Goal: Task Accomplishment & Management: Use online tool/utility

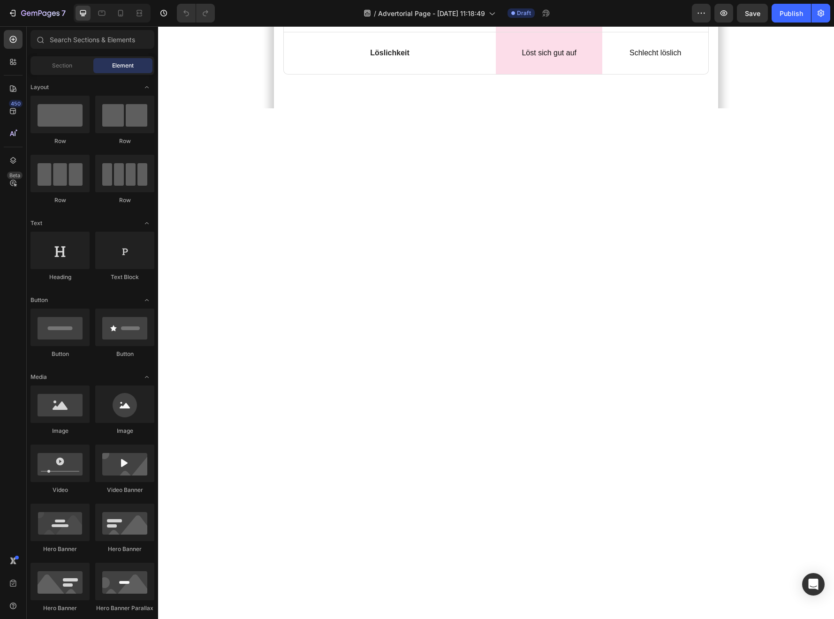
scroll to position [2875, 0]
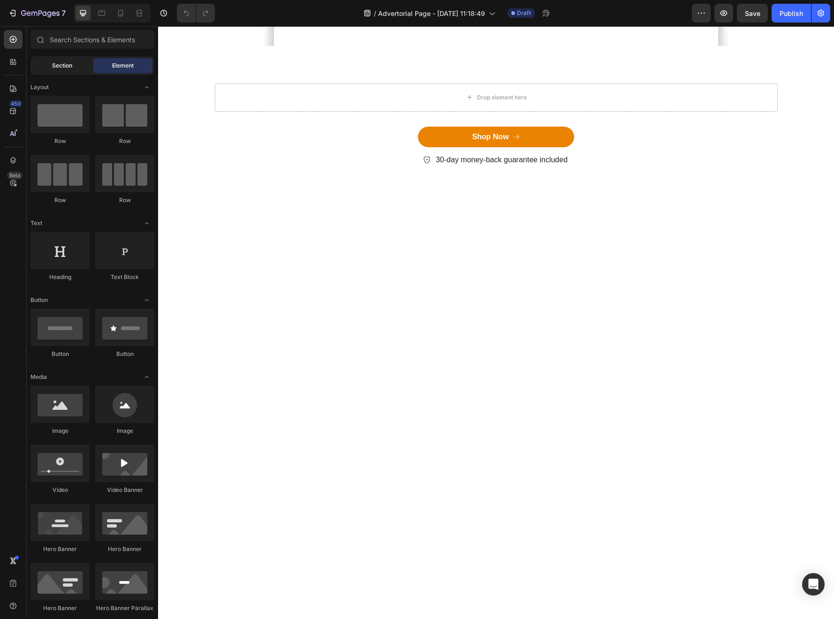
click at [64, 68] on span "Section" at bounding box center [62, 65] width 20 height 8
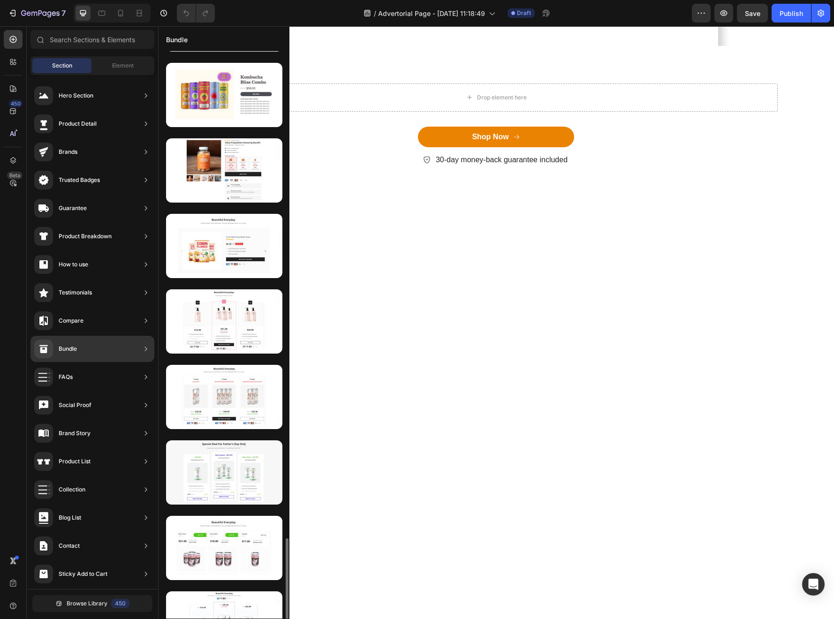
scroll to position [2145, 0]
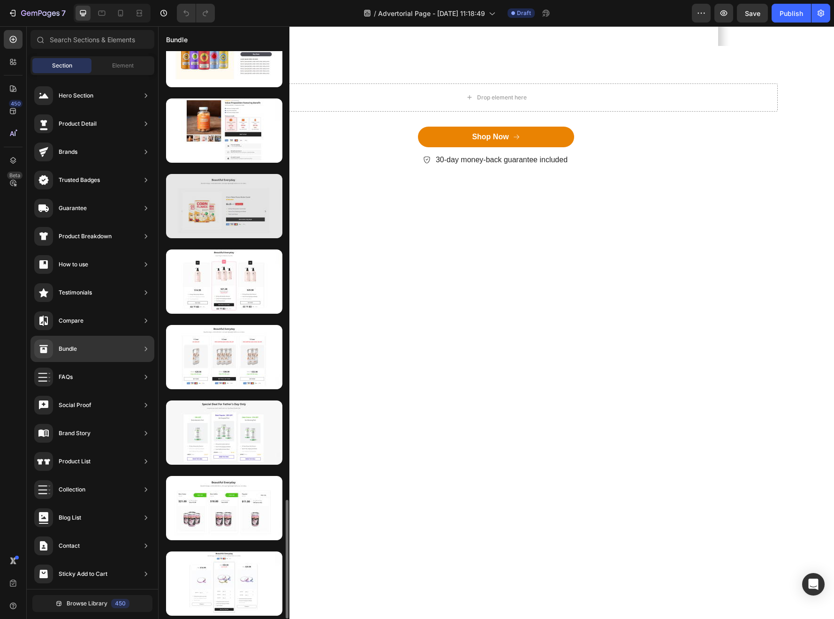
click at [231, 233] on div at bounding box center [224, 206] width 116 height 64
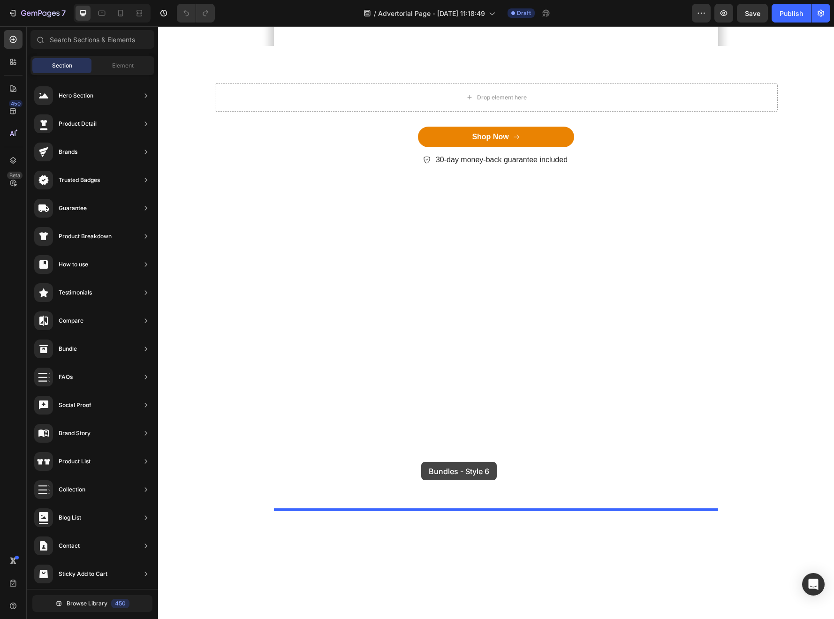
drag, startPoint x: 374, startPoint y: 255, endPoint x: 421, endPoint y: 461, distance: 210.8
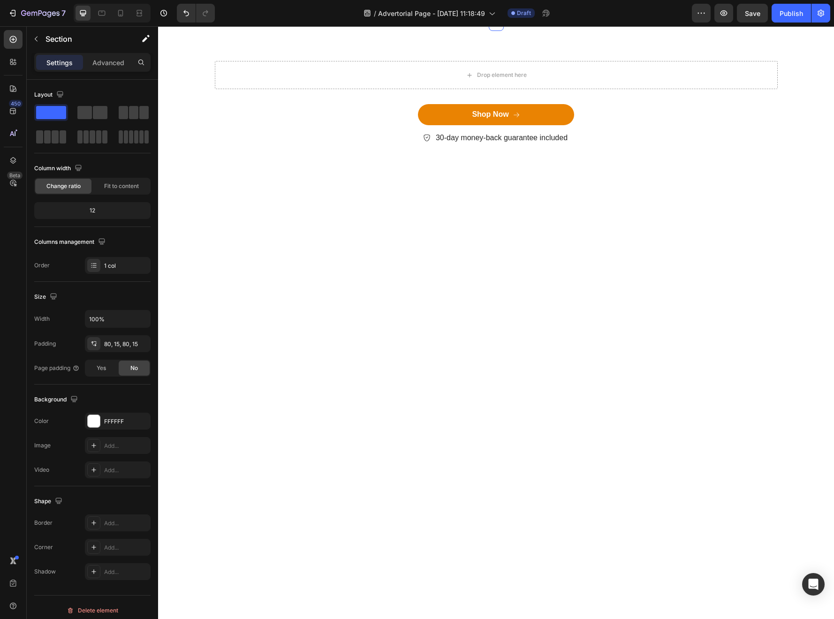
scroll to position [3325, 0]
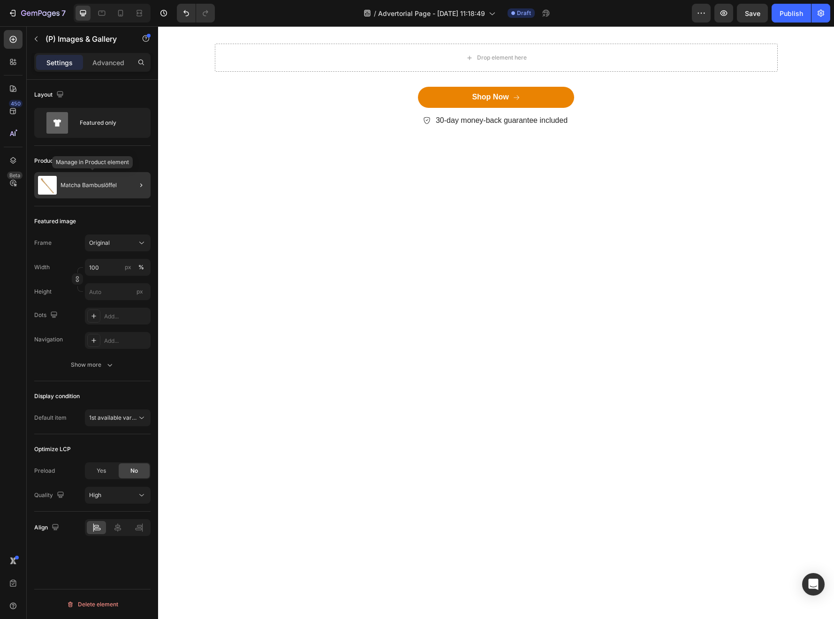
click at [91, 189] on div "Matcha Bambuslöffel" at bounding box center [92, 185] width 116 height 26
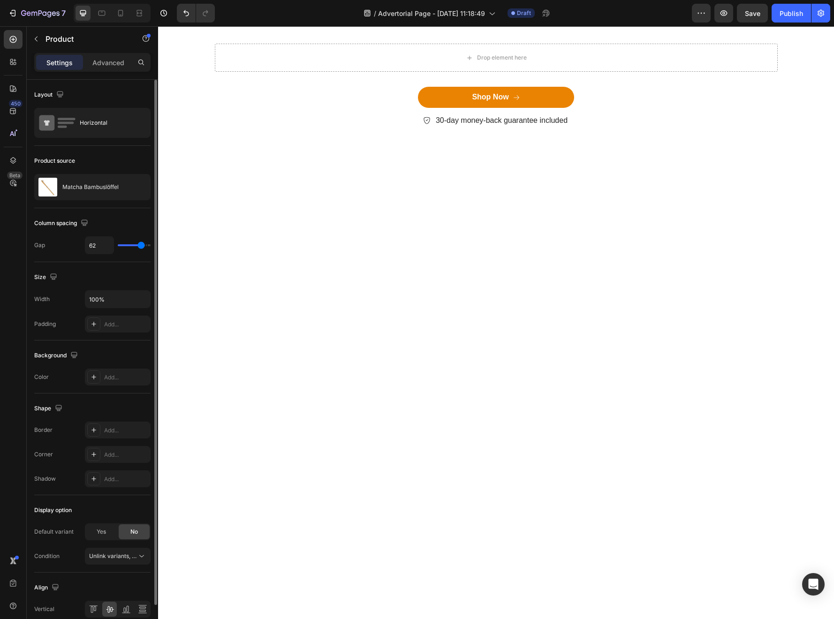
click at [91, 189] on p "Matcha Bambuslöffel" at bounding box center [90, 187] width 56 height 7
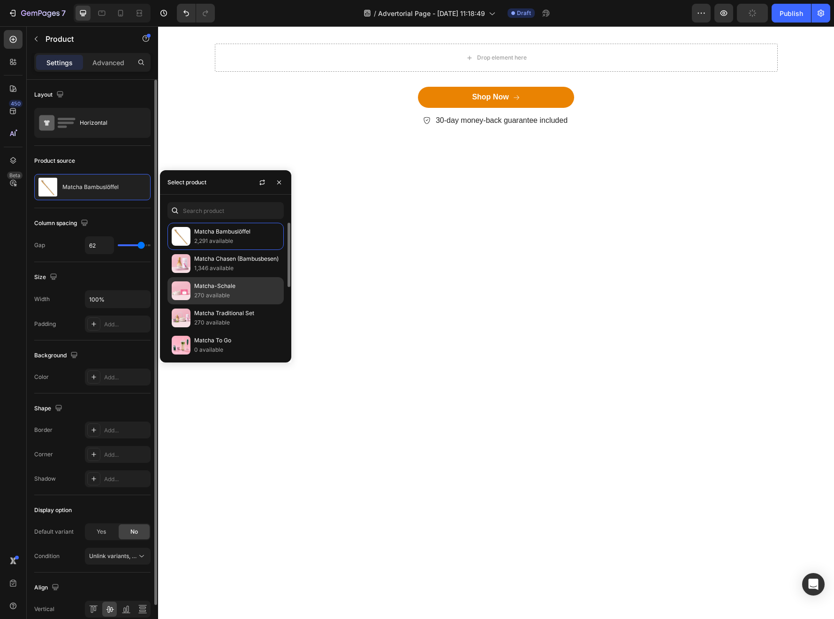
scroll to position [8, 0]
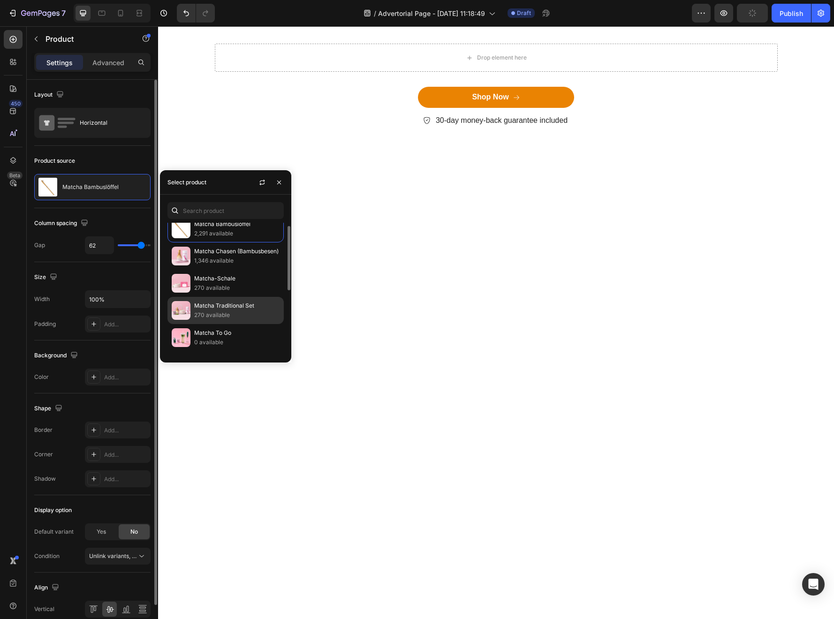
click at [234, 307] on p "Matcha Traditional Set" at bounding box center [236, 305] width 85 height 9
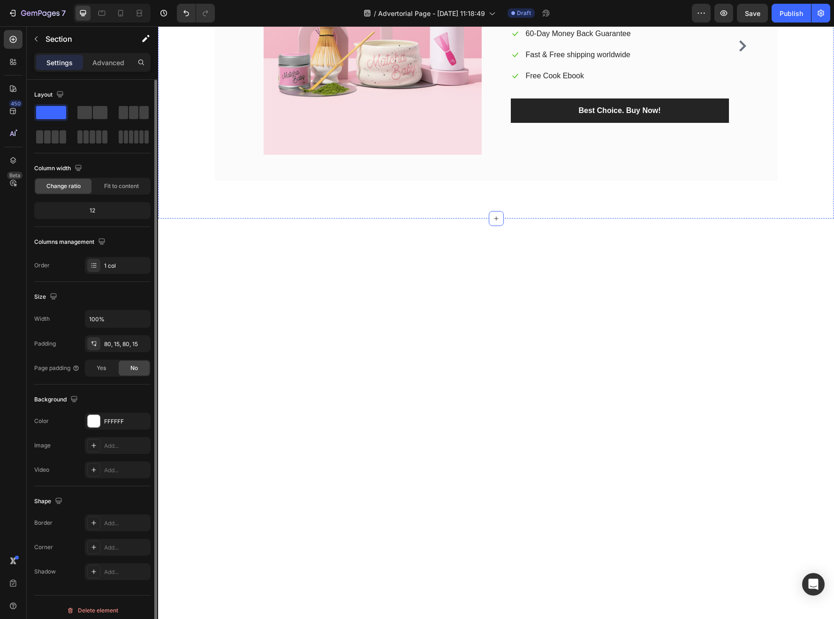
scroll to position [2852, 0]
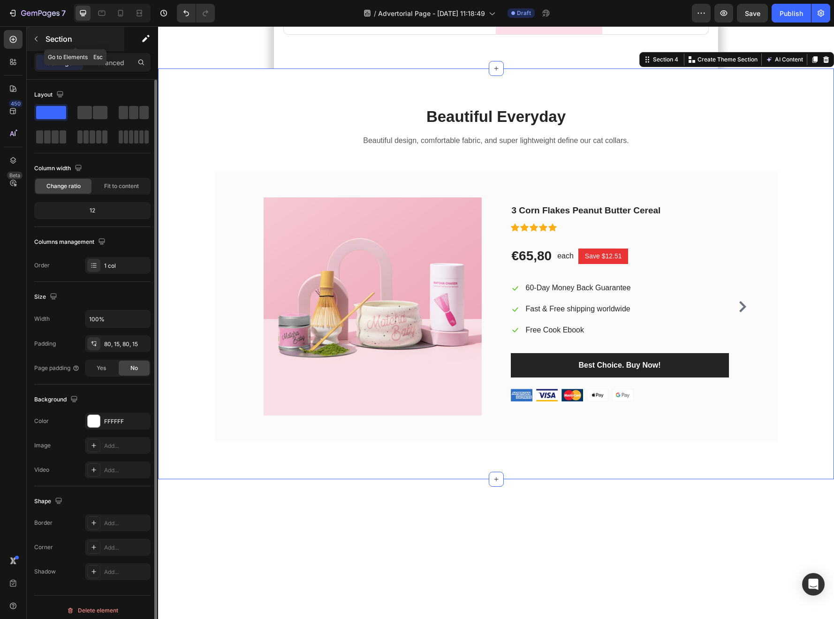
click at [47, 43] on p "Section" at bounding box center [83, 38] width 77 height 11
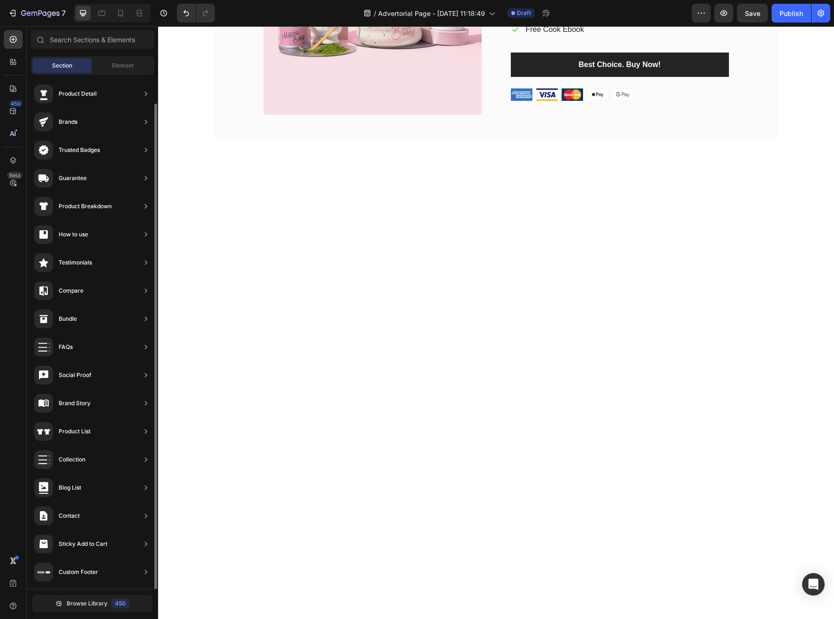
scroll to position [3266, 0]
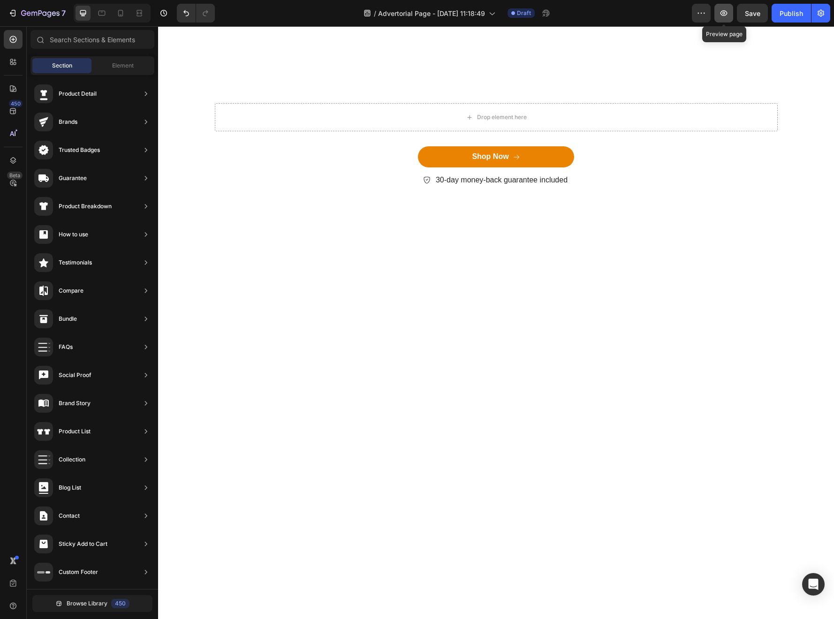
click at [723, 16] on icon "button" at bounding box center [723, 12] width 9 height 9
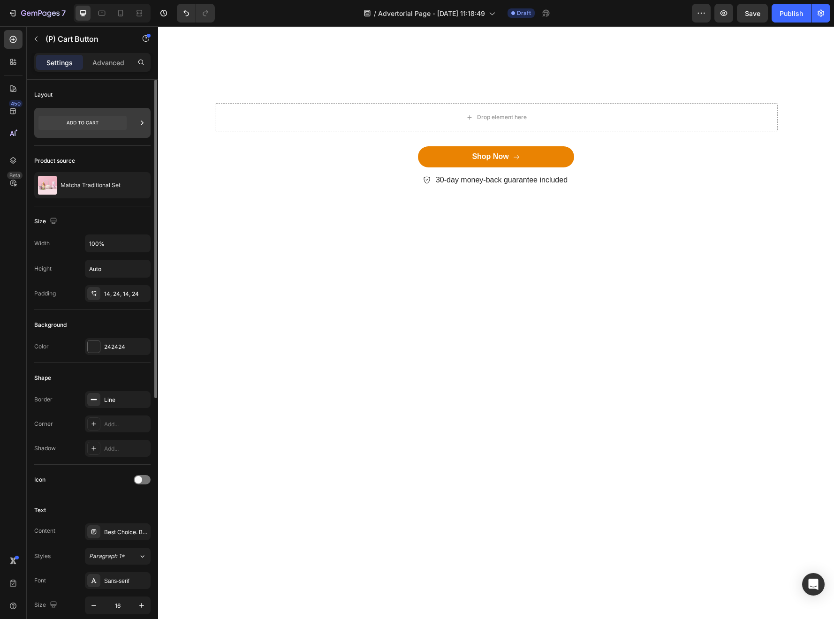
click at [81, 125] on icon at bounding box center [82, 123] width 88 height 14
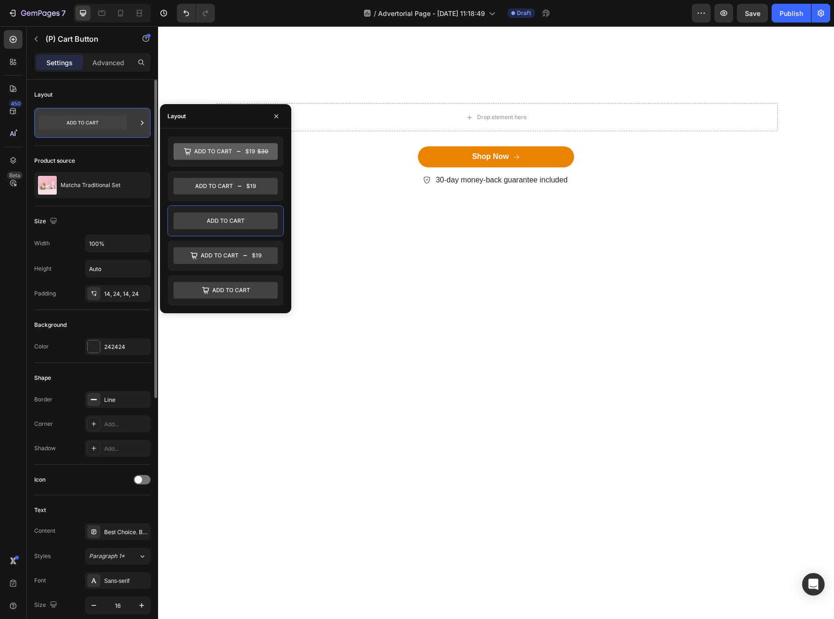
click at [137, 126] on icon at bounding box center [141, 122] width 9 height 9
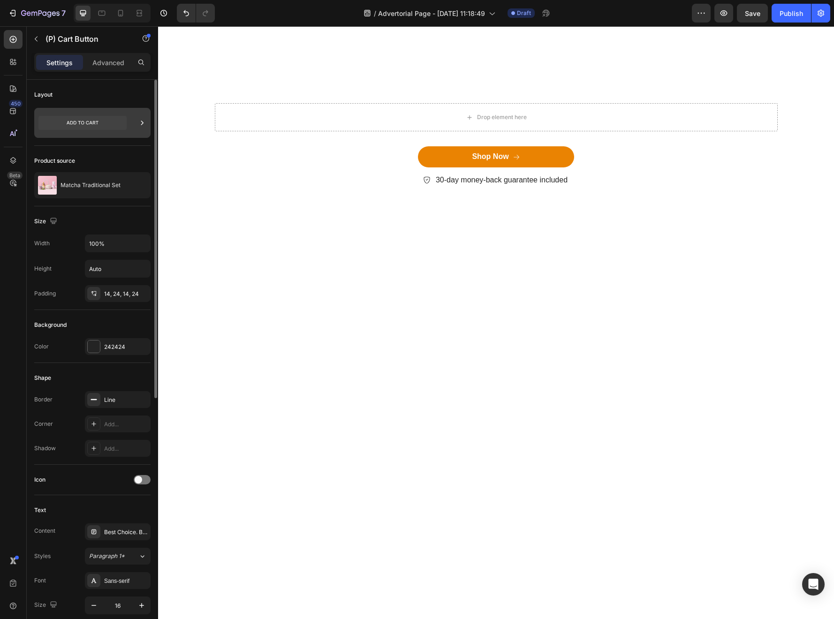
click at [137, 126] on icon at bounding box center [141, 122] width 9 height 9
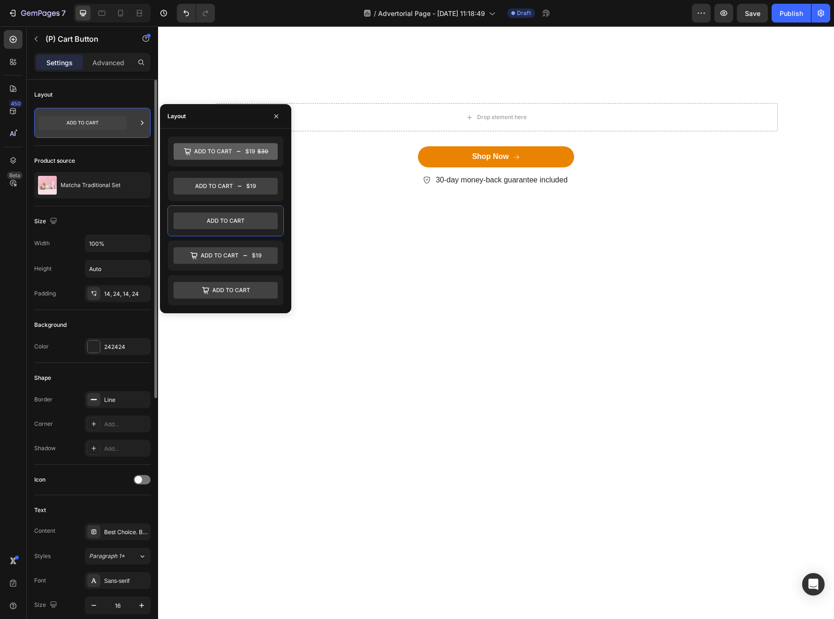
click at [137, 126] on icon at bounding box center [141, 122] width 9 height 9
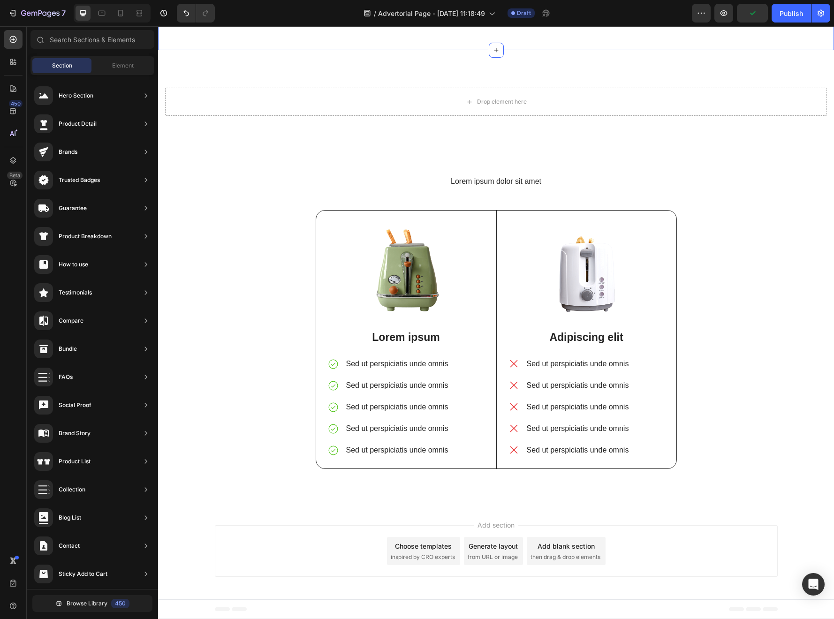
scroll to position [3714, 0]
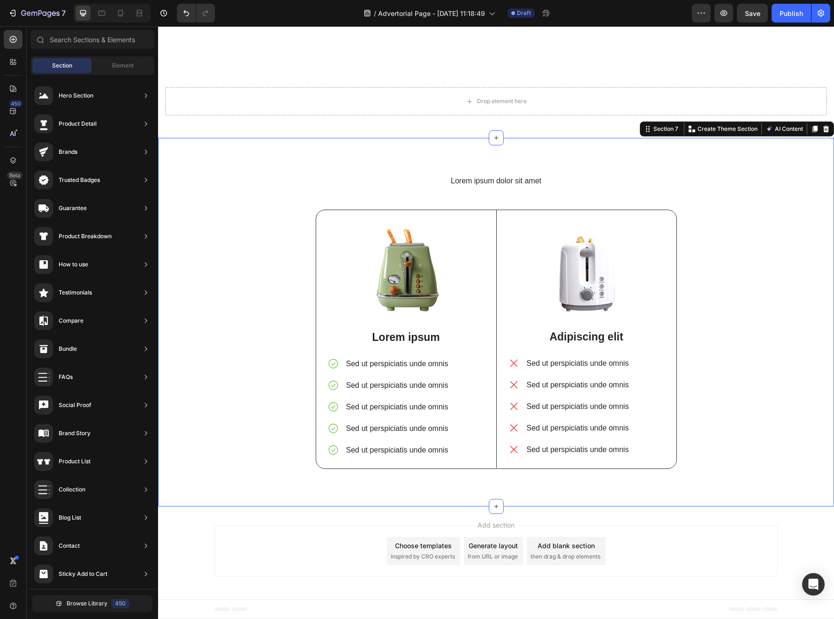
click at [302, 268] on div "Lorem ipsum dolor sit amet Heading Image Lorem ipsum Text Block Sed ut perspici…" at bounding box center [496, 329] width 662 height 308
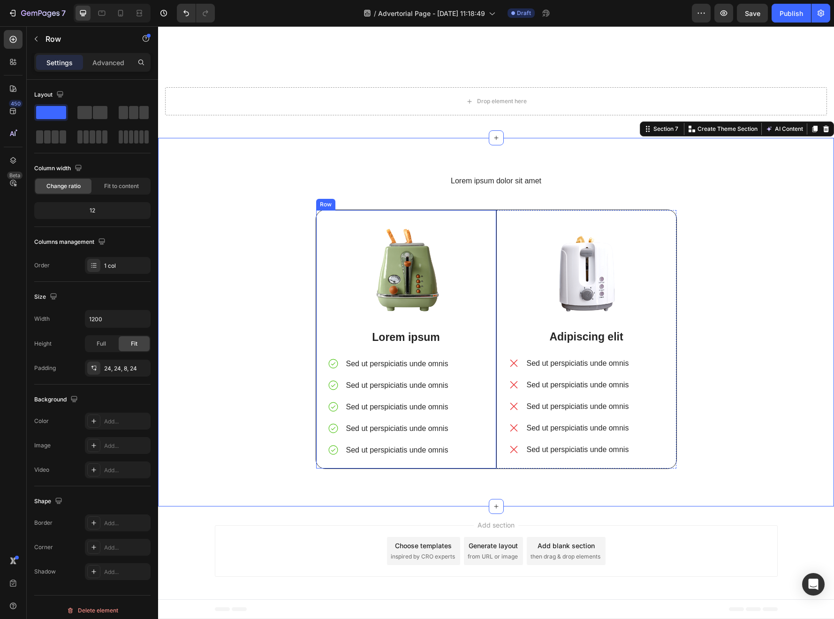
click at [408, 211] on div "Image Lorem ipsum Text Block Sed ut perspiciatis unde omnis Sed ut perspiciatis…" at bounding box center [406, 339] width 180 height 258
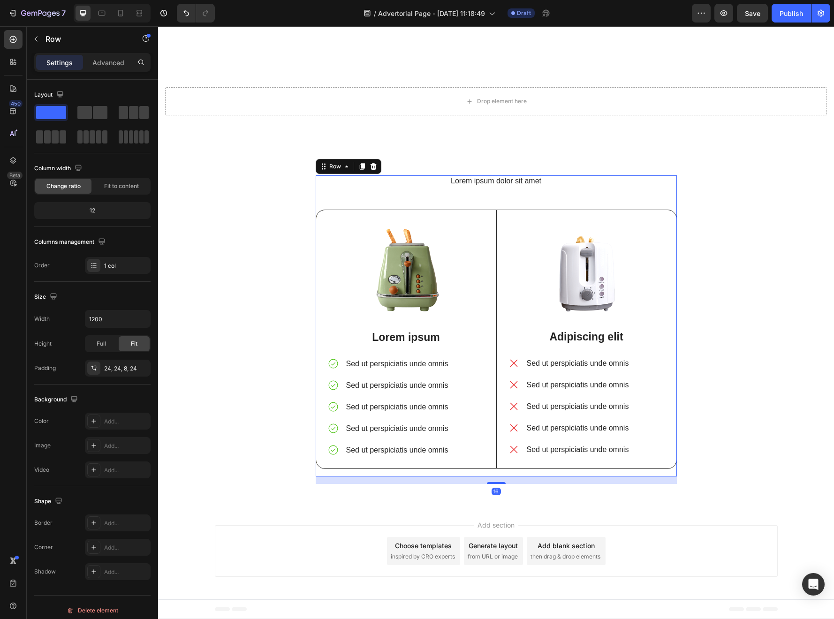
click at [489, 207] on div "Lorem ipsum dolor sit amet Heading Image Lorem ipsum Text Block Sed ut perspici…" at bounding box center [496, 325] width 361 height 301
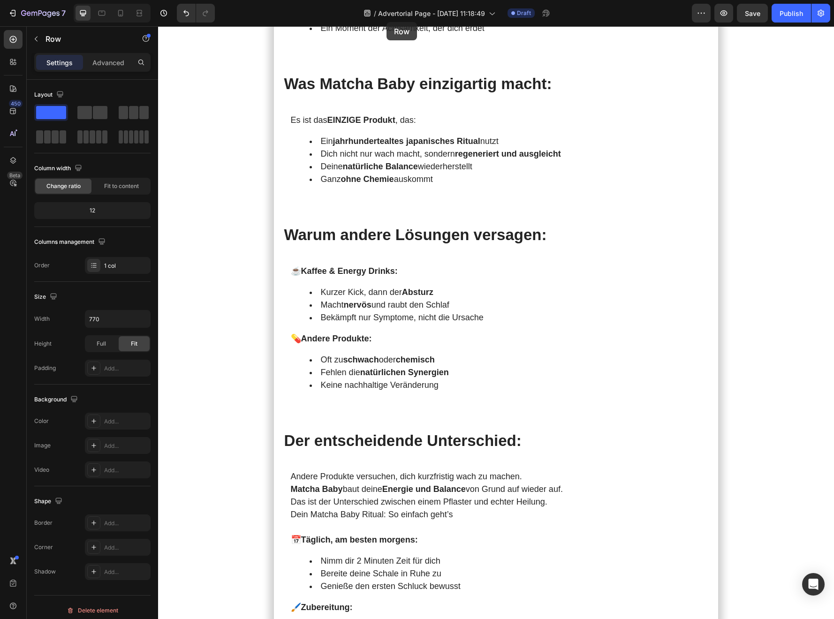
scroll to position [1718, 0]
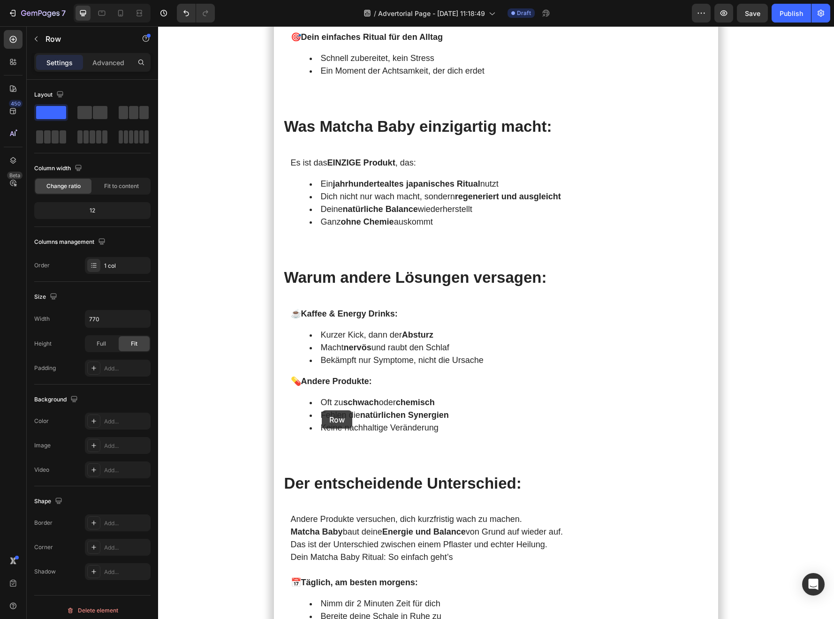
drag, startPoint x: 325, startPoint y: 170, endPoint x: 322, endPoint y: 410, distance: 240.6
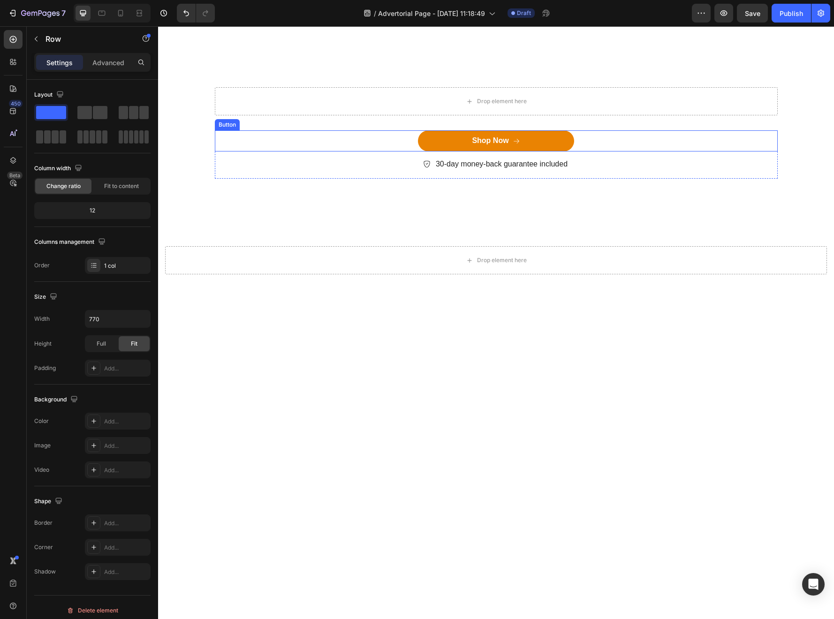
scroll to position [3245, 0]
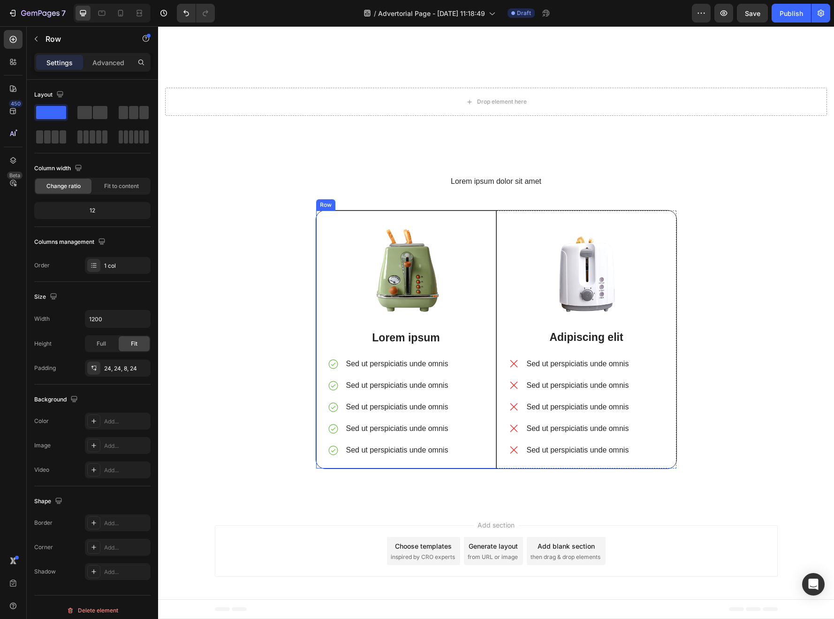
click at [327, 213] on div "Image Lorem ipsum Text Block Sed ut perspiciatis unde omnis Sed ut perspiciatis…" at bounding box center [406, 340] width 180 height 258
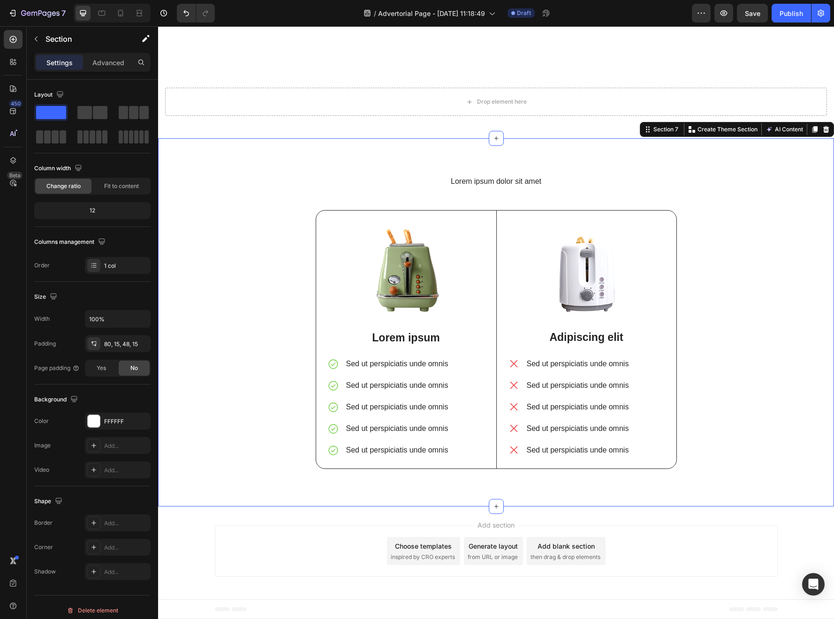
click at [315, 211] on div "Lorem ipsum dolor sit amet Heading Image Lorem ipsum Text Block Sed ut perspici…" at bounding box center [496, 330] width 662 height 308
click at [364, 207] on div "Lorem ipsum dolor sit amet Heading Image Lorem ipsum Text Block Sed ut perspici…" at bounding box center [496, 326] width 361 height 301
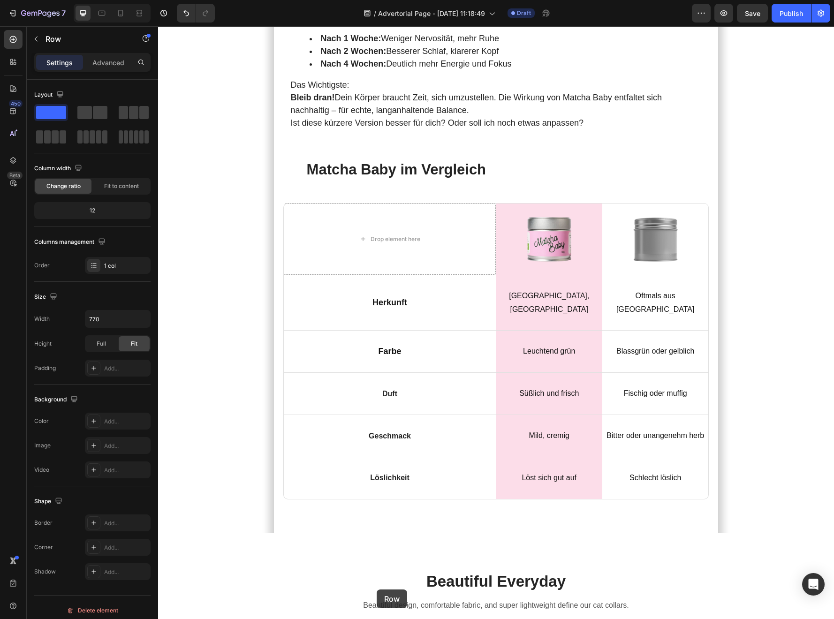
scroll to position [2461, 0]
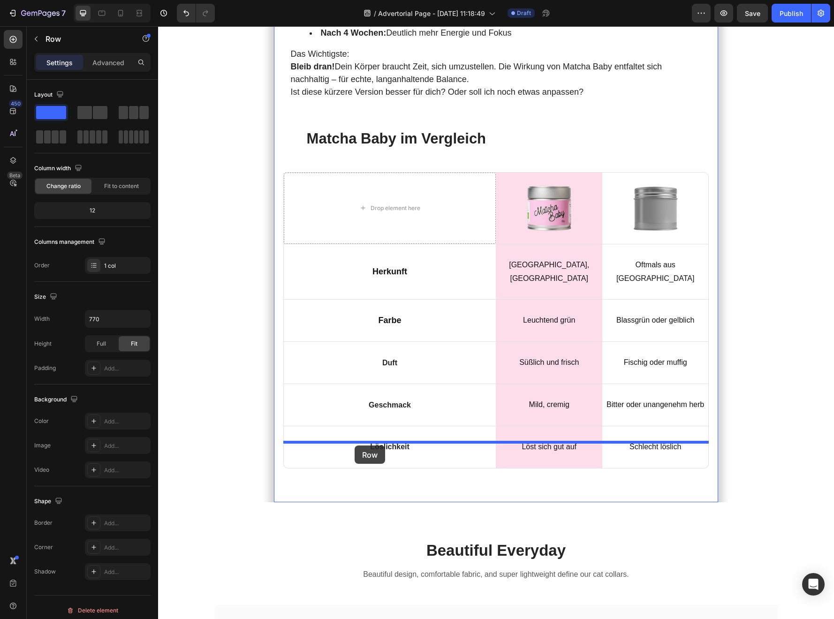
drag, startPoint x: 325, startPoint y: 166, endPoint x: 355, endPoint y: 445, distance: 280.6
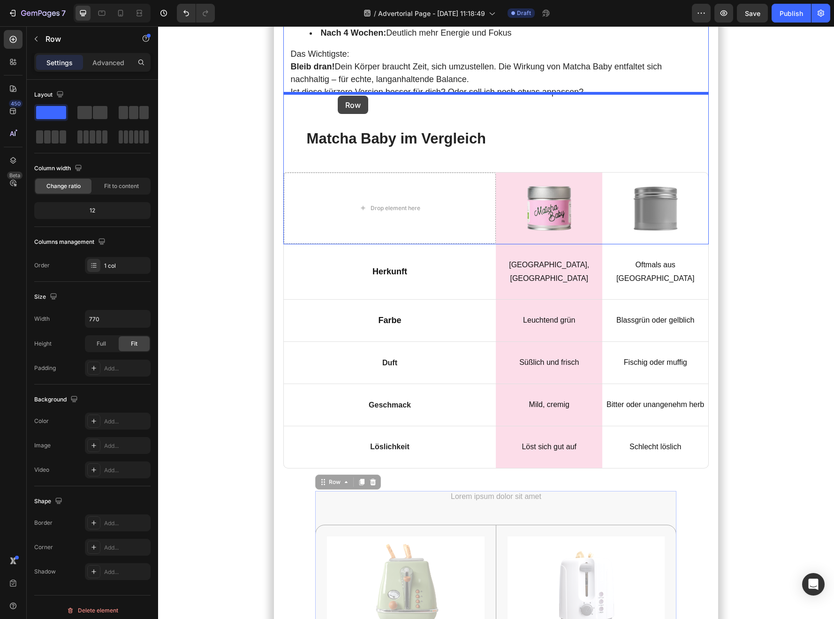
drag, startPoint x: 325, startPoint y: 431, endPoint x: 338, endPoint y: 96, distance: 335.6
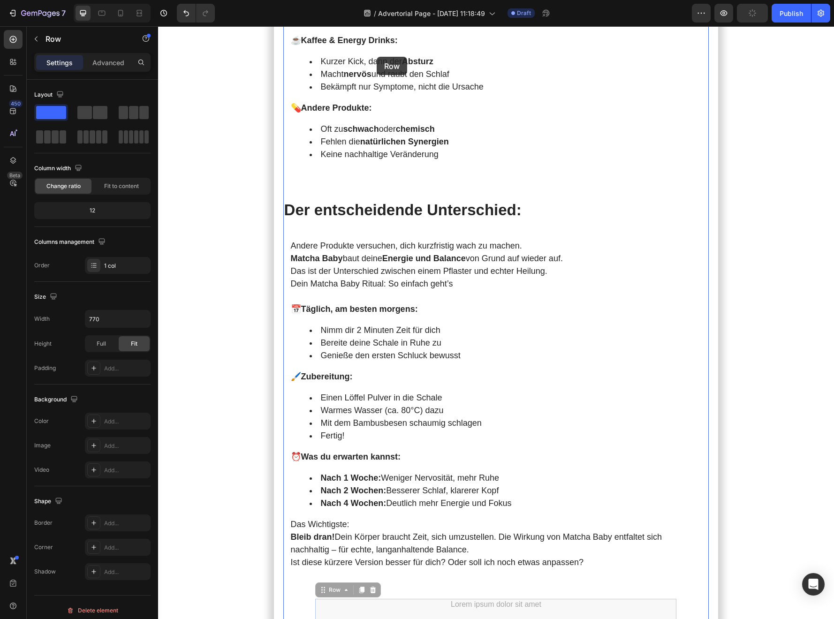
scroll to position [1961, 0]
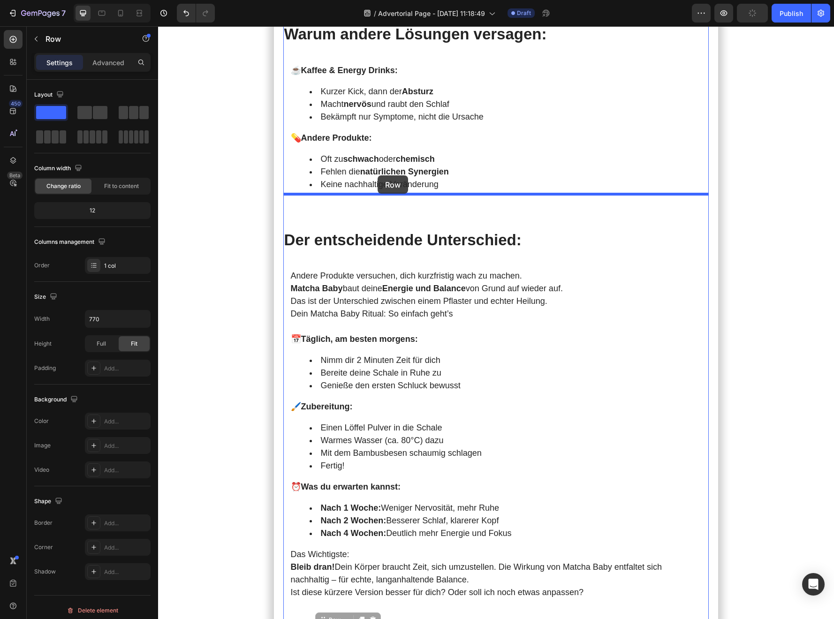
drag, startPoint x: 331, startPoint y: 470, endPoint x: 377, endPoint y: 175, distance: 298.2
click at [377, 175] on div "Header Meine [DATE] starteten immer mit Kaffee . Doch je mehr ich trank, desto …" at bounding box center [496, 170] width 676 height 4210
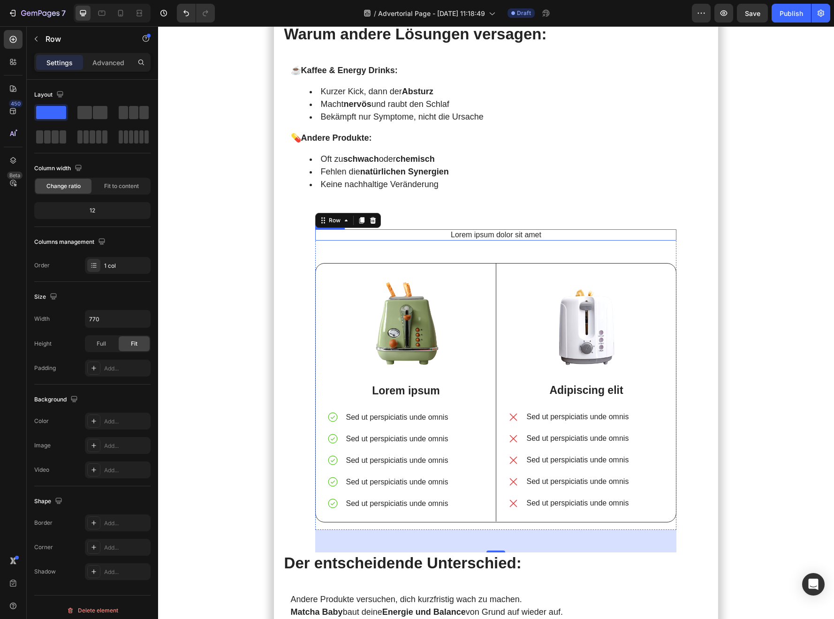
click at [499, 229] on h2 "Lorem ipsum dolor sit amet" at bounding box center [495, 235] width 361 height 12
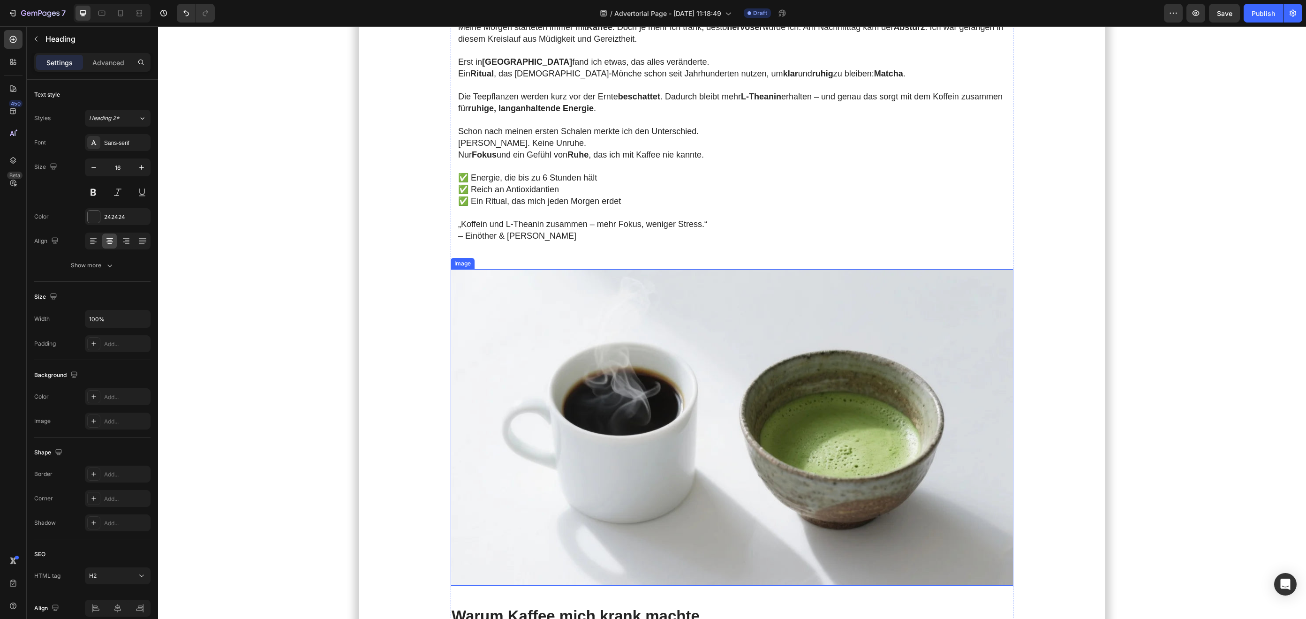
scroll to position [286, 0]
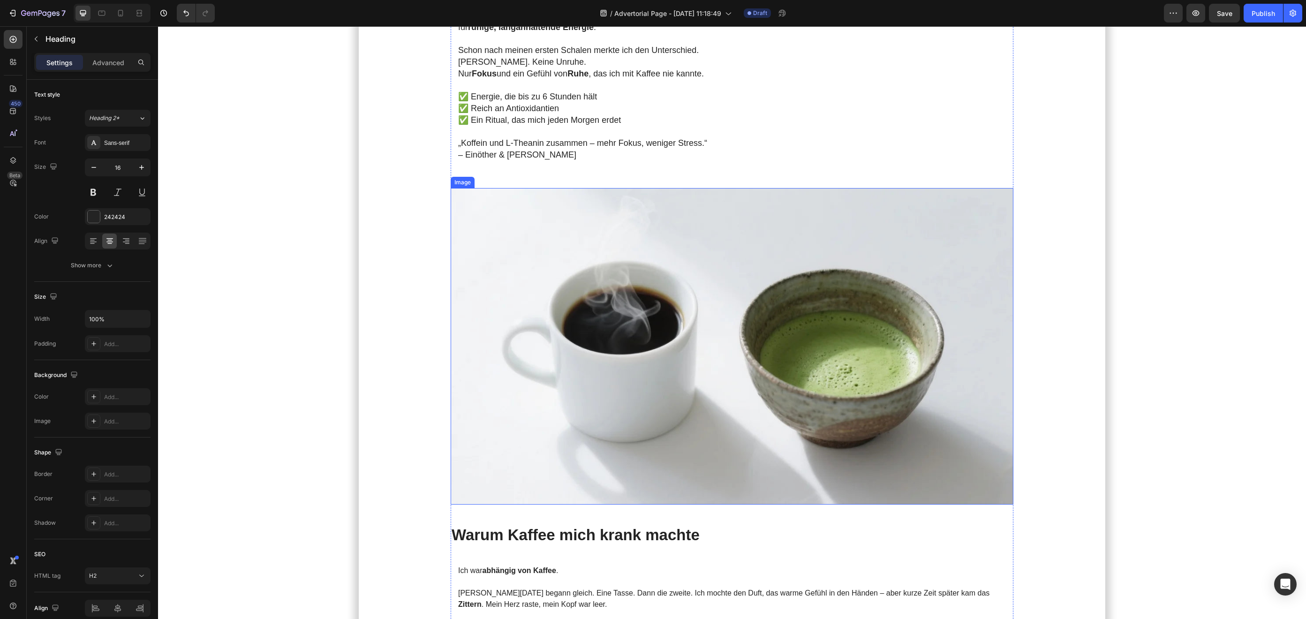
click at [625, 385] on img at bounding box center [732, 346] width 563 height 317
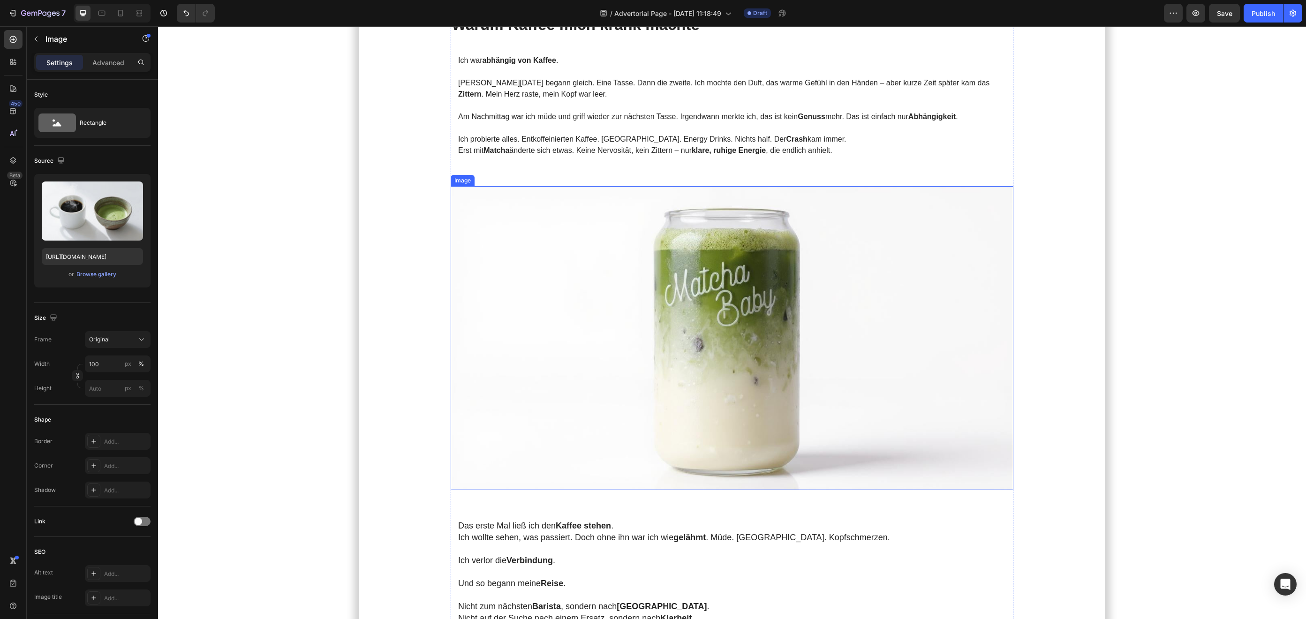
scroll to position [825, 0]
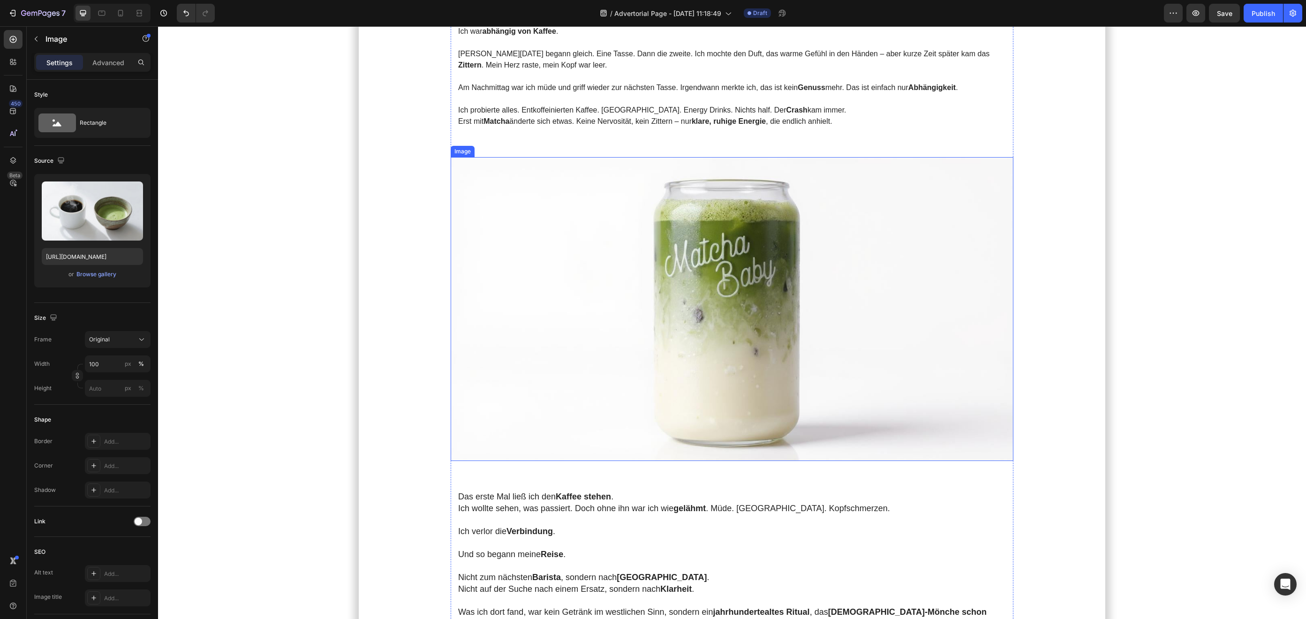
click at [595, 368] on img at bounding box center [732, 309] width 563 height 304
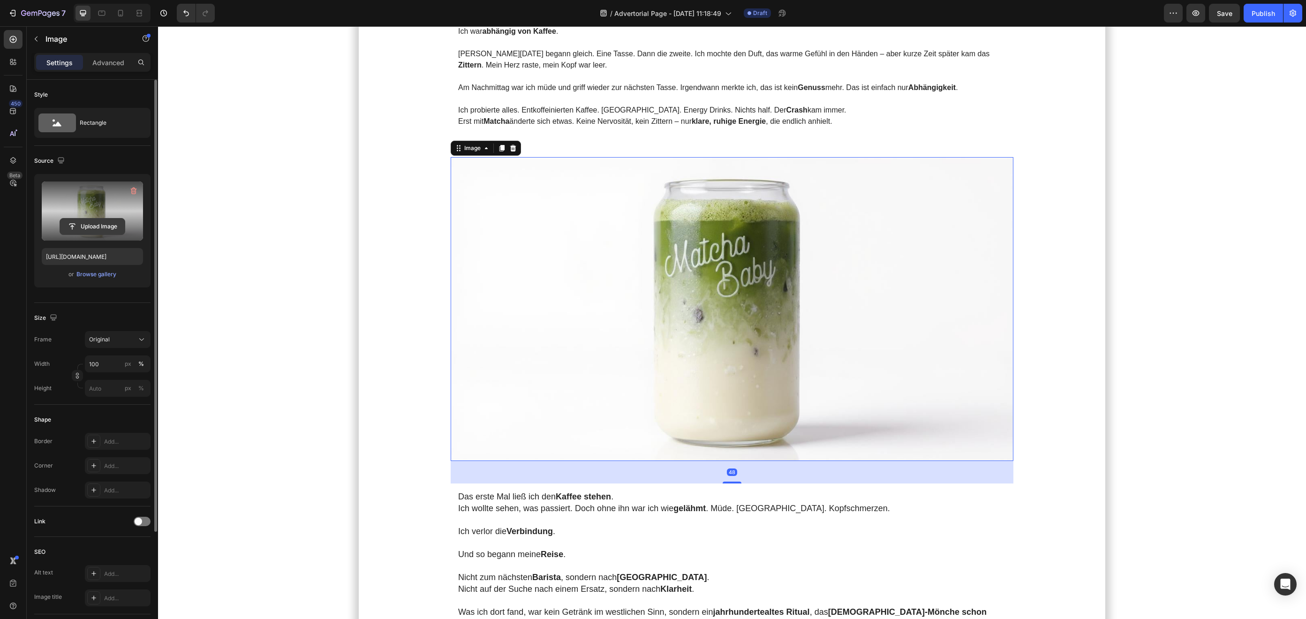
click at [100, 229] on input "file" at bounding box center [92, 227] width 65 height 16
type input "[URL][DOMAIN_NAME]"
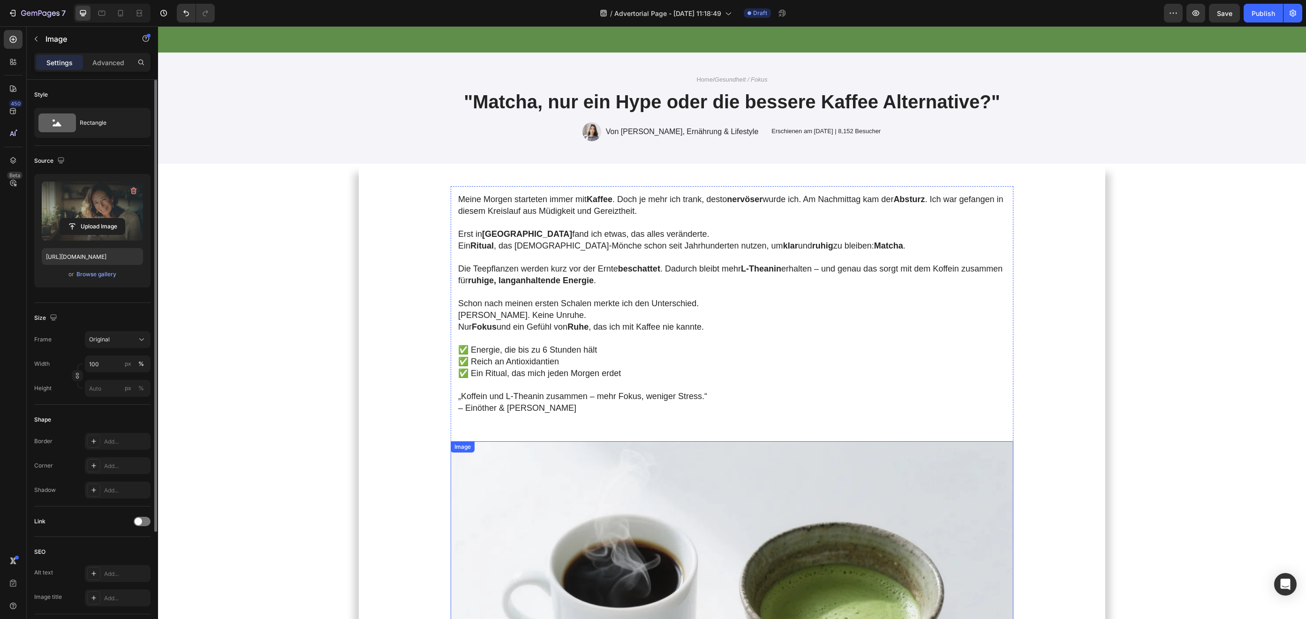
scroll to position [0, 0]
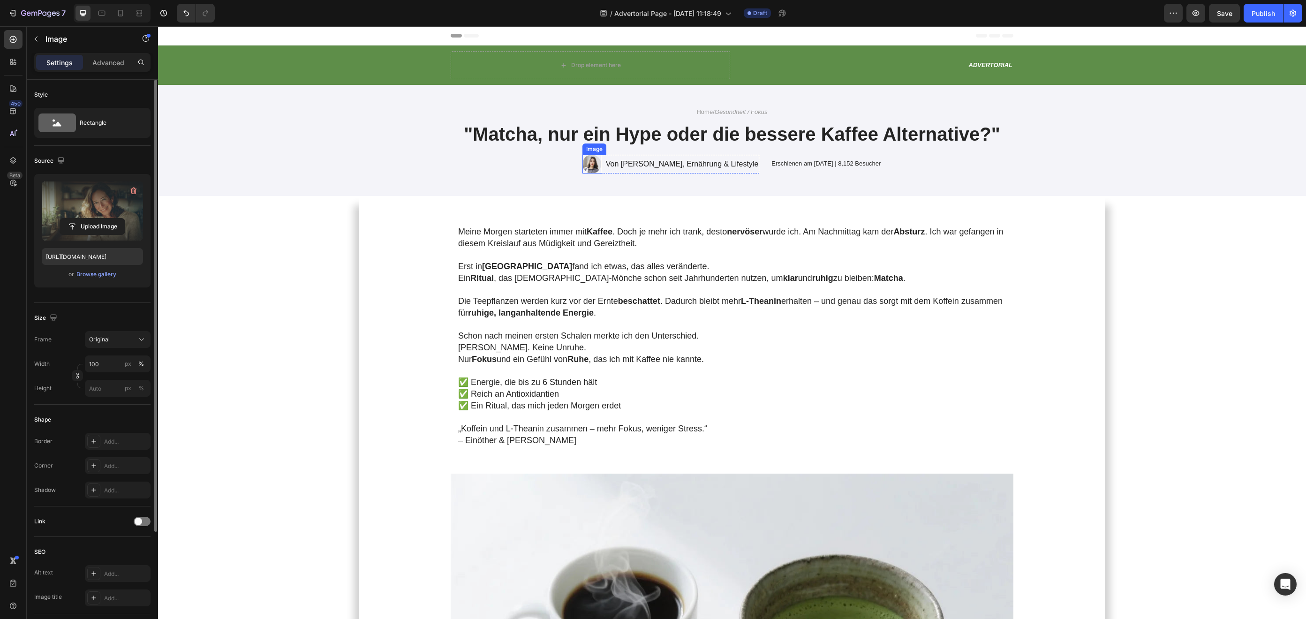
click at [601, 170] on div "Image" at bounding box center [591, 164] width 19 height 19
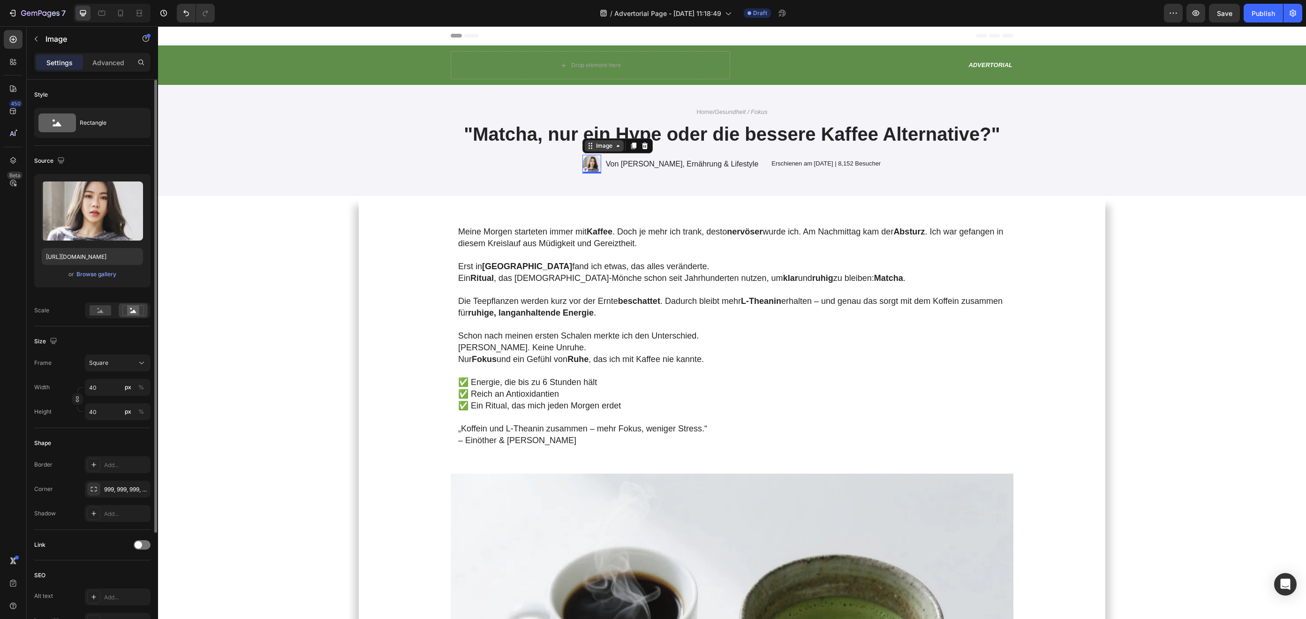
click at [612, 146] on div "Image" at bounding box center [604, 146] width 20 height 8
click at [92, 224] on input "file" at bounding box center [92, 227] width 65 height 16
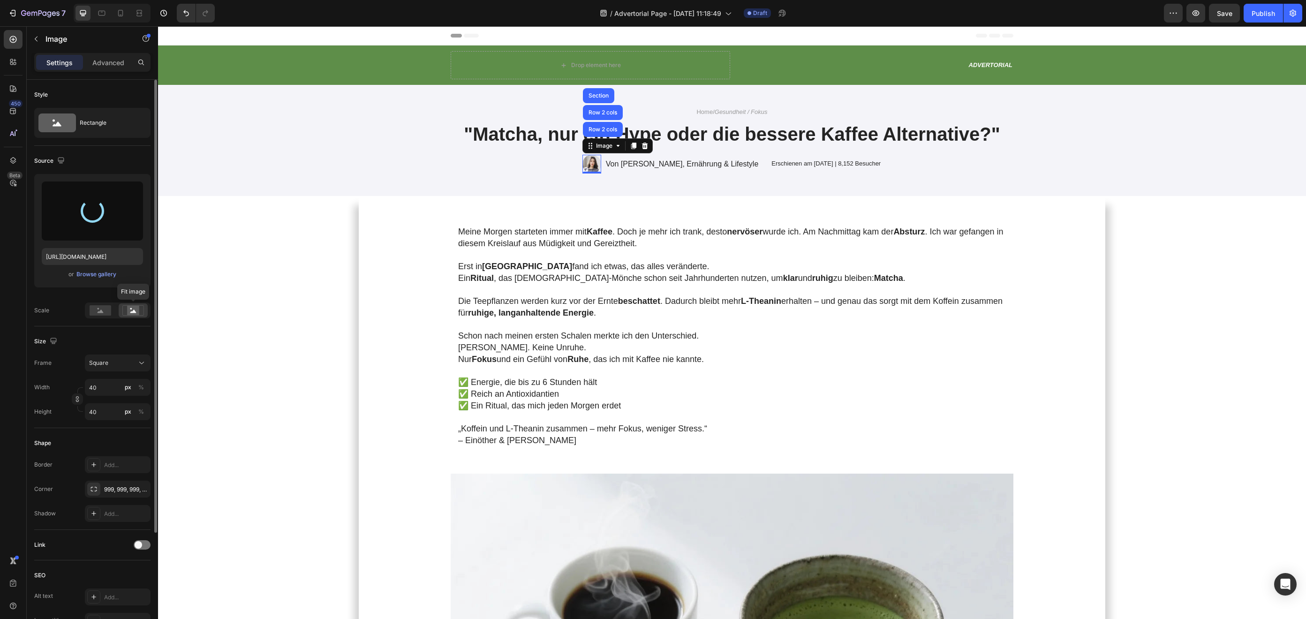
type input "[URL][DOMAIN_NAME]"
click at [131, 314] on rect at bounding box center [133, 310] width 12 height 9
click at [98, 317] on div at bounding box center [118, 310] width 66 height 16
click at [98, 315] on rect at bounding box center [101, 310] width 22 height 10
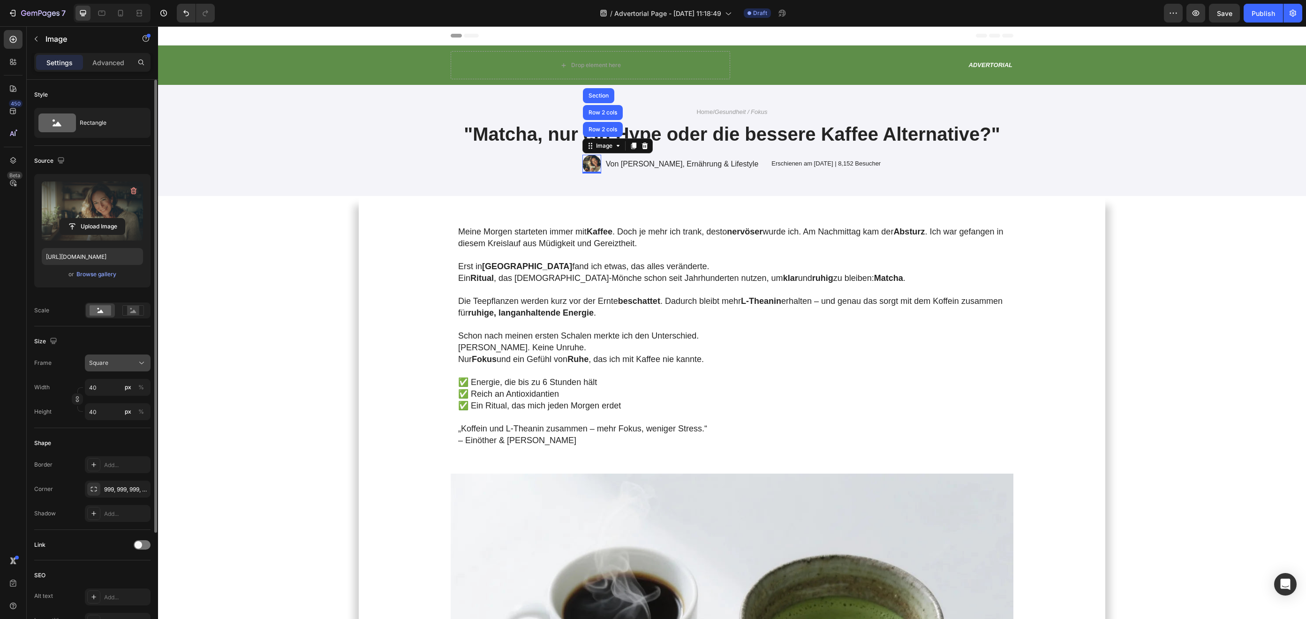
click at [121, 369] on button "Square" at bounding box center [118, 363] width 66 height 17
click at [120, 400] on div "Vertical" at bounding box center [116, 403] width 54 height 9
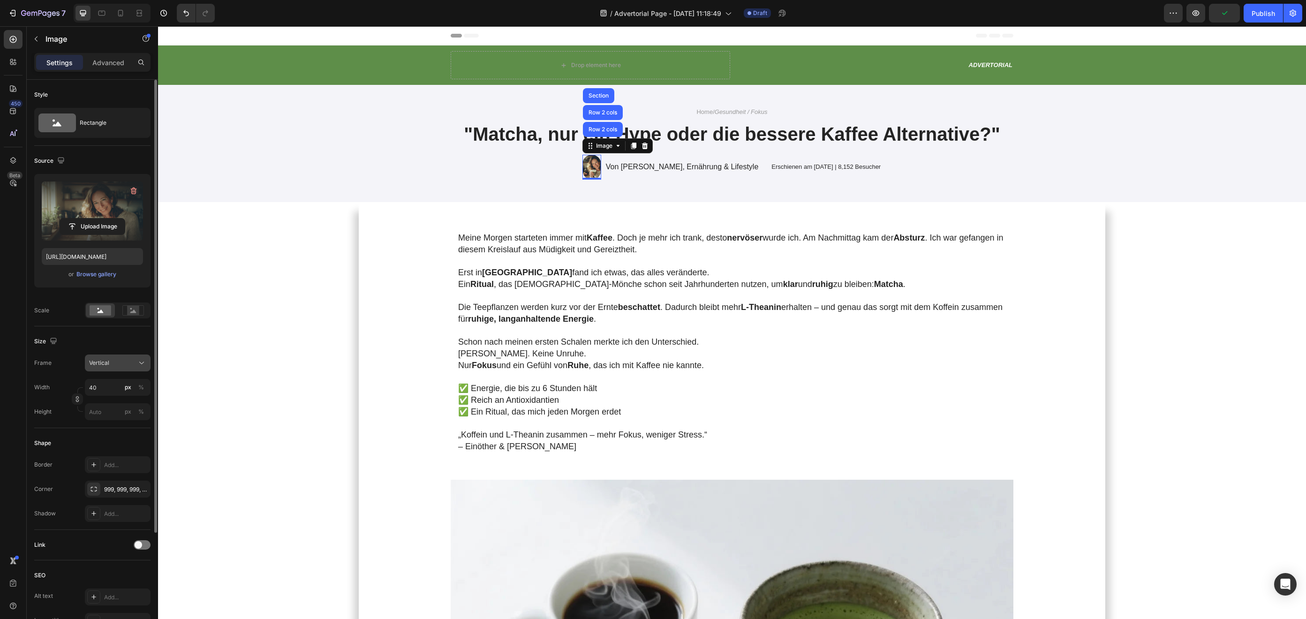
click at [115, 365] on div "Vertical" at bounding box center [112, 363] width 46 height 8
click at [114, 383] on div "Square" at bounding box center [116, 385] width 54 height 9
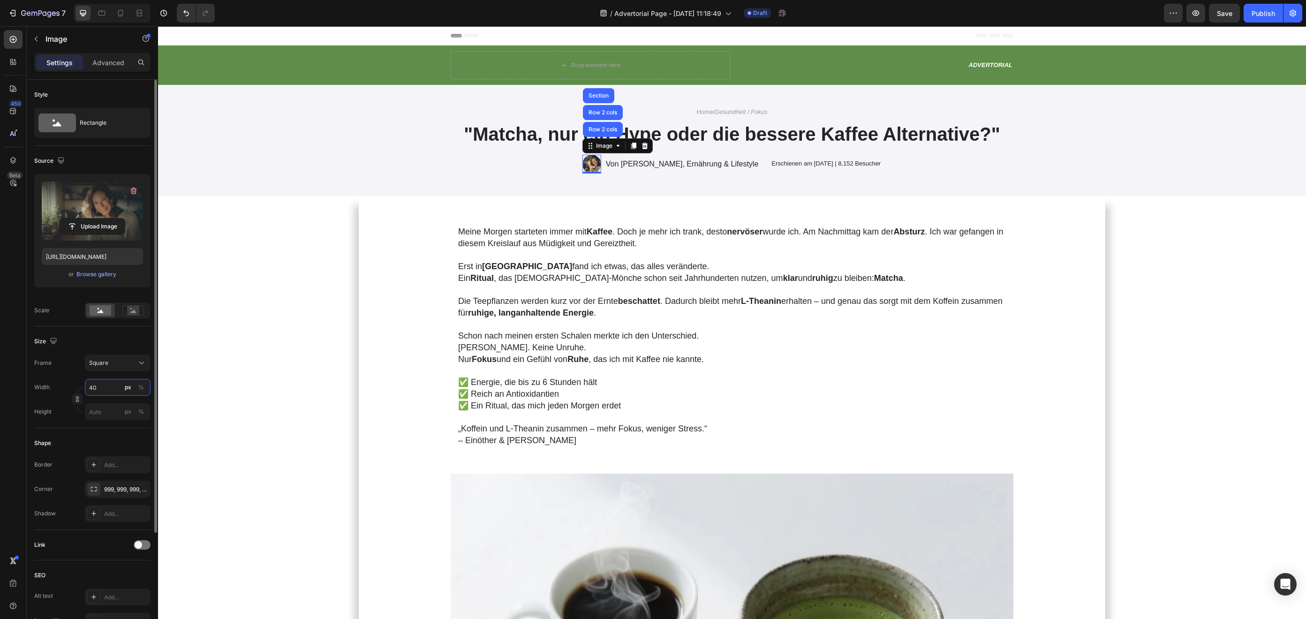
click at [108, 391] on input "40" at bounding box center [118, 387] width 66 height 17
type input "6"
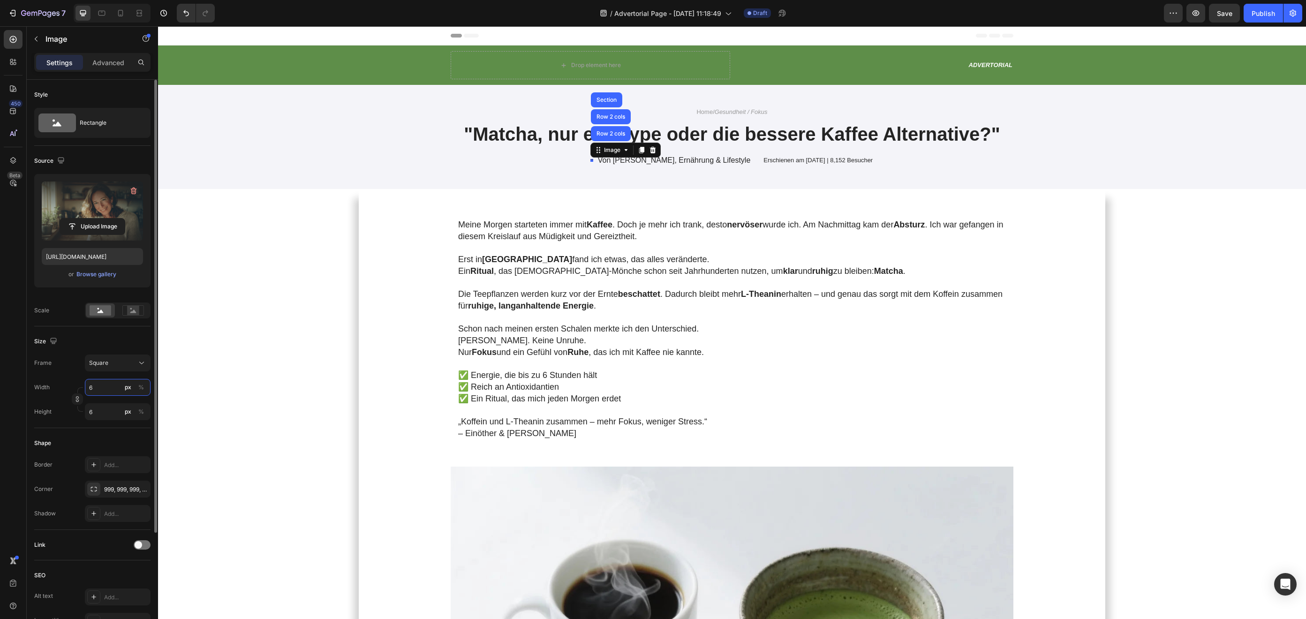
type input "60"
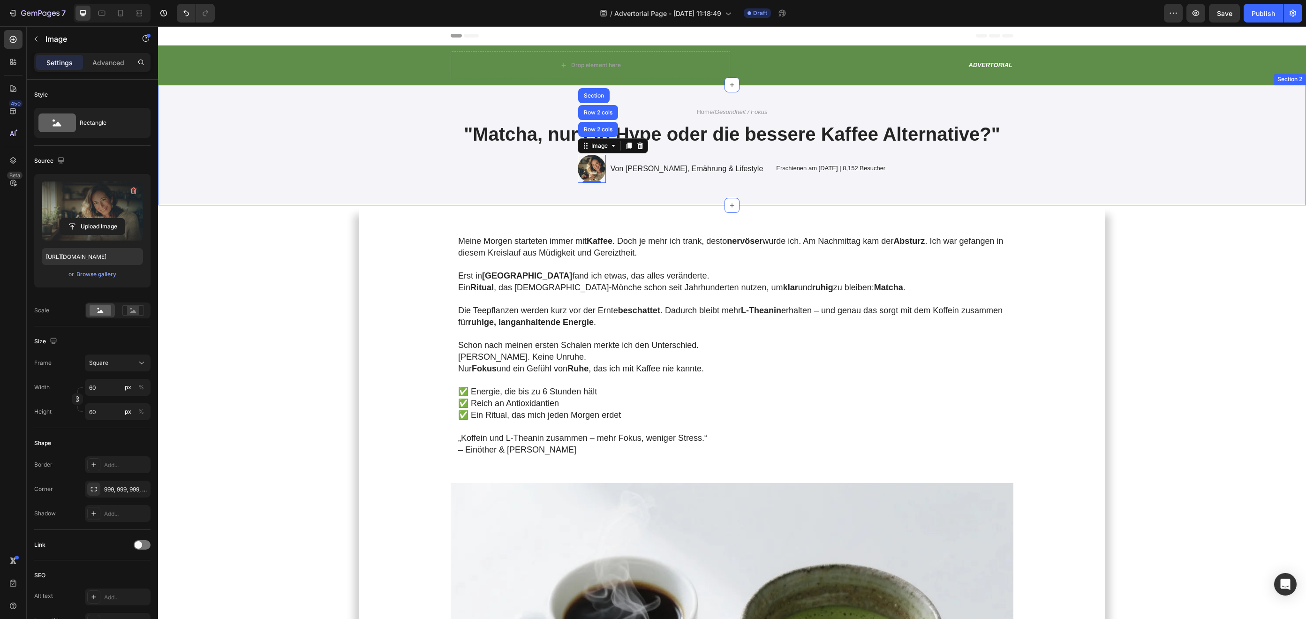
click at [365, 197] on div "Home / Gesundheit / Fokus Text Block "Matcha, nur ein Hype oder die bessere Kaf…" at bounding box center [732, 145] width 1148 height 121
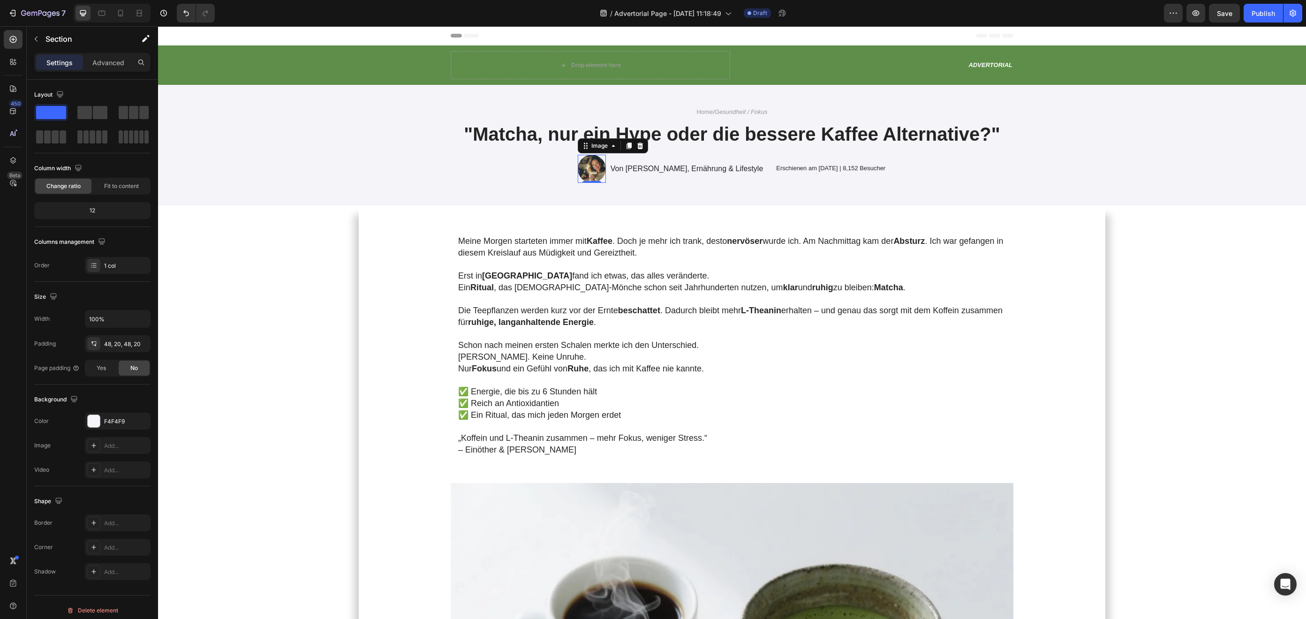
click at [595, 178] on img at bounding box center [592, 169] width 28 height 28
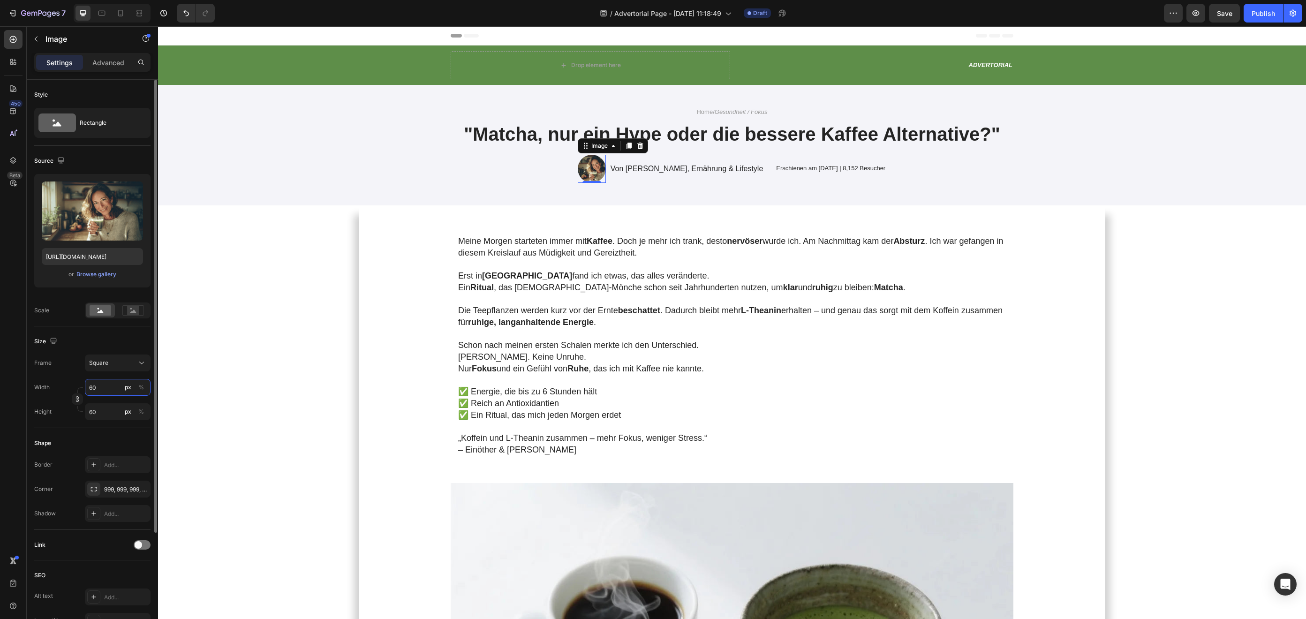
click at [102, 394] on input "60" at bounding box center [118, 387] width 66 height 17
type input "7"
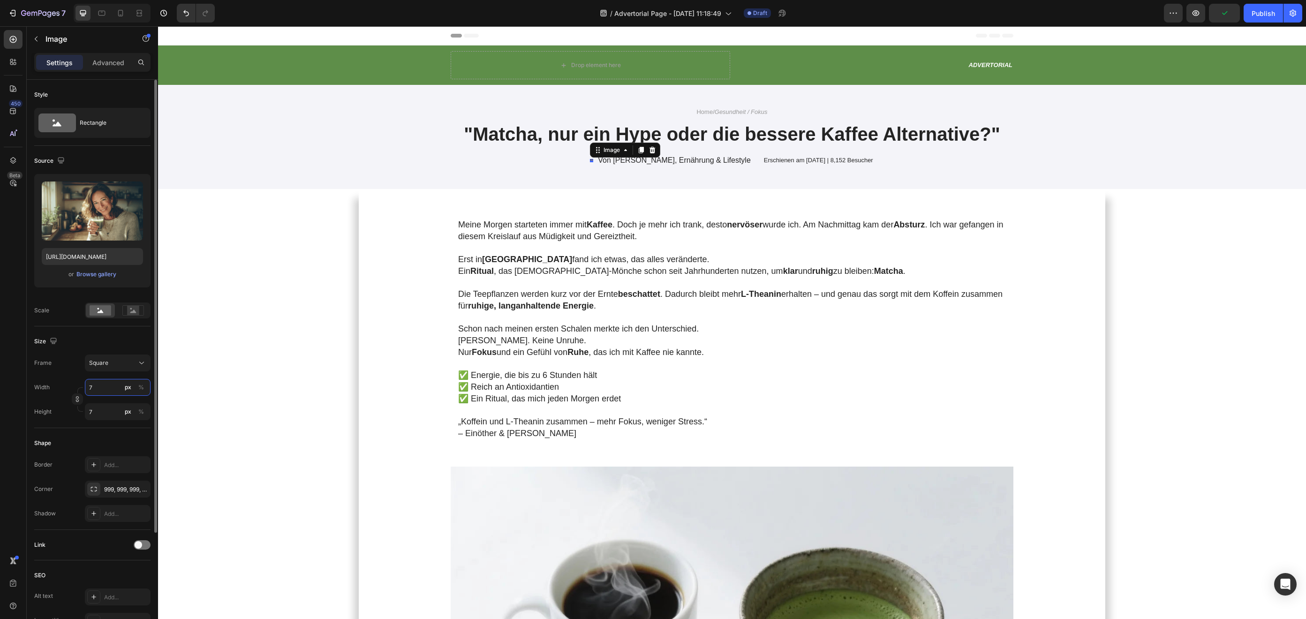
type input "70"
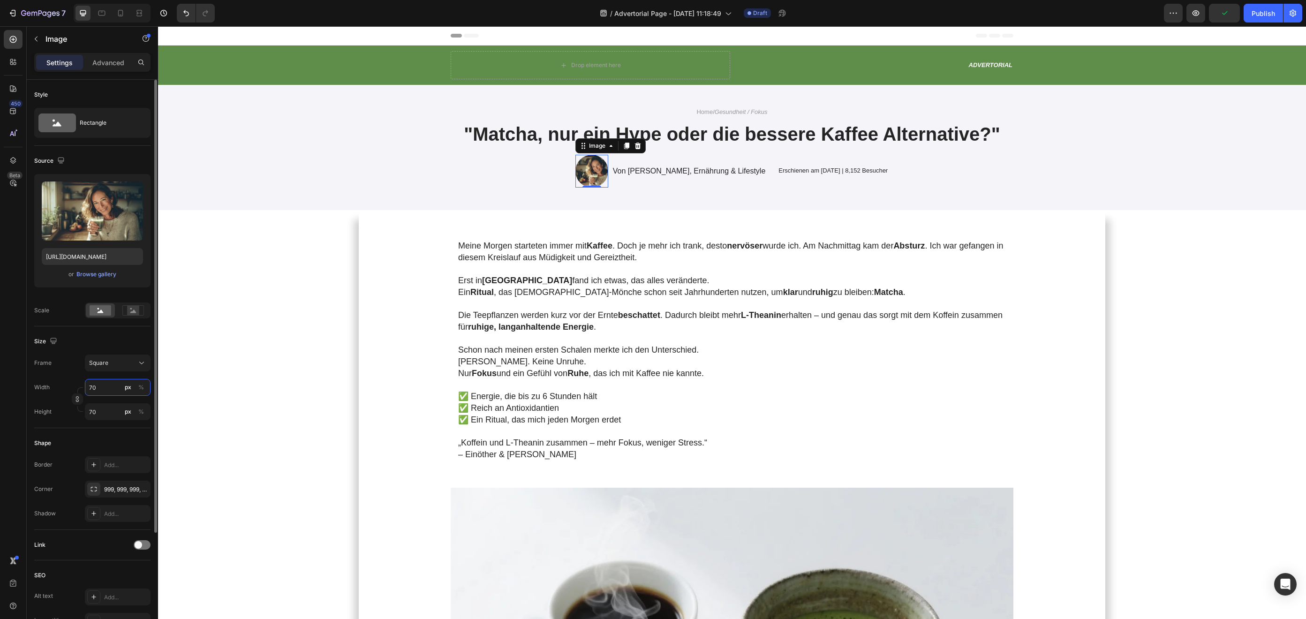
type input "7"
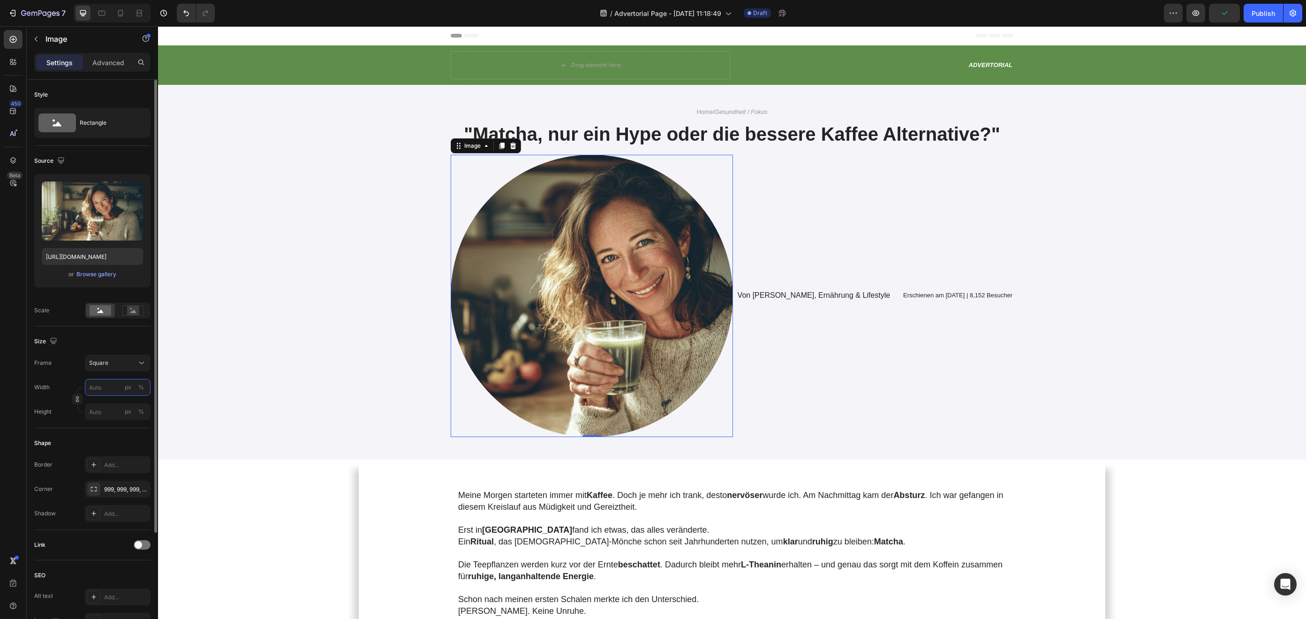
type input "9"
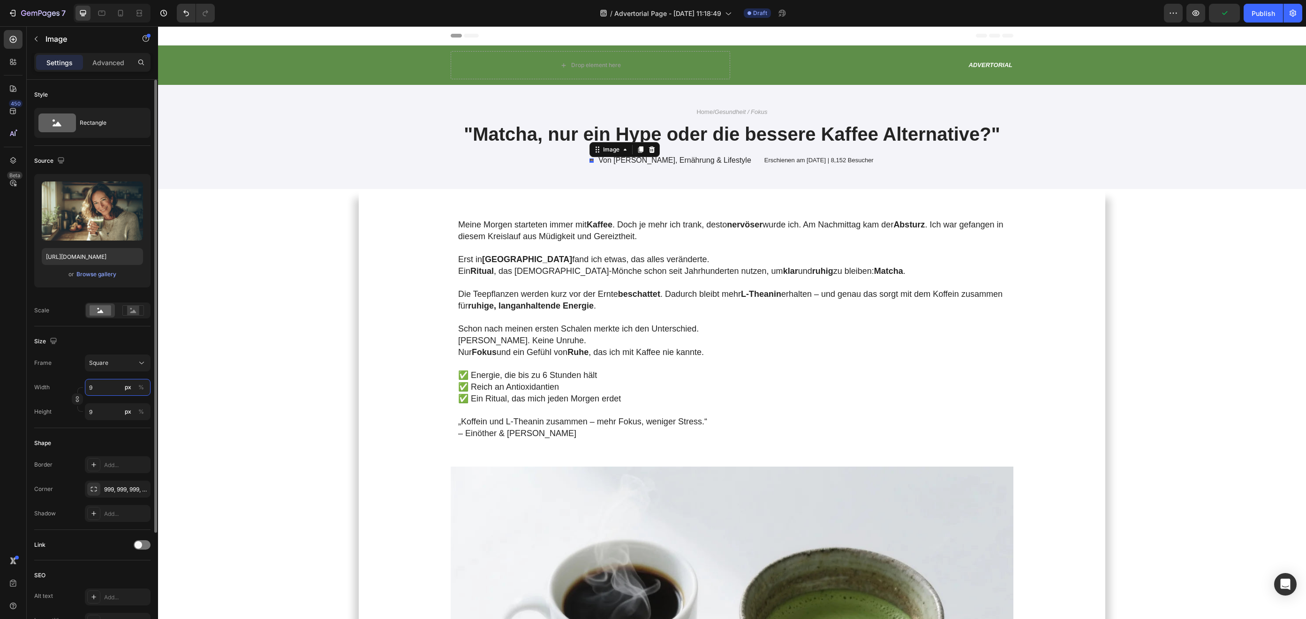
type input "90"
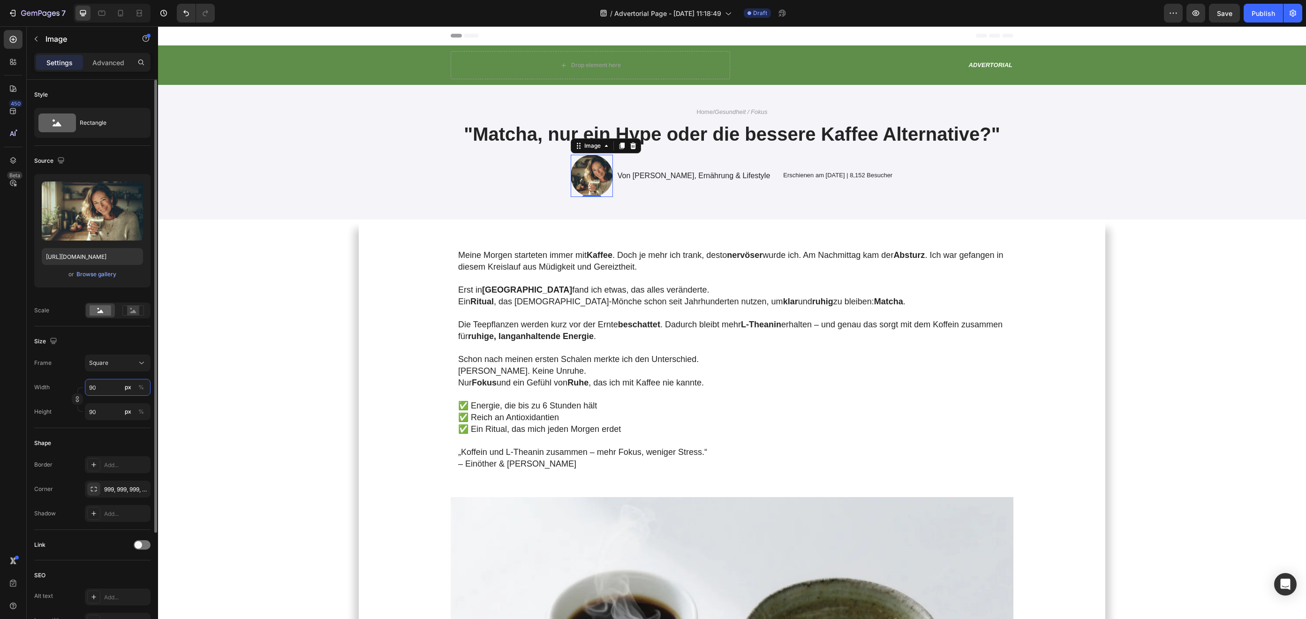
type input "9"
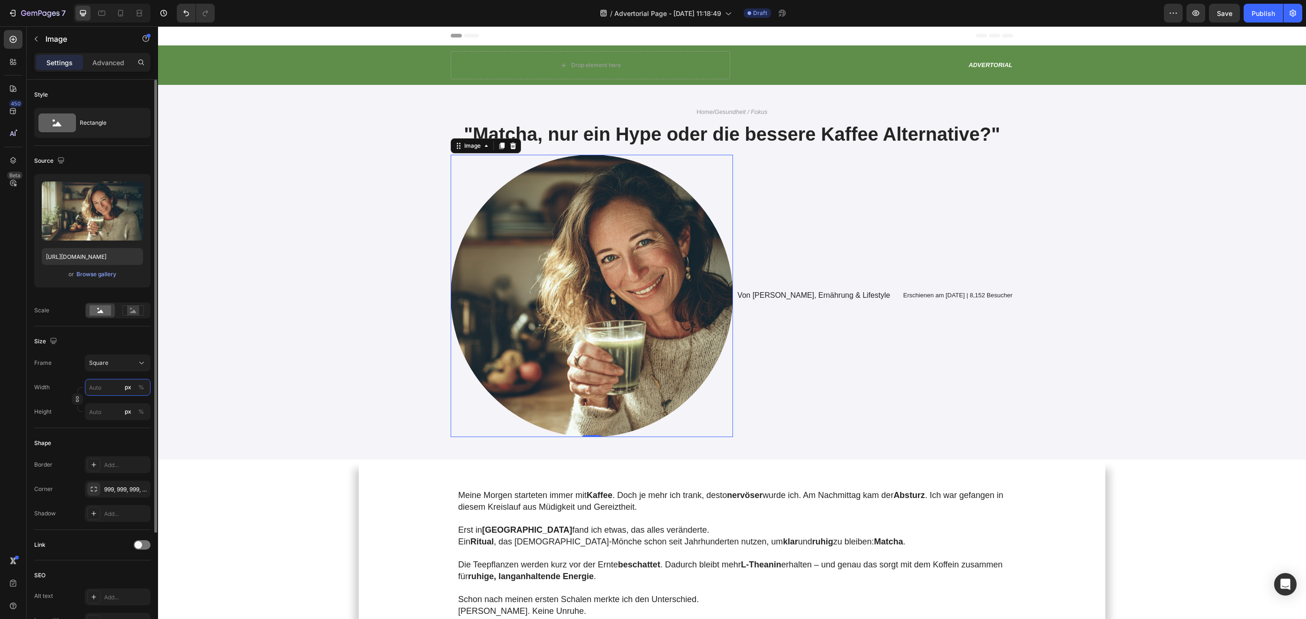
type input "1"
type input "10"
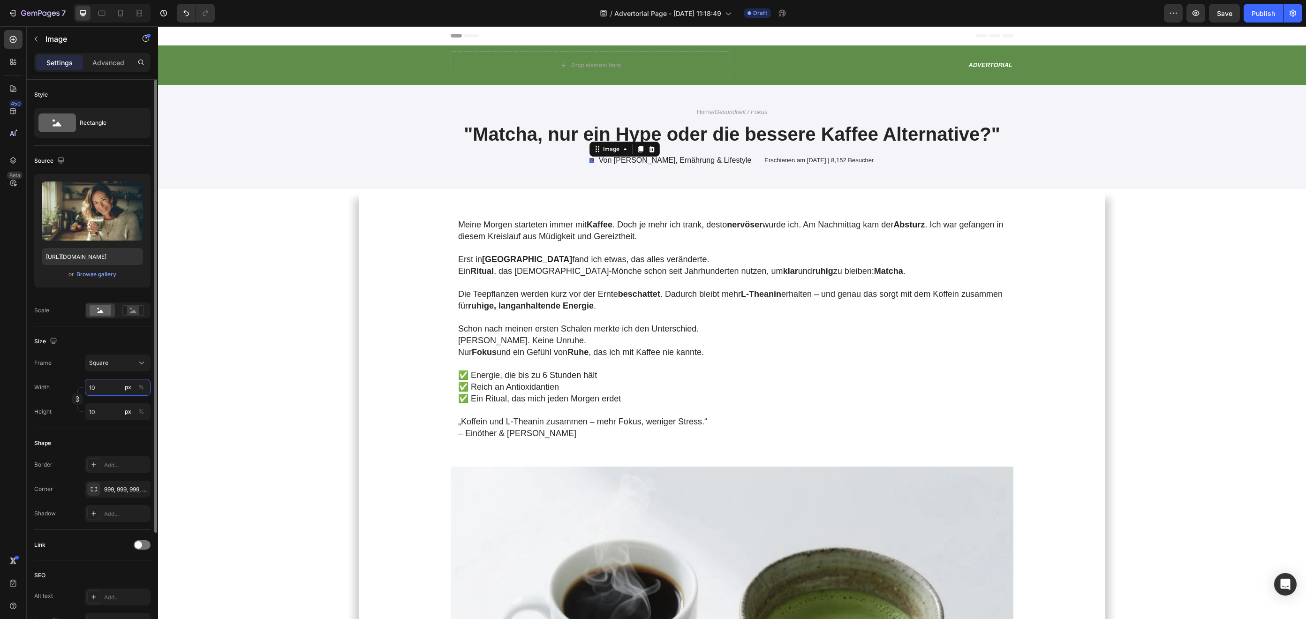
type input "100"
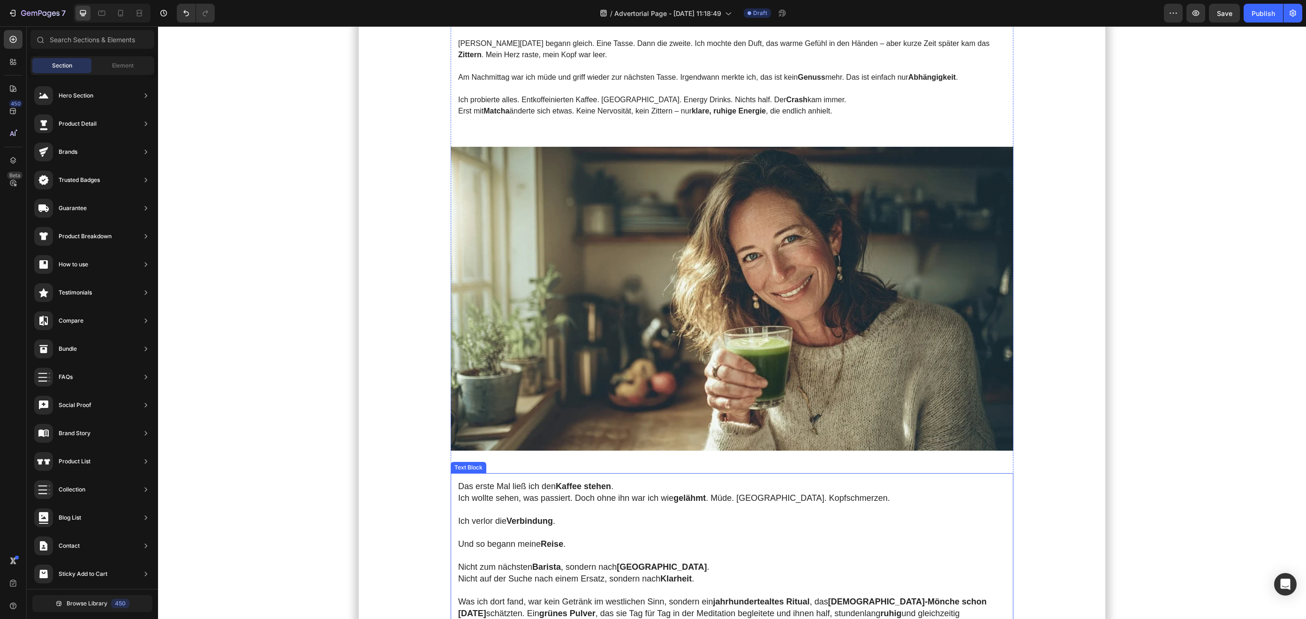
scroll to position [807, 0]
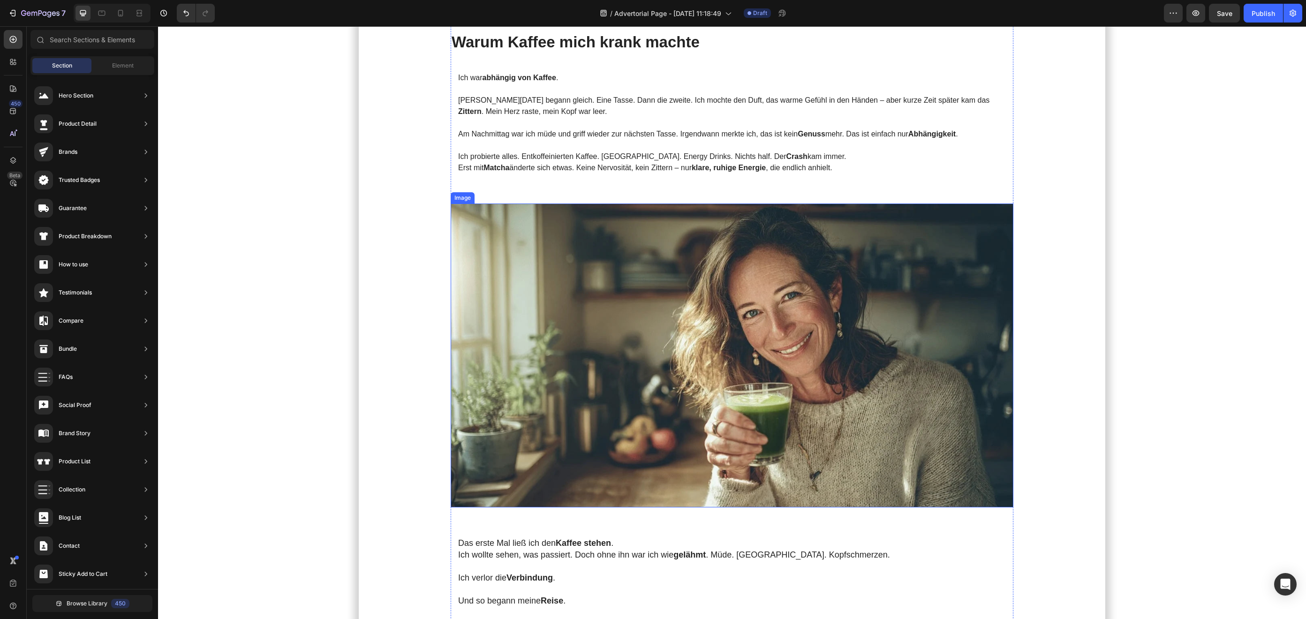
click at [628, 362] on img at bounding box center [732, 356] width 563 height 304
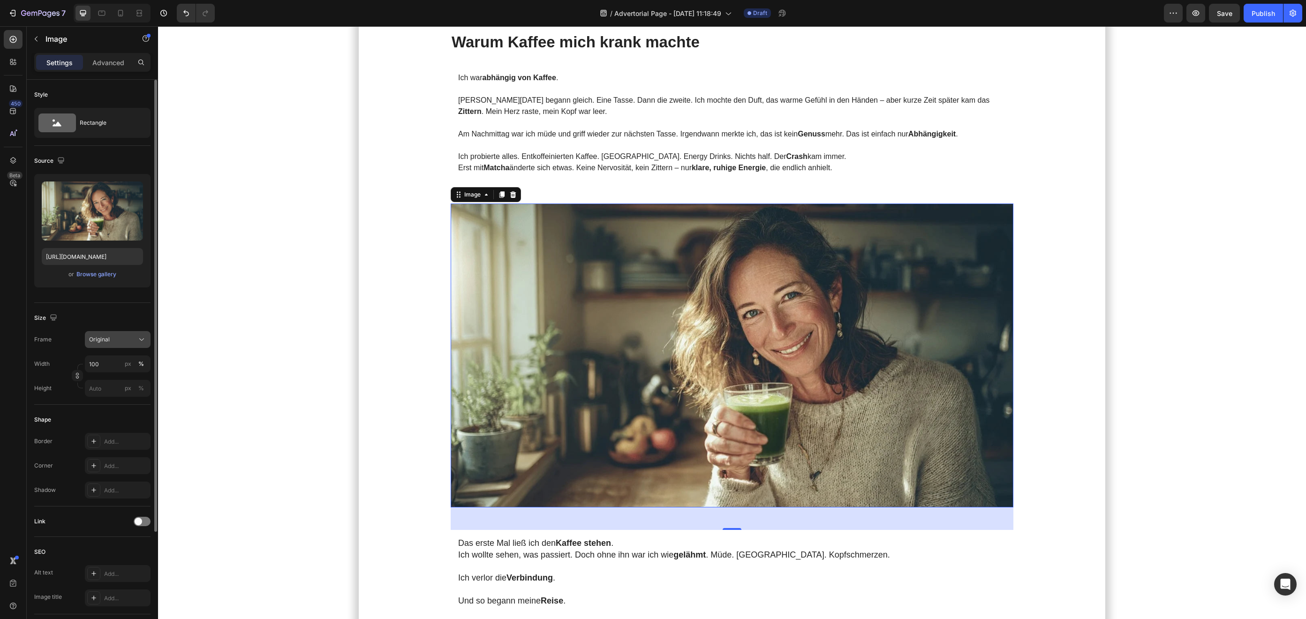
click at [121, 339] on div "Original" at bounding box center [112, 339] width 46 height 8
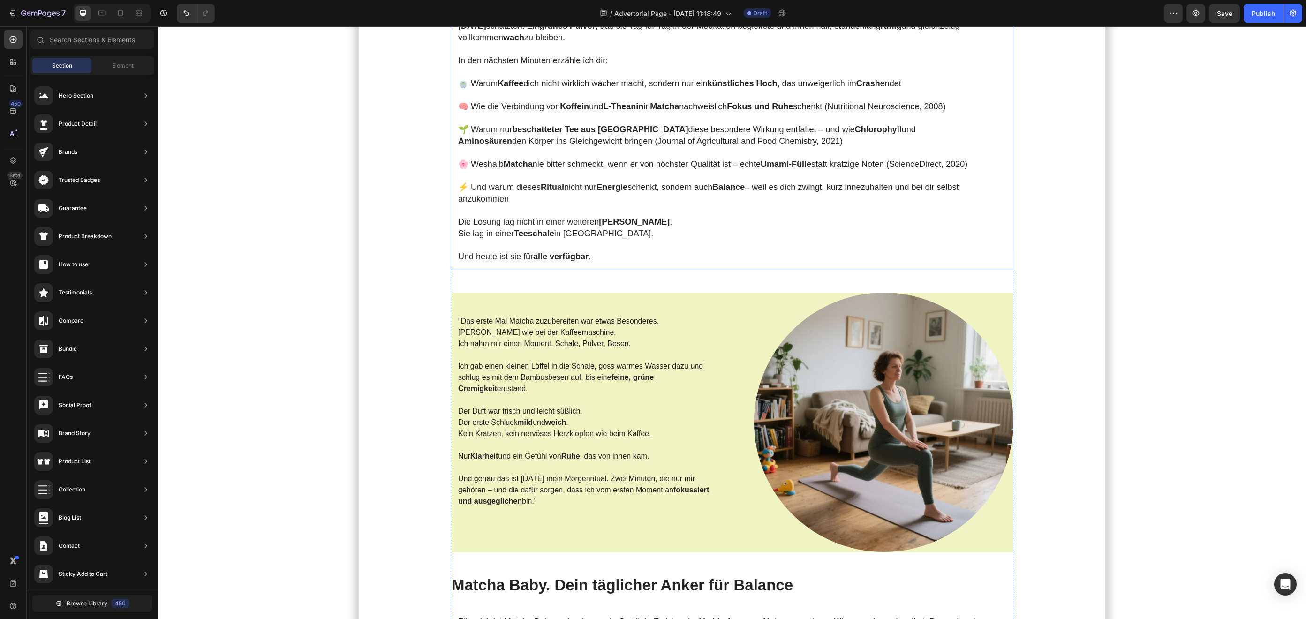
scroll to position [1594, 0]
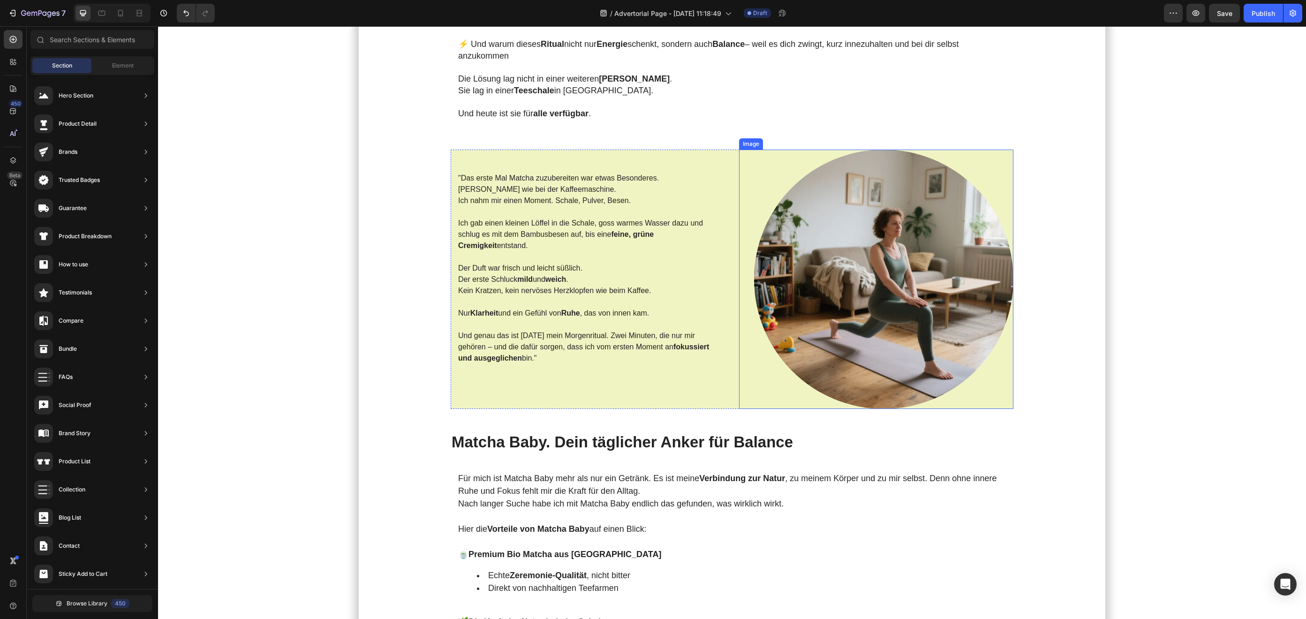
click at [833, 257] on img at bounding box center [883, 279] width 259 height 259
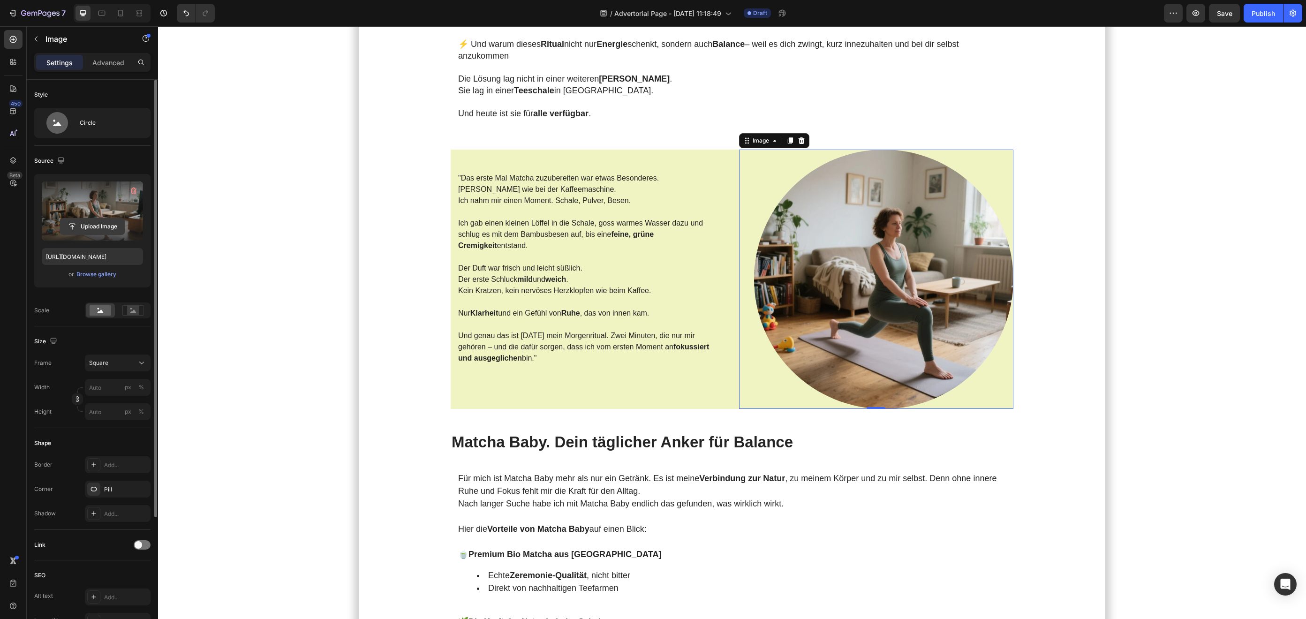
click at [90, 228] on input "file" at bounding box center [92, 227] width 65 height 16
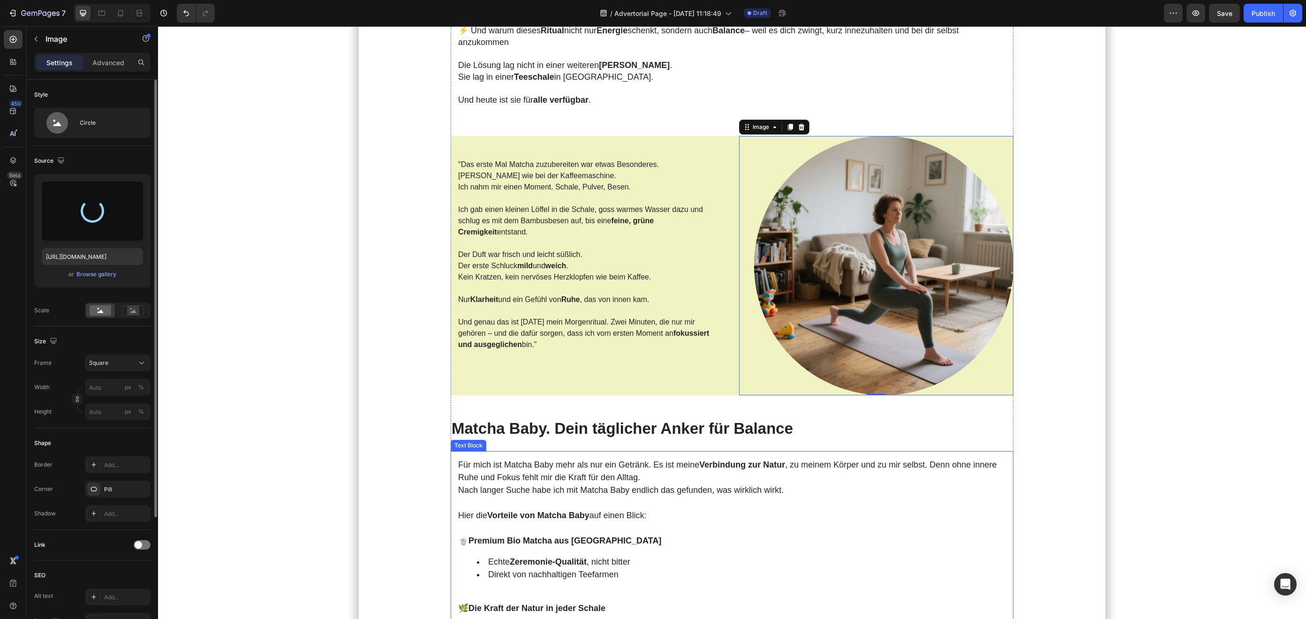
scroll to position [1584, 0]
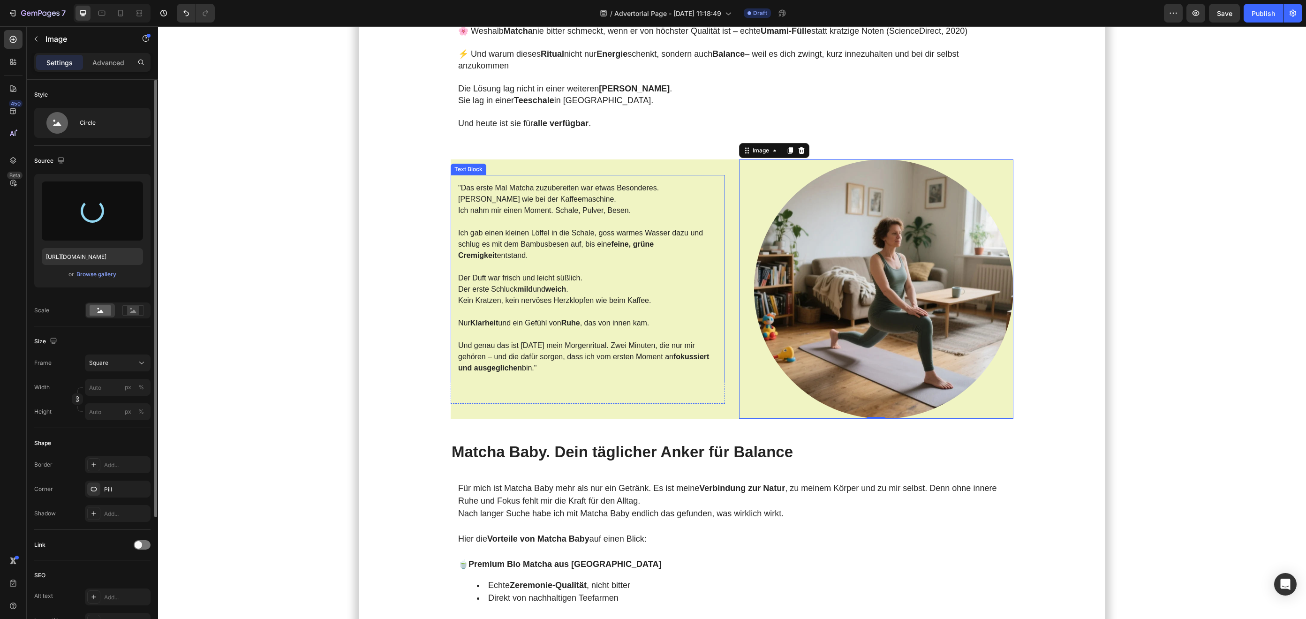
type input "[URL][DOMAIN_NAME]"
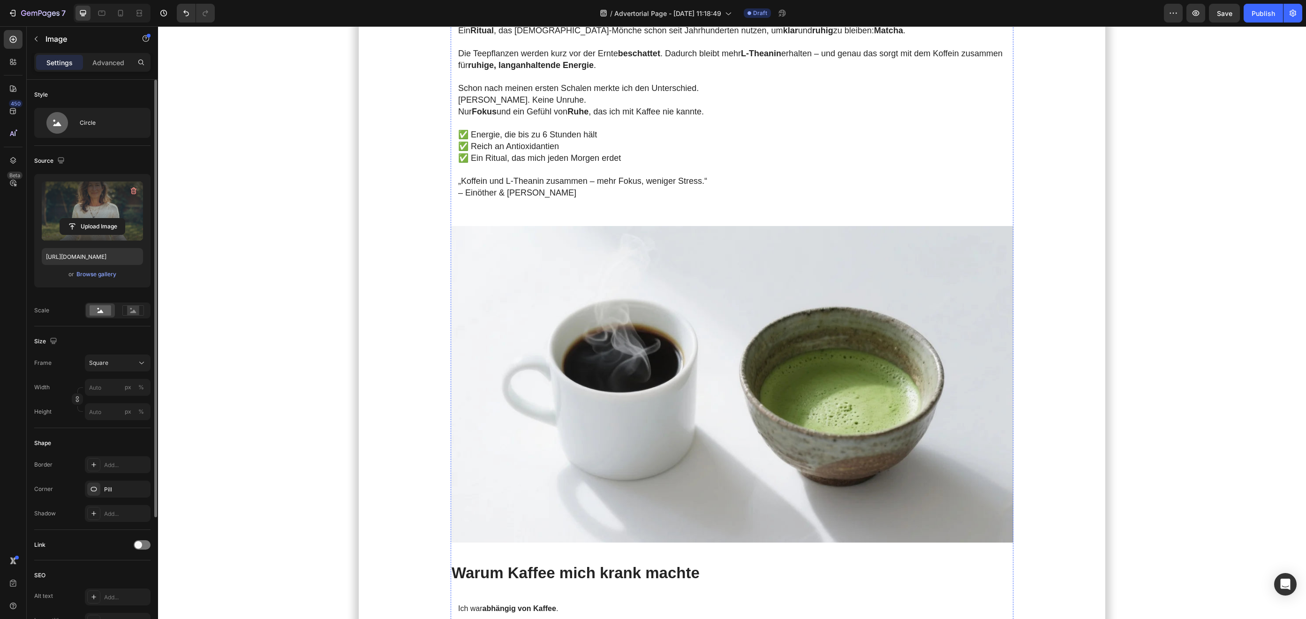
scroll to position [0, 0]
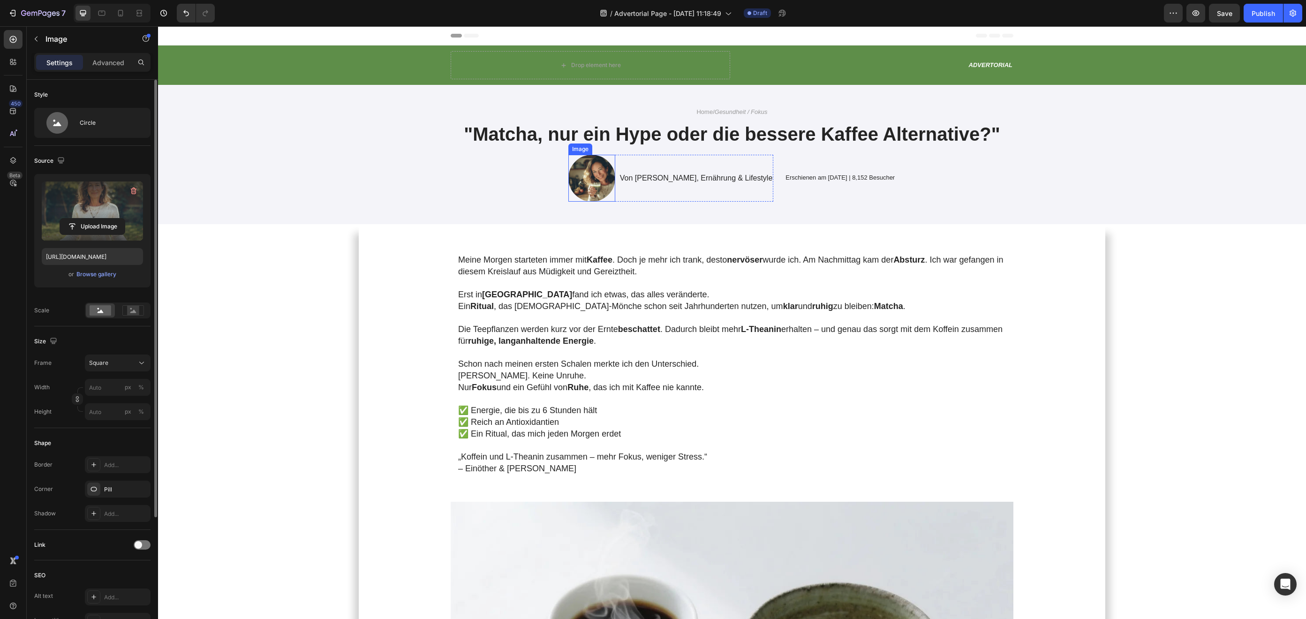
click at [604, 187] on img at bounding box center [591, 178] width 47 height 47
click at [93, 224] on input "file" at bounding box center [92, 227] width 65 height 16
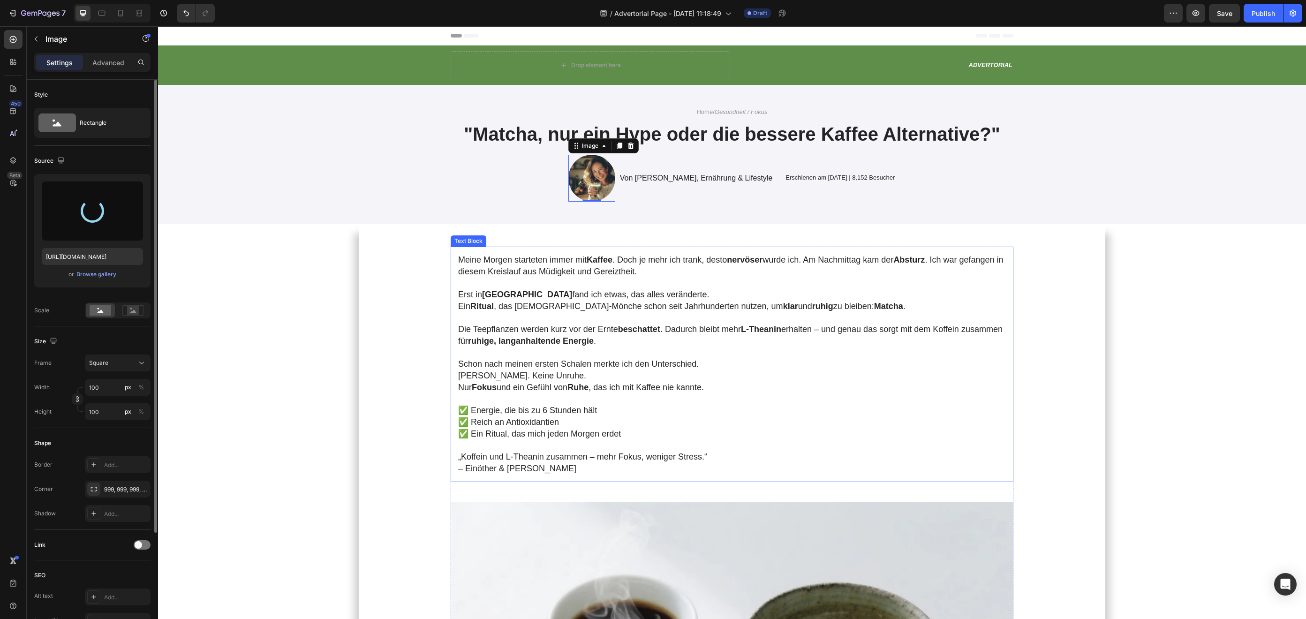
type input "[URL][DOMAIN_NAME]"
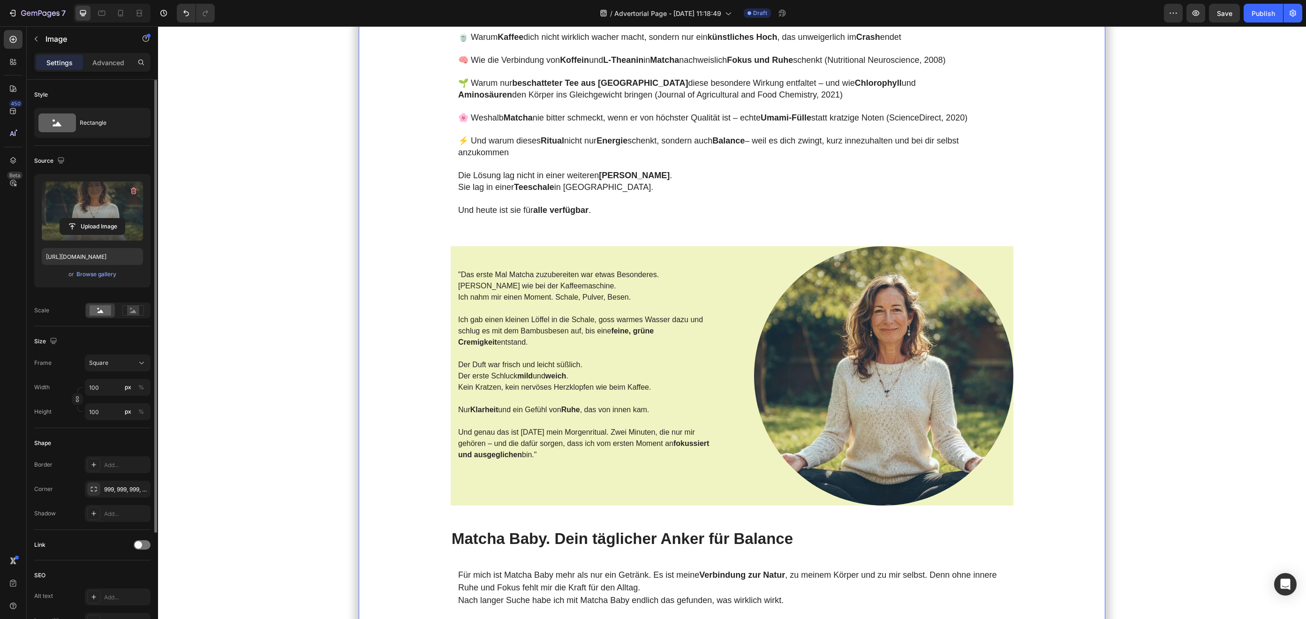
click at [396, 416] on div "Meine [DATE] starteten immer mit Kaffee . Doch je mehr ich trank, desto nervöse…" at bounding box center [732, 534] width 728 height 3570
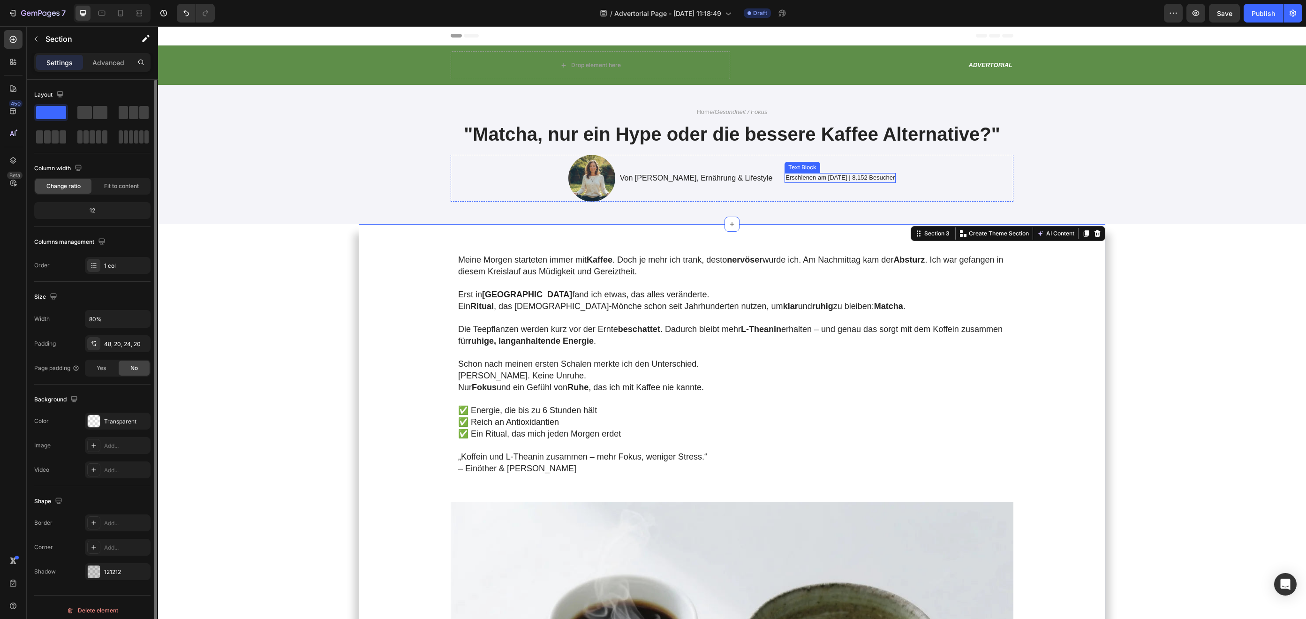
click at [833, 178] on p "Erschienen am [DATE] | 8,152 Besucher" at bounding box center [839, 178] width 109 height 8
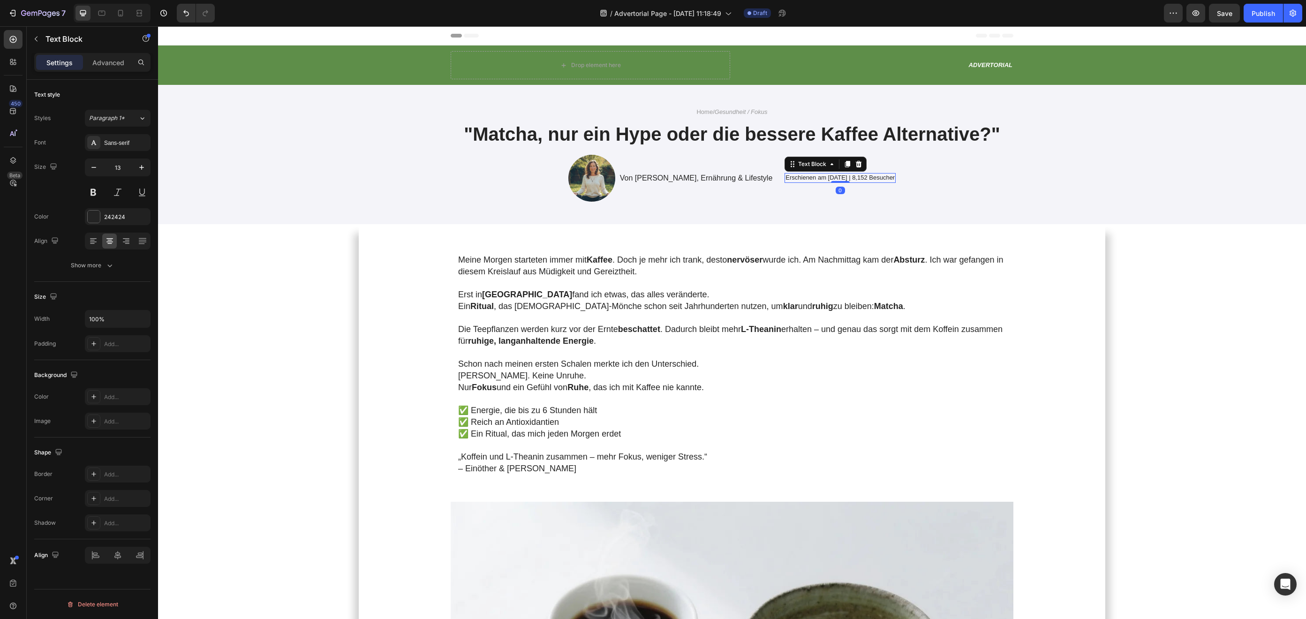
click at [833, 178] on p "Erschienen am [DATE] | 8,152 Besucher" at bounding box center [839, 178] width 109 height 8
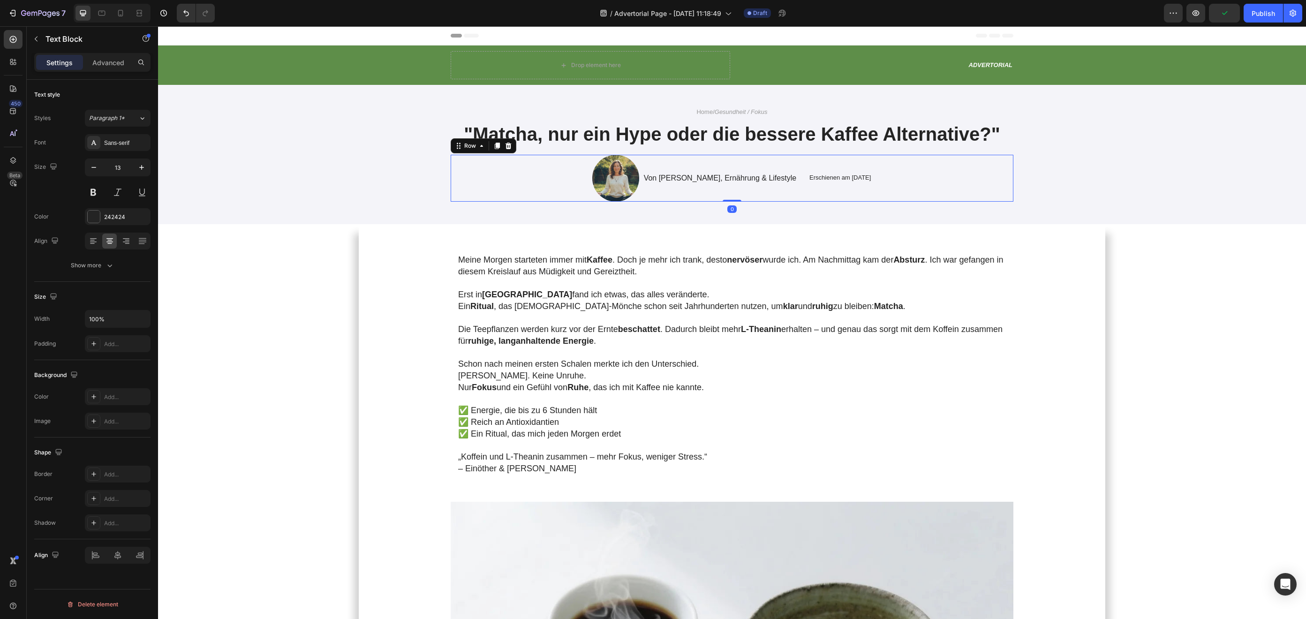
click at [833, 173] on div "Image Von [PERSON_NAME], Ernährung & Lifestyle Text Block Row Erschienen am [DA…" at bounding box center [732, 178] width 563 height 47
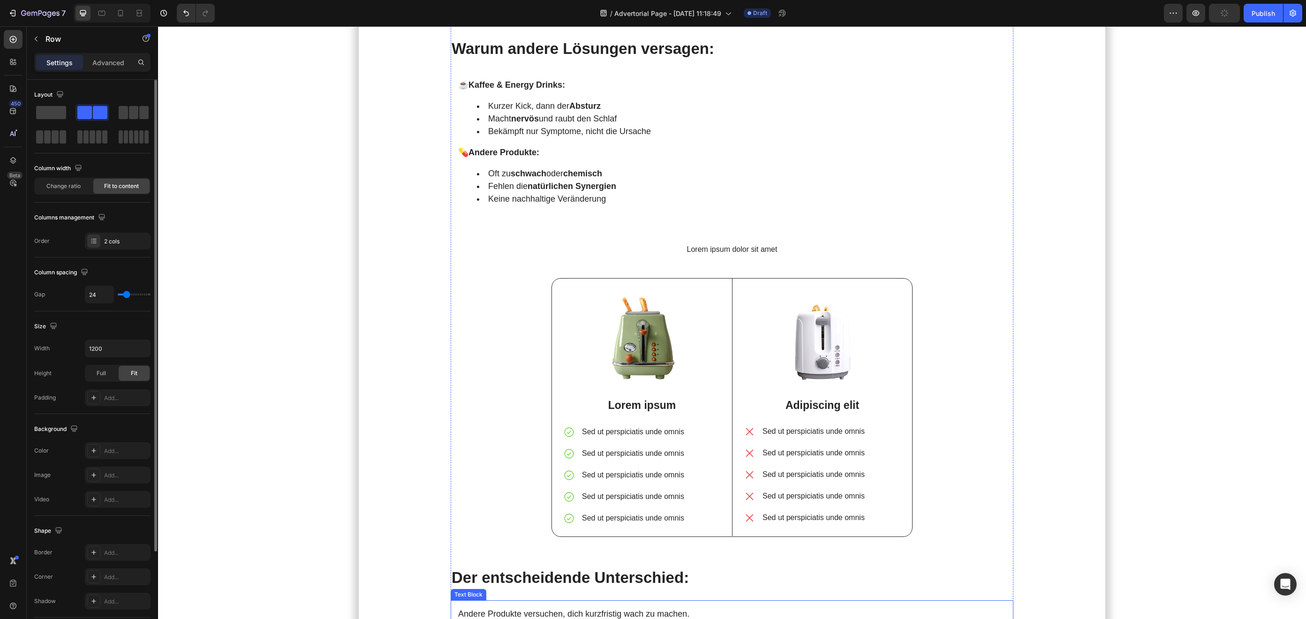
scroll to position [2420, 0]
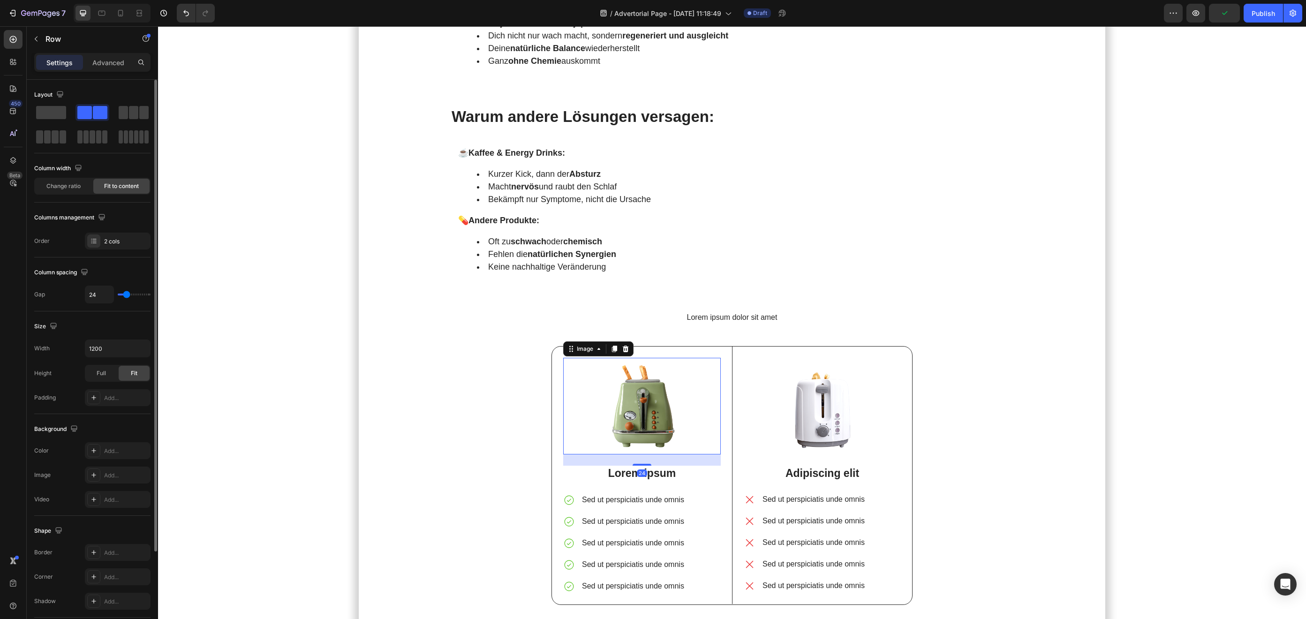
click at [642, 390] on img at bounding box center [642, 406] width 158 height 97
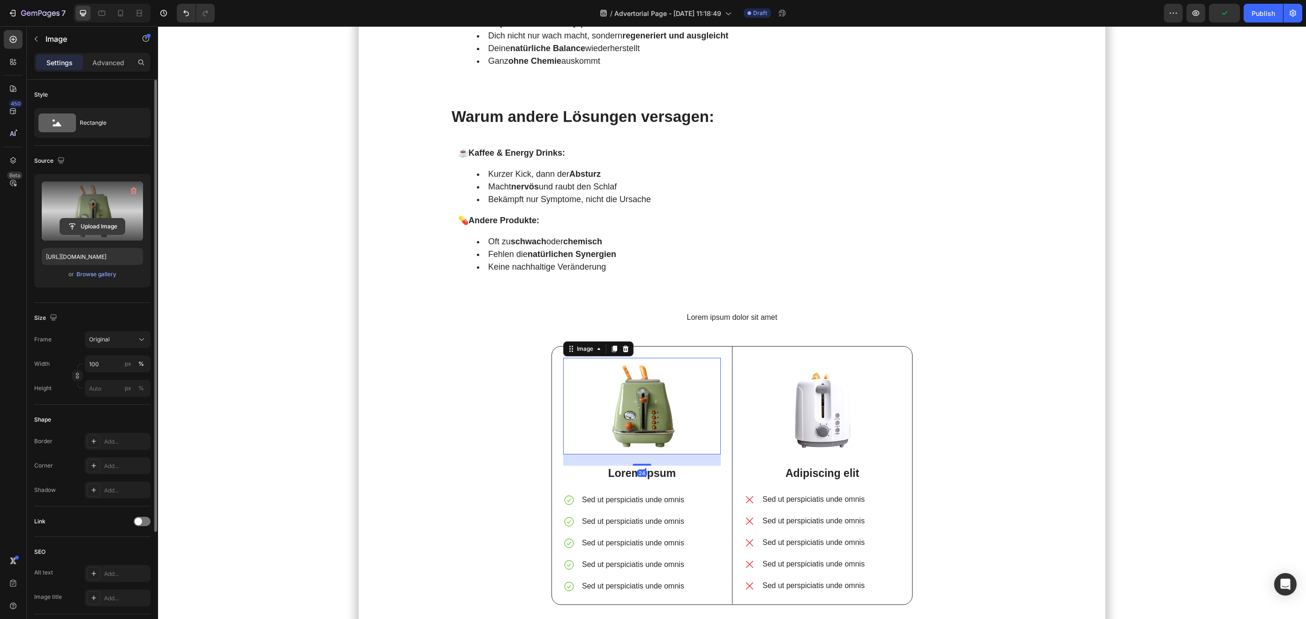
click at [93, 224] on input "file" at bounding box center [92, 227] width 65 height 16
click at [101, 217] on label at bounding box center [92, 210] width 101 height 59
click at [101, 219] on input "file" at bounding box center [92, 227] width 65 height 16
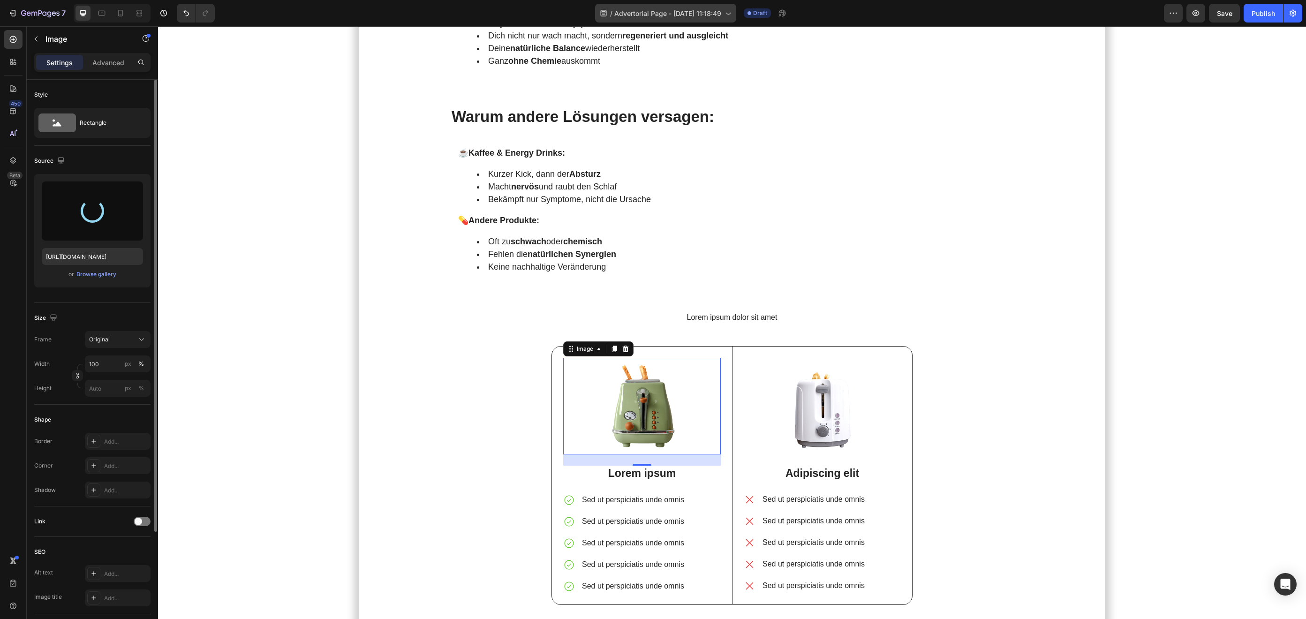
type input "[URL][DOMAIN_NAME]"
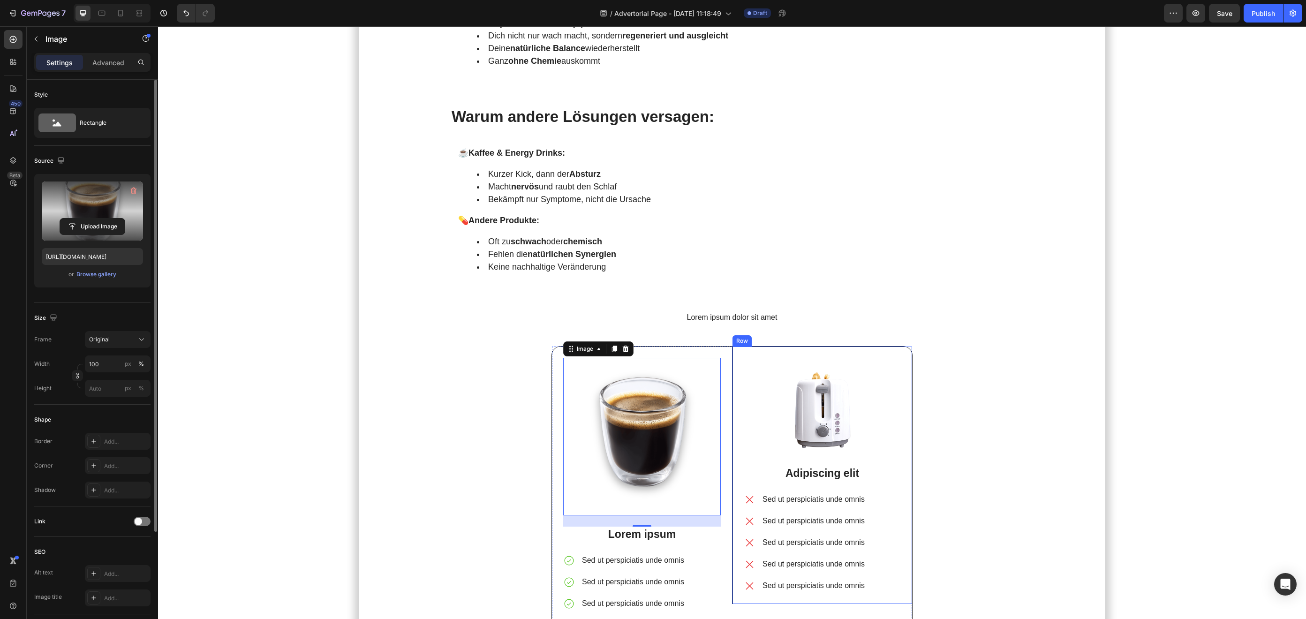
click at [810, 447] on img at bounding box center [822, 406] width 157 height 97
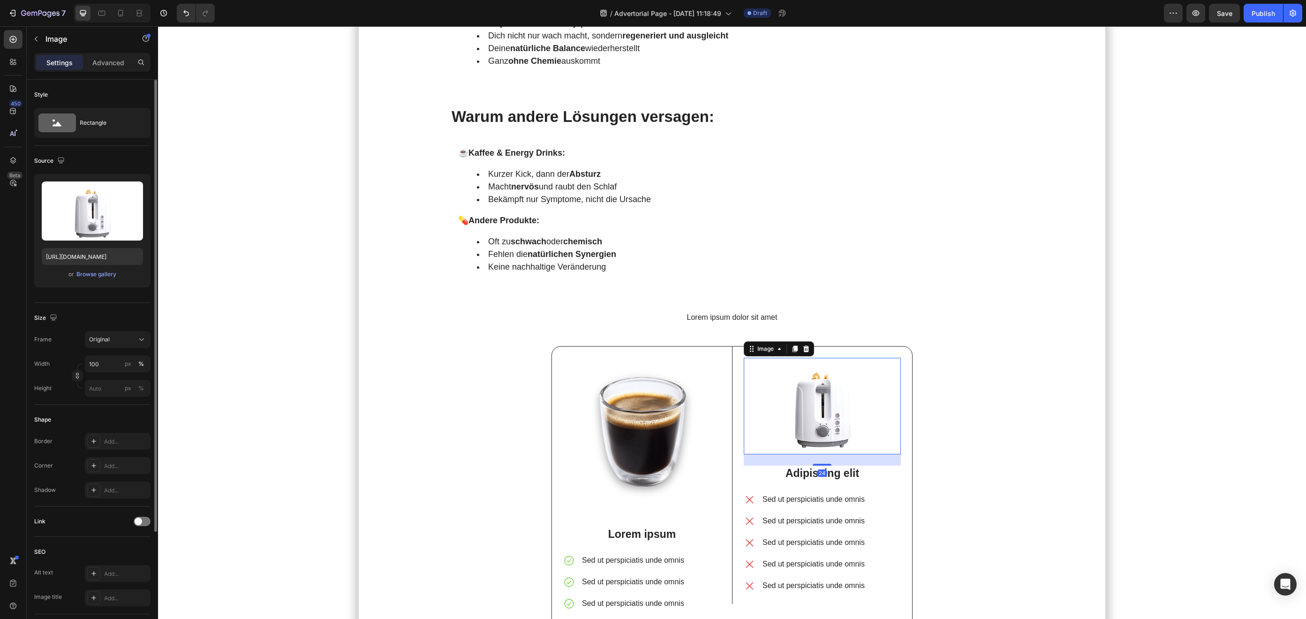
click at [818, 428] on img at bounding box center [822, 406] width 157 height 97
click at [96, 226] on input "file" at bounding box center [92, 227] width 65 height 16
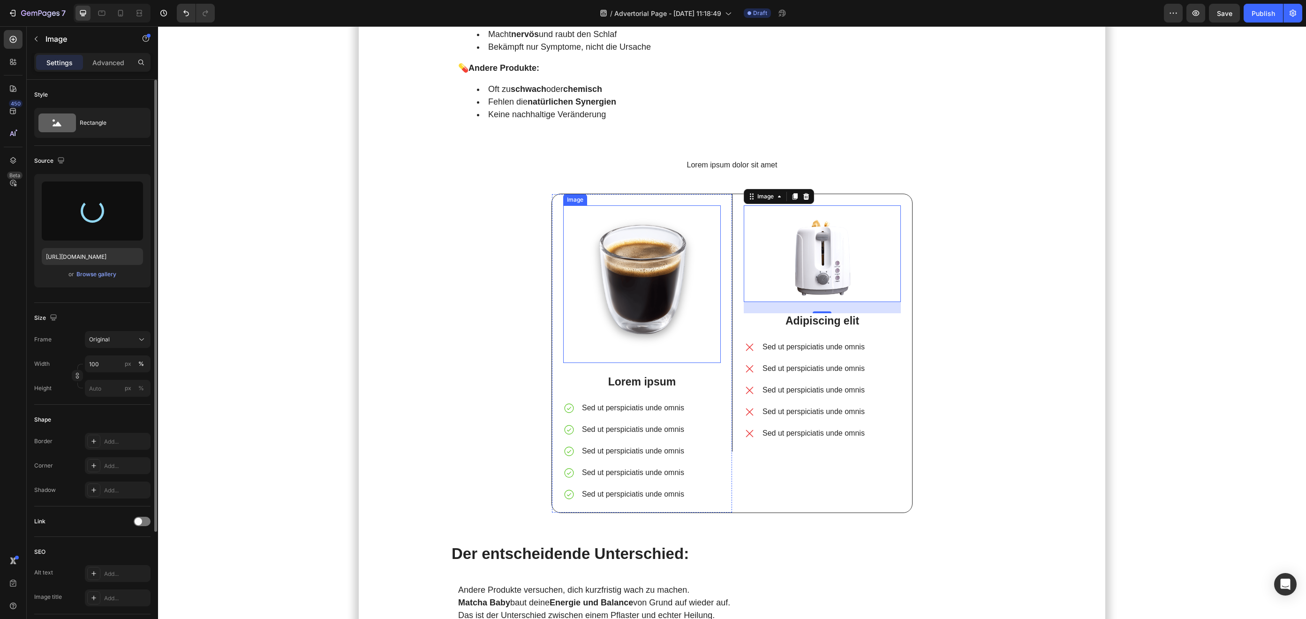
scroll to position [2642, 0]
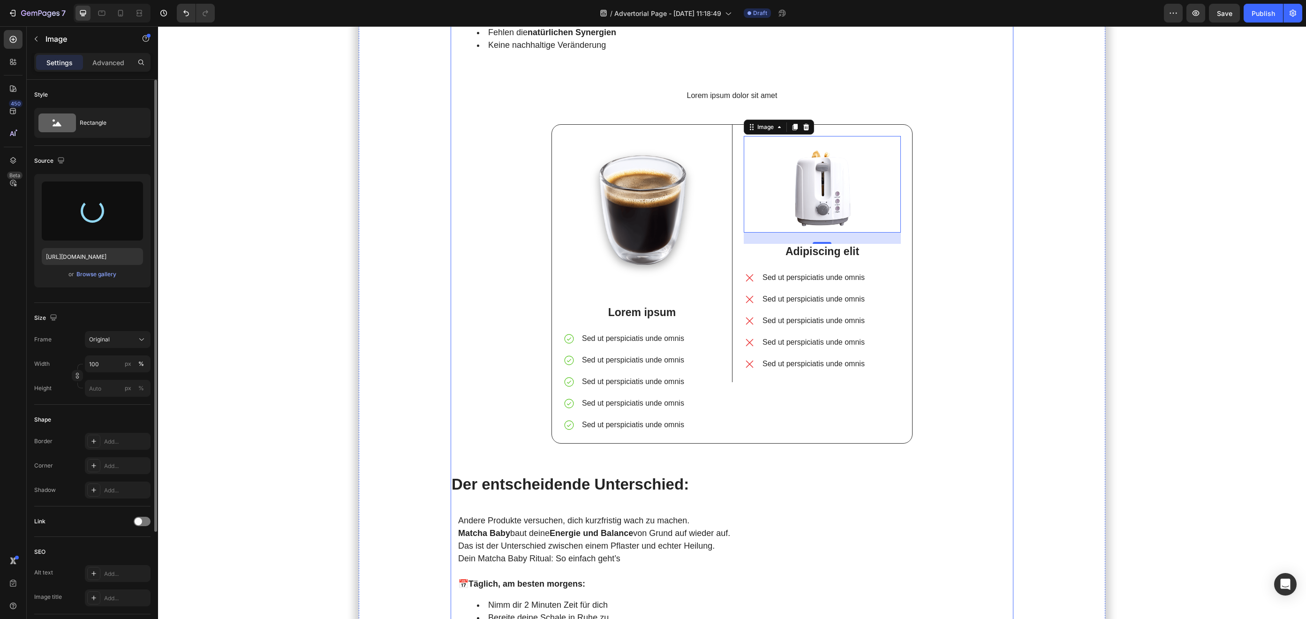
type input "[URL][DOMAIN_NAME]"
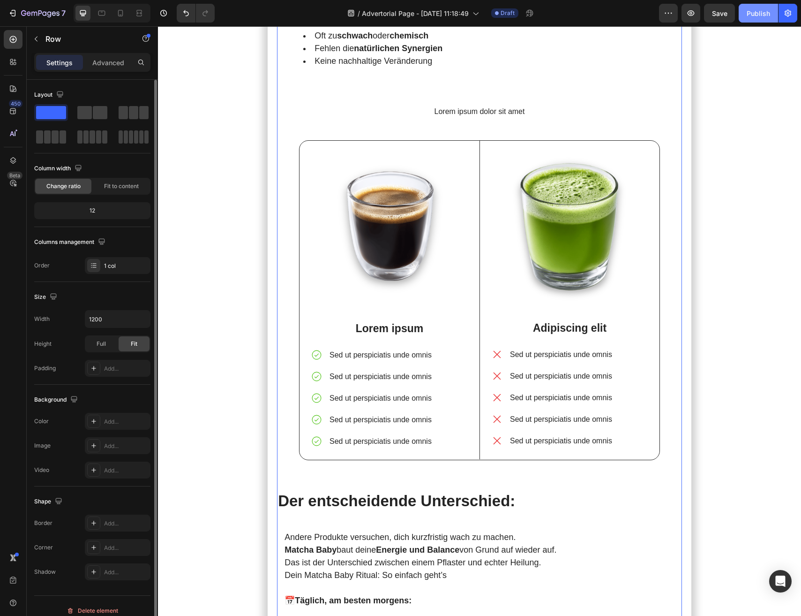
scroll to position [2588, 0]
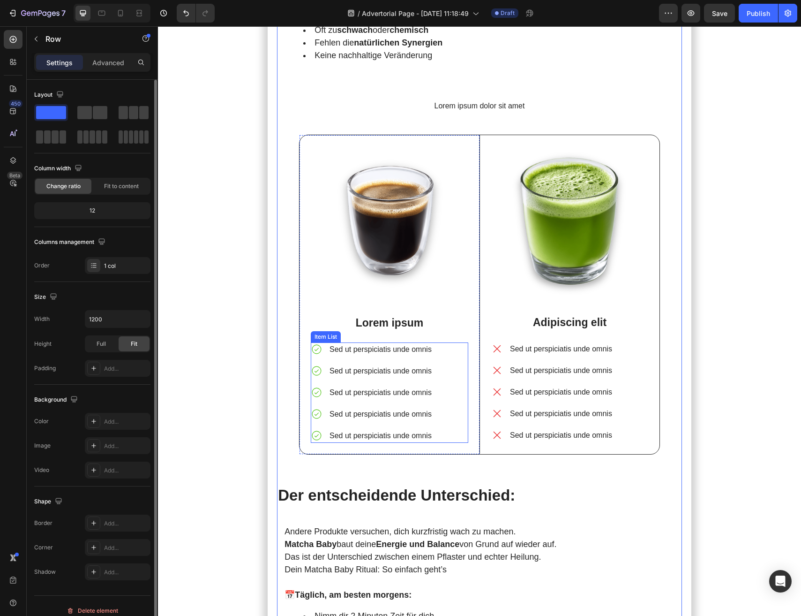
click at [383, 344] on p "Sed ut perspiciatis unde omnis" at bounding box center [381, 349] width 102 height 11
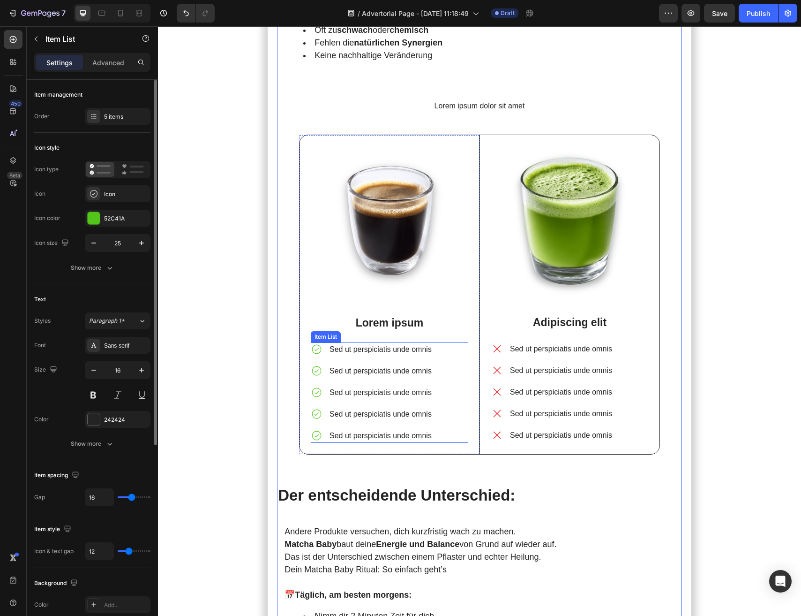
click at [383, 344] on p "Sed ut perspiciatis unde omnis" at bounding box center [381, 349] width 102 height 11
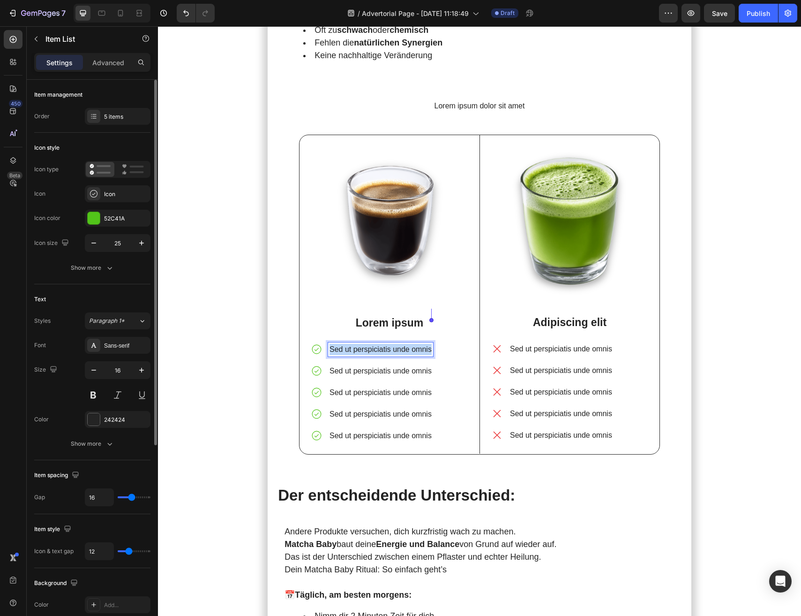
click at [383, 344] on p "Sed ut perspiciatis unde omnis" at bounding box center [381, 349] width 102 height 11
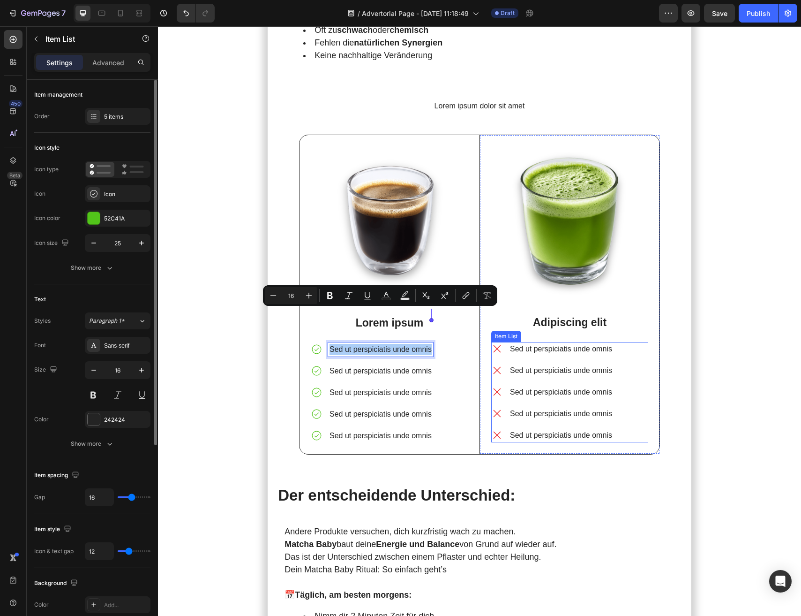
click at [552, 343] on p "Sed ut perspiciatis unde omnis" at bounding box center [561, 348] width 102 height 11
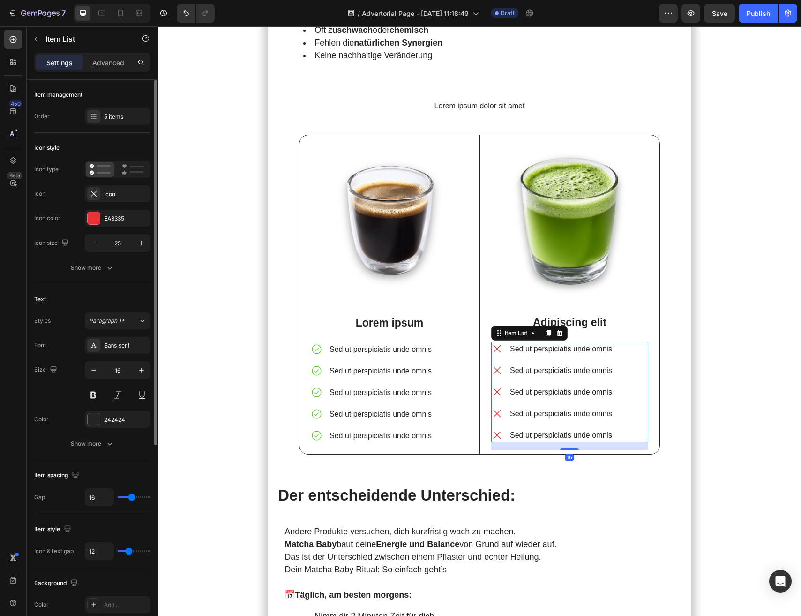
click at [552, 343] on p "Sed ut perspiciatis unde omnis" at bounding box center [561, 348] width 102 height 11
click at [503, 343] on icon at bounding box center [497, 349] width 12 height 12
click at [497, 343] on icon at bounding box center [497, 349] width 12 height 12
click at [412, 203] on img at bounding box center [390, 225] width 158 height 158
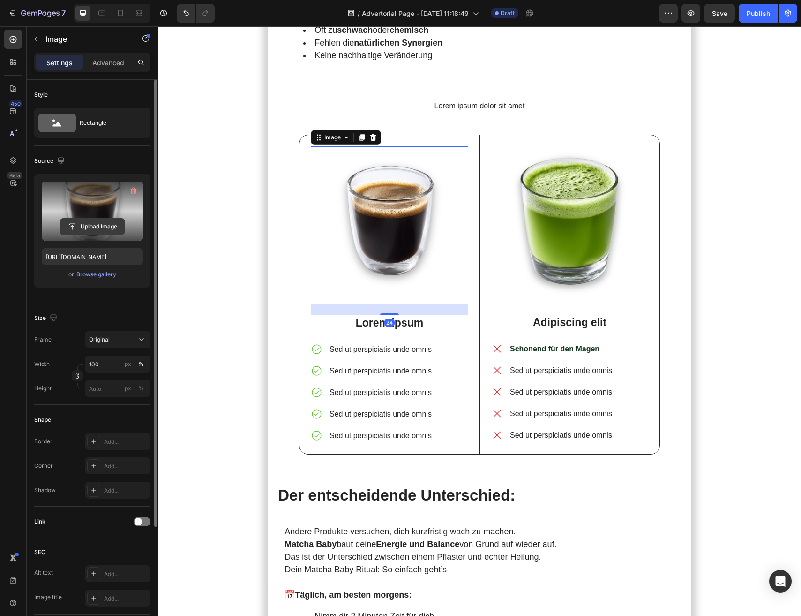
click at [91, 228] on input "file" at bounding box center [92, 227] width 65 height 16
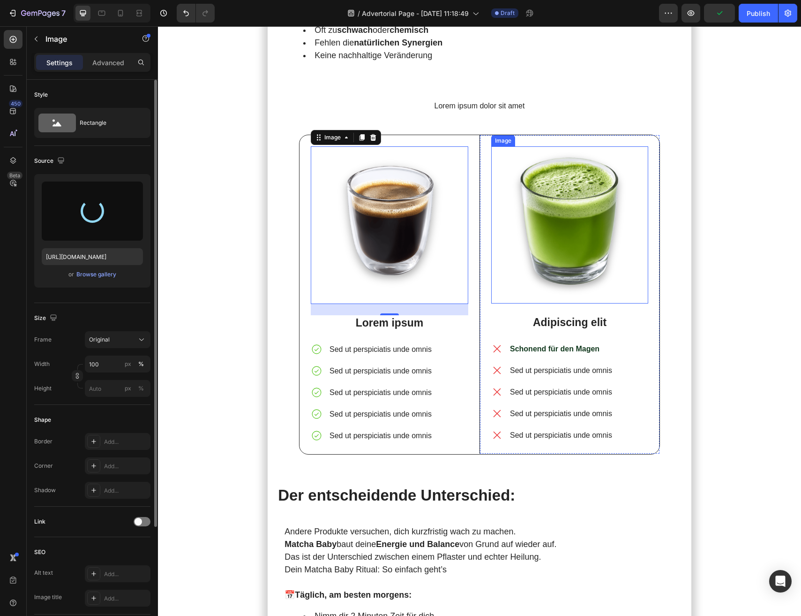
click at [590, 180] on img at bounding box center [569, 224] width 157 height 157
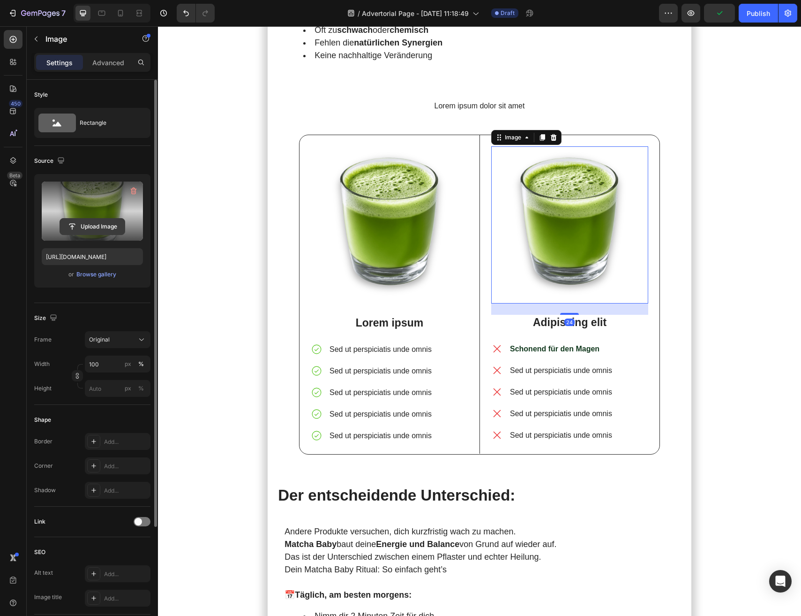
click at [78, 223] on input "file" at bounding box center [92, 227] width 65 height 16
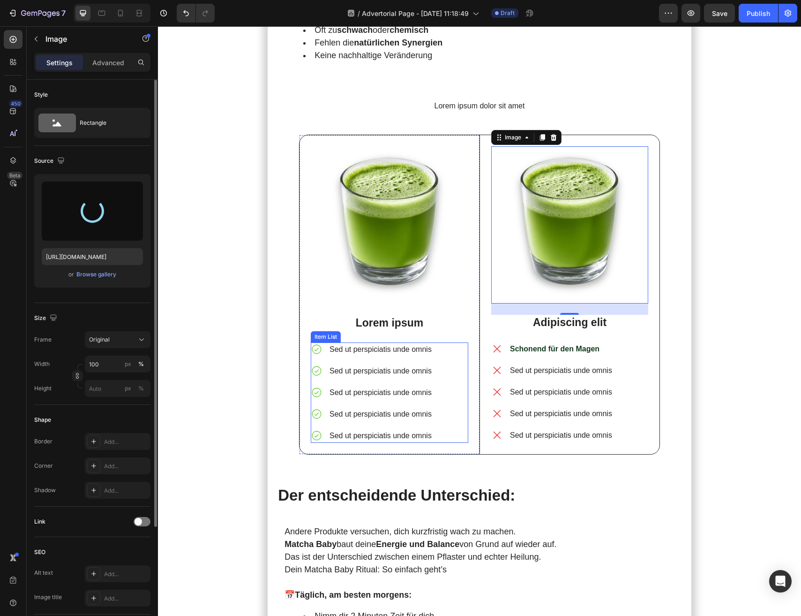
click at [385, 344] on p "Sed ut perspiciatis unde omnis" at bounding box center [381, 349] width 102 height 11
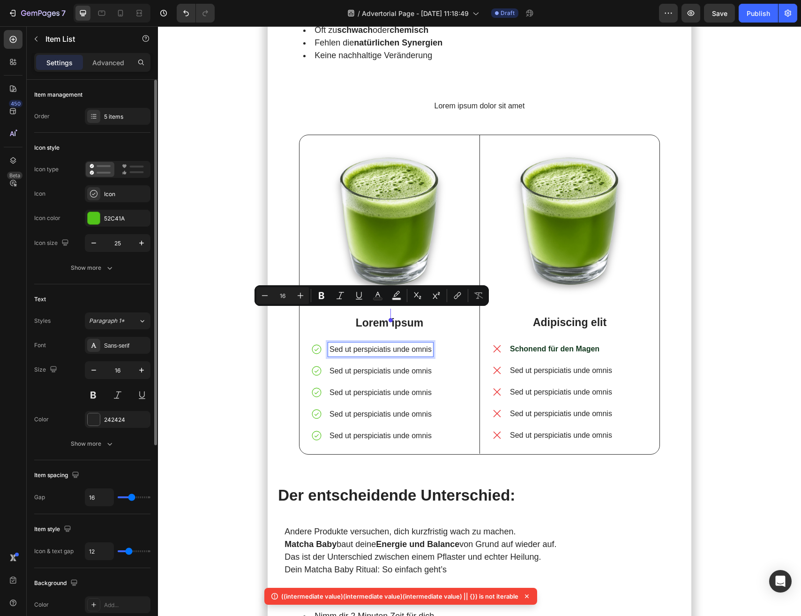
click at [385, 344] on p "Sed ut perspiciatis unde omnis" at bounding box center [381, 349] width 102 height 11
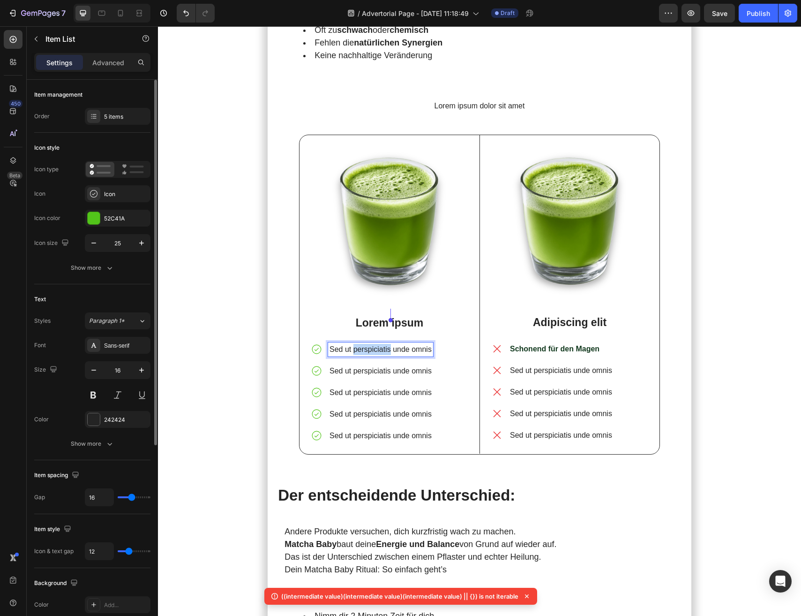
click at [385, 344] on p "Sed ut perspiciatis unde omnis" at bounding box center [381, 349] width 102 height 11
click at [402, 316] on p "Lorem ipsum" at bounding box center [390, 323] width 156 height 14
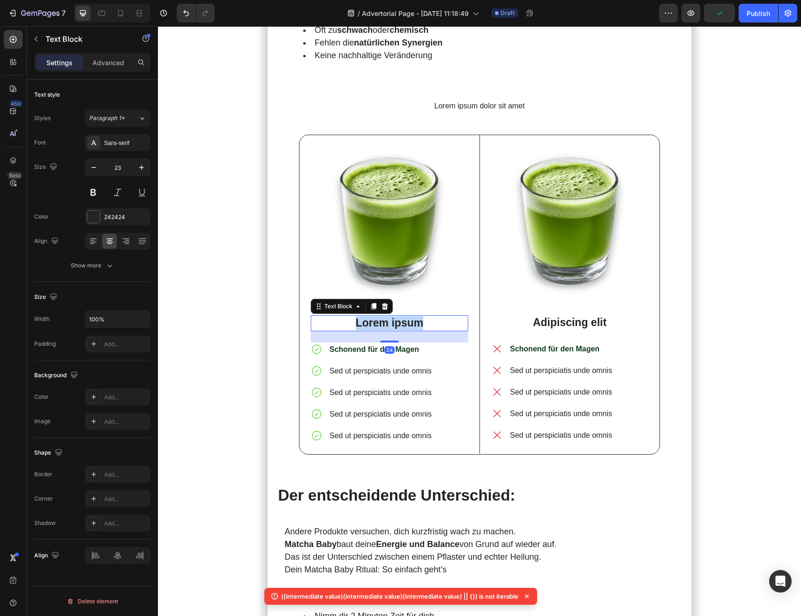
click at [402, 316] on p "Lorem ipsum" at bounding box center [390, 323] width 156 height 14
click at [401, 317] on strong "MATCHA" at bounding box center [390, 323] width 46 height 12
click at [97, 403] on div "Add..." at bounding box center [118, 396] width 66 height 17
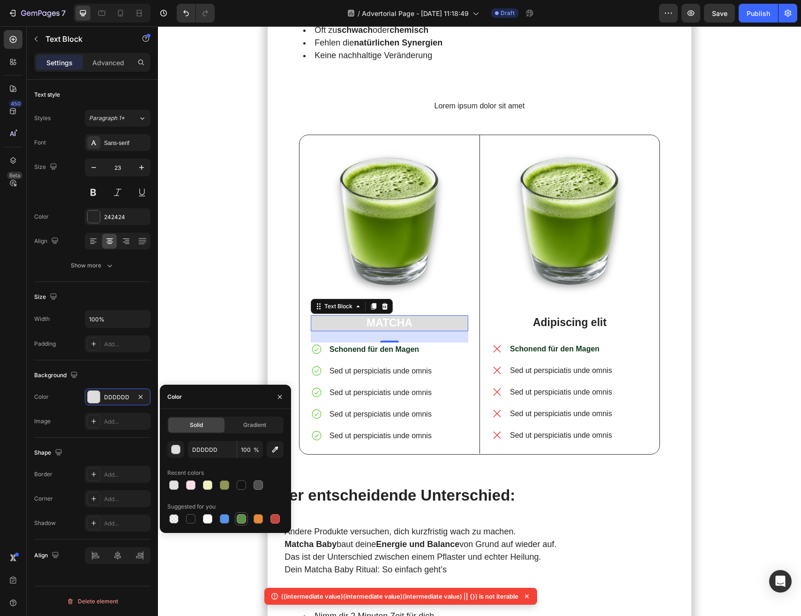
click at [246, 516] on div at bounding box center [241, 518] width 11 height 11
type input "5E8E49"
click at [417, 316] on p "MATCHA" at bounding box center [390, 323] width 156 height 14
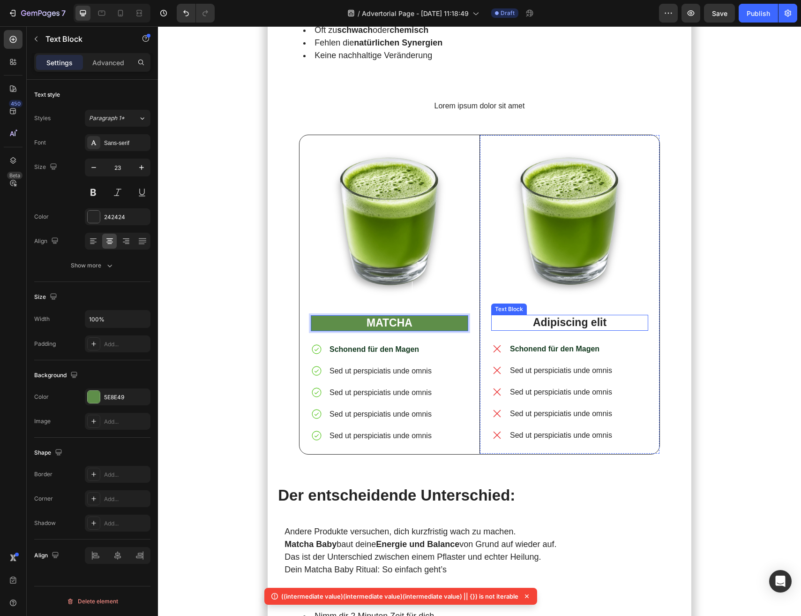
click at [531, 316] on p "Adipiscing elit" at bounding box center [569, 323] width 155 height 14
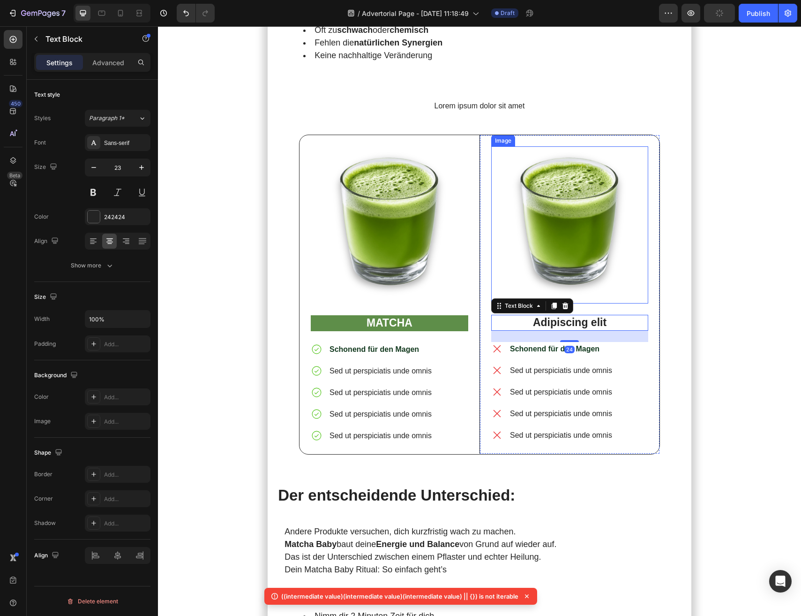
click at [583, 193] on img at bounding box center [569, 224] width 157 height 157
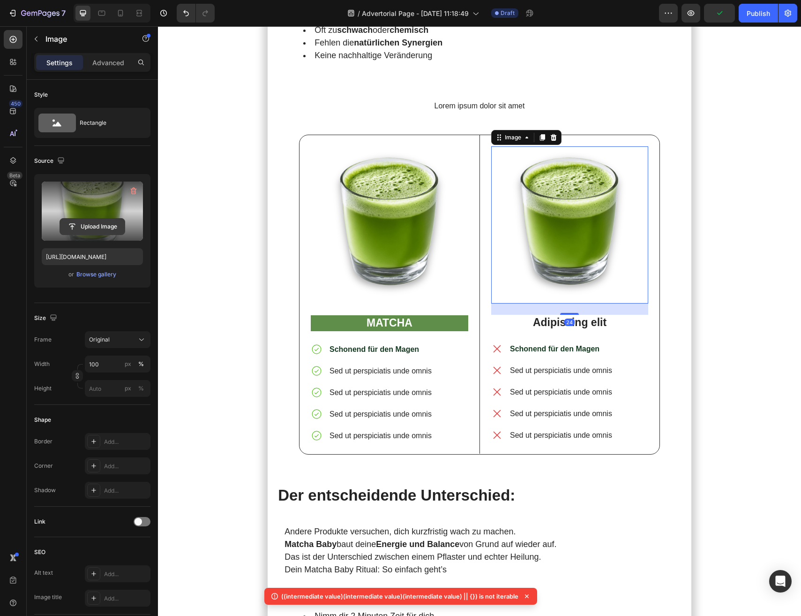
click at [101, 222] on input "file" at bounding box center [92, 227] width 65 height 16
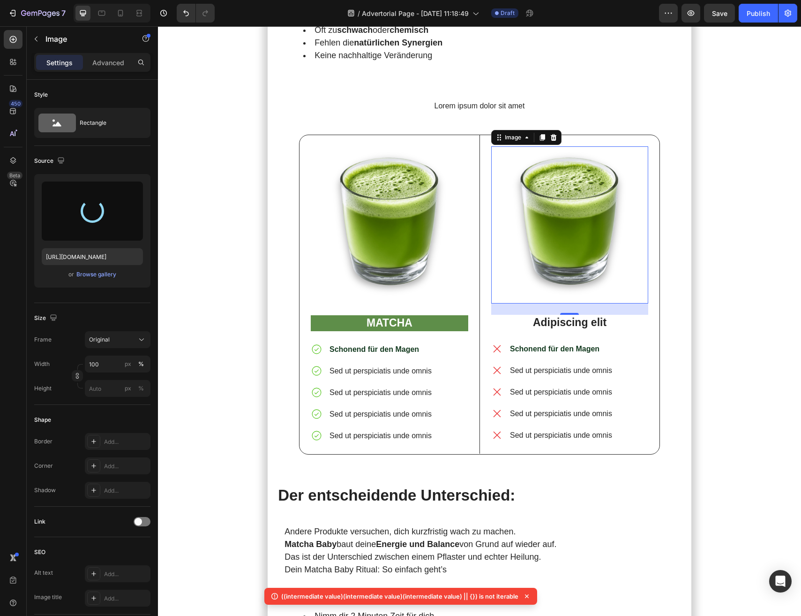
type input "[URL][DOMAIN_NAME]"
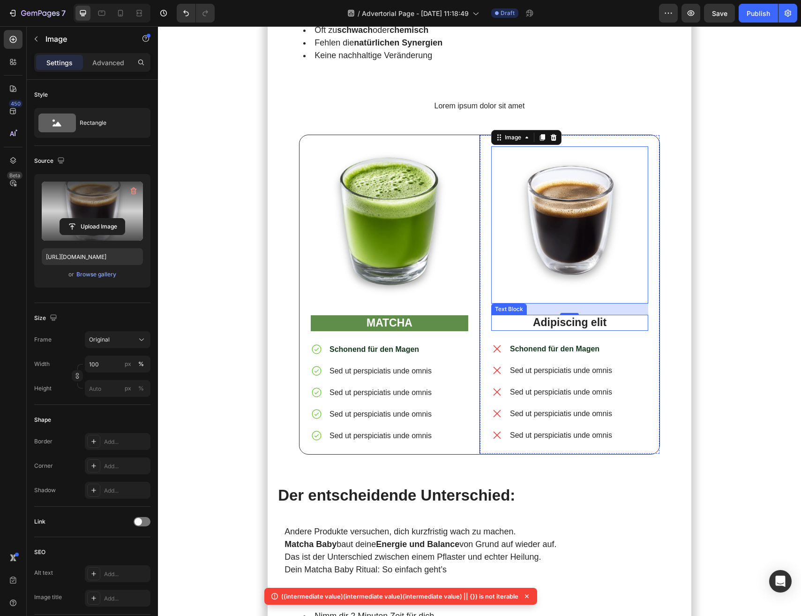
click at [559, 316] on p "Adipiscing elit" at bounding box center [569, 323] width 155 height 14
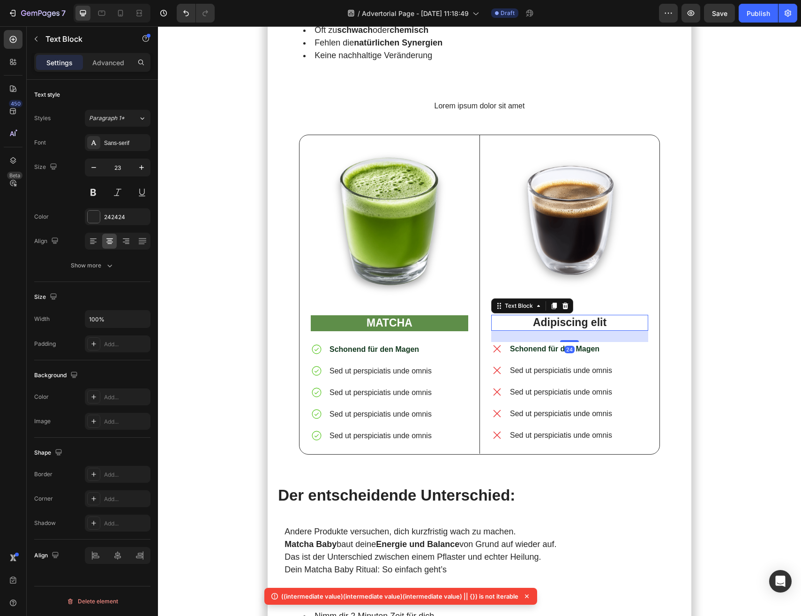
click at [559, 316] on p "Adipiscing elit" at bounding box center [569, 323] width 155 height 14
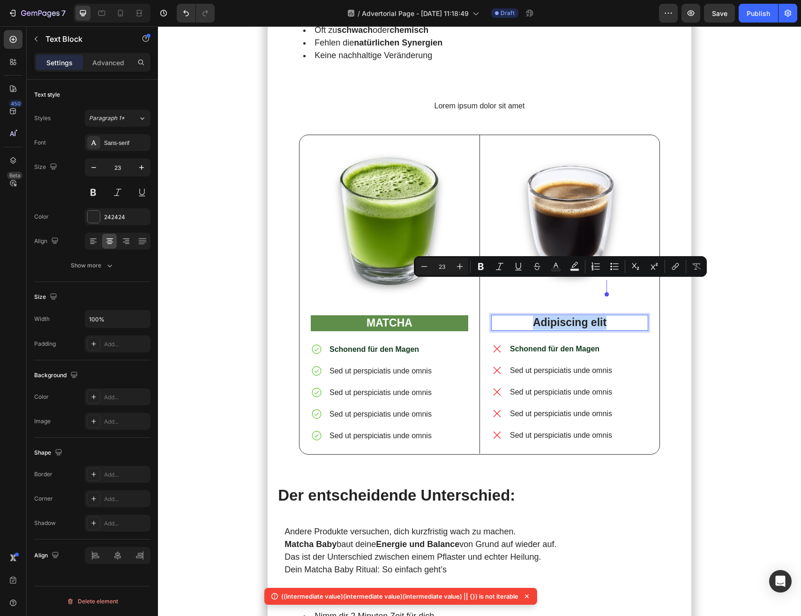
click at [559, 316] on p "Adipiscing elit" at bounding box center [569, 323] width 155 height 14
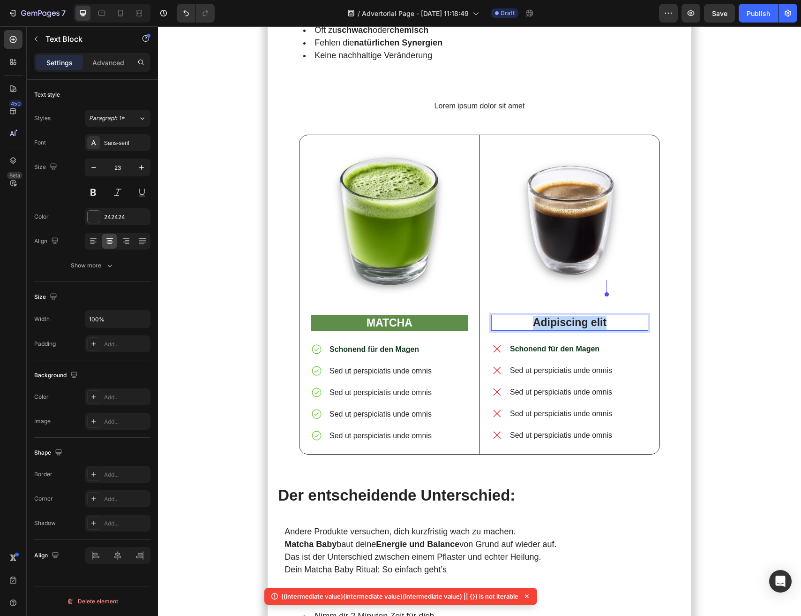
click at [559, 316] on p "Adipiscing elit" at bounding box center [569, 323] width 155 height 14
click at [628, 342] on div "Schonend für den Magen Sed ut perspiciatis unde omnis Sed ut perspiciatis unde …" at bounding box center [569, 392] width 157 height 100
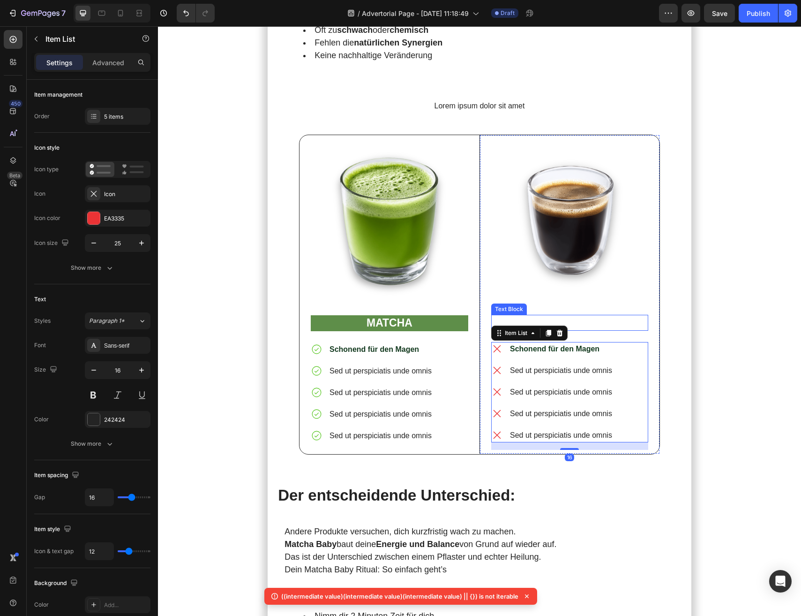
click at [612, 316] on p "KAFFEE" at bounding box center [569, 323] width 155 height 14
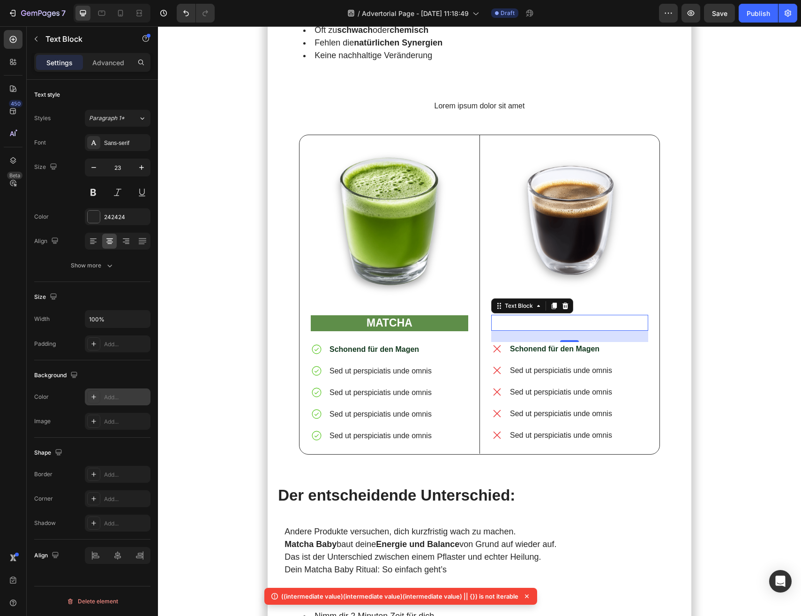
click at [94, 397] on icon at bounding box center [94, 397] width 8 height 8
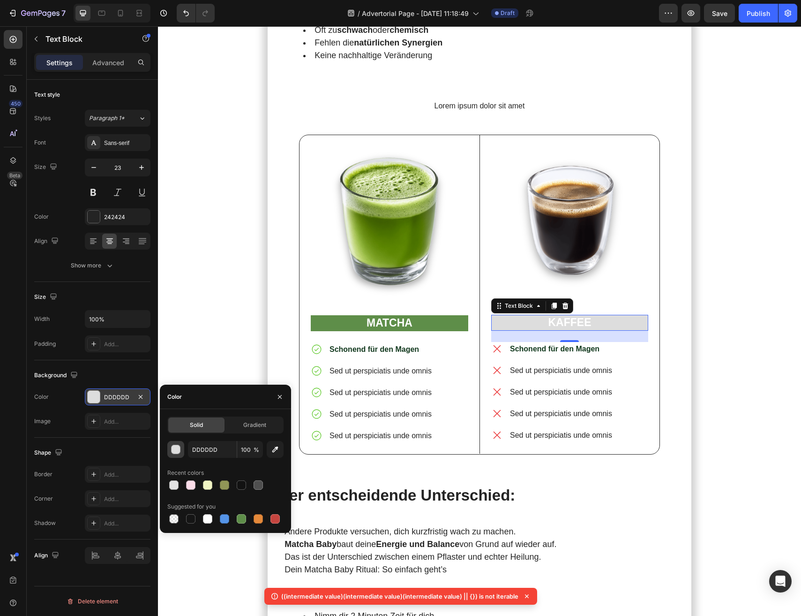
click at [172, 451] on div "button" at bounding box center [176, 449] width 9 height 9
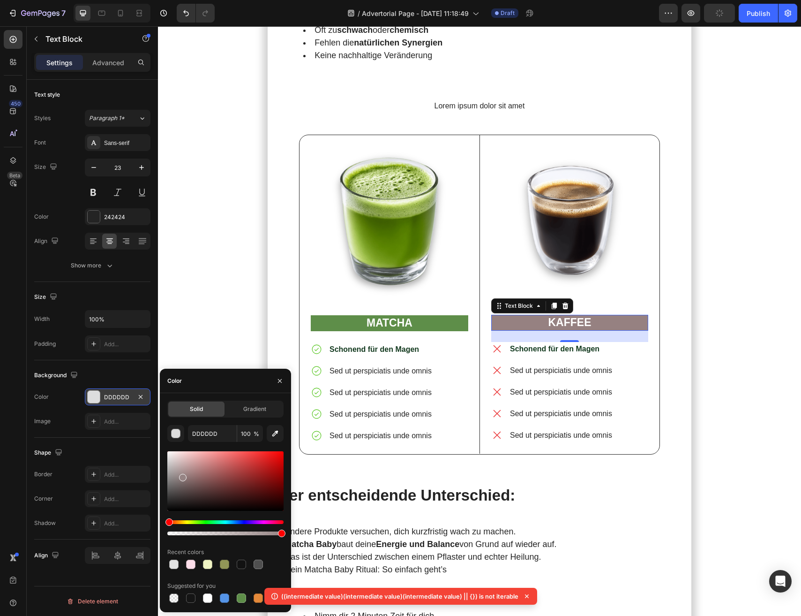
drag, startPoint x: 181, startPoint y: 475, endPoint x: 202, endPoint y: 475, distance: 20.2
click at [202, 475] on div at bounding box center [225, 481] width 116 height 60
click at [268, 524] on div at bounding box center [225, 527] width 116 height 15
click at [271, 523] on div at bounding box center [225, 527] width 116 height 15
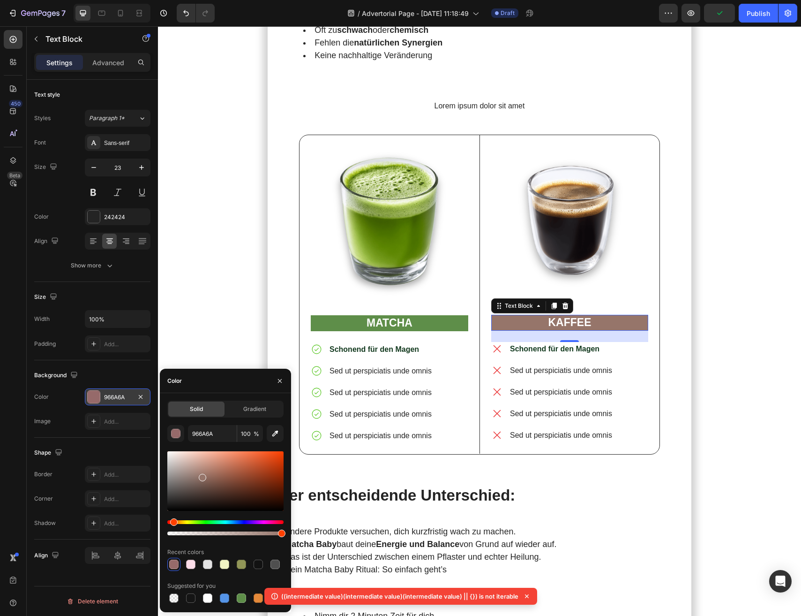
drag, startPoint x: 270, startPoint y: 522, endPoint x: 173, endPoint y: 524, distance: 96.6
click at [173, 524] on div "Hue" at bounding box center [225, 522] width 116 height 4
type input "96756A"
drag, startPoint x: 274, startPoint y: 488, endPoint x: 270, endPoint y: 479, distance: 10.1
click at [270, 479] on div at bounding box center [225, 481] width 116 height 60
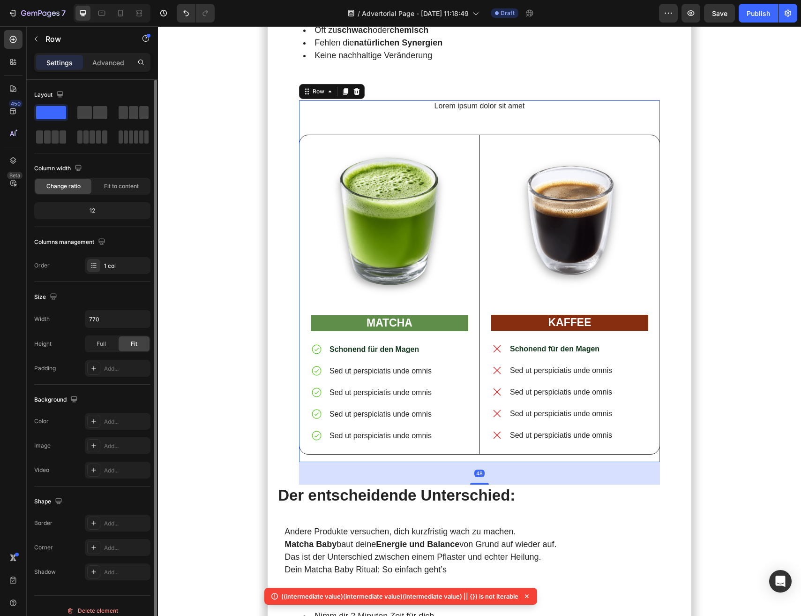
click at [614, 423] on div "Lorem ipsum dolor sit amet Heading Image MATCHA Text Block Schonend für den Mag…" at bounding box center [479, 281] width 361 height 362
click at [551, 345] on strong "Schonend für den Magen" at bounding box center [555, 349] width 90 height 8
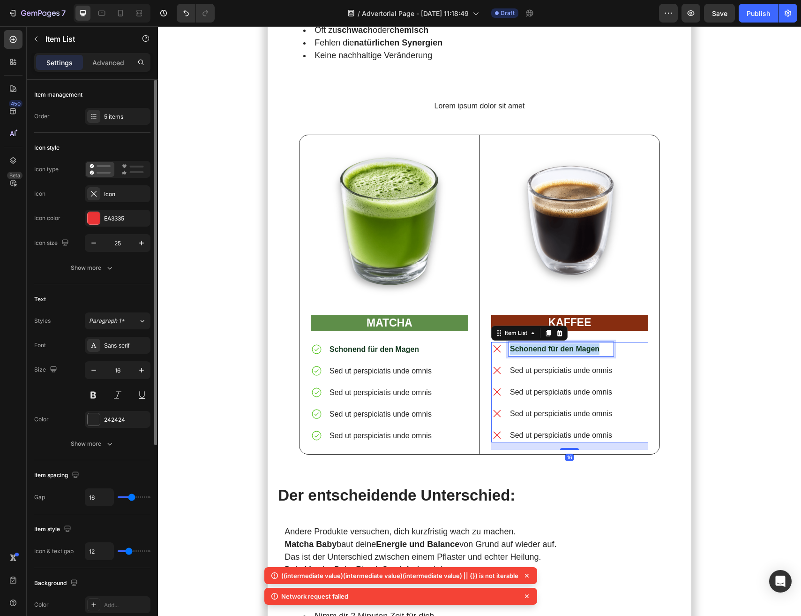
click at [551, 345] on strong "Schonend für den Magen" at bounding box center [555, 349] width 90 height 8
click at [550, 365] on p "Sed ut perspiciatis unde omnis" at bounding box center [565, 370] width 111 height 11
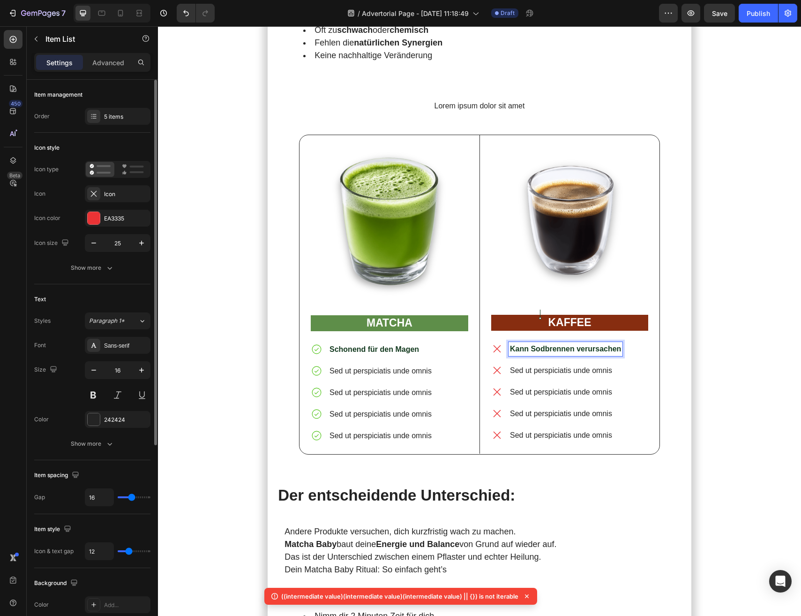
click at [540, 345] on strong "Kann Sodbrennen verursachen" at bounding box center [565, 349] width 111 height 8
click at [535, 345] on strong "Kann Sodbrennen verursachen" at bounding box center [565, 349] width 111 height 8
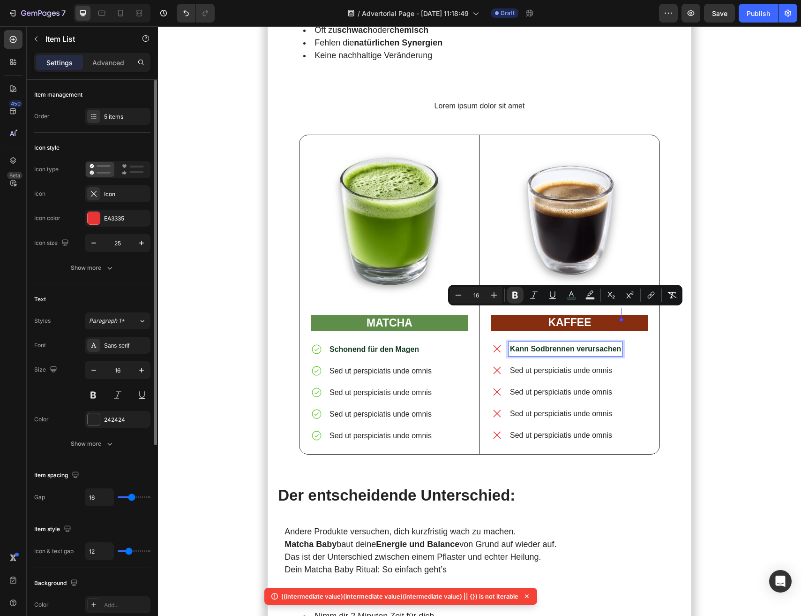
click at [552, 365] on p "Sed ut perspiciatis unde omnis" at bounding box center [565, 370] width 111 height 11
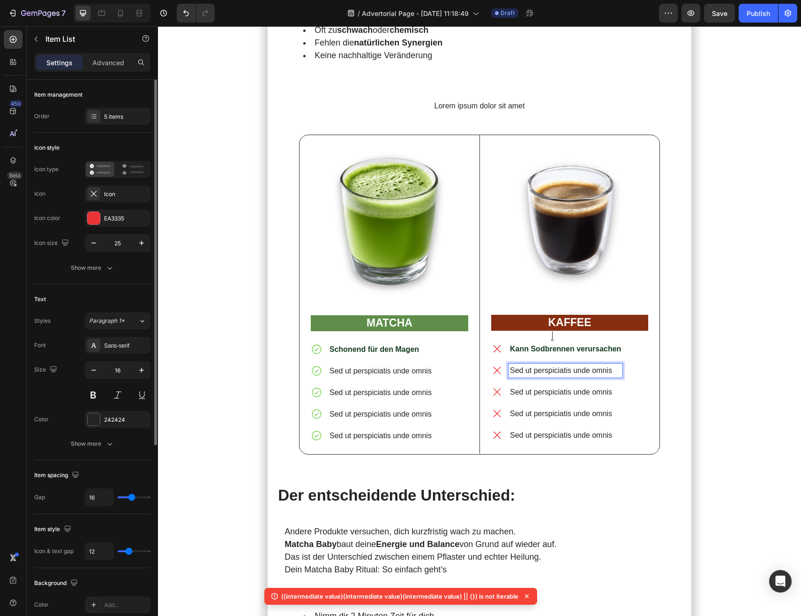
click at [556, 342] on div "Kann Sodbrennen verursachen" at bounding box center [566, 349] width 114 height 14
click at [558, 343] on p "Kann Sodbrennen verursachen" at bounding box center [565, 348] width 111 height 11
click at [563, 345] on strong "Kann Sodbrennen verursachen" at bounding box center [565, 349] width 111 height 8
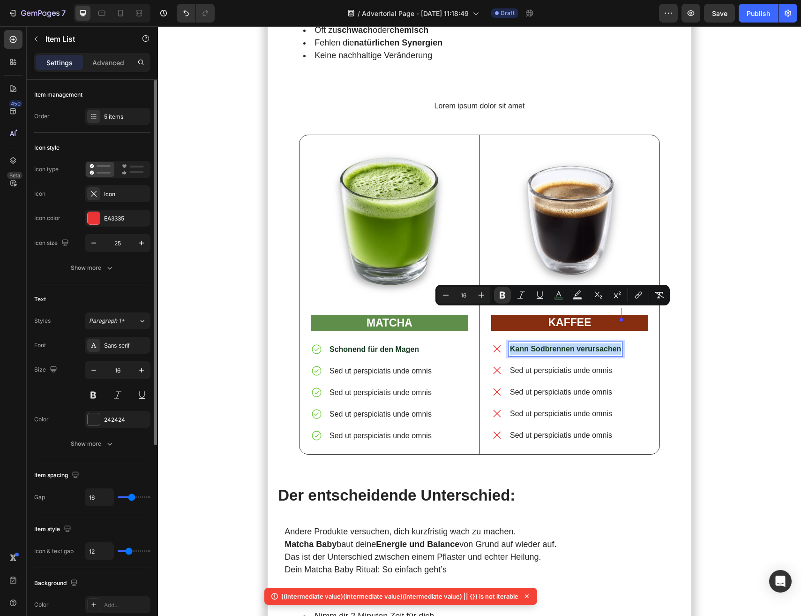
click at [563, 345] on strong "Kann Sodbrennen verursachen" at bounding box center [565, 349] width 111 height 8
click at [97, 419] on div at bounding box center [94, 419] width 12 height 12
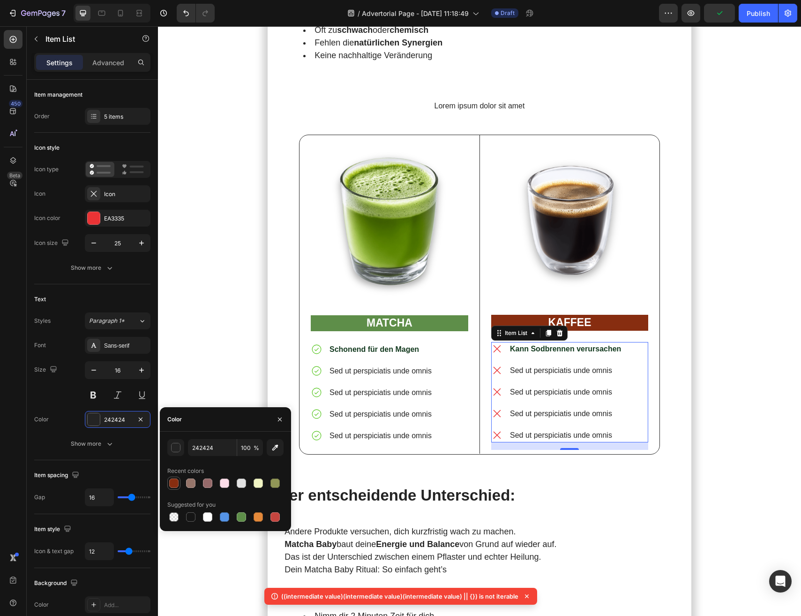
click at [176, 484] on div at bounding box center [173, 482] width 9 height 9
type input "872D10"
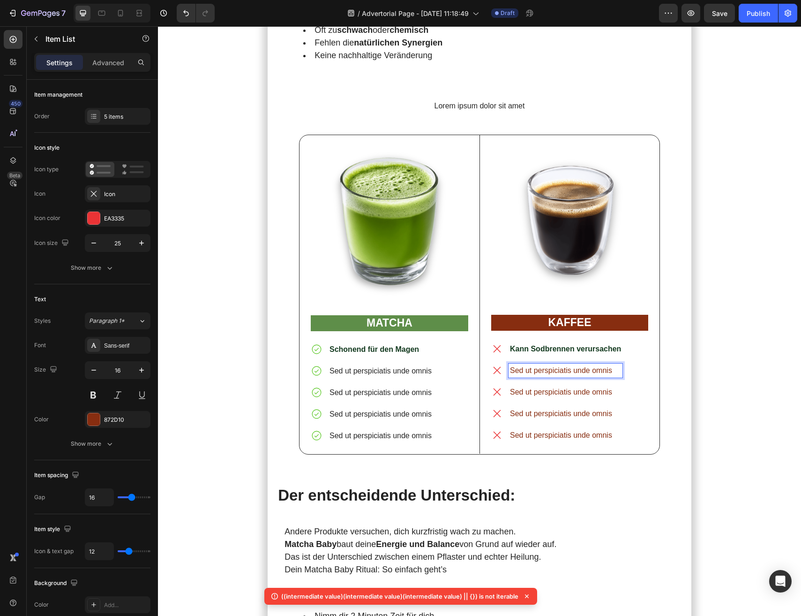
click at [607, 345] on strong "Kann Sodbrennen verursachen" at bounding box center [565, 349] width 111 height 8
click at [601, 345] on strong "Kann Sodbrennen verursachen" at bounding box center [565, 349] width 111 height 8
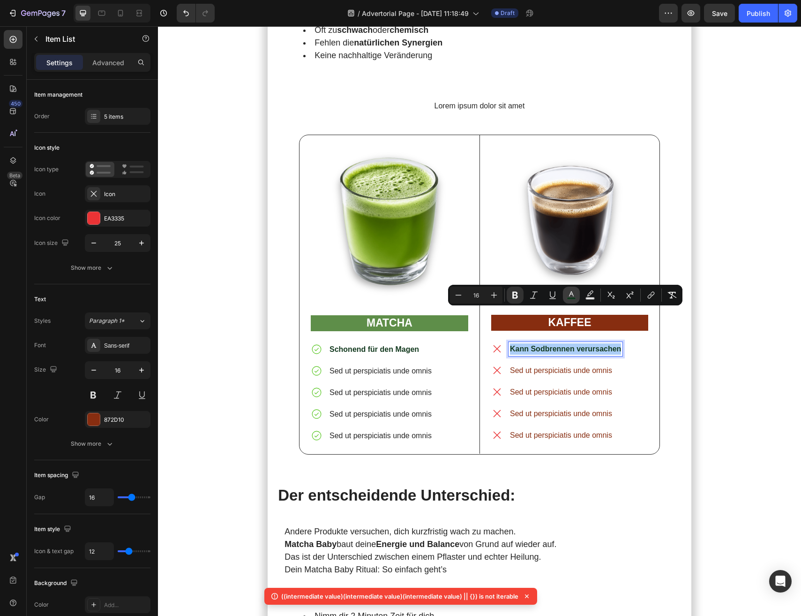
click at [569, 299] on rect "Editor contextual toolbar" at bounding box center [571, 298] width 9 height 2
type input "133A1F"
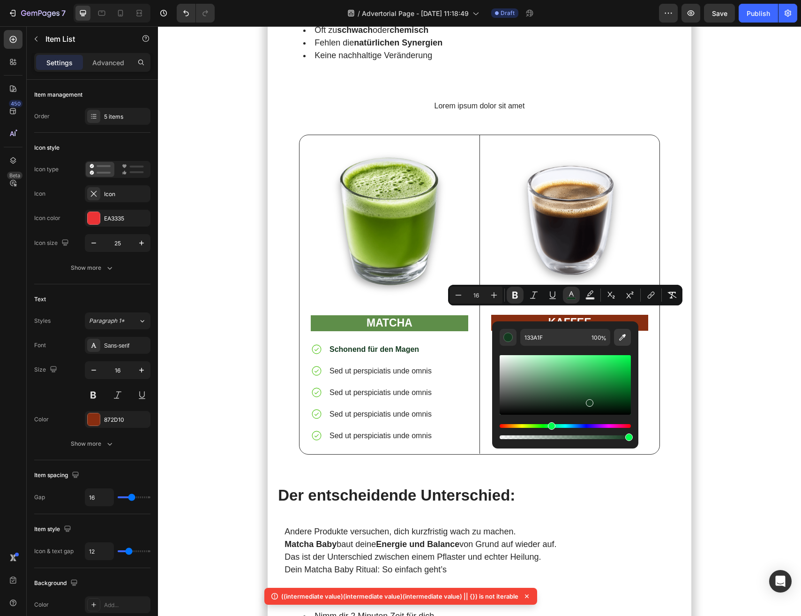
click at [618, 339] on icon "Editor contextual toolbar" at bounding box center [622, 336] width 9 height 9
type input "211F22"
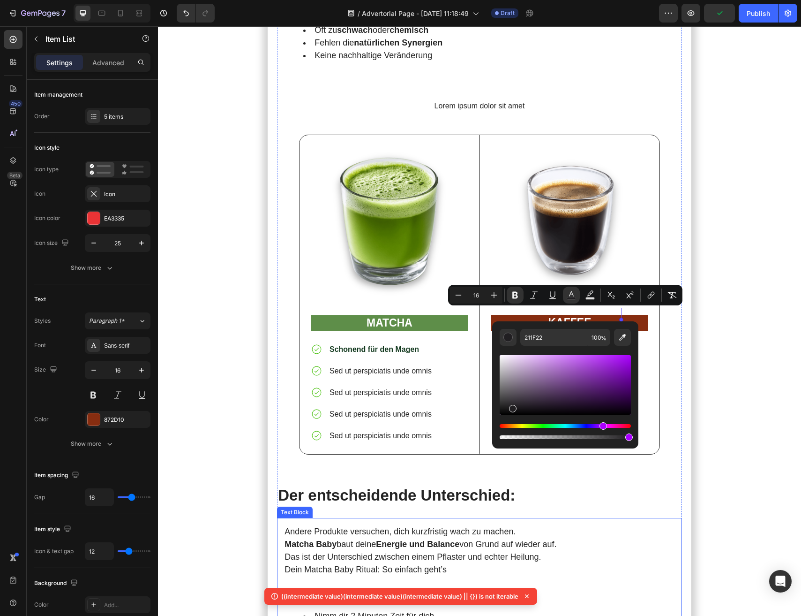
click at [620, 525] on p "Andere Produkte versuchen, dich kurzfristig wach zu machen. Matcha Baby baut de…" at bounding box center [480, 537] width 390 height 25
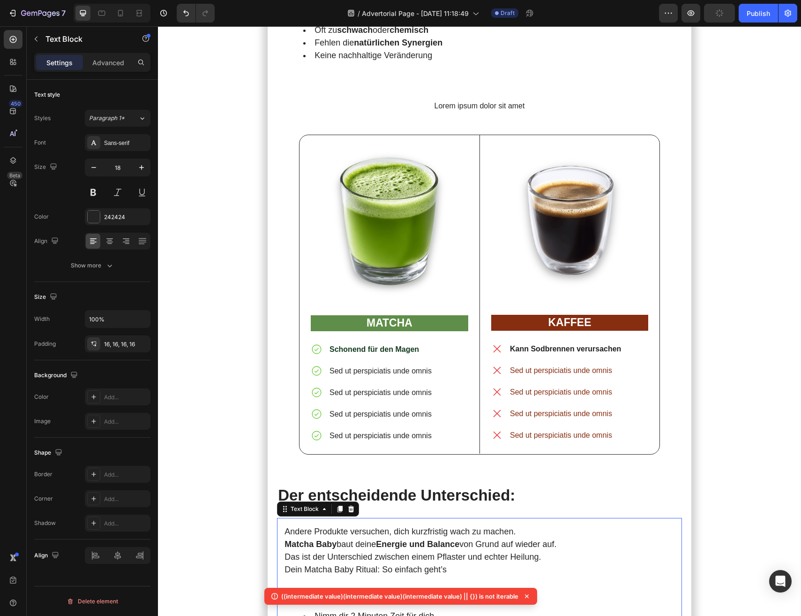
click at [398, 365] on p "Sed ut perspiciatis unde omnis" at bounding box center [381, 370] width 102 height 11
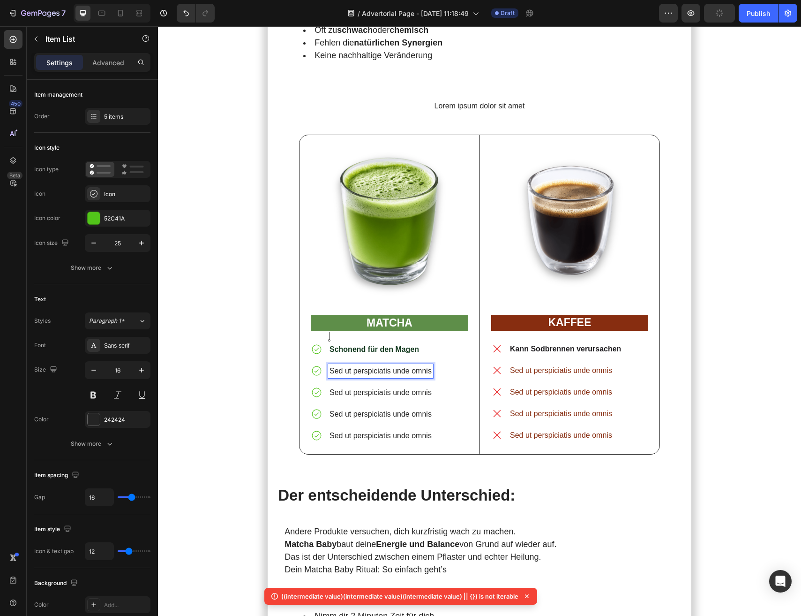
click at [384, 365] on p "Sed ut perspiciatis unde omnis" at bounding box center [381, 370] width 102 height 11
click at [391, 387] on p "Sed ut perspiciatis unde omnis" at bounding box center [381, 392] width 102 height 11
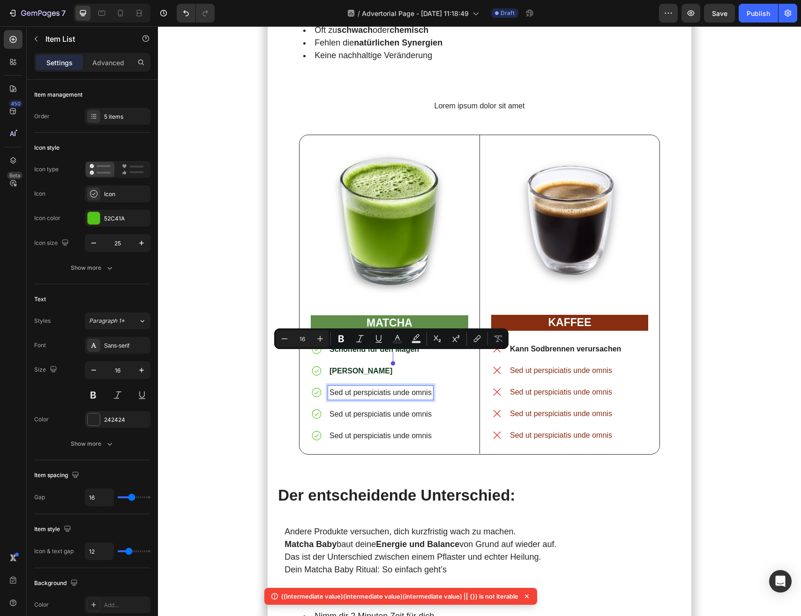
click at [377, 387] on p "Sed ut perspiciatis unde omnis" at bounding box center [381, 392] width 102 height 11
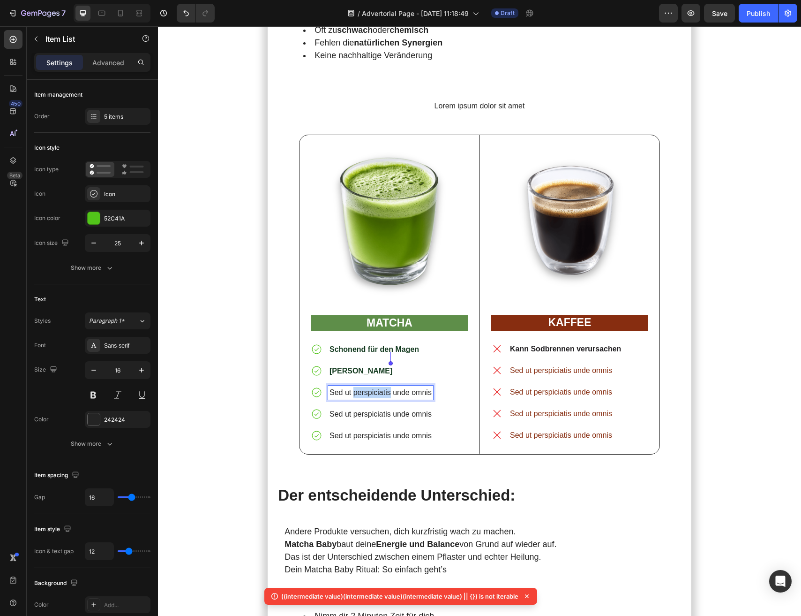
click at [377, 387] on p "Sed ut perspiciatis unde omnis" at bounding box center [381, 392] width 102 height 11
click at [370, 408] on p "Sed ut perspiciatis unde omnis" at bounding box center [381, 413] width 102 height 11
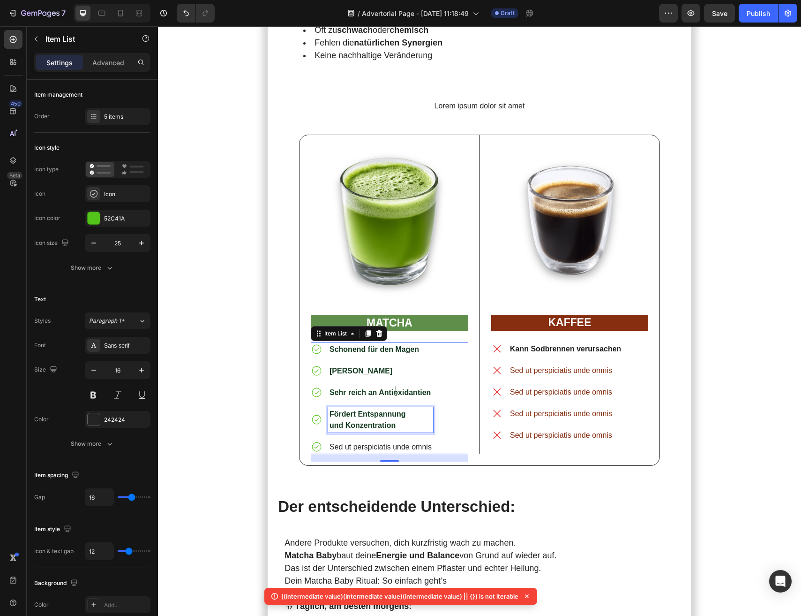
click at [378, 441] on p "Sed ut perspiciatis unde omnis" at bounding box center [381, 446] width 102 height 11
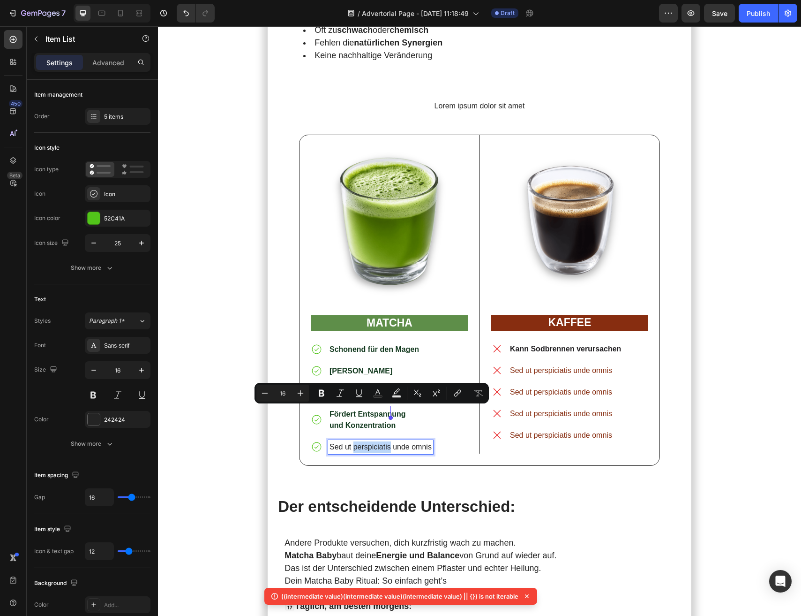
click at [370, 441] on p "Sed ut perspiciatis unde omnis" at bounding box center [381, 446] width 102 height 11
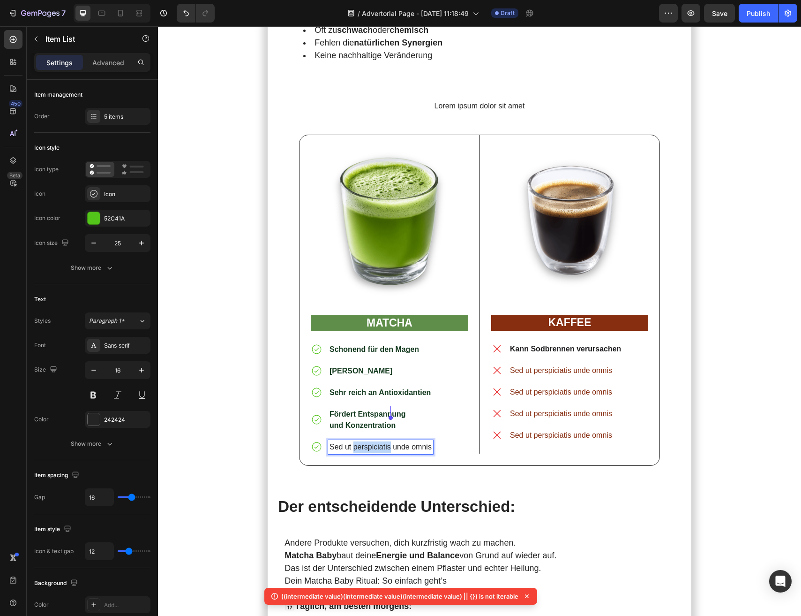
click at [370, 441] on p "Sed ut perspiciatis unde omnis" at bounding box center [381, 446] width 102 height 11
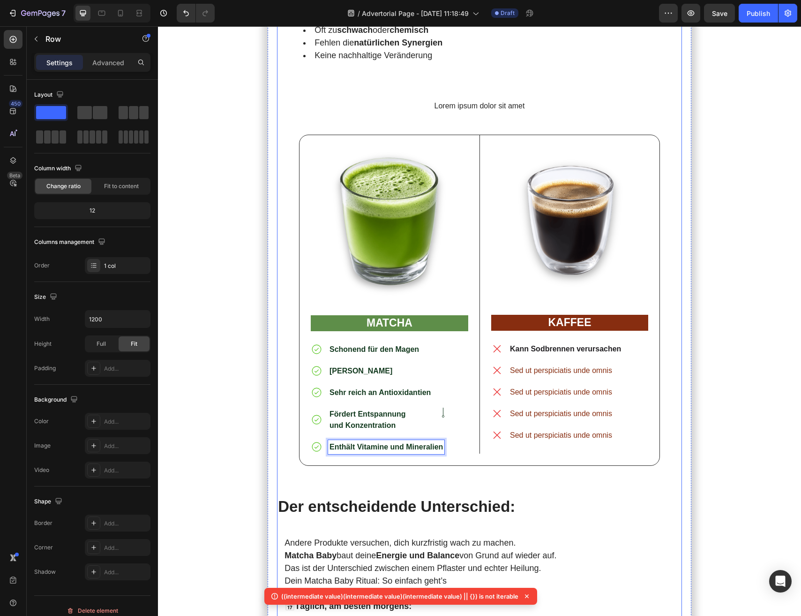
click at [418, 420] on p "und Konzentration" at bounding box center [386, 425] width 113 height 11
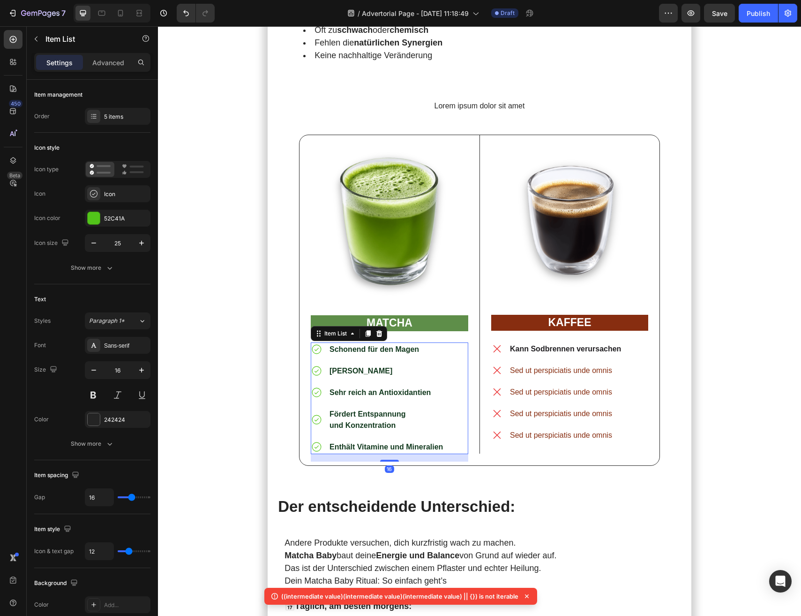
click at [453, 384] on div "Schonend für den Magen Milder Geschmack Sehr reich an Antioxidantien Fördert En…" at bounding box center [390, 398] width 158 height 112
click at [540, 365] on p "Sed ut perspiciatis unde omnis" at bounding box center [565, 370] width 111 height 11
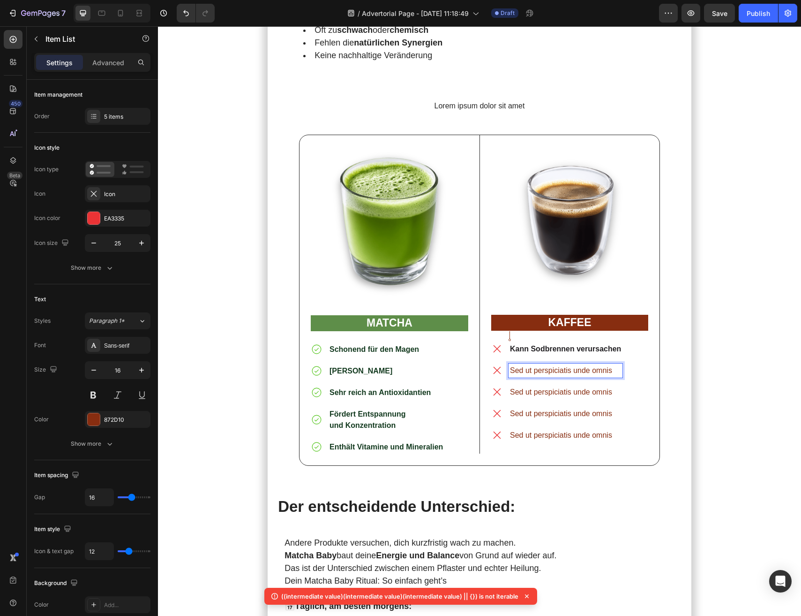
click at [535, 365] on p "Sed ut perspiciatis unde omnis" at bounding box center [565, 370] width 111 height 11
click at [554, 366] on strong "Kräftiger, bitterer Geschmack" at bounding box center [562, 370] width 105 height 8
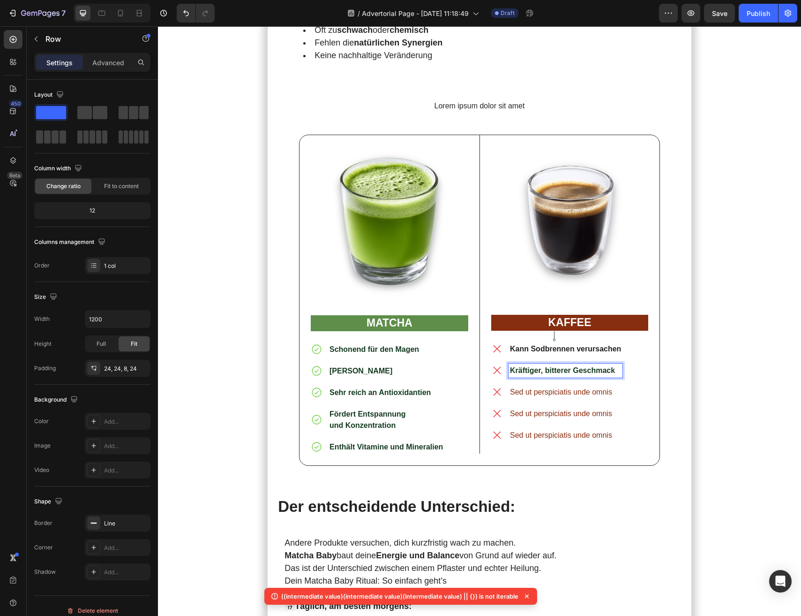
click at [650, 335] on div "Image KAFFEE Text Block Kann Sodbrennen verursachen Kräftiger, bitterer Geschma…" at bounding box center [570, 294] width 180 height 318
click at [590, 366] on strong "Kräftiger, bitterer Geschmack" at bounding box center [562, 370] width 105 height 8
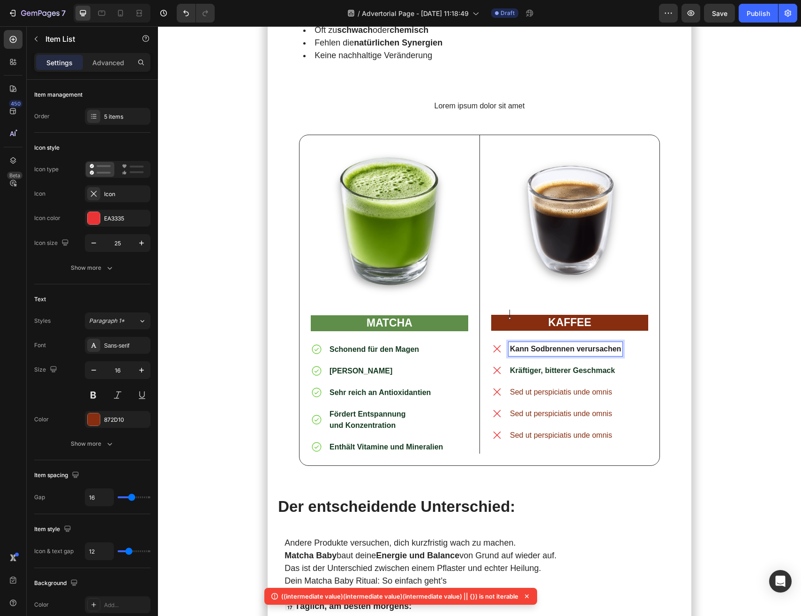
click at [564, 345] on strong "Kann Sodbrennen verursachen" at bounding box center [565, 349] width 111 height 8
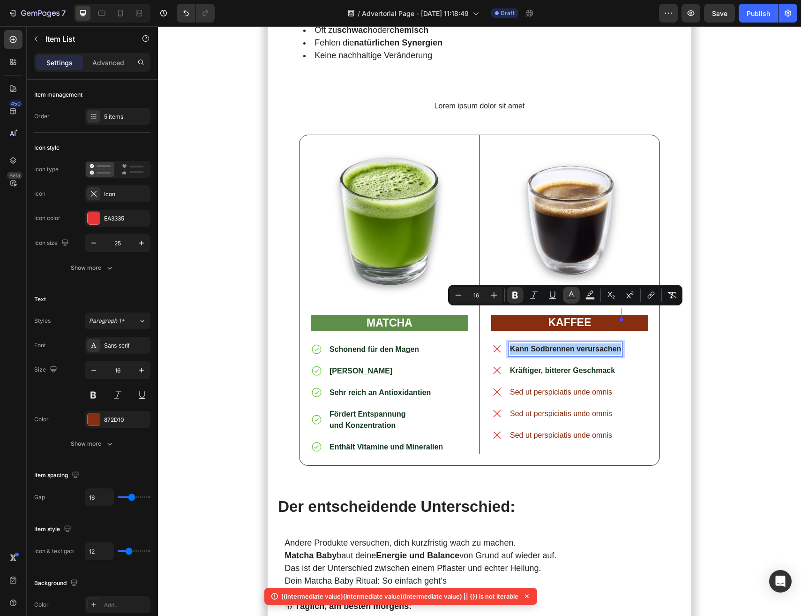
click at [567, 299] on rect "Editor contextual toolbar" at bounding box center [571, 298] width 9 height 2
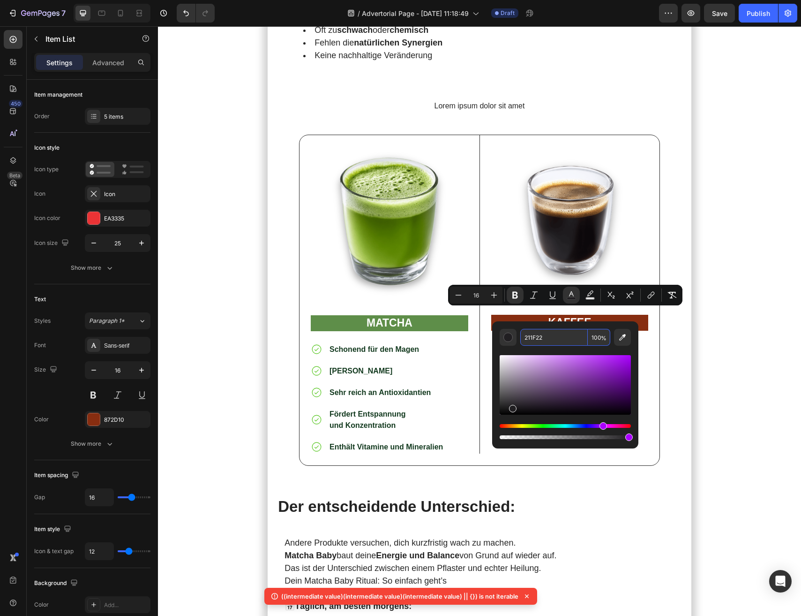
click at [545, 340] on input "211F22" at bounding box center [555, 337] width 68 height 17
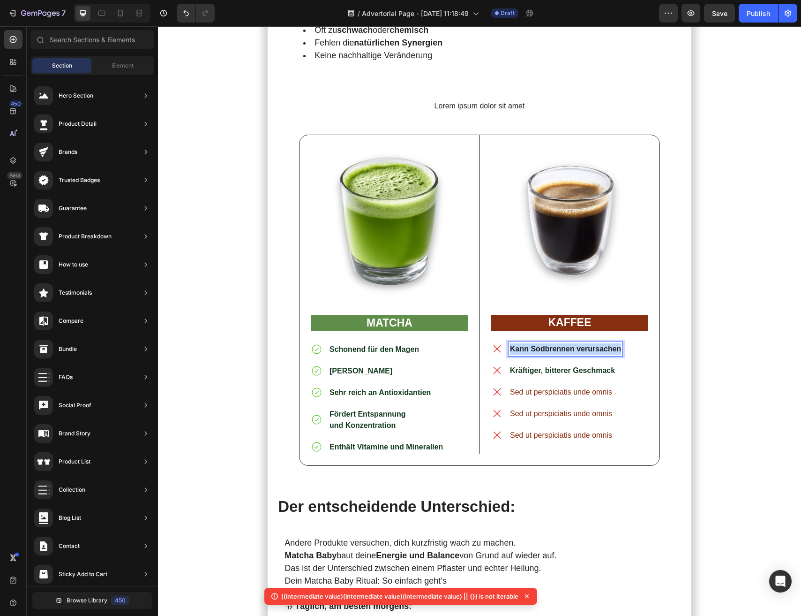
click at [580, 366] on strong "Kräftiger, bitterer Geschmack" at bounding box center [562, 370] width 105 height 8
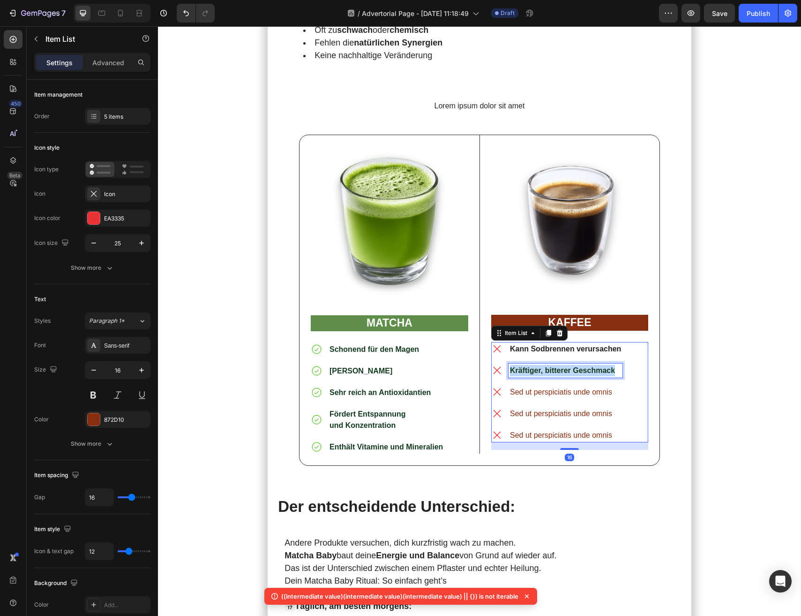
click at [580, 366] on strong "Kräftiger, bitterer Geschmack" at bounding box center [562, 370] width 105 height 8
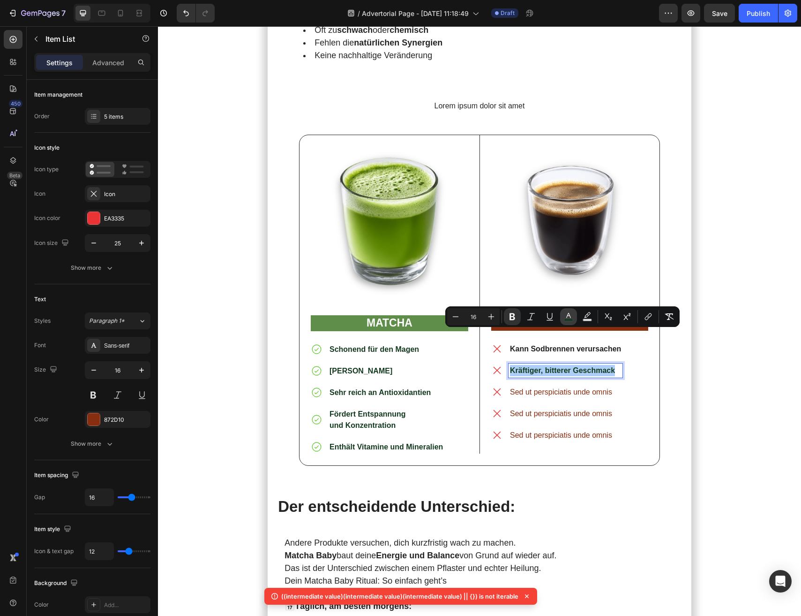
click at [562, 318] on button "color" at bounding box center [568, 316] width 17 height 17
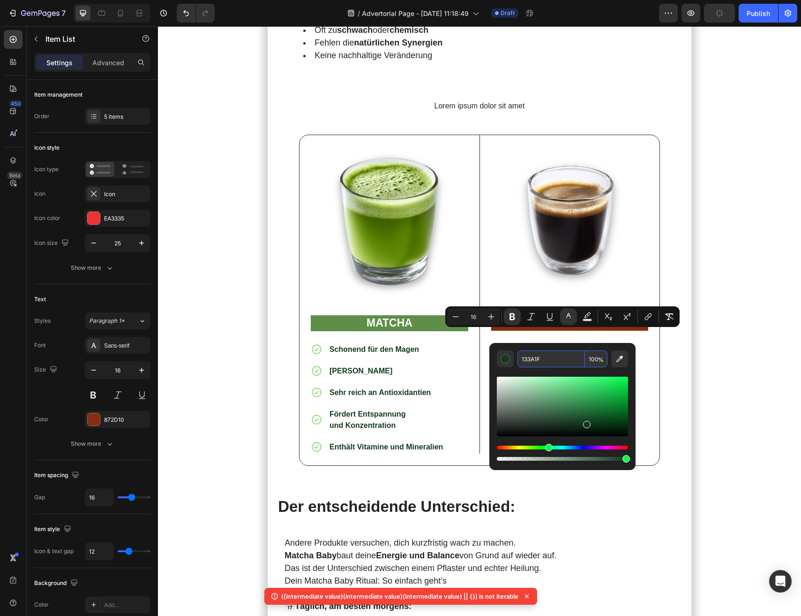
click at [559, 363] on input "133A1F" at bounding box center [552, 358] width 68 height 17
paste input "211F22"
type input "211F22"
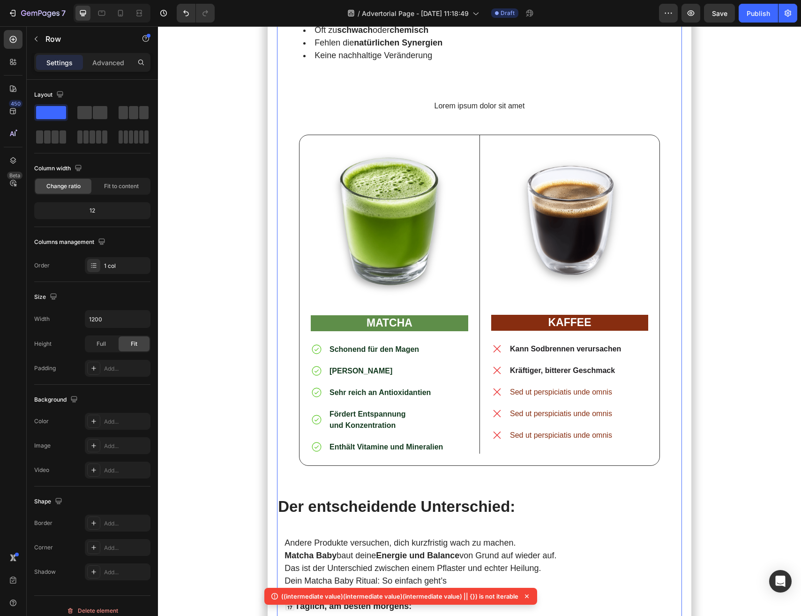
click at [525, 386] on p "Sed ut perspiciatis unde omnis" at bounding box center [565, 391] width 111 height 11
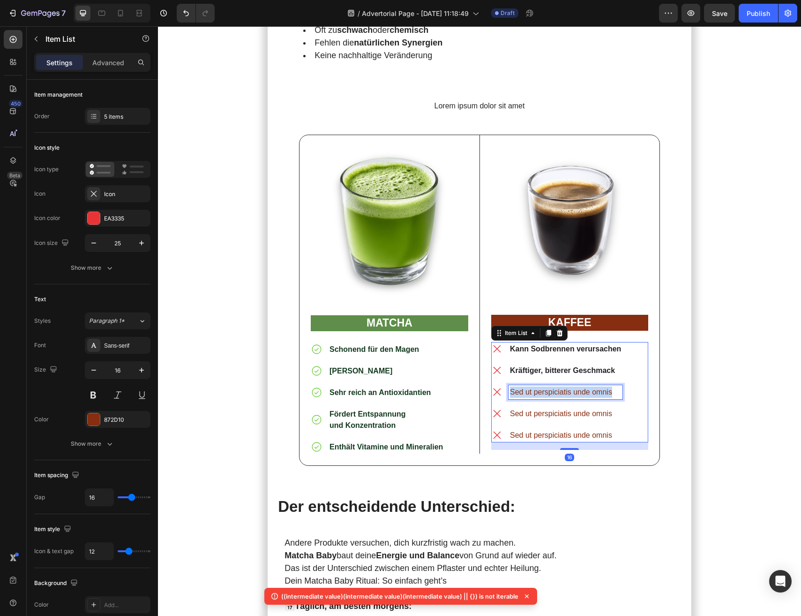
click at [525, 386] on p "Sed ut perspiciatis unde omnis" at bounding box center [565, 391] width 111 height 11
click at [594, 363] on div "Kräftiger, bitterer Geschmack" at bounding box center [566, 370] width 114 height 14
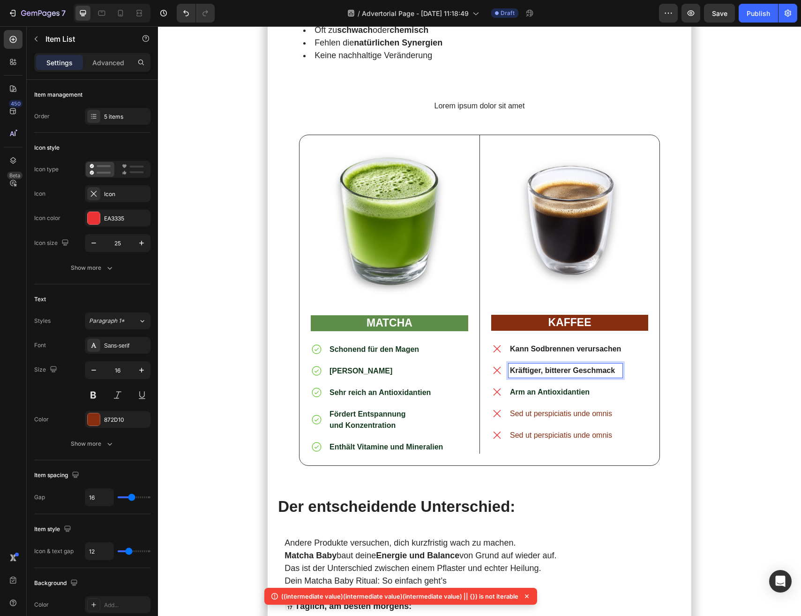
click at [587, 388] on strong "Arm an Antioxidantien" at bounding box center [550, 392] width 80 height 8
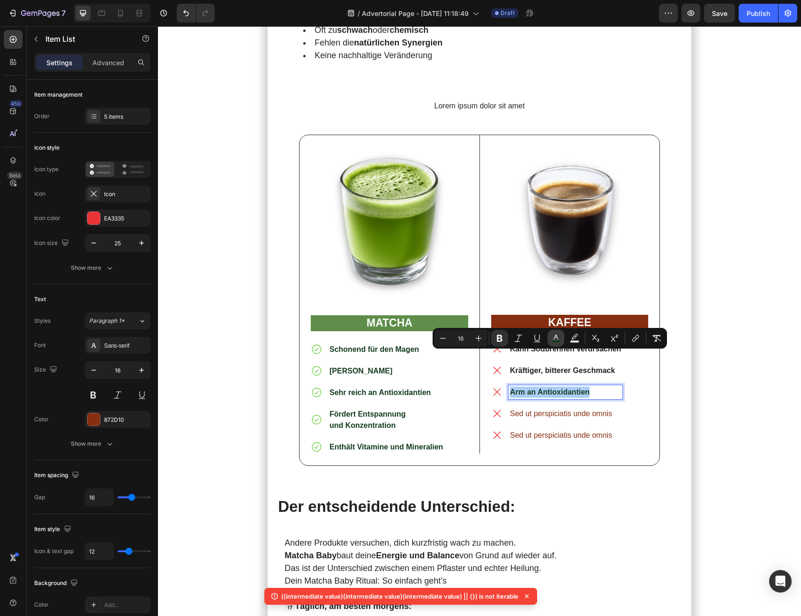
click at [557, 336] on icon "Editor contextual toolbar" at bounding box center [556, 336] width 5 height 5
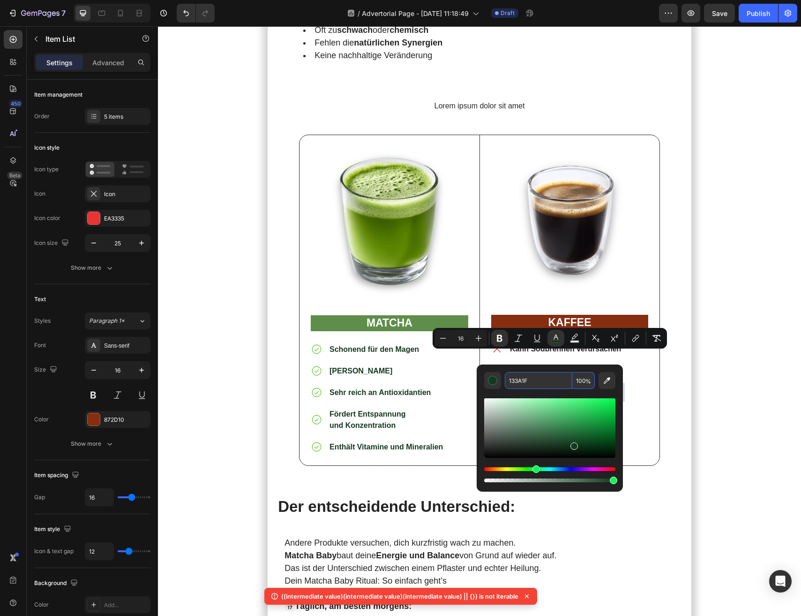
click at [541, 383] on input "133A1F" at bounding box center [539, 380] width 68 height 17
click at [534, 382] on input "133A1F" at bounding box center [539, 380] width 68 height 17
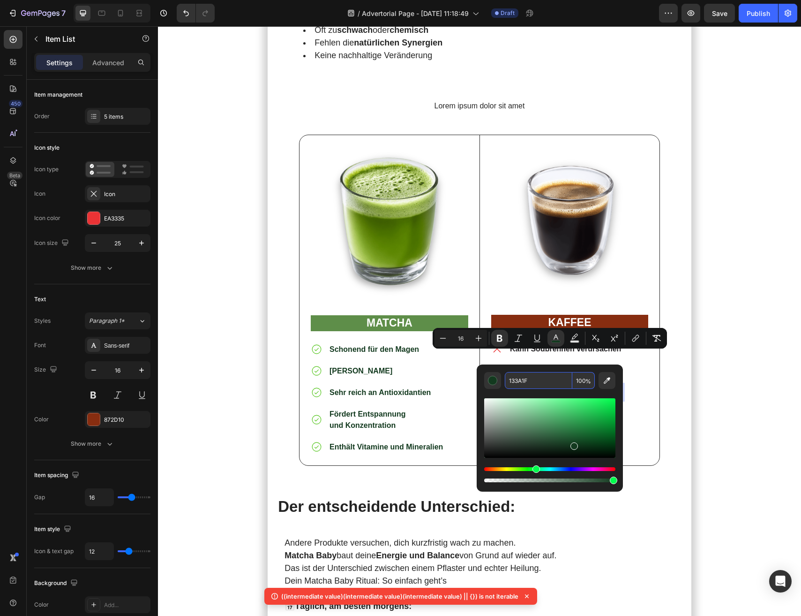
paste input "211F22"
type input "211F22"
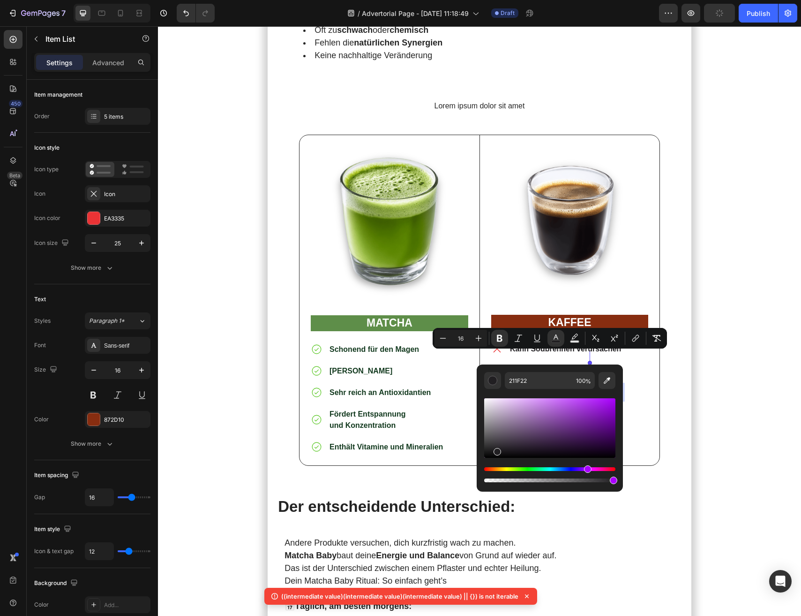
click at [648, 384] on div "Kann Sodbrennen verursachen Kräftiger, bitterer Geschmack Arm an Antioxidantien…" at bounding box center [569, 392] width 157 height 100
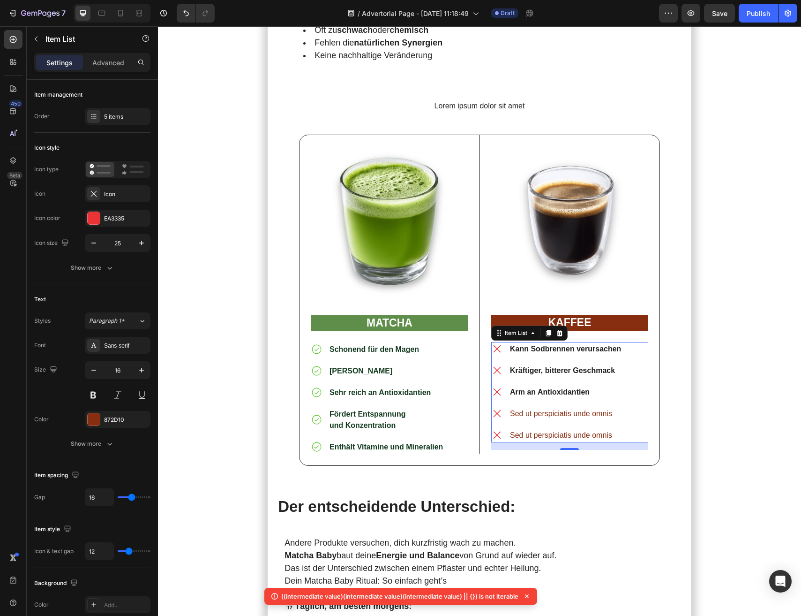
click at [523, 408] on p "Sed ut perspiciatis unde omnis" at bounding box center [565, 413] width 111 height 11
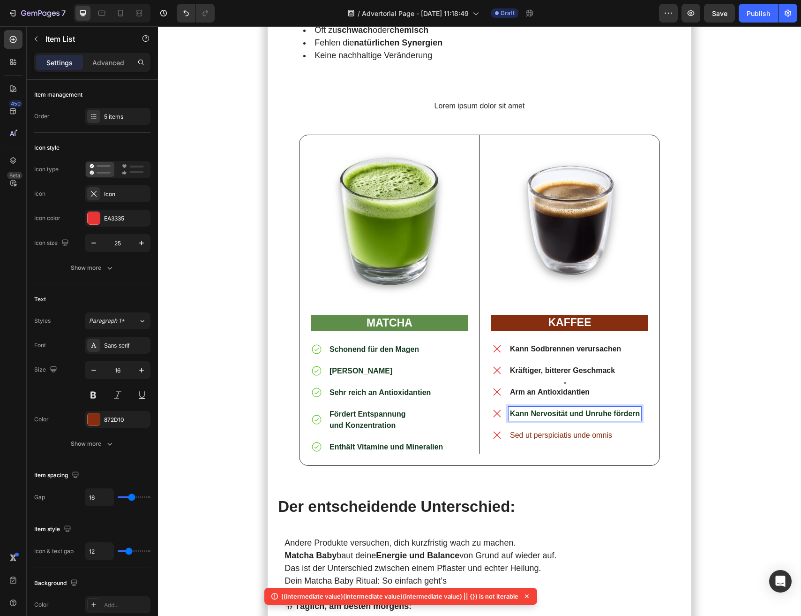
click at [563, 409] on strong "Kann Nervosität und Unruhe fördern" at bounding box center [575, 413] width 130 height 8
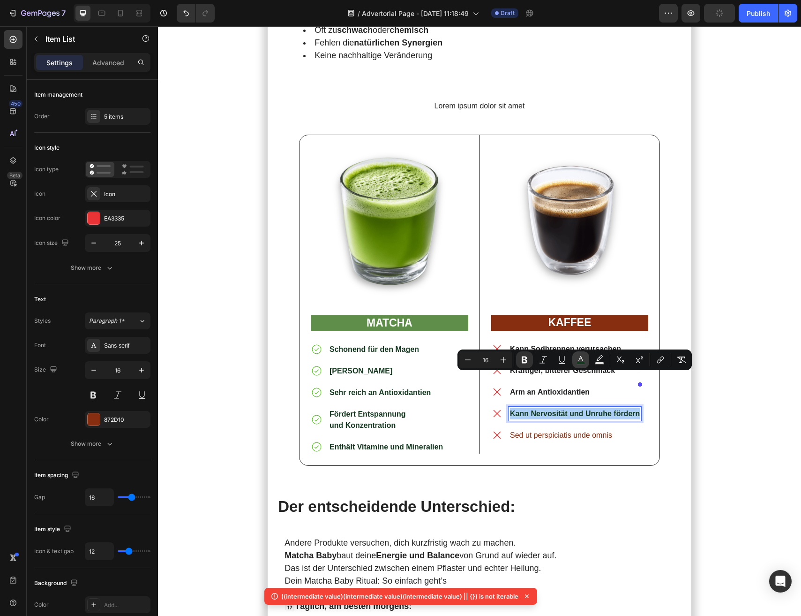
click at [580, 362] on rect "Editor contextual toolbar" at bounding box center [581, 363] width 9 height 2
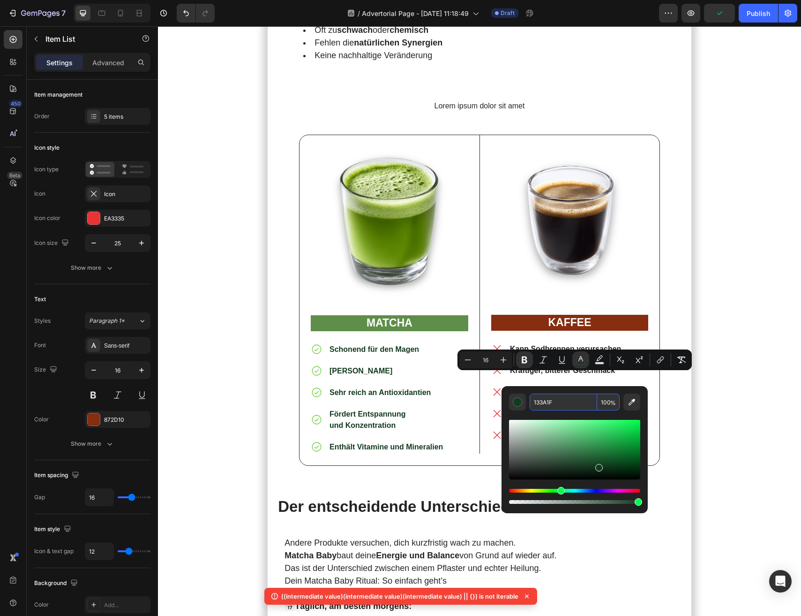
click at [577, 403] on input "133A1F" at bounding box center [564, 401] width 68 height 17
paste input "211F22"
type input "211F22"
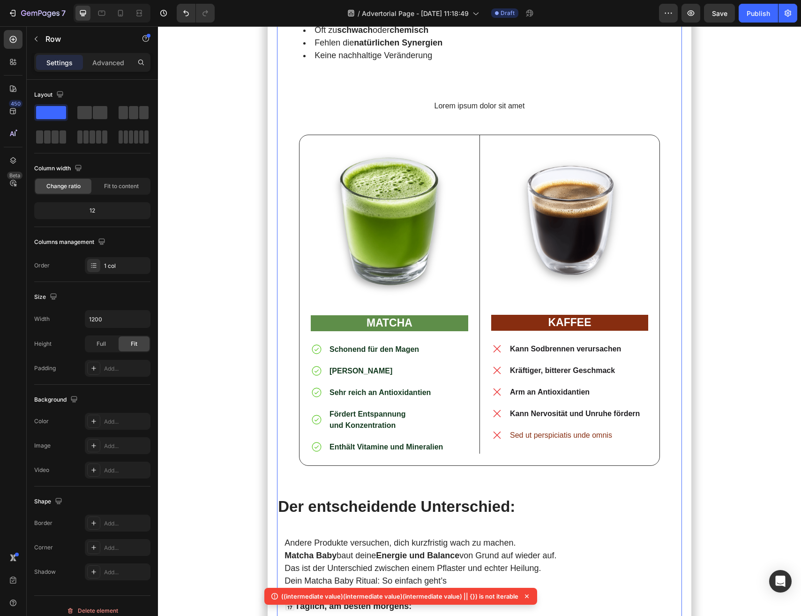
click at [565, 430] on p "Sed ut perspiciatis unde omnis" at bounding box center [575, 435] width 130 height 11
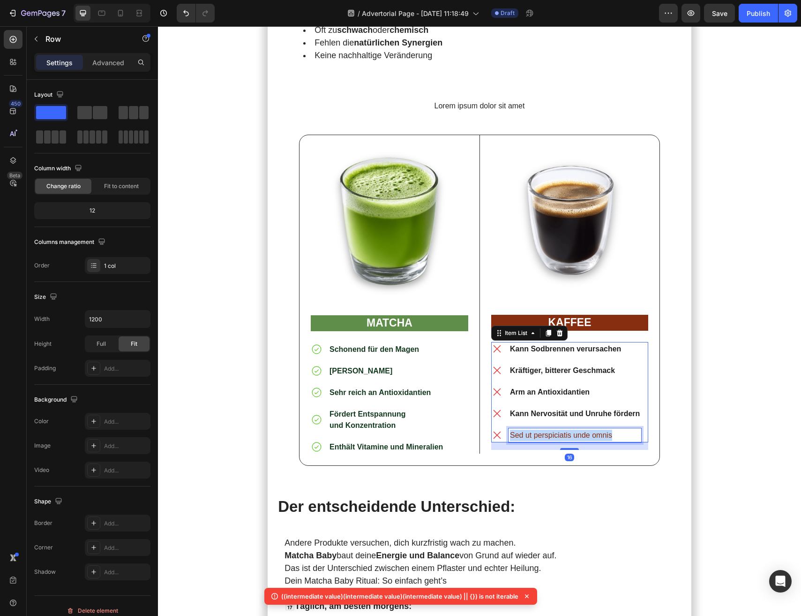
click at [565, 430] on p "Sed ut perspiciatis unde omnis" at bounding box center [575, 435] width 130 height 11
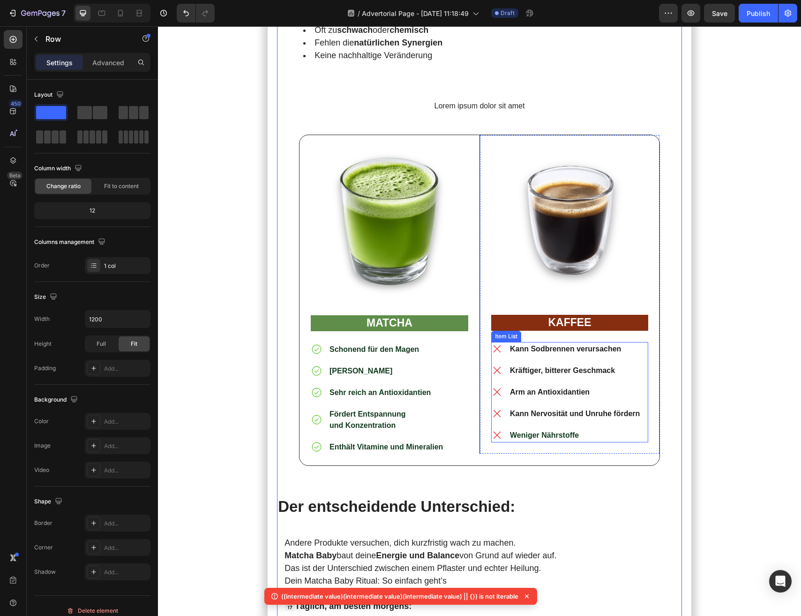
click at [581, 430] on p "Weniger Nährstoffe" at bounding box center [575, 435] width 130 height 11
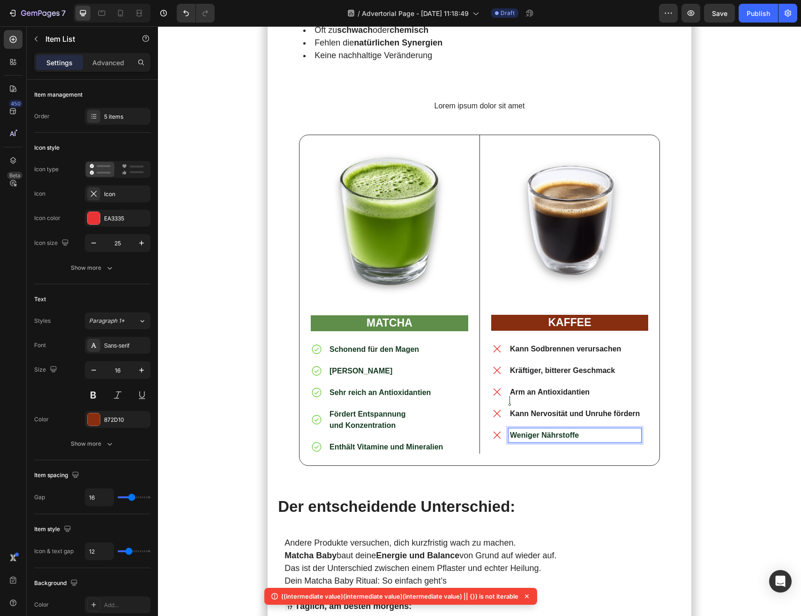
click at [563, 431] on strong "Weniger Nährstoffe" at bounding box center [544, 435] width 69 height 8
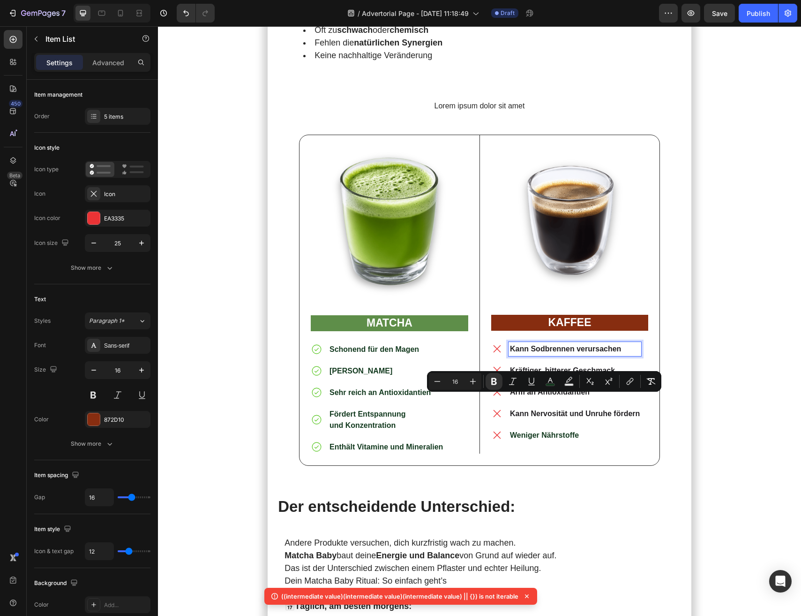
click at [596, 343] on p "Kann Sodbrennen verursachen" at bounding box center [575, 348] width 130 height 11
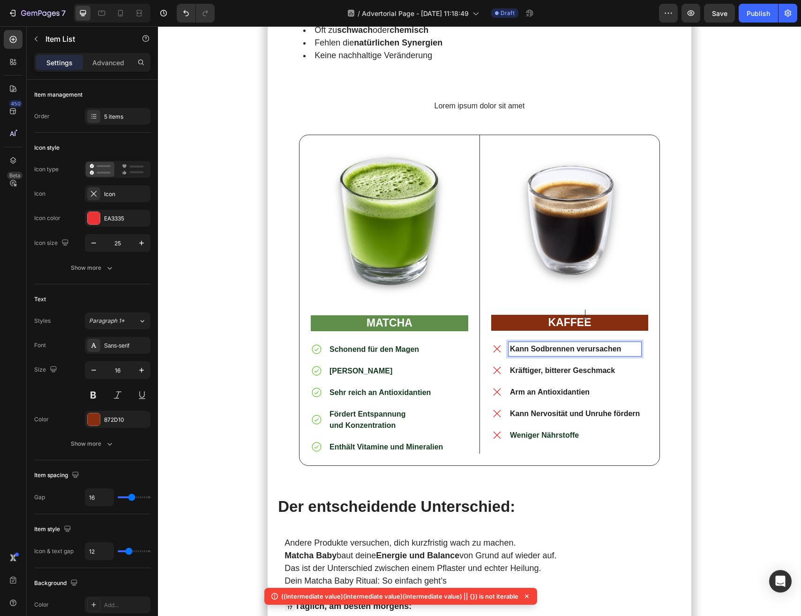
click at [586, 345] on strong "Kann Sodbrennen verursachen" at bounding box center [565, 349] width 111 height 8
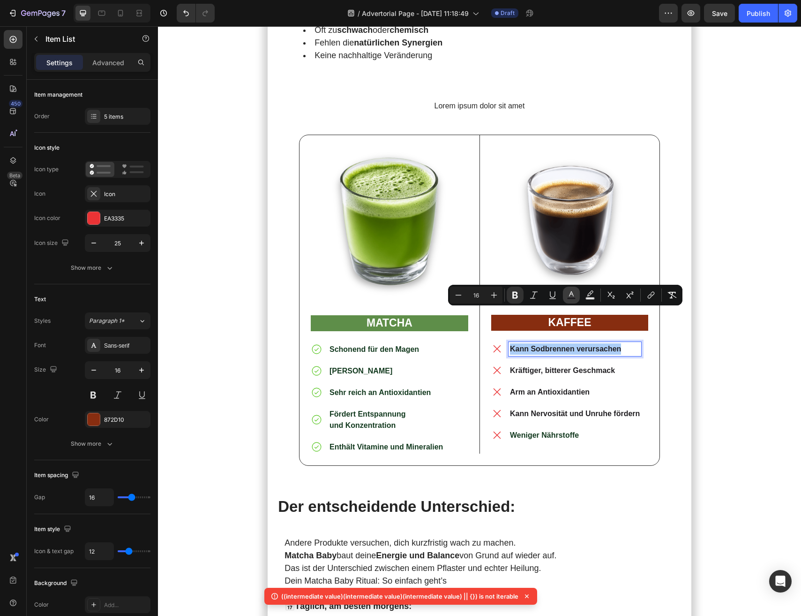
click at [572, 296] on icon "Editor contextual toolbar" at bounding box center [571, 294] width 9 height 9
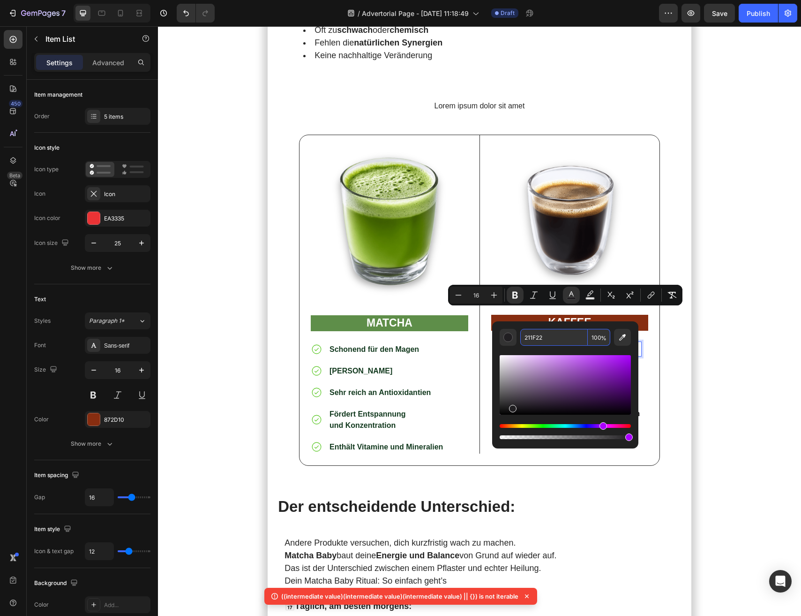
click at [548, 340] on input "211F22" at bounding box center [555, 337] width 68 height 17
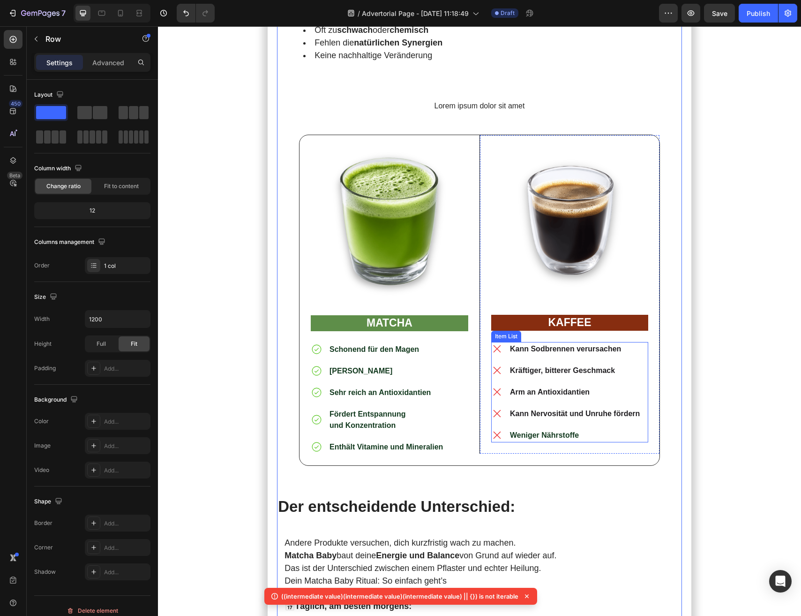
click at [545, 431] on strong "Weniger Nährstoffe" at bounding box center [544, 435] width 69 height 8
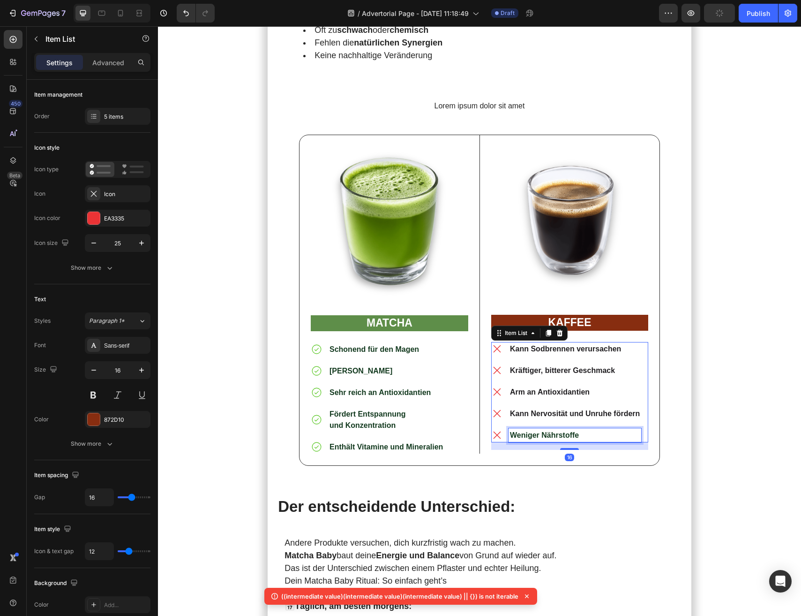
click at [545, 431] on strong "Weniger Nährstoffe" at bounding box center [544, 435] width 69 height 8
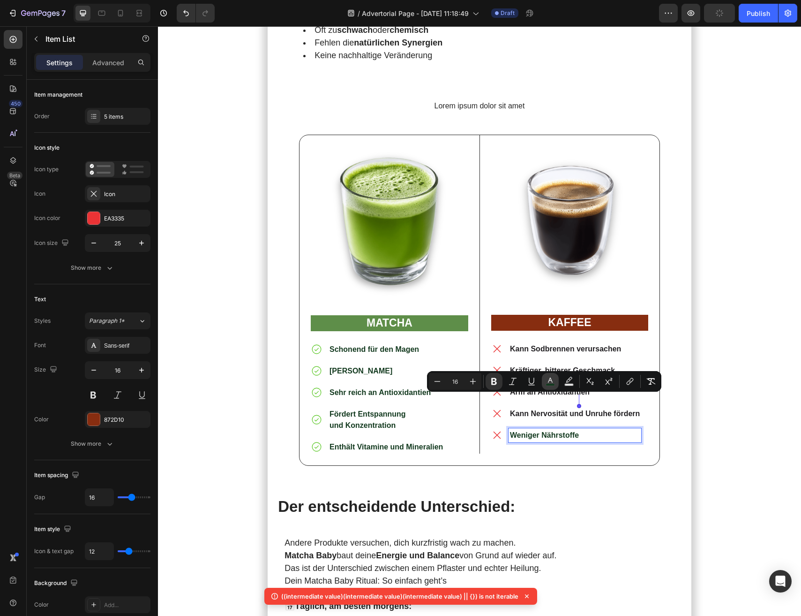
click at [549, 379] on icon "Editor contextual toolbar" at bounding box center [550, 381] width 9 height 9
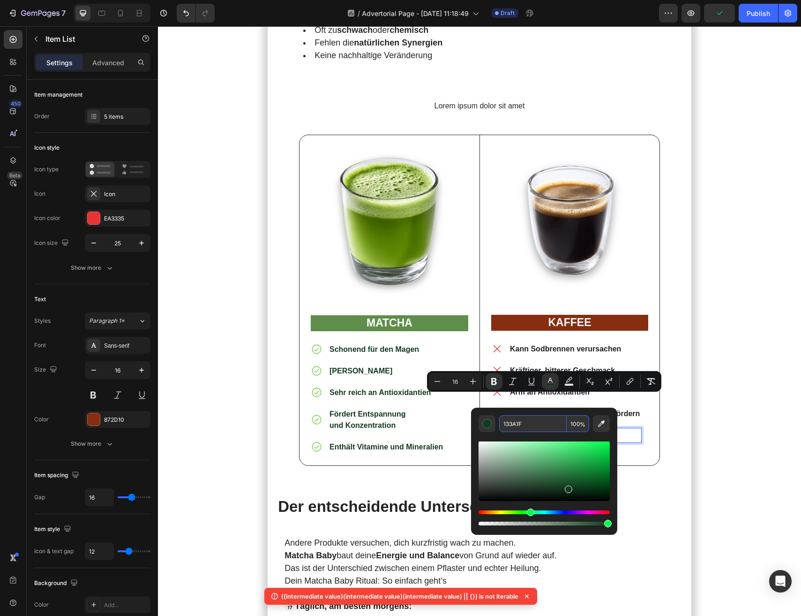
click at [549, 422] on input "133A1F" at bounding box center [533, 423] width 68 height 17
paste input "211F22"
type input "211F22"
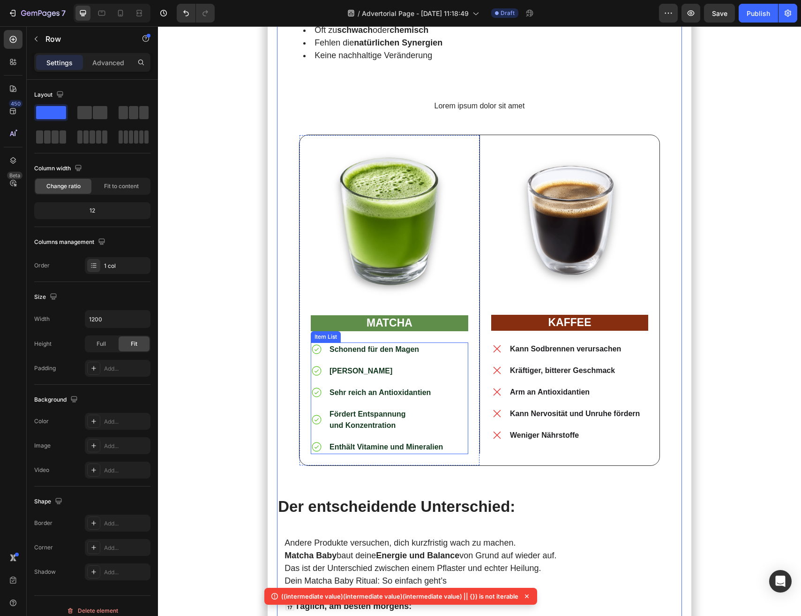
click at [395, 421] on strong "und Konzentration" at bounding box center [363, 425] width 66 height 8
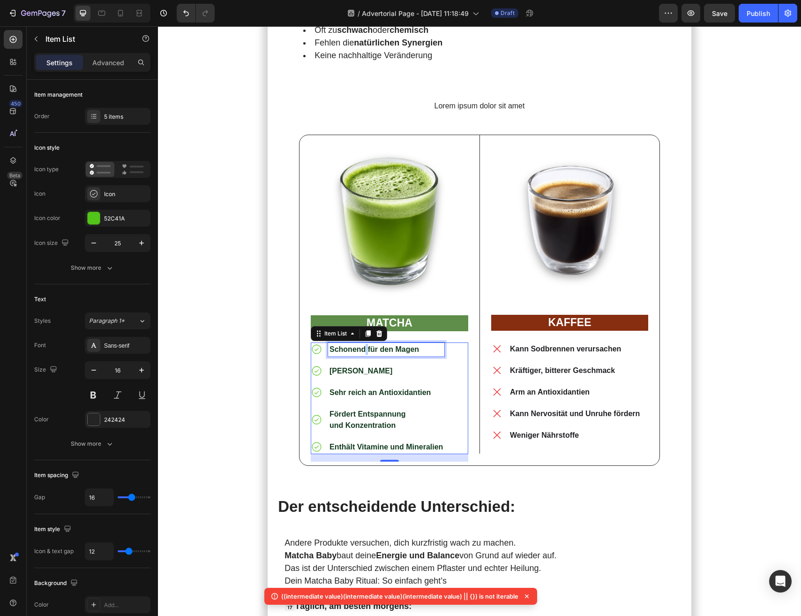
click at [363, 345] on strong "Schonend für den Magen" at bounding box center [375, 349] width 90 height 8
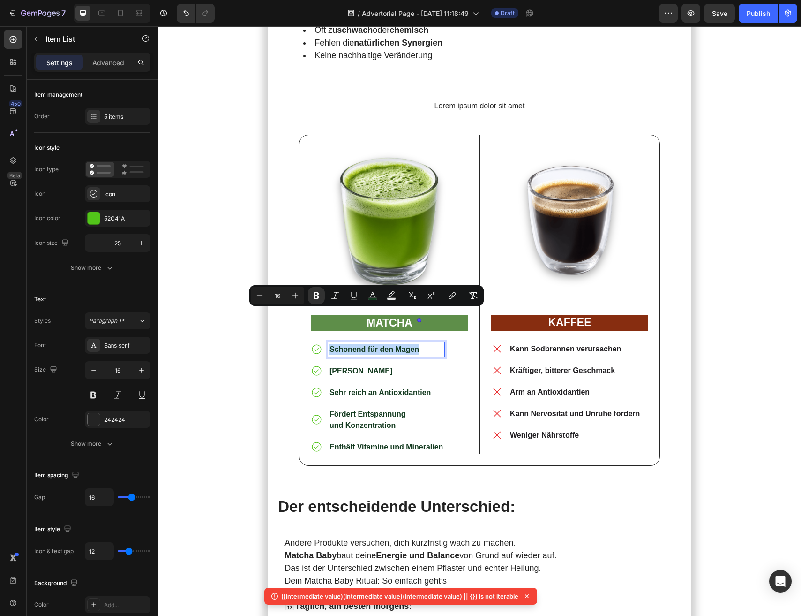
click at [363, 345] on strong "Schonend für den Magen" at bounding box center [375, 349] width 90 height 8
click at [402, 420] on p "und Konzentration" at bounding box center [386, 425] width 113 height 11
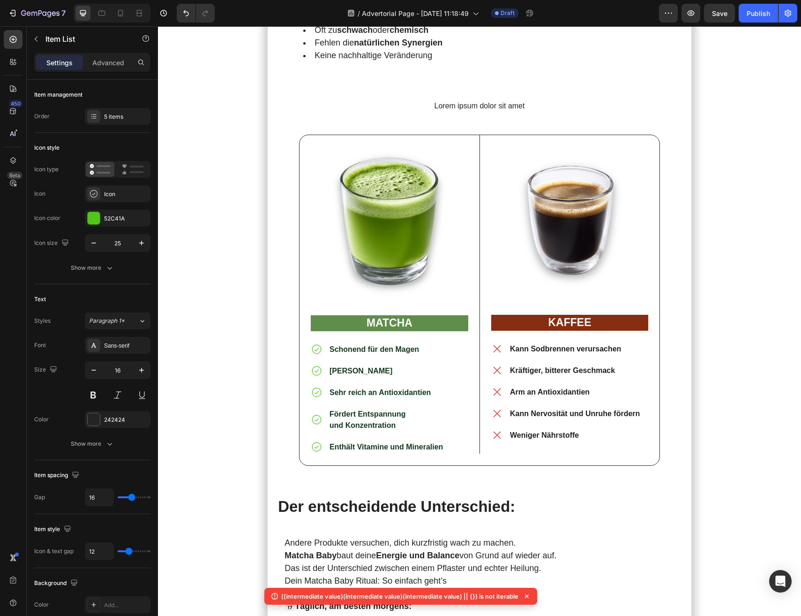
click at [453, 365] on div "Schonend für den Magen Milder Geschmack Sehr reich an Antioxidantien Fördert En…" at bounding box center [390, 398] width 158 height 112
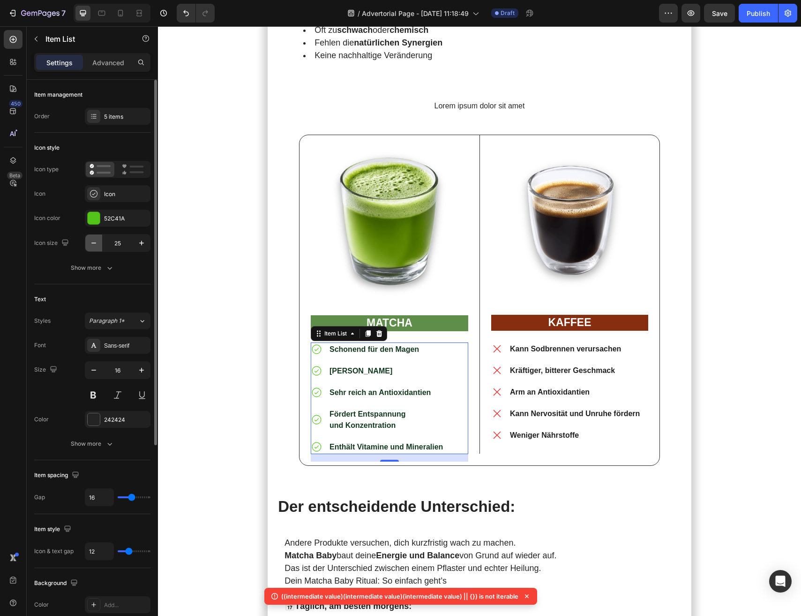
click at [92, 247] on icon "button" at bounding box center [93, 242] width 9 height 9
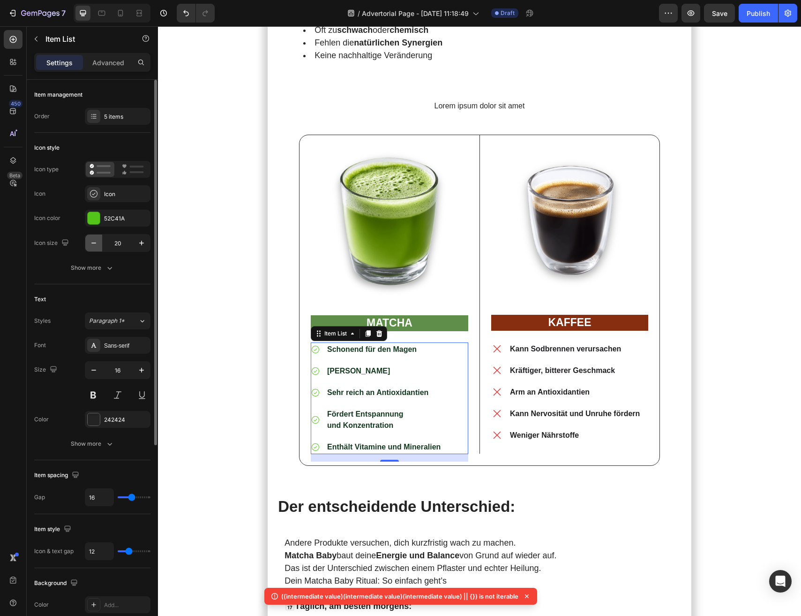
click at [92, 247] on icon "button" at bounding box center [93, 242] width 9 height 9
type input "19"
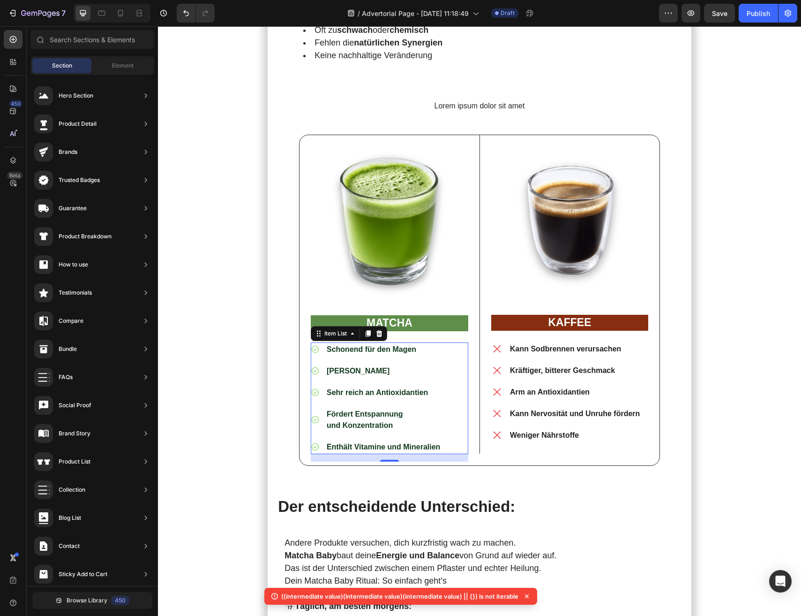
click at [313, 407] on div "Fördert Entspannung und Konzentration" at bounding box center [376, 419] width 131 height 25
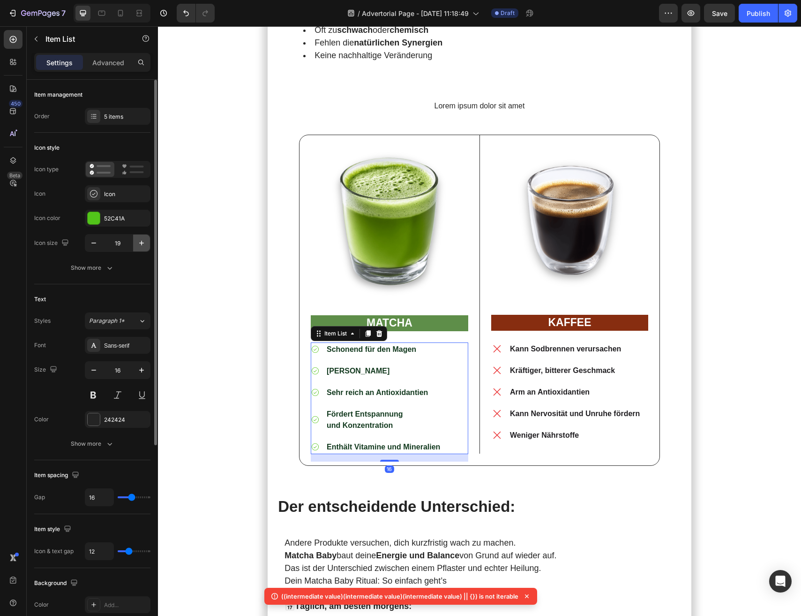
click at [139, 243] on icon "button" at bounding box center [141, 242] width 9 height 9
type input "23"
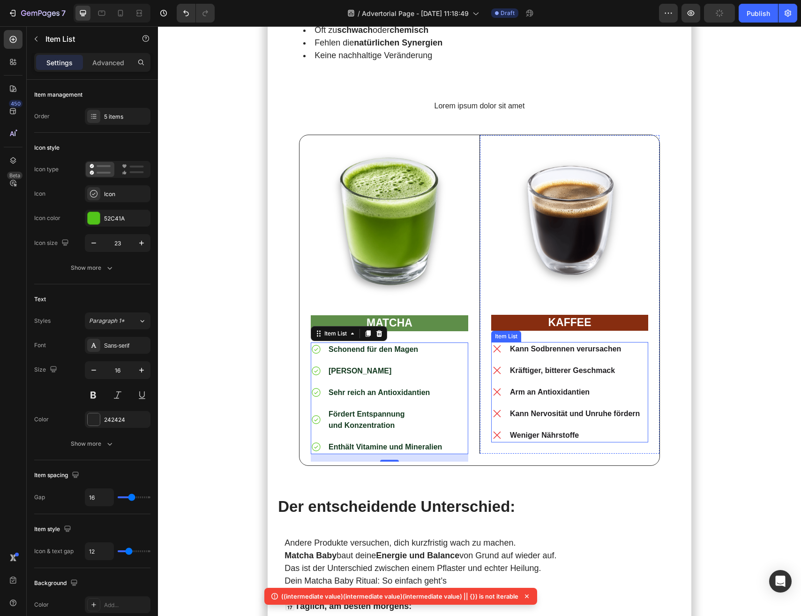
click at [503, 386] on icon at bounding box center [497, 392] width 12 height 12
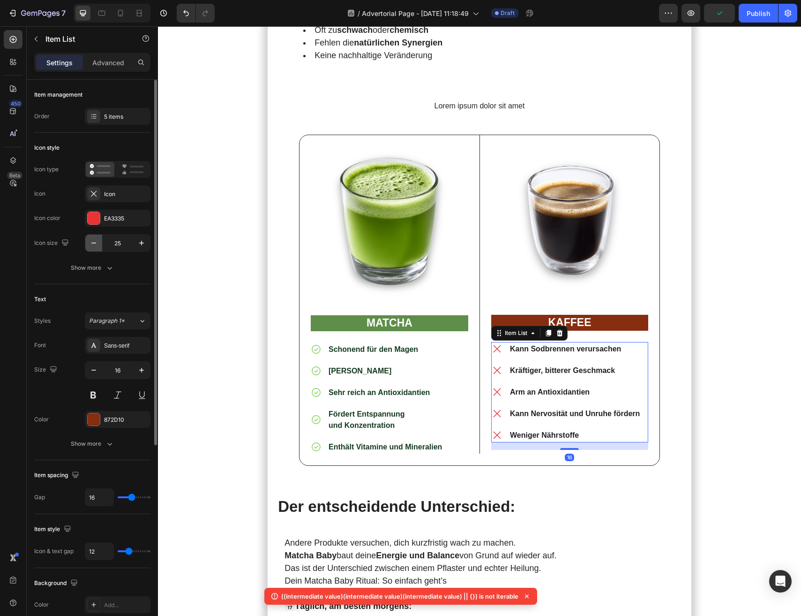
click at [91, 248] on button "button" at bounding box center [93, 242] width 17 height 17
type input "23"
click at [423, 364] on div "[PERSON_NAME]" at bounding box center [385, 371] width 116 height 14
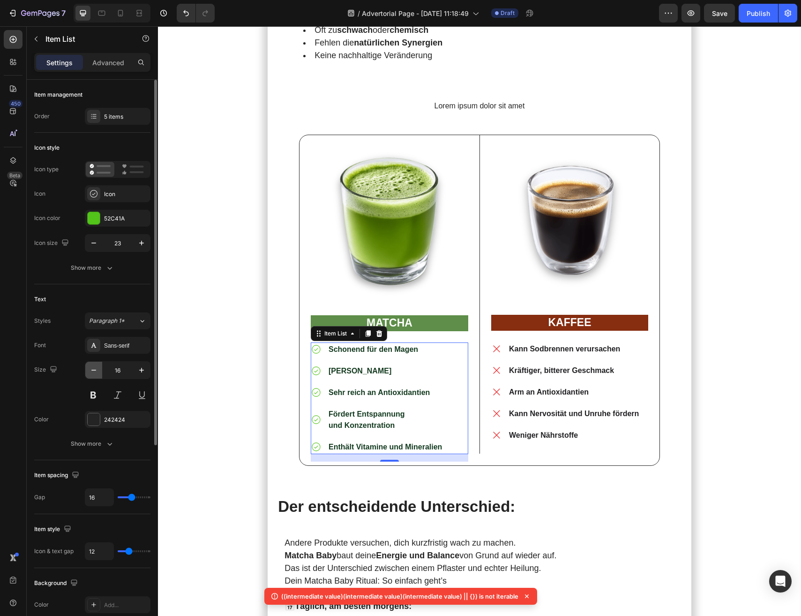
click at [95, 372] on icon "button" at bounding box center [93, 369] width 9 height 9
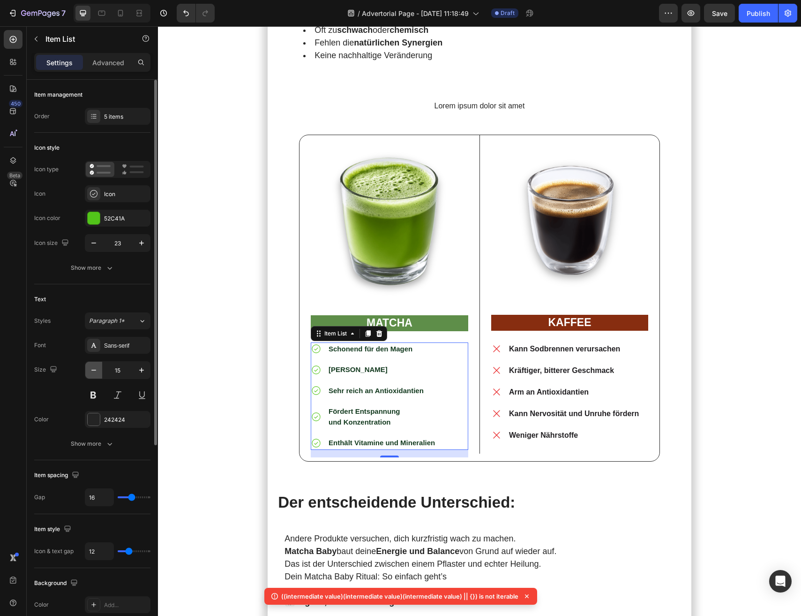
click at [96, 377] on button "button" at bounding box center [93, 370] width 17 height 17
type input "14"
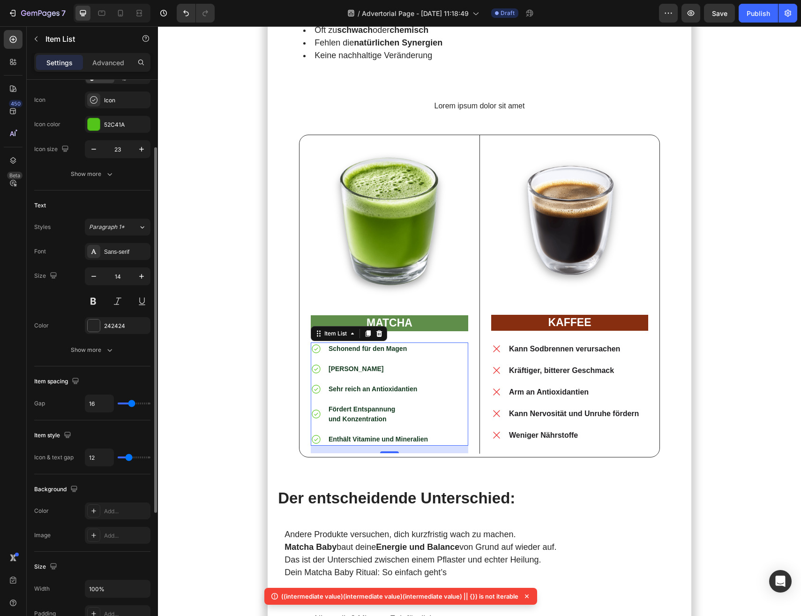
scroll to position [103, 0]
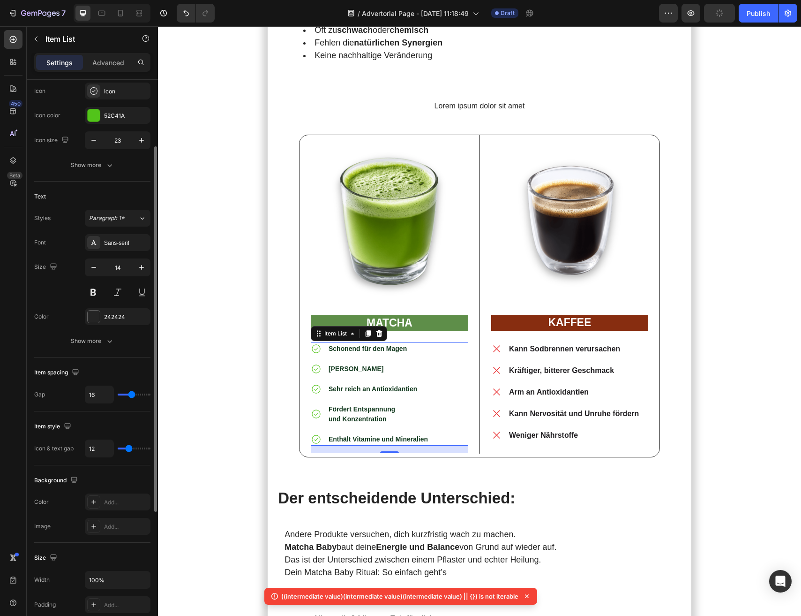
type input "13"
type input "12"
type input "11"
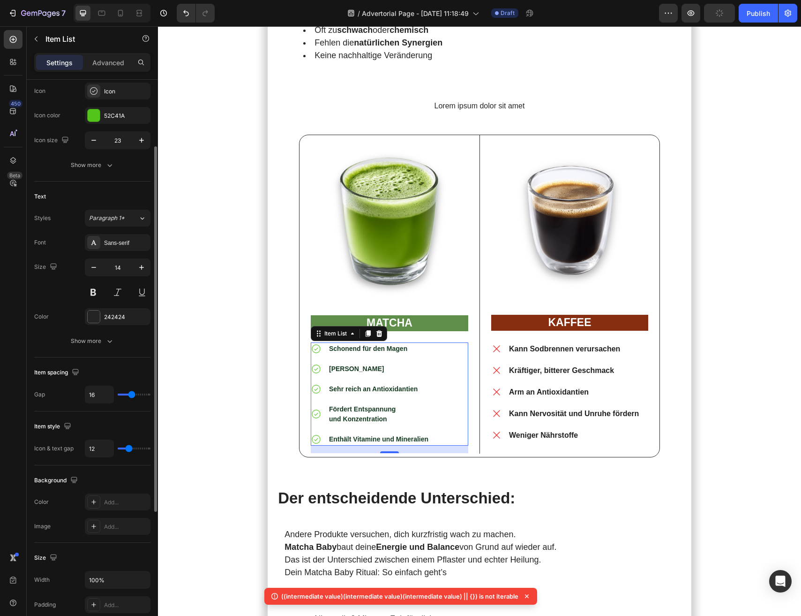
type input "11"
type input "10"
type input "9"
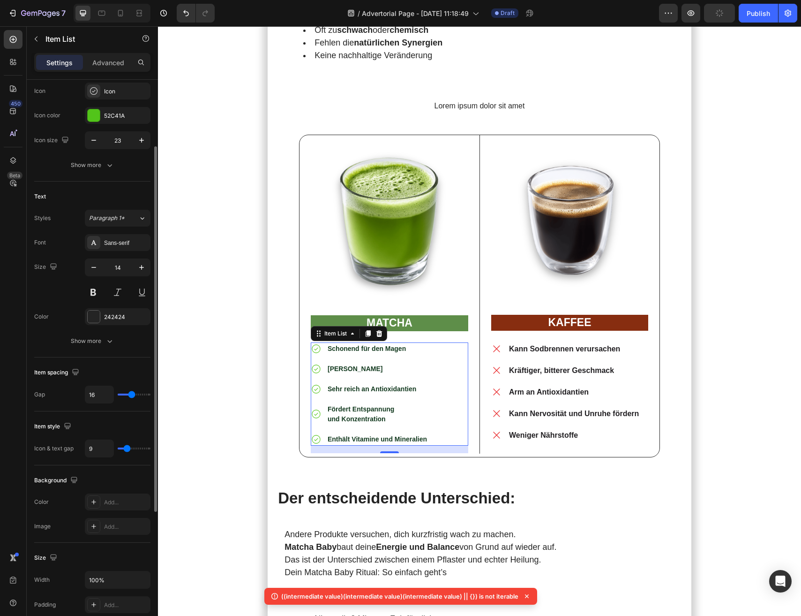
type input "8"
type input "7"
type input "6"
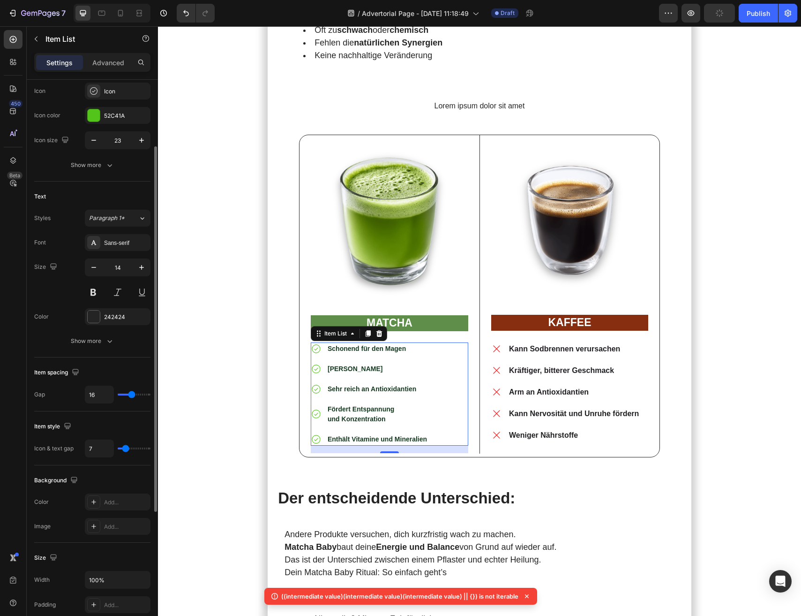
type input "6"
type input "5"
type input "4"
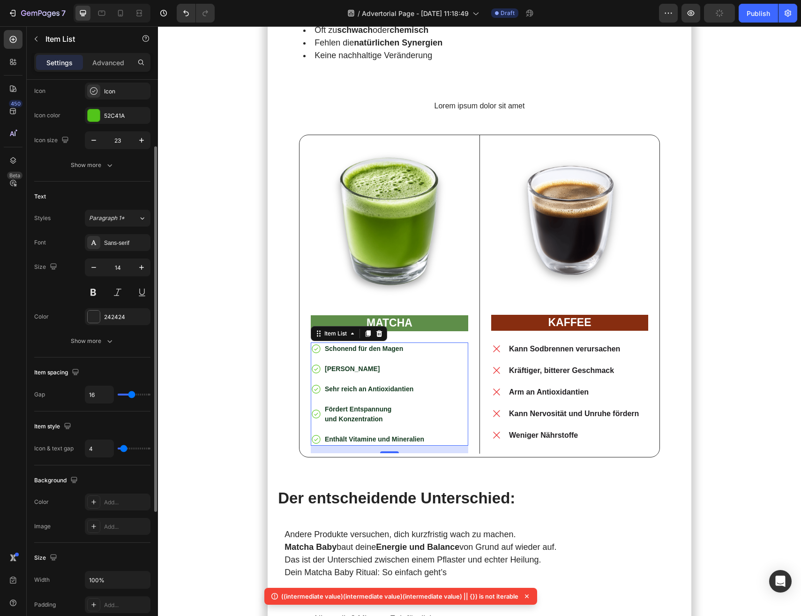
type input "3"
type input "2"
type input "3"
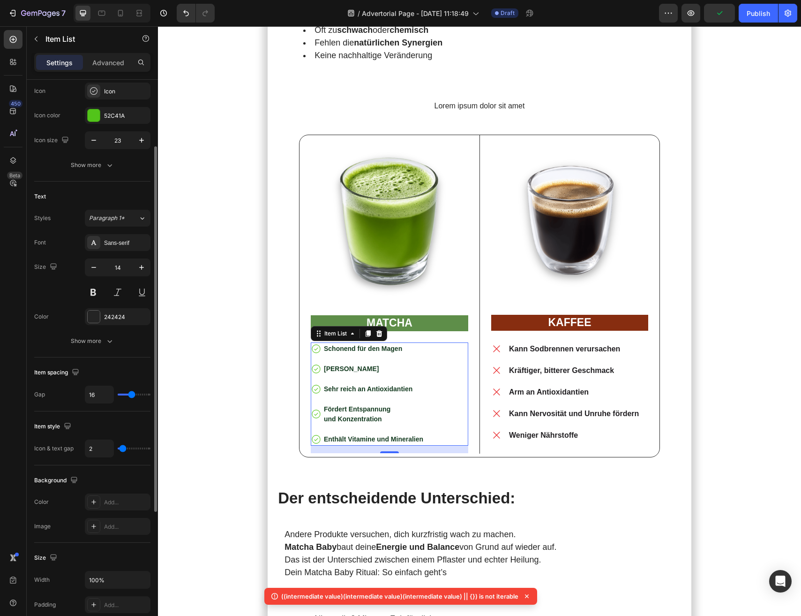
type input "3"
type input "4"
drag, startPoint x: 130, startPoint y: 450, endPoint x: 123, endPoint y: 450, distance: 6.6
type input "4"
click at [123, 449] on input "range" at bounding box center [134, 448] width 33 height 2
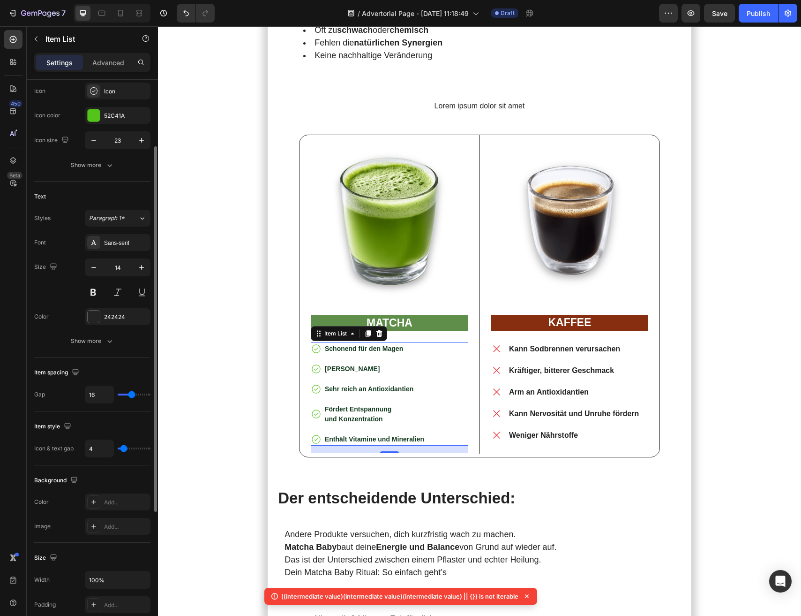
type input "15"
type input "12"
type input "10"
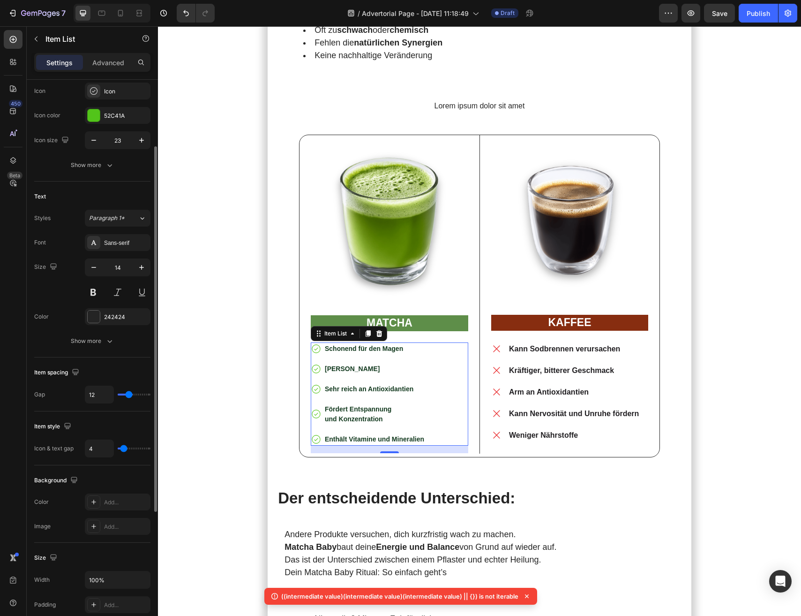
type input "10"
type input "8"
type input "7"
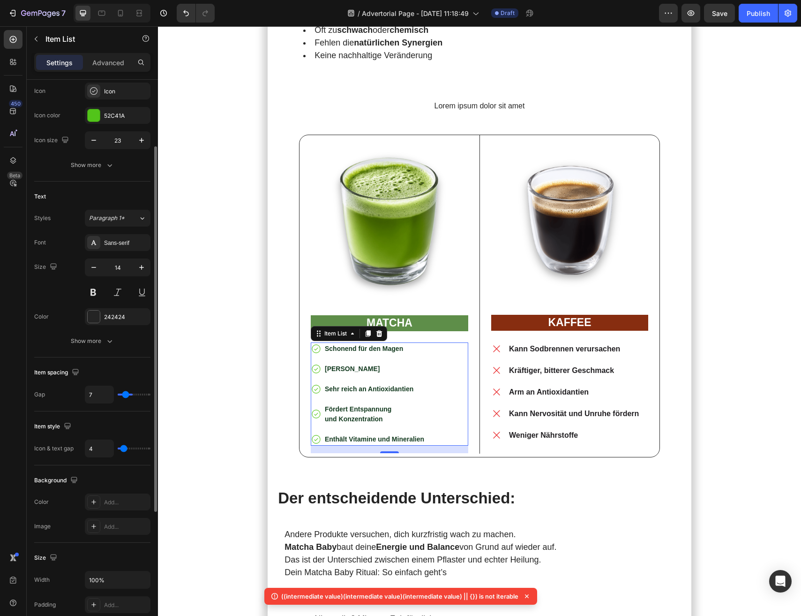
type input "6"
type input "5"
type input "4"
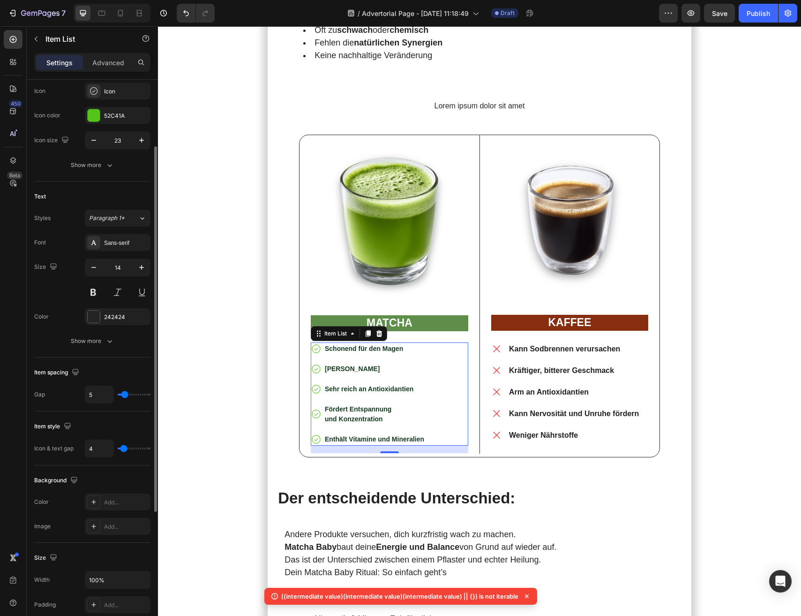
type input "4"
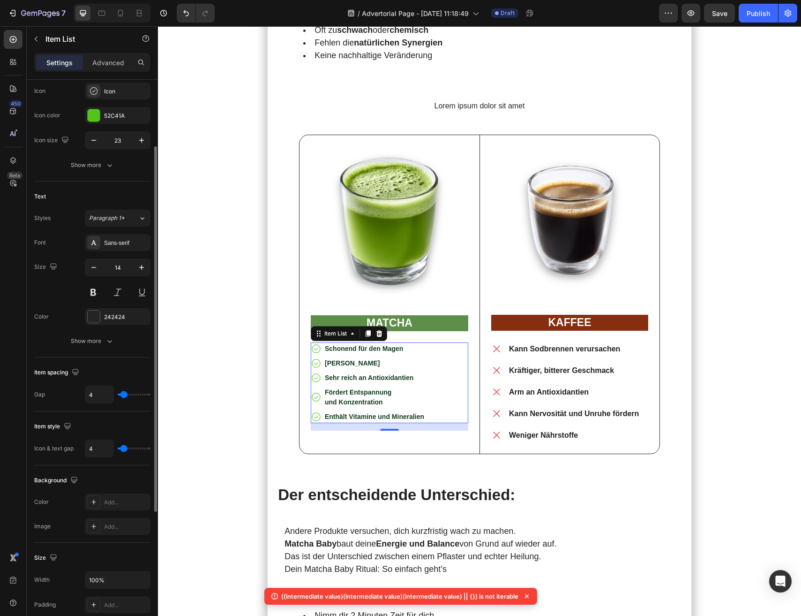
type input "5"
type input "6"
type input "7"
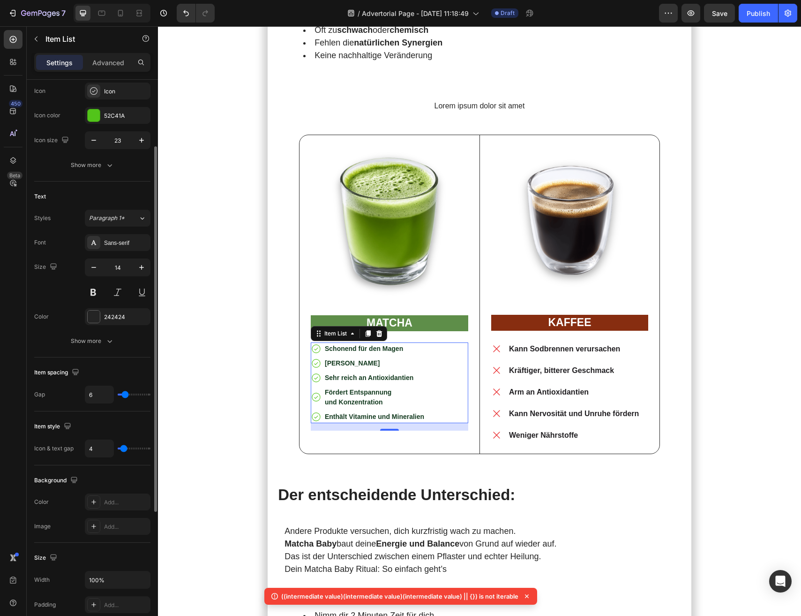
type input "7"
type input "8"
type input "9"
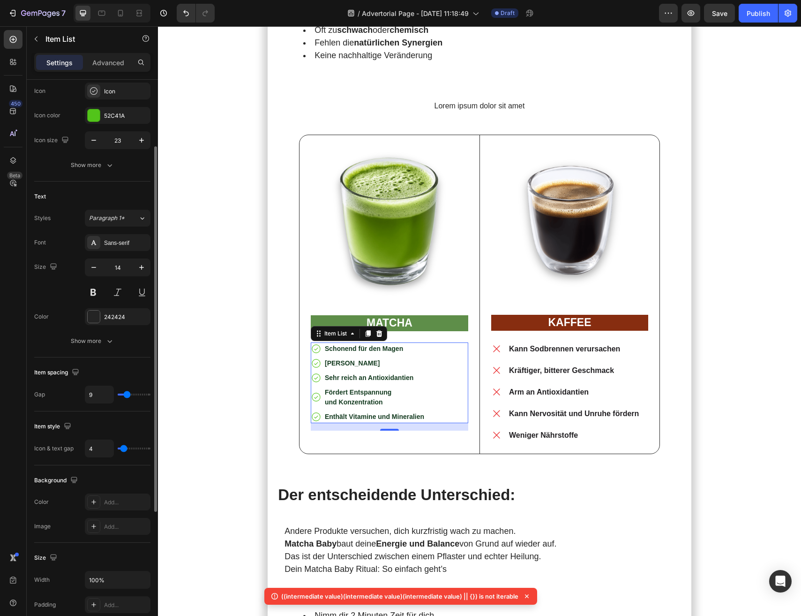
type input "10"
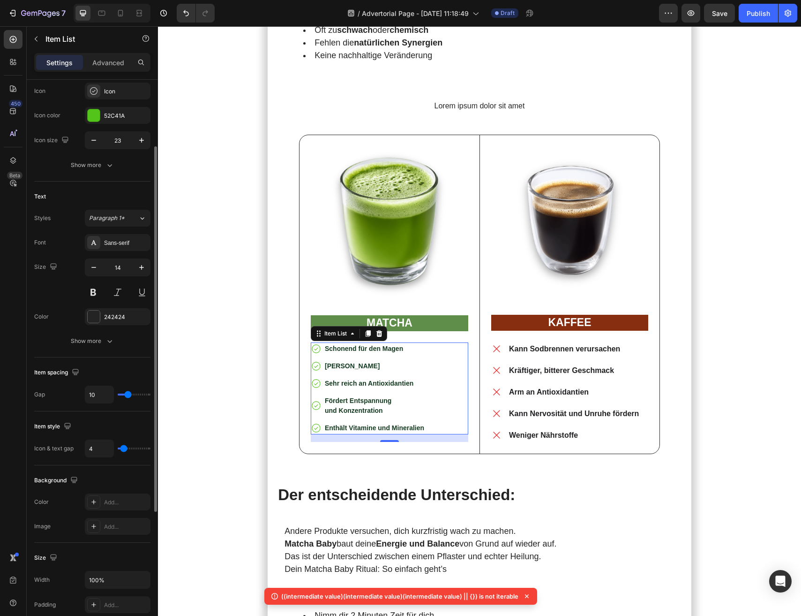
type input "11"
type input "12"
type input "13"
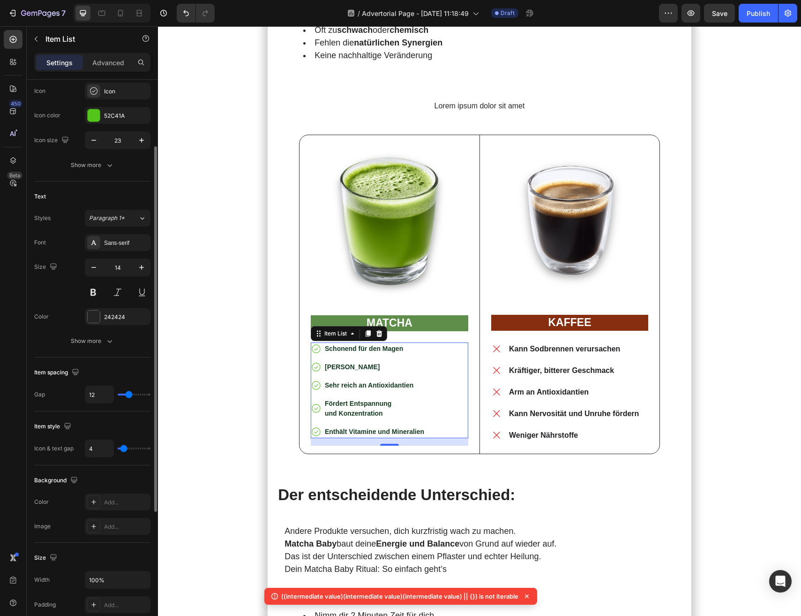
type input "13"
type input "14"
type input "15"
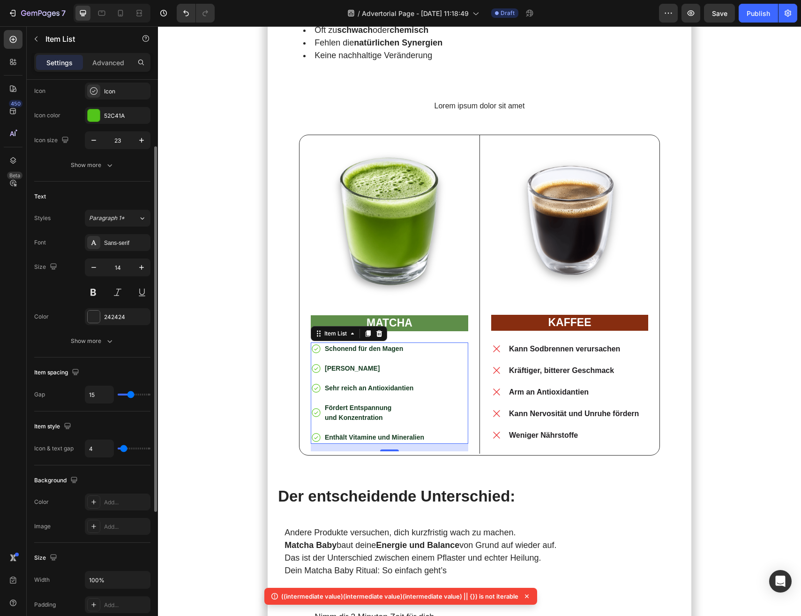
type input "16"
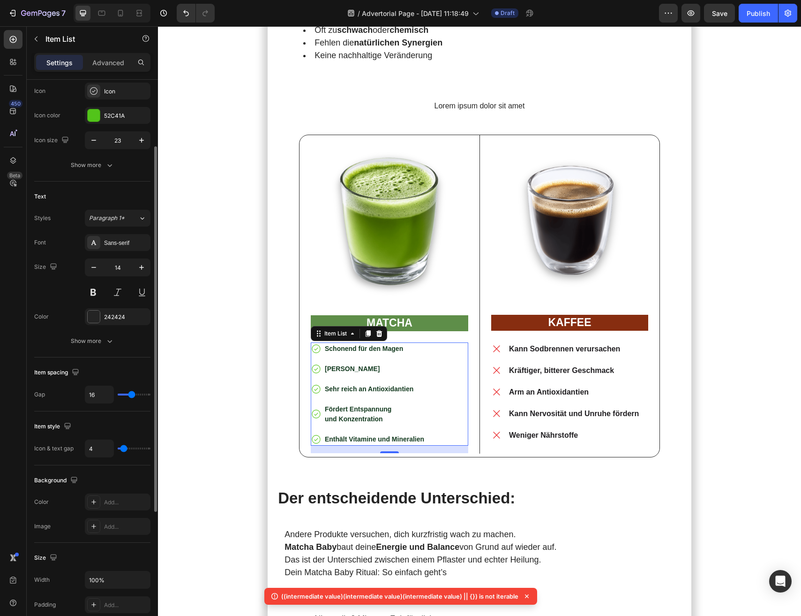
click at [131, 395] on input "range" at bounding box center [134, 394] width 33 height 2
click at [96, 270] on icon "button" at bounding box center [93, 267] width 9 height 9
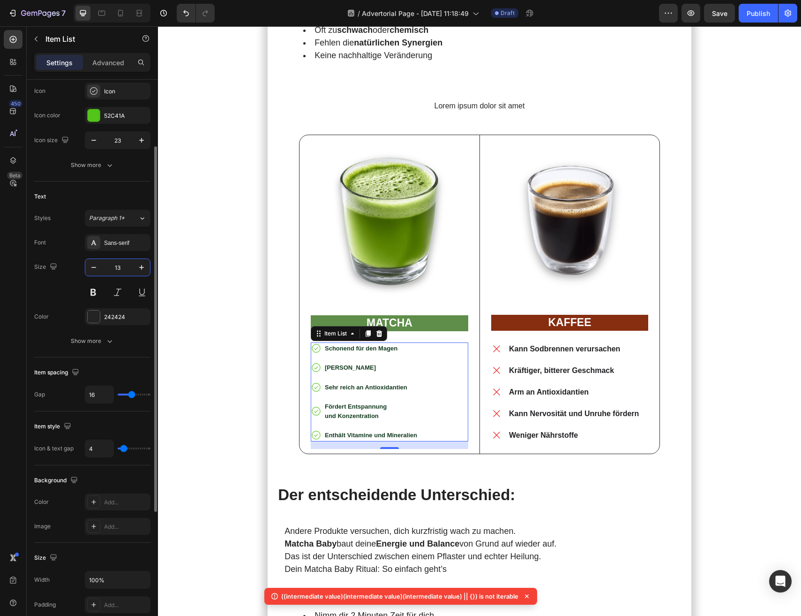
click at [129, 271] on input "13" at bounding box center [117, 267] width 31 height 17
click at [147, 271] on button "button" at bounding box center [141, 267] width 17 height 17
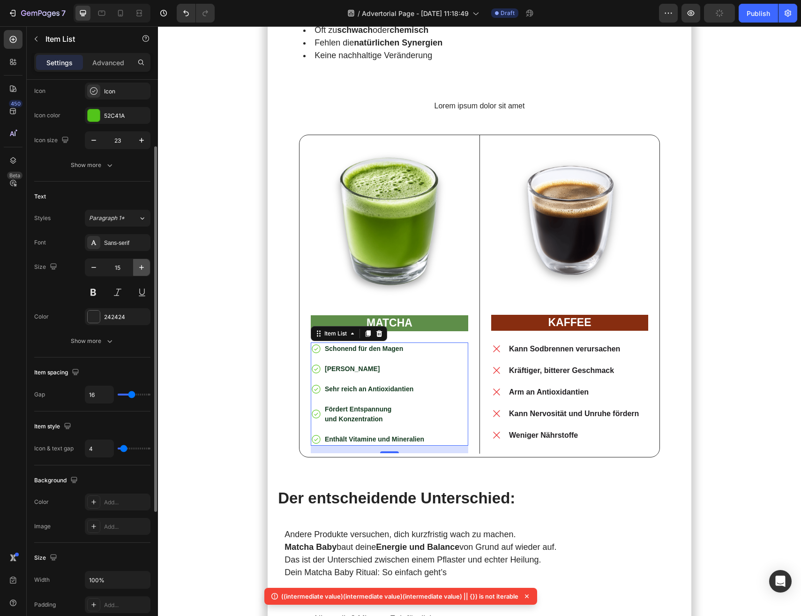
click at [147, 271] on button "button" at bounding box center [141, 267] width 17 height 17
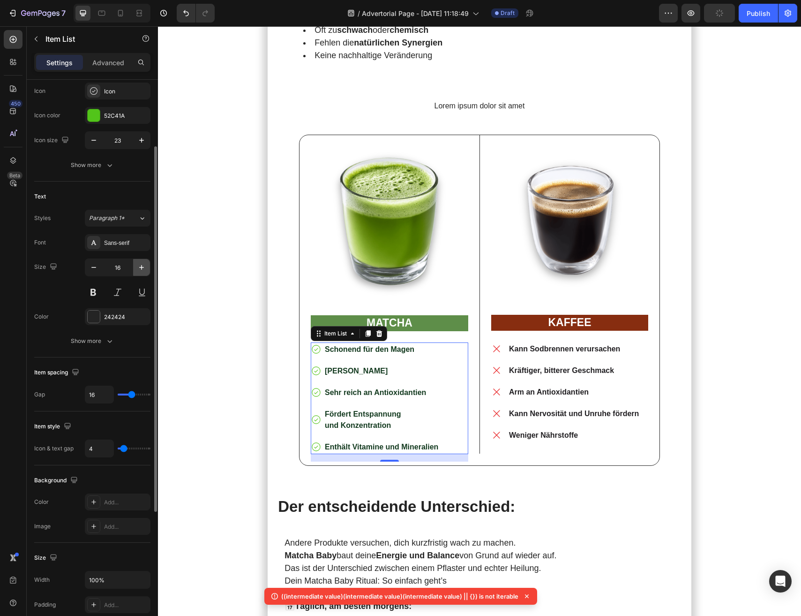
click at [147, 271] on button "button" at bounding box center [141, 267] width 17 height 17
type input "17"
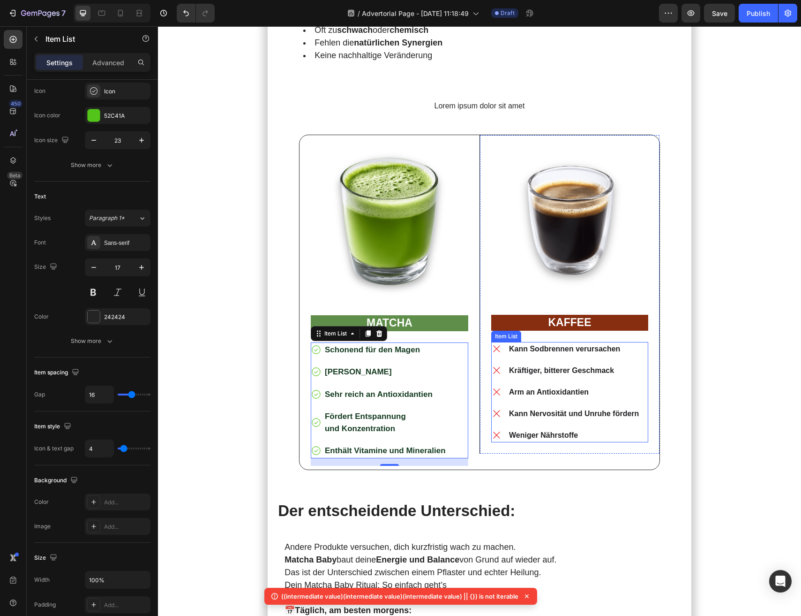
click at [536, 408] on p "Kann Nervosität und Unruhe fördern" at bounding box center [574, 413] width 130 height 11
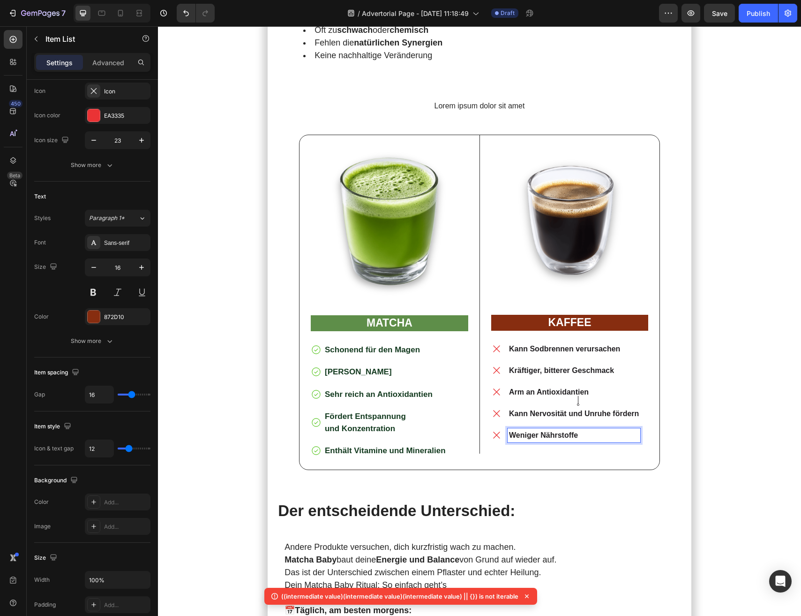
click at [647, 387] on div "Kann Sodbrennen verursachen Kräftiger, bitterer Geschmack Arm an Antioxidantien…" at bounding box center [569, 392] width 157 height 100
click at [642, 386] on div "Kann Sodbrennen verursachen Kräftiger, bitterer Geschmack Arm an Antioxidantien…" at bounding box center [569, 392] width 157 height 100
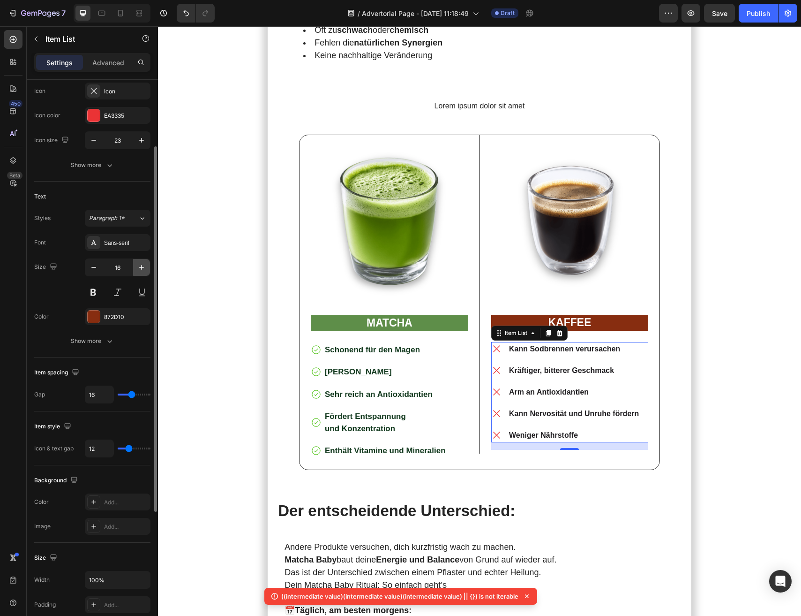
click at [143, 268] on icon "button" at bounding box center [141, 267] width 9 height 9
type input "17"
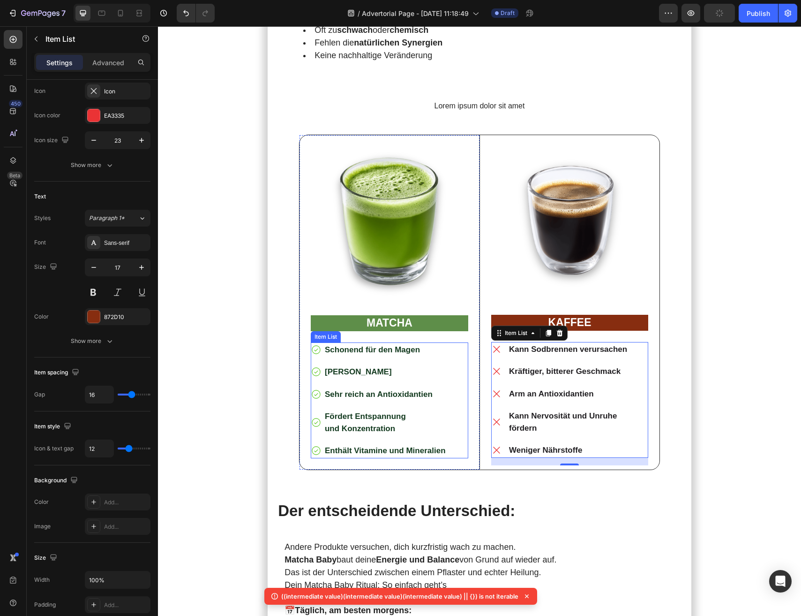
click at [317, 404] on div "Schonend für den Magen Milder Geschmack Sehr reich an Antioxidantien Fördert En…" at bounding box center [379, 400] width 136 height 116
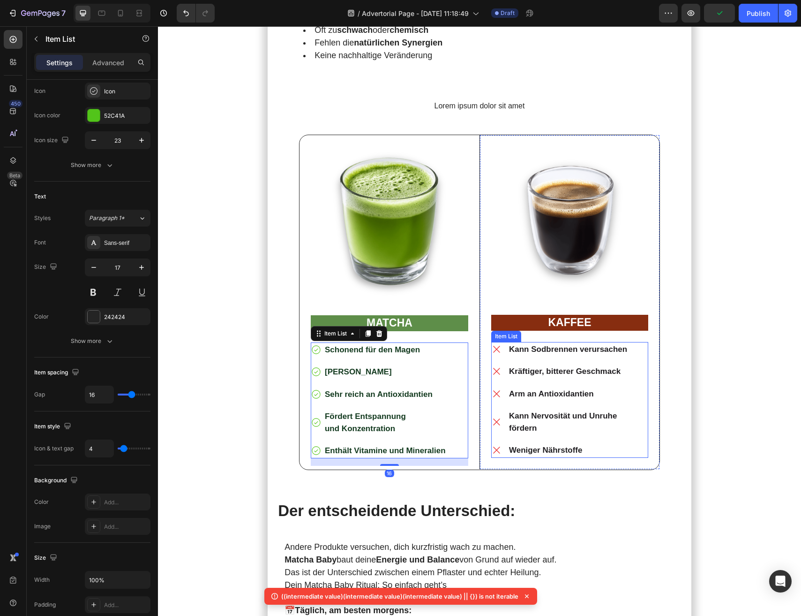
click at [496, 405] on div "Kann Sodbrennen verursachen Kräftiger, bitterer Geschmack Arm an Antioxidantien…" at bounding box center [569, 400] width 157 height 116
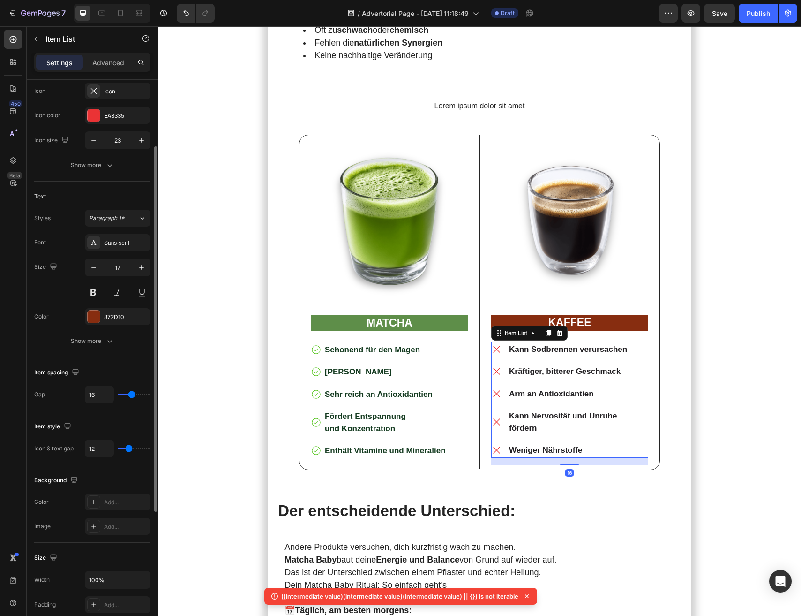
type input "11"
type input "7"
type input "6"
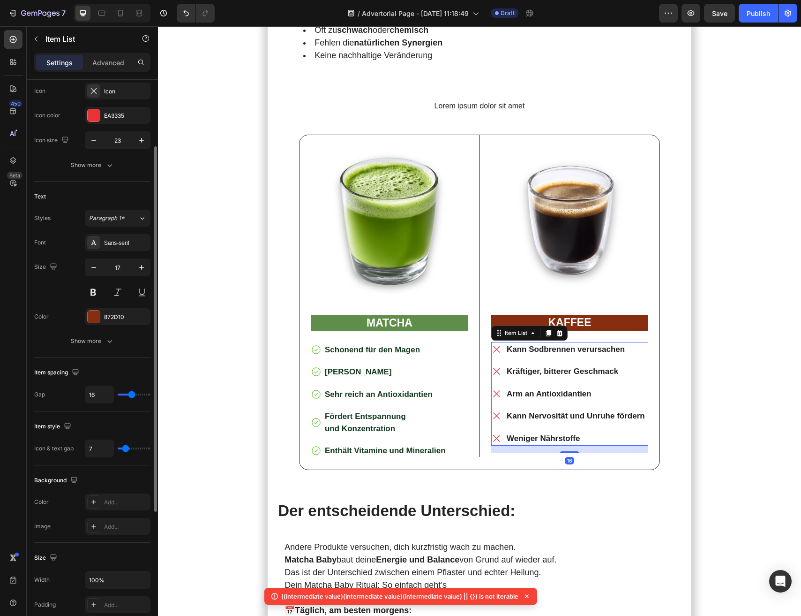
type input "6"
type input "7"
type input "8"
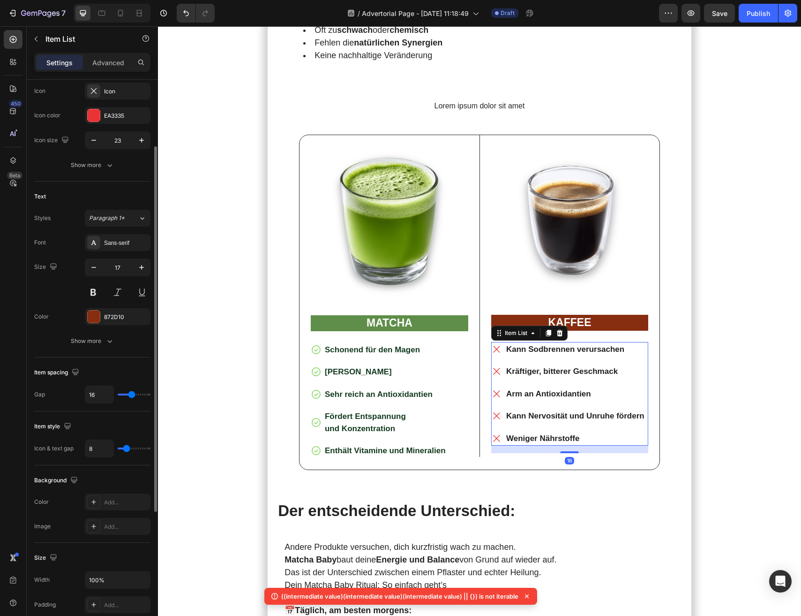
type input "9"
type input "10"
type input "11"
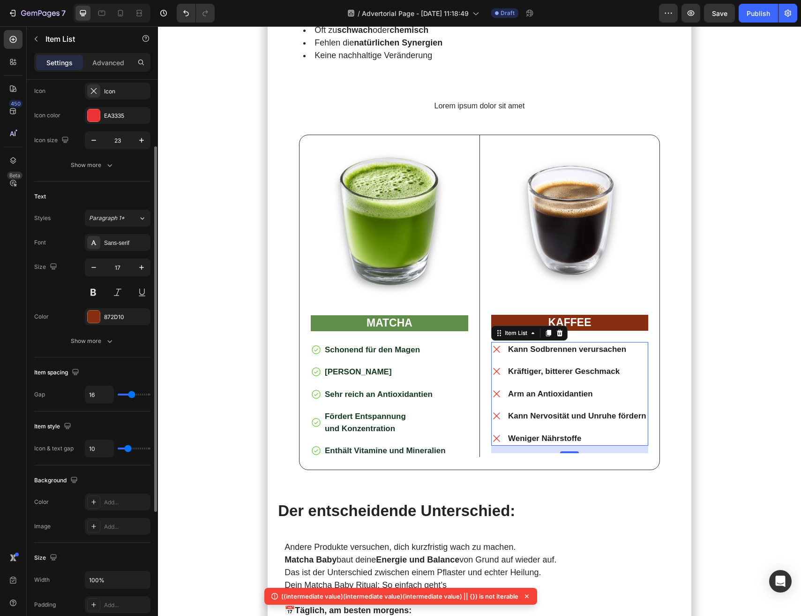
type input "11"
type input "10"
type input "9"
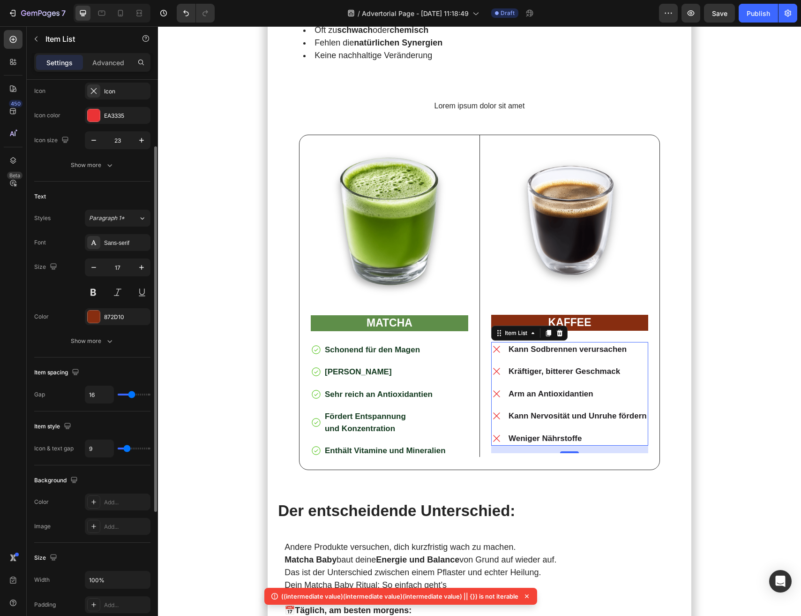
type input "8"
type input "7"
type input "6"
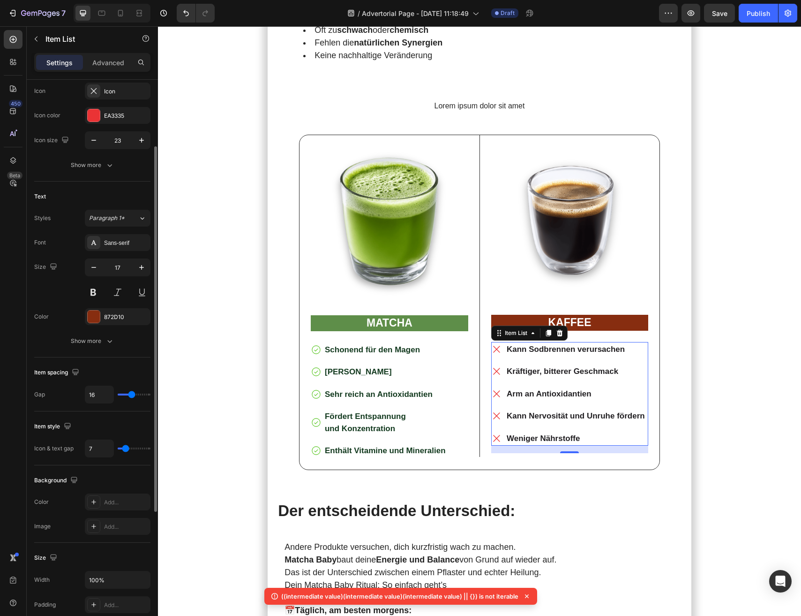
type input "6"
type input "5"
type input "4"
drag, startPoint x: 129, startPoint y: 447, endPoint x: 124, endPoint y: 447, distance: 5.2
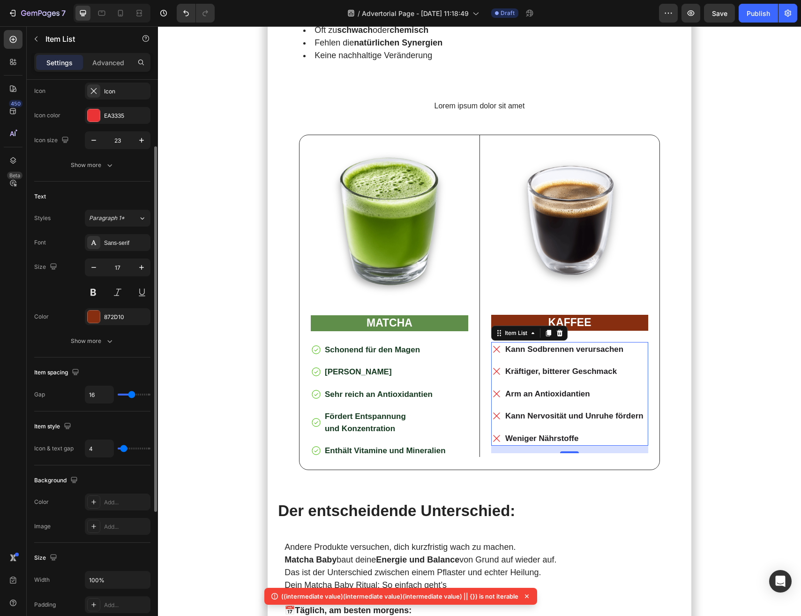
type input "4"
click at [124, 447] on input "range" at bounding box center [134, 448] width 33 height 2
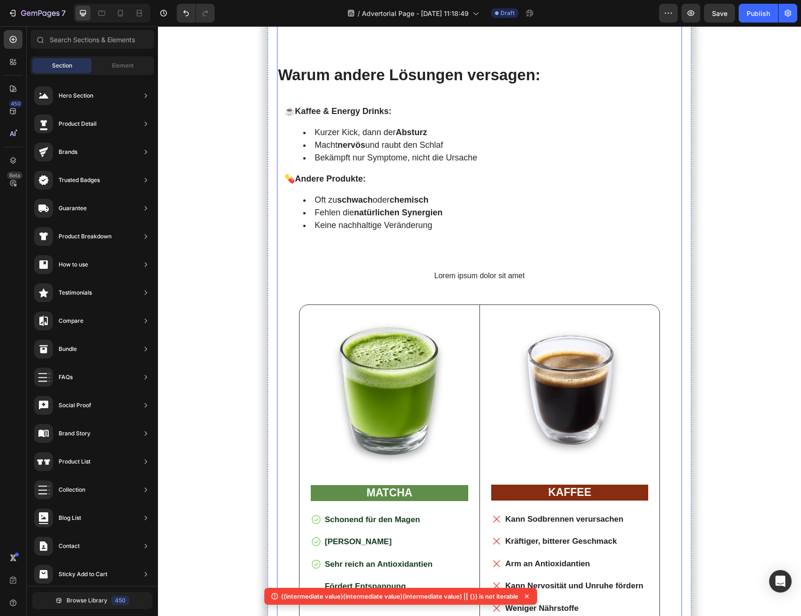
scroll to position [2392, 0]
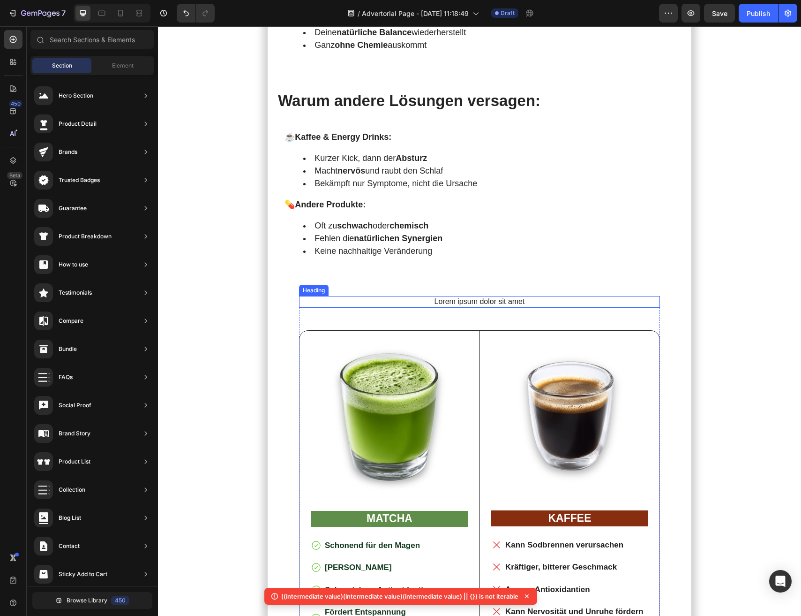
click at [487, 296] on h2 "Lorem ipsum dolor sit amet" at bounding box center [479, 302] width 361 height 12
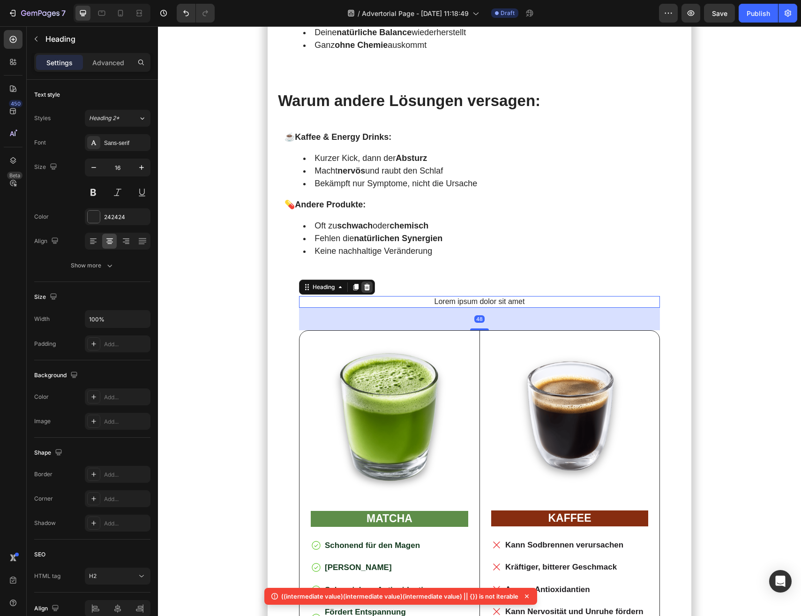
click at [368, 283] on icon at bounding box center [367, 287] width 8 height 8
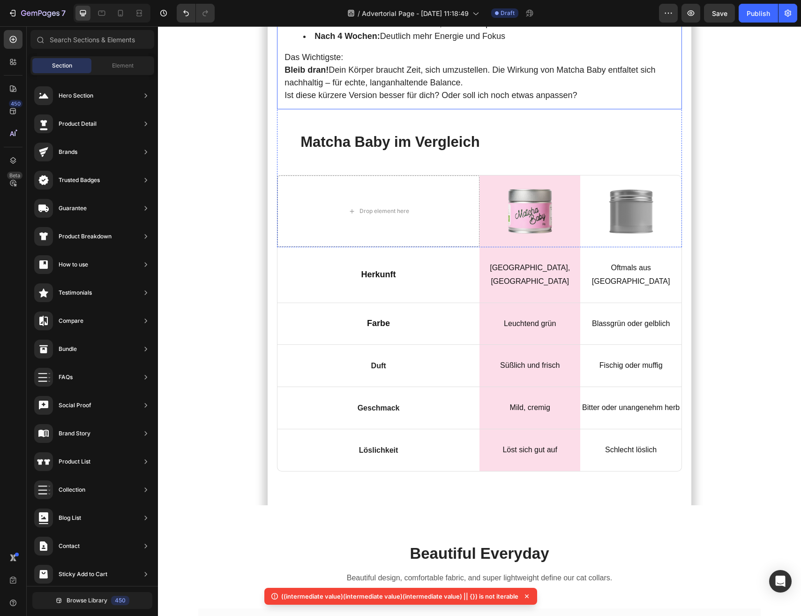
scroll to position [3364, 0]
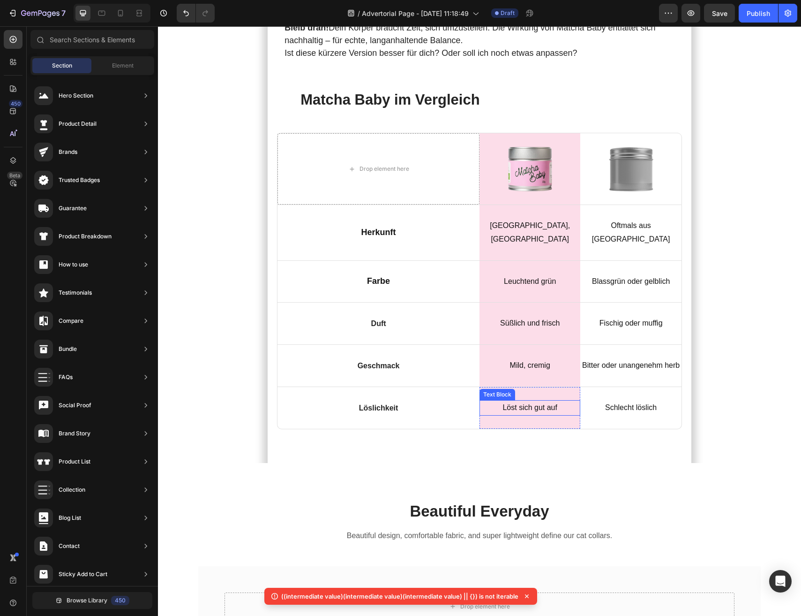
click at [527, 401] on p "Löst sich gut auf" at bounding box center [530, 408] width 99 height 14
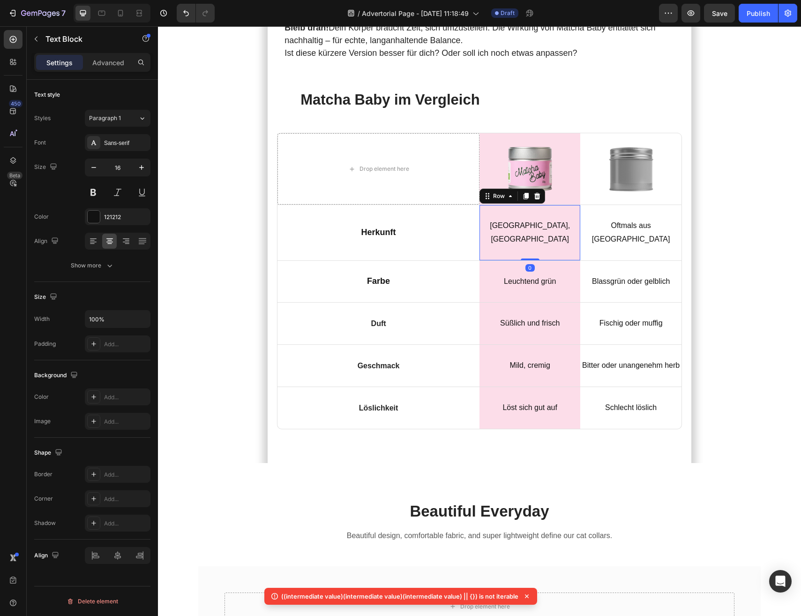
click at [485, 205] on div "[GEOGRAPHIC_DATA], [GEOGRAPHIC_DATA] Text Block Row 0" at bounding box center [530, 232] width 101 height 55
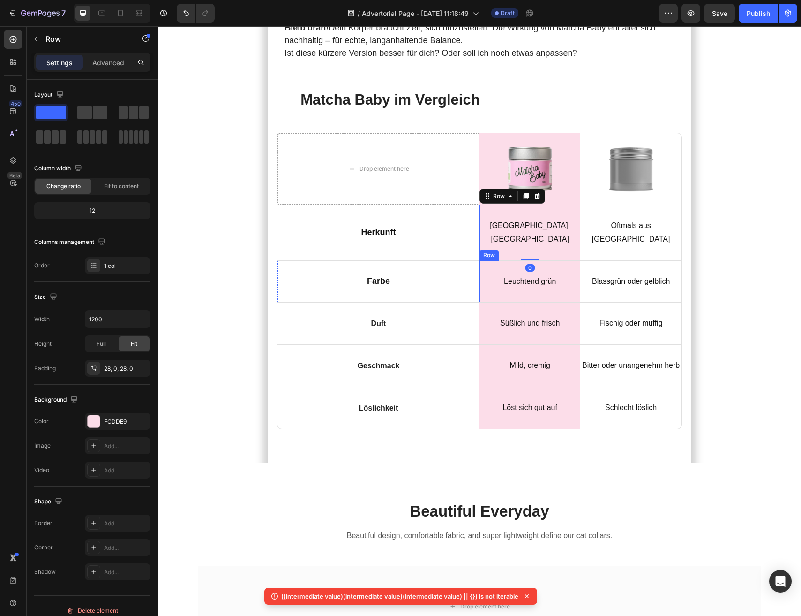
click at [484, 261] on div "Leuchtend grün Text Block Row" at bounding box center [530, 282] width 101 height 42
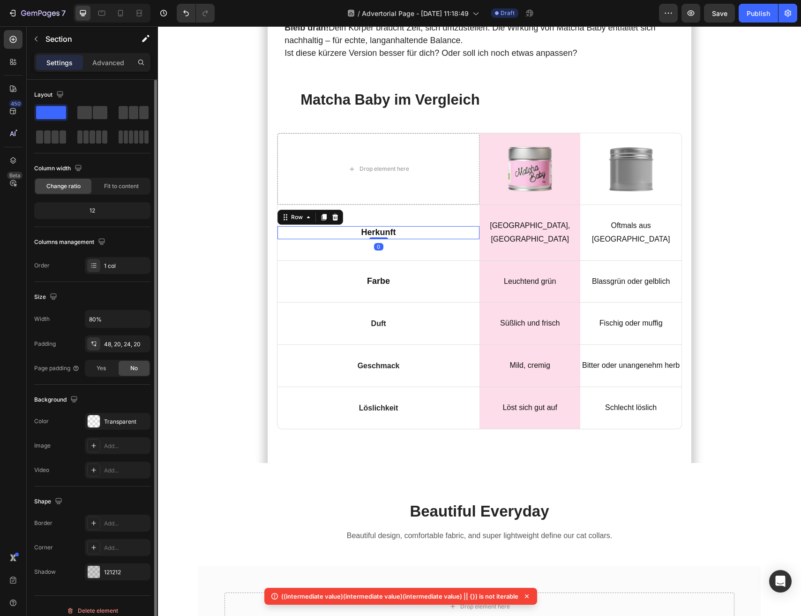
click at [280, 226] on div "Herkunft Text Block Row 0" at bounding box center [379, 232] width 202 height 13
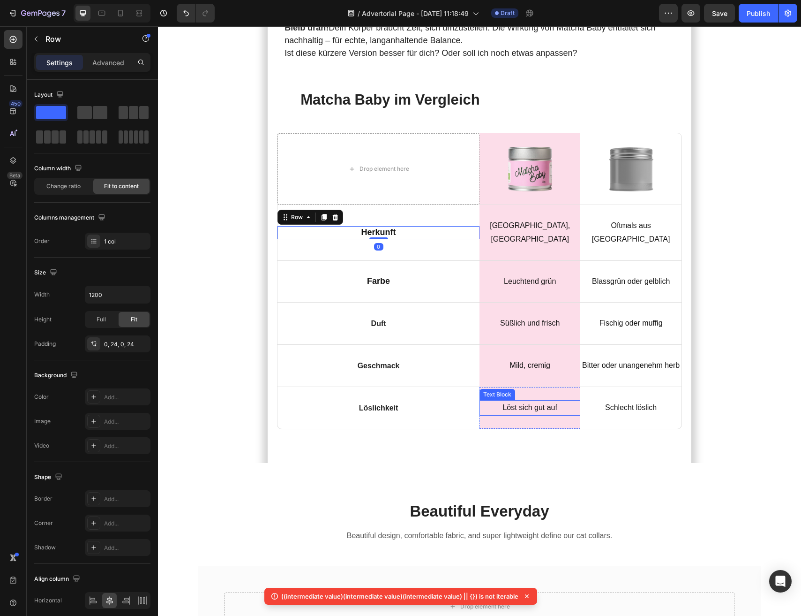
click at [498, 401] on p "Löst sich gut auf" at bounding box center [530, 408] width 99 height 14
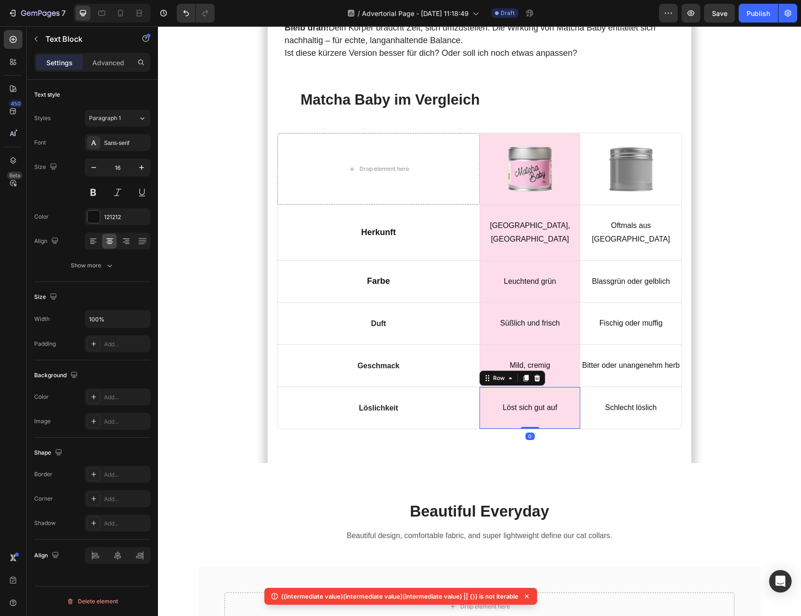
click at [487, 387] on div "Löst sich gut auf Text Block Row 0" at bounding box center [530, 408] width 101 height 42
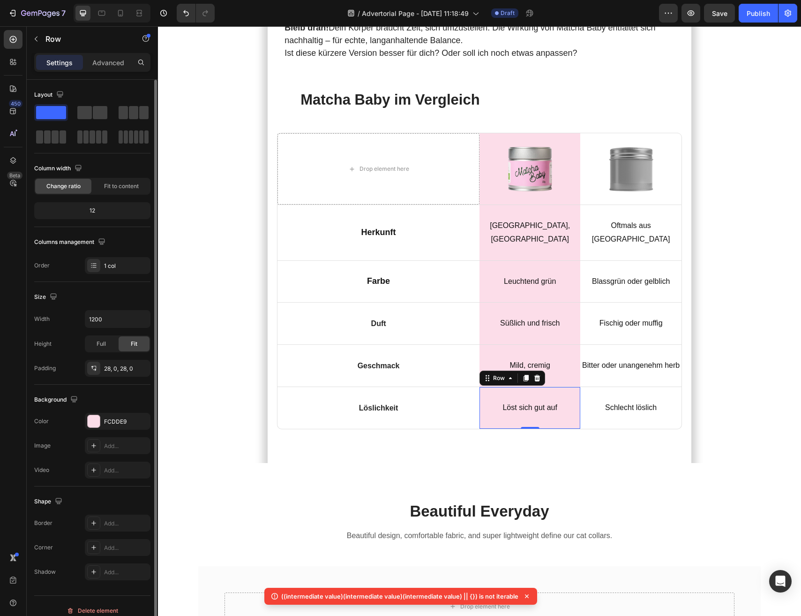
scroll to position [9, 0]
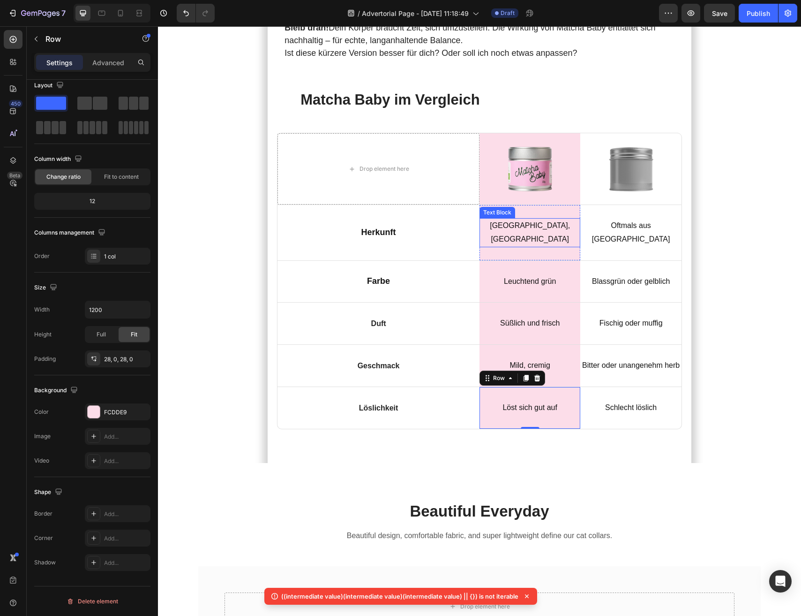
click at [533, 221] on span "[GEOGRAPHIC_DATA], [GEOGRAPHIC_DATA]" at bounding box center [530, 232] width 80 height 22
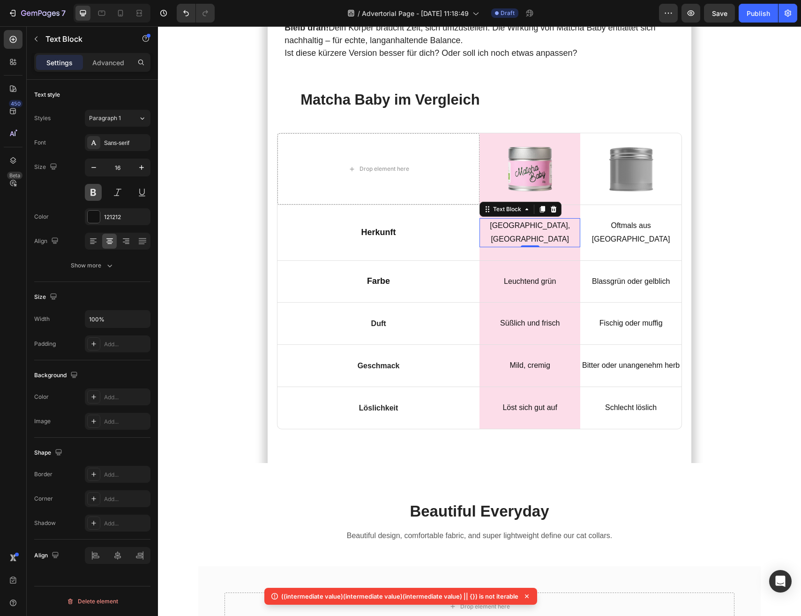
click at [95, 190] on button at bounding box center [93, 192] width 17 height 17
click at [530, 277] on span "Leuchtend grün" at bounding box center [530, 281] width 52 height 8
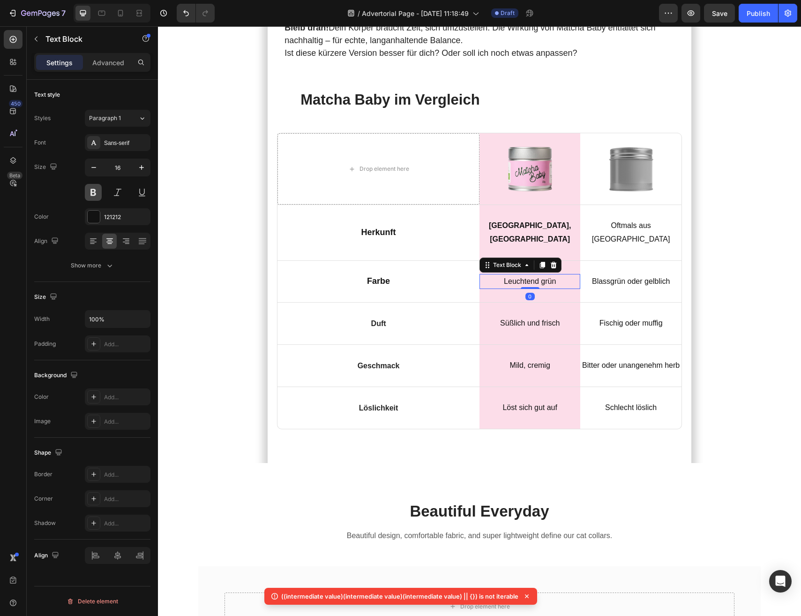
click at [96, 188] on button at bounding box center [93, 192] width 17 height 17
click at [519, 319] on span "Süßlich und frisch" at bounding box center [530, 323] width 60 height 8
click at [92, 189] on button at bounding box center [93, 192] width 17 height 17
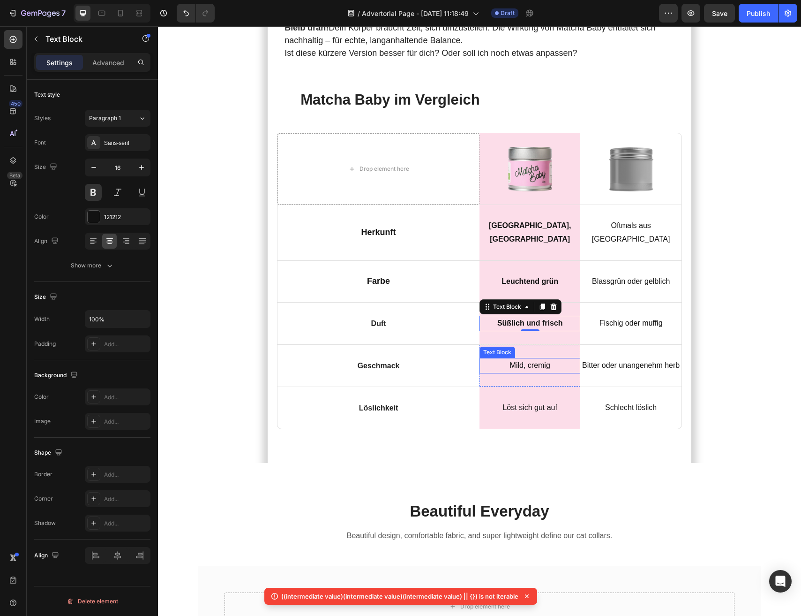
click at [544, 361] on span "Mild, cremig" at bounding box center [530, 365] width 40 height 8
click at [86, 194] on button at bounding box center [93, 192] width 17 height 17
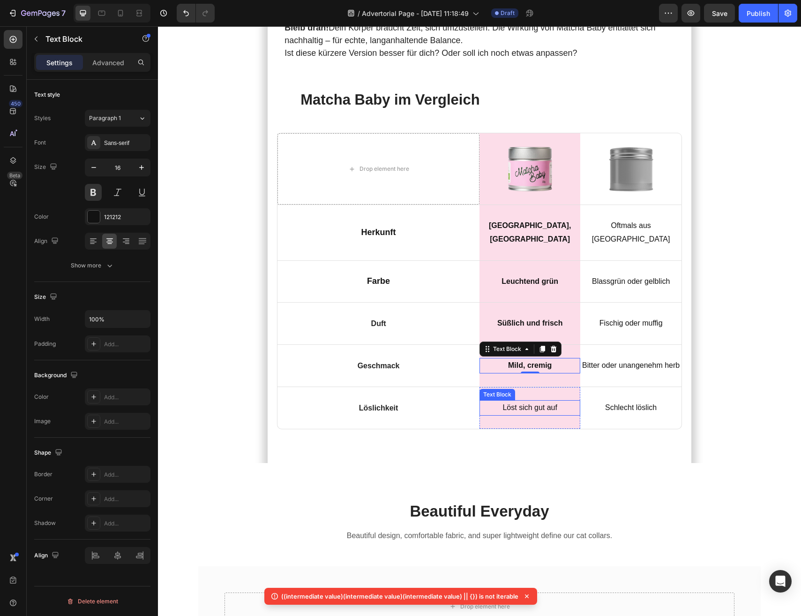
click at [539, 401] on p "Löst sich gut auf" at bounding box center [530, 408] width 99 height 14
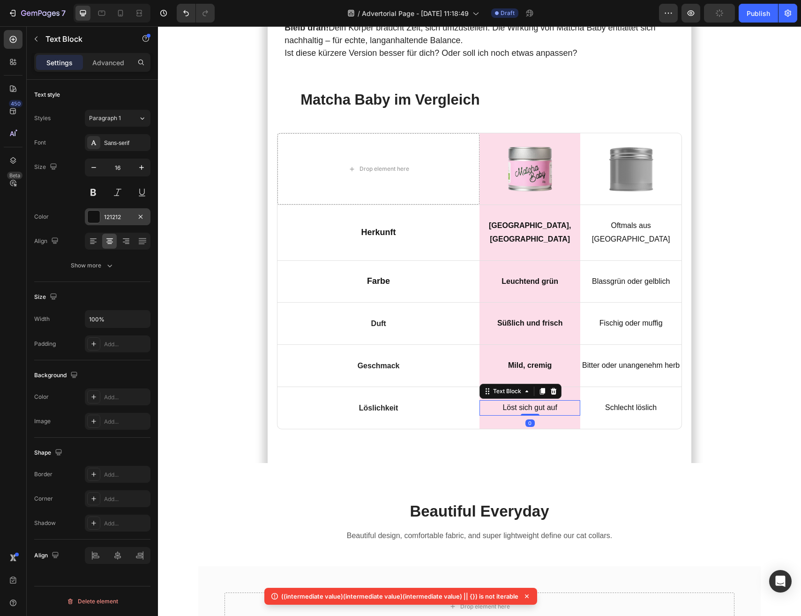
click at [91, 216] on div at bounding box center [94, 217] width 12 height 12
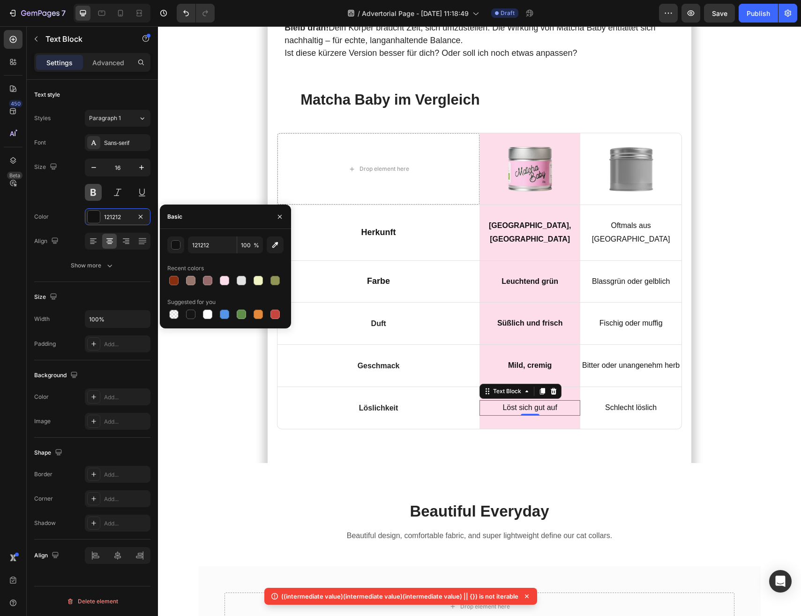
click at [92, 188] on button at bounding box center [93, 192] width 17 height 17
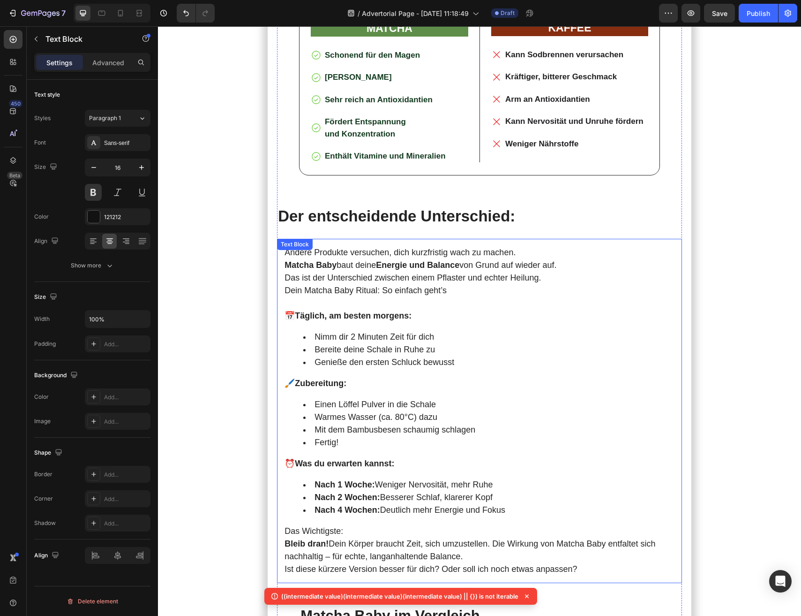
scroll to position [2754, 0]
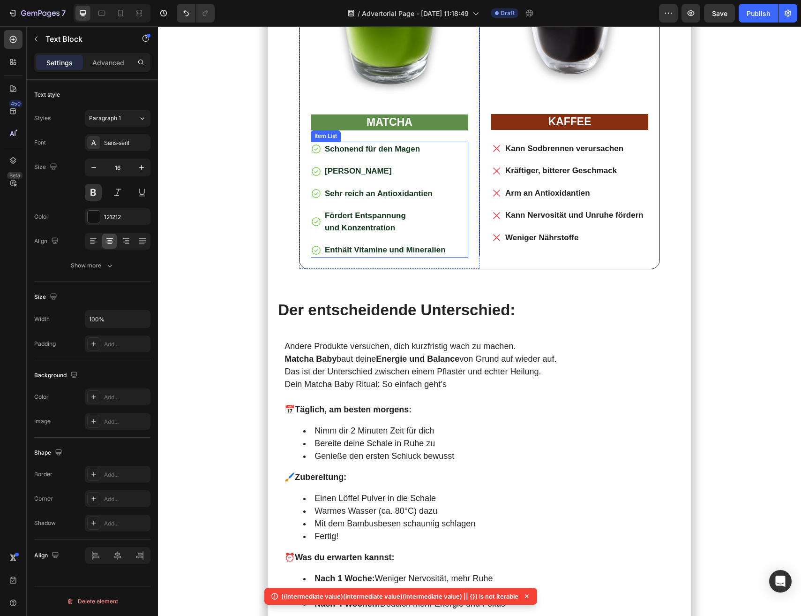
click at [385, 223] on strong "und Konzentration" at bounding box center [360, 227] width 70 height 9
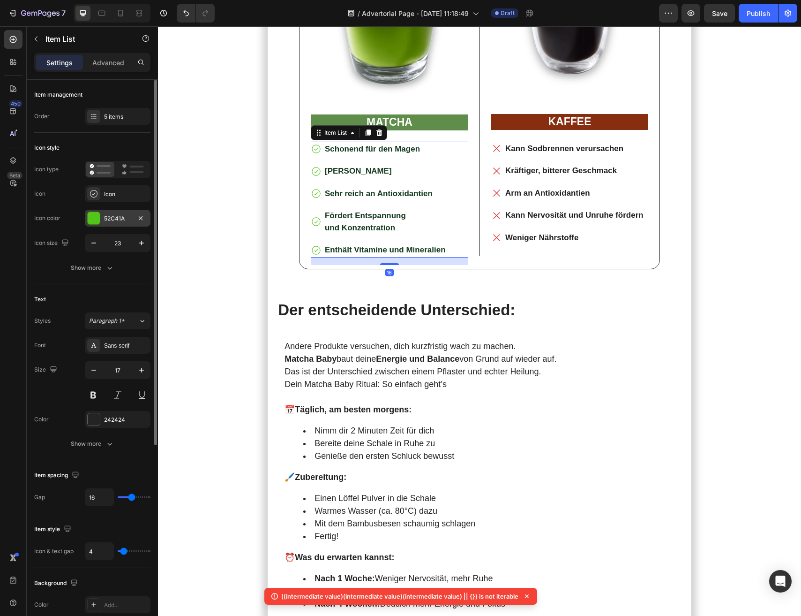
click at [110, 219] on div "52C41A" at bounding box center [117, 218] width 27 height 8
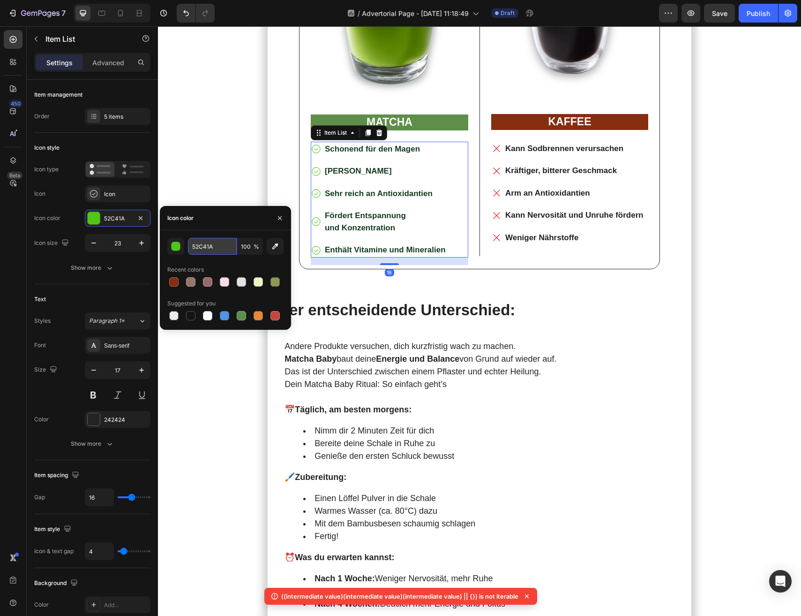
click at [211, 244] on input "52C41A" at bounding box center [212, 246] width 49 height 17
click at [415, 378] on p "Dein Matcha Baby Ritual: So einfach geht’s" at bounding box center [480, 384] width 390 height 13
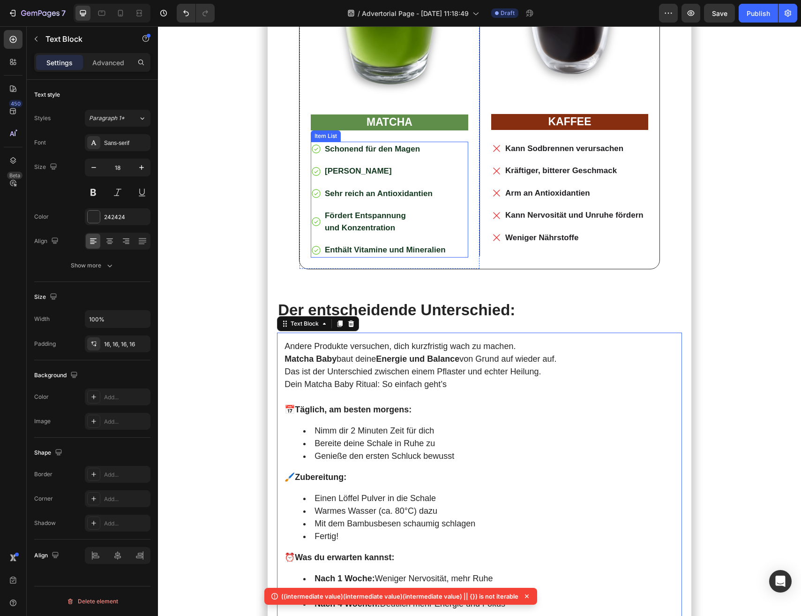
click at [368, 223] on strong "und Konzentration" at bounding box center [360, 227] width 70 height 9
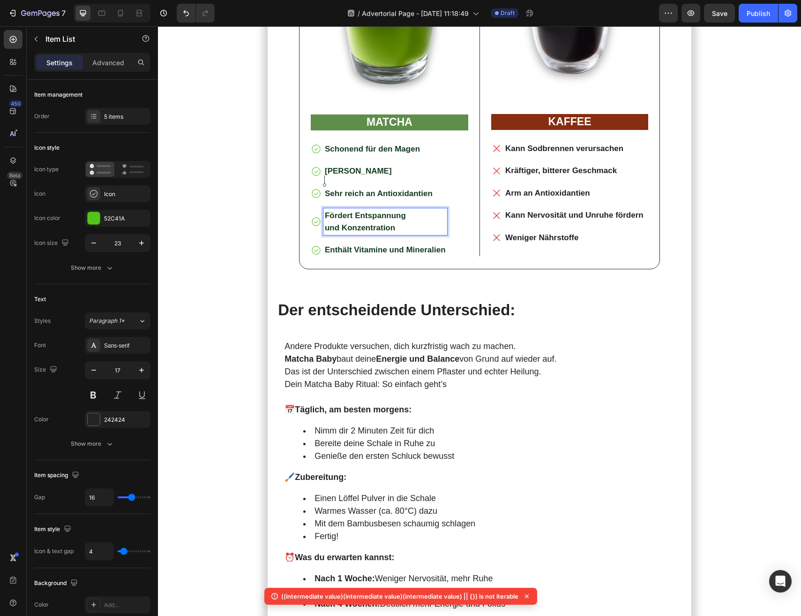
click at [381, 210] on p "Fördert Entspannung" at bounding box center [385, 216] width 121 height 12
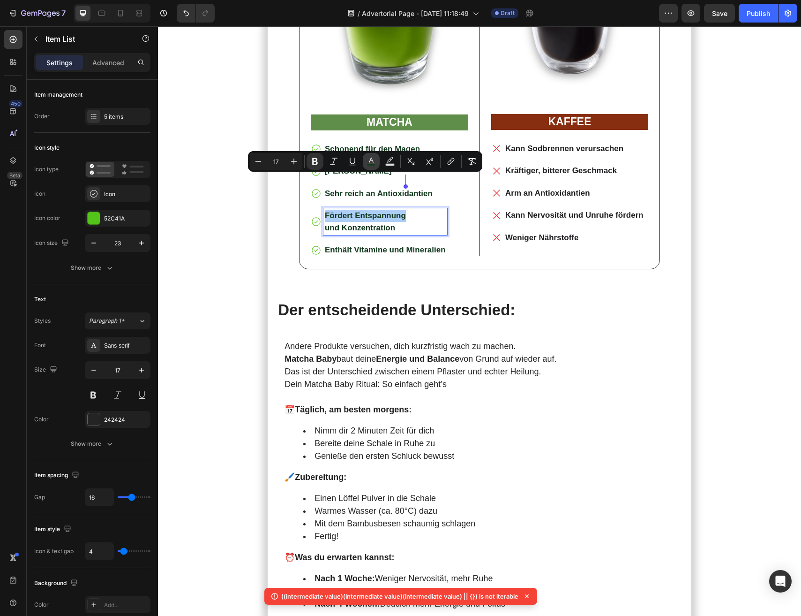
click at [368, 166] on button "color" at bounding box center [371, 161] width 17 height 17
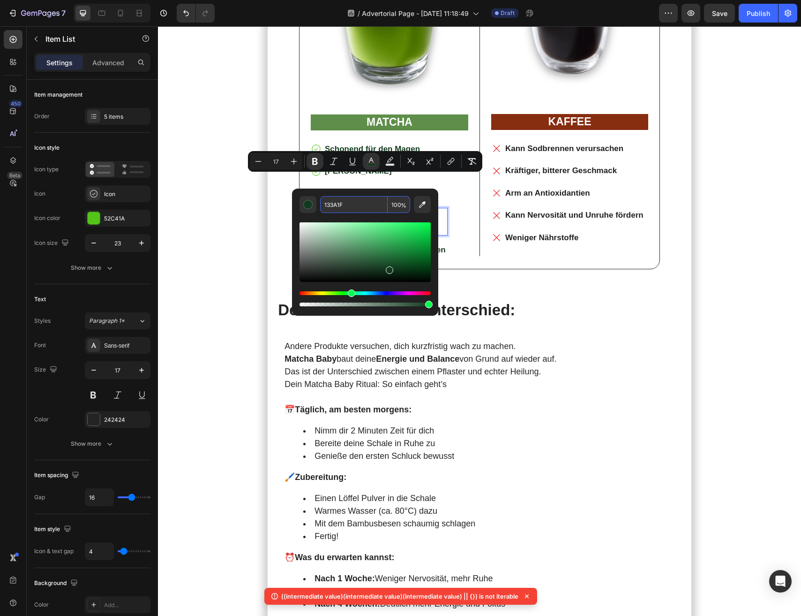
click at [356, 210] on input "133A1F" at bounding box center [354, 204] width 68 height 17
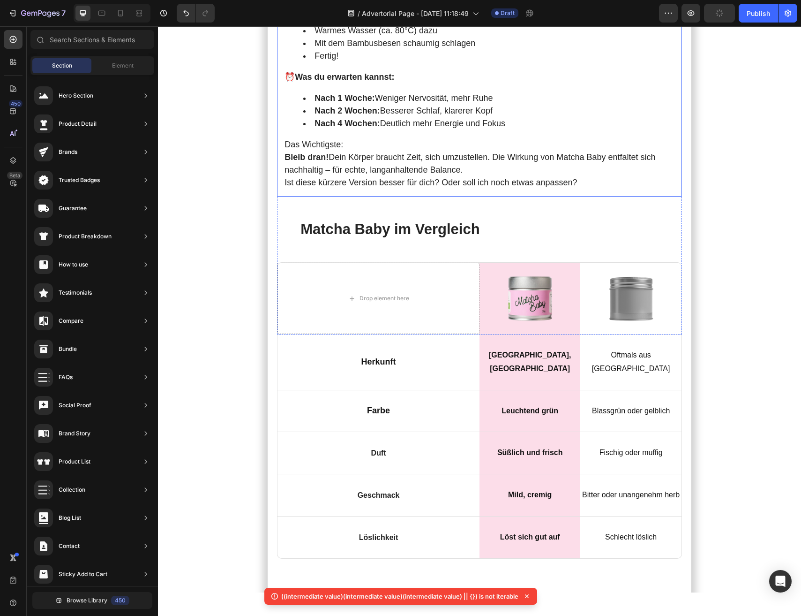
scroll to position [3255, 0]
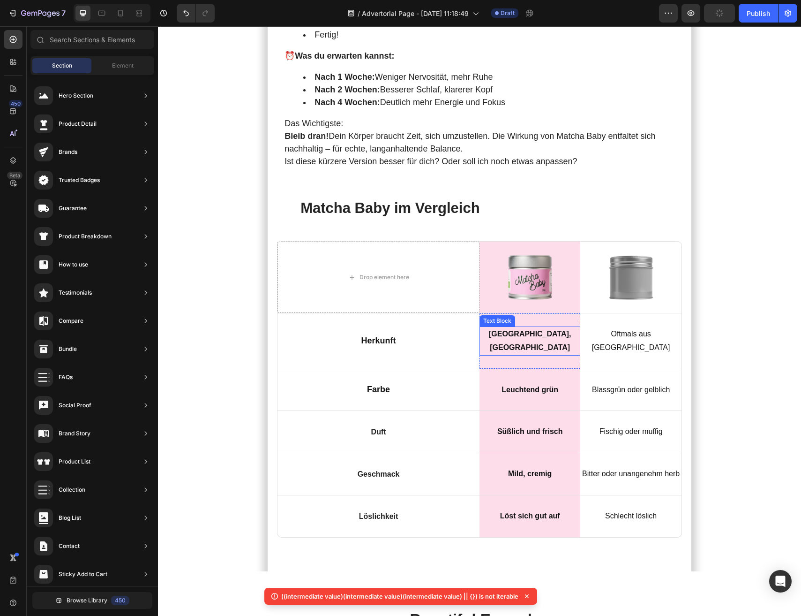
click at [525, 330] on span "[GEOGRAPHIC_DATA], [GEOGRAPHIC_DATA]" at bounding box center [530, 341] width 82 height 22
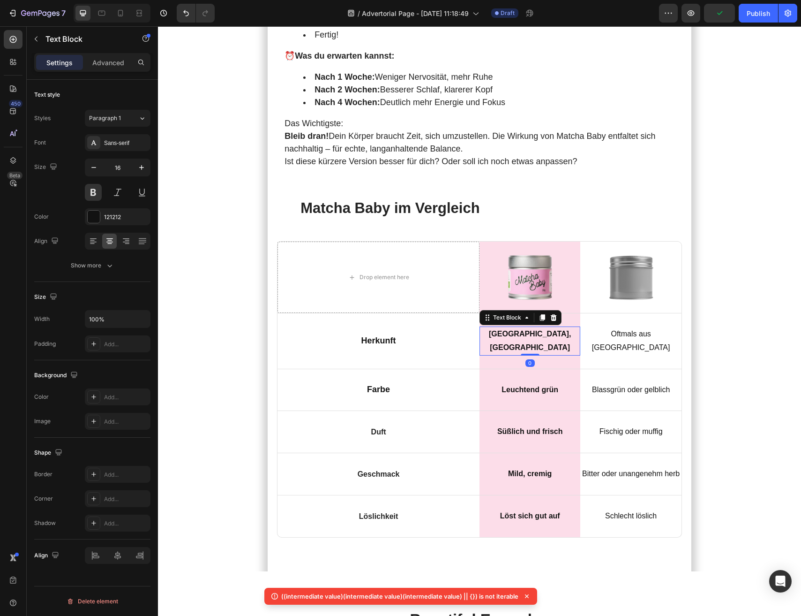
click at [513, 330] on span "[GEOGRAPHIC_DATA], [GEOGRAPHIC_DATA]" at bounding box center [530, 341] width 82 height 22
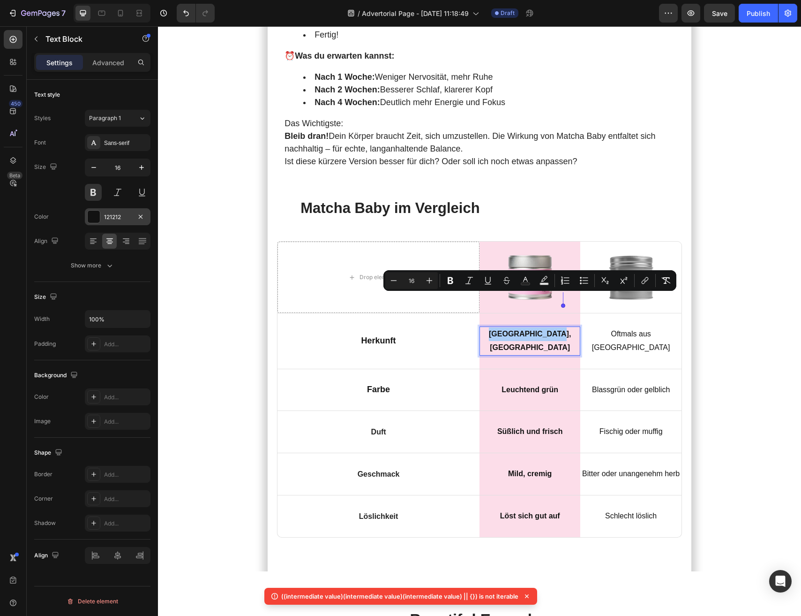
click at [113, 218] on div "121212" at bounding box center [117, 217] width 27 height 8
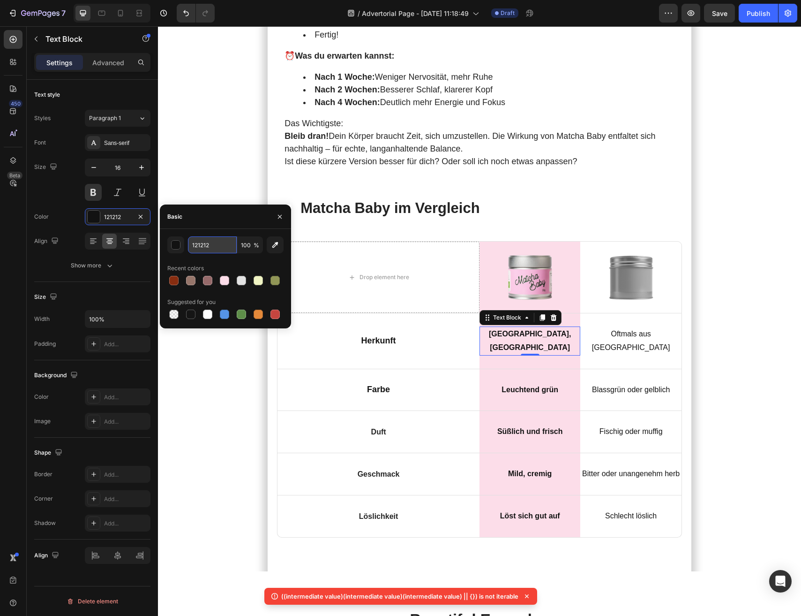
click at [215, 248] on input "121212" at bounding box center [212, 244] width 49 height 17
paste input "33A1F"
type input "133A1F"
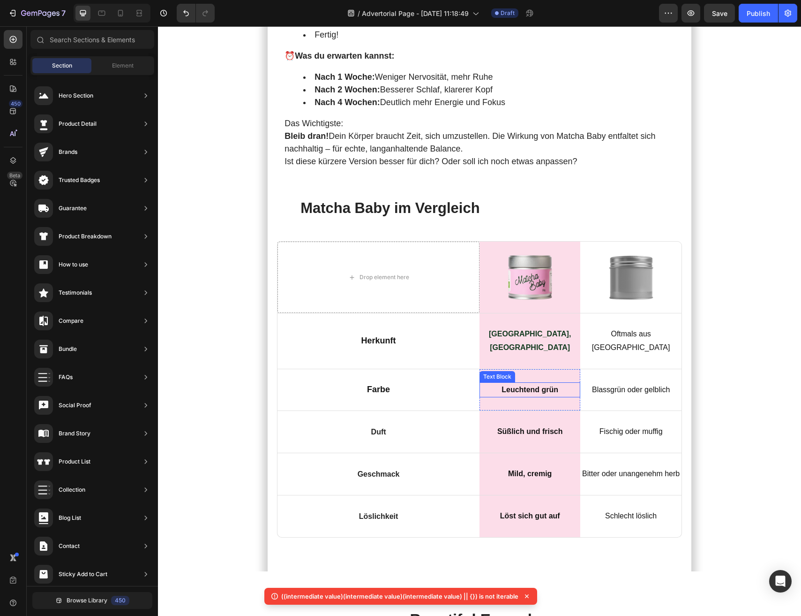
click at [538, 385] on span "Leuchtend grün" at bounding box center [530, 389] width 57 height 8
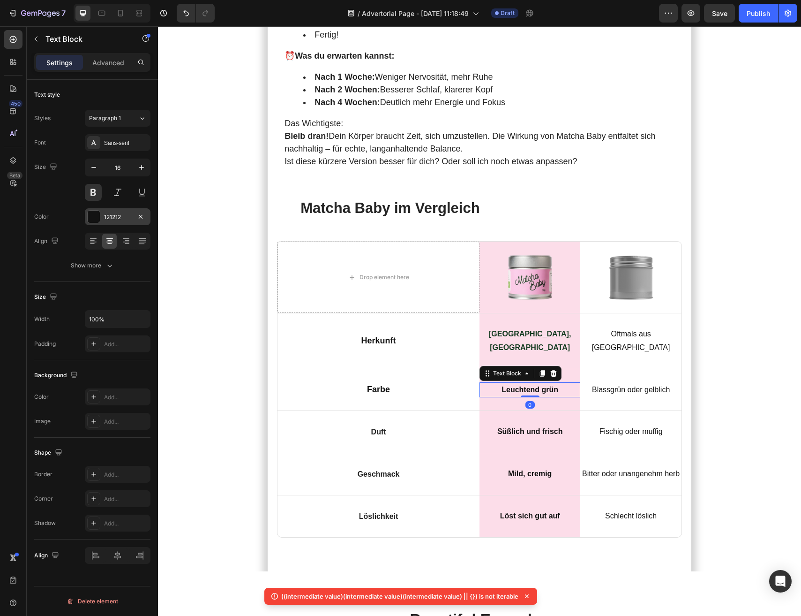
click at [114, 221] on div "121212" at bounding box center [117, 217] width 27 height 8
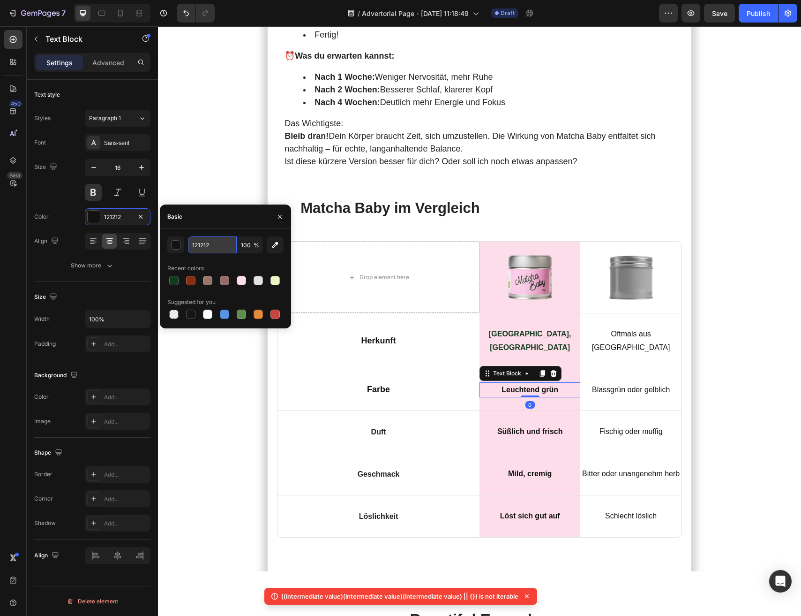
click at [205, 251] on input "121212" at bounding box center [212, 244] width 49 height 17
paste input "33A1F"
type input "133A1F"
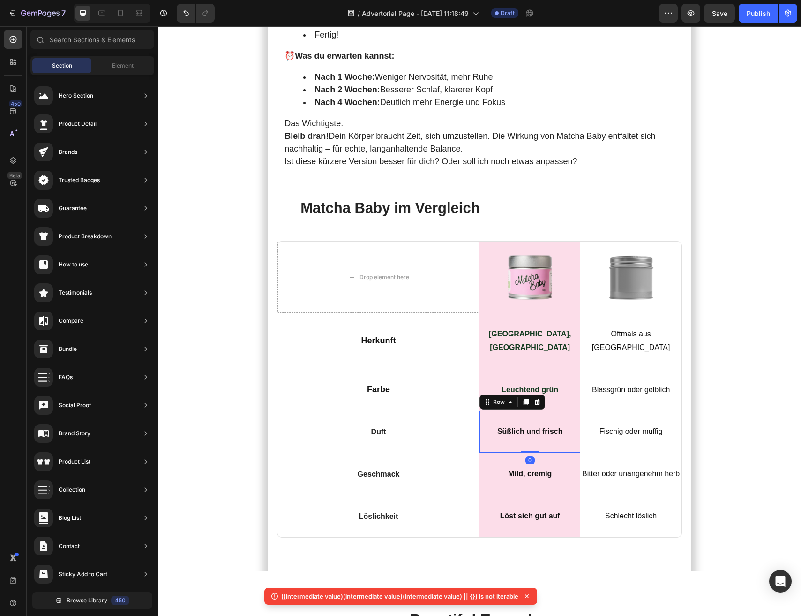
click at [516, 411] on div "Süßlich und frisch Text Block Row 0" at bounding box center [530, 432] width 101 height 42
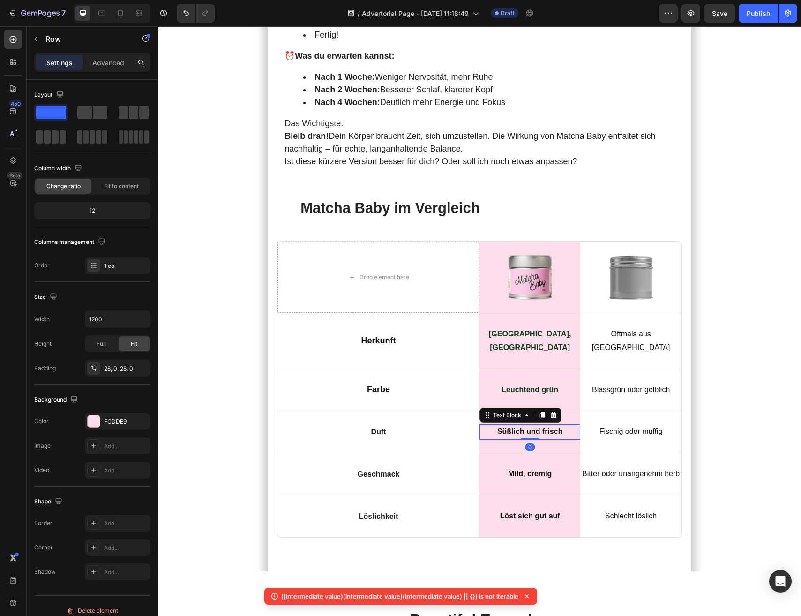
click at [516, 427] on span "Süßlich und frisch" at bounding box center [531, 431] width 66 height 8
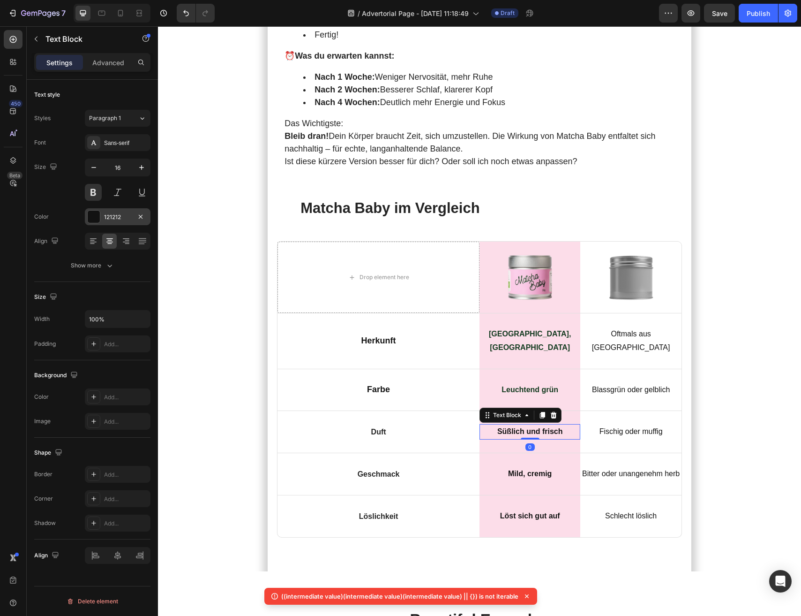
click at [113, 216] on div "121212" at bounding box center [117, 217] width 27 height 8
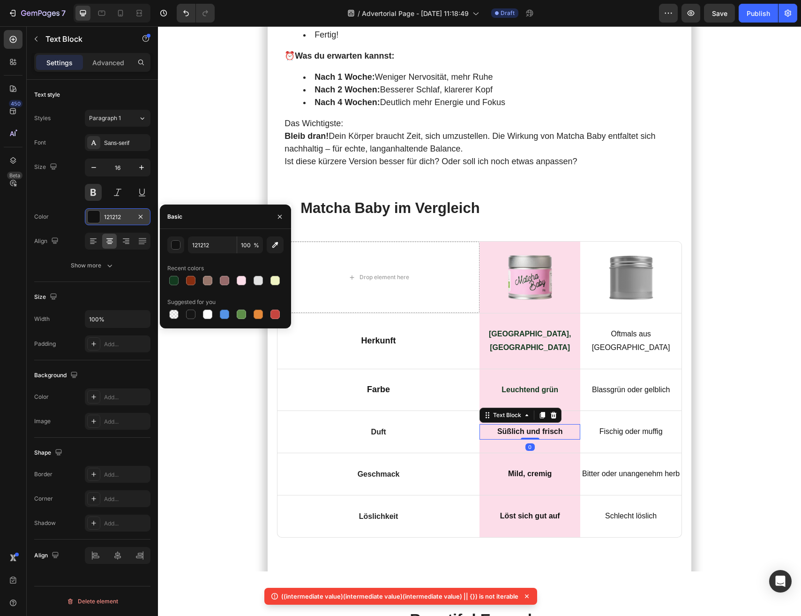
click at [113, 216] on div "121212" at bounding box center [117, 217] width 27 height 8
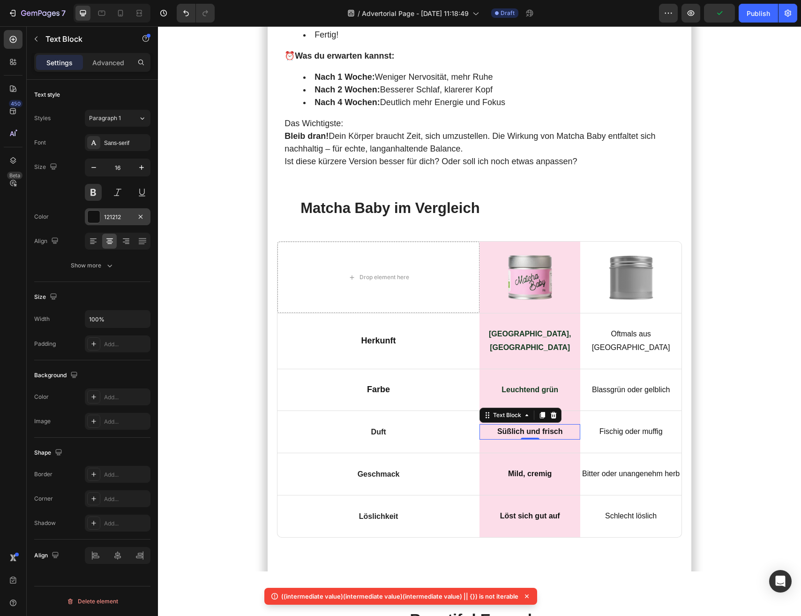
click at [115, 220] on div "121212" at bounding box center [117, 217] width 27 height 8
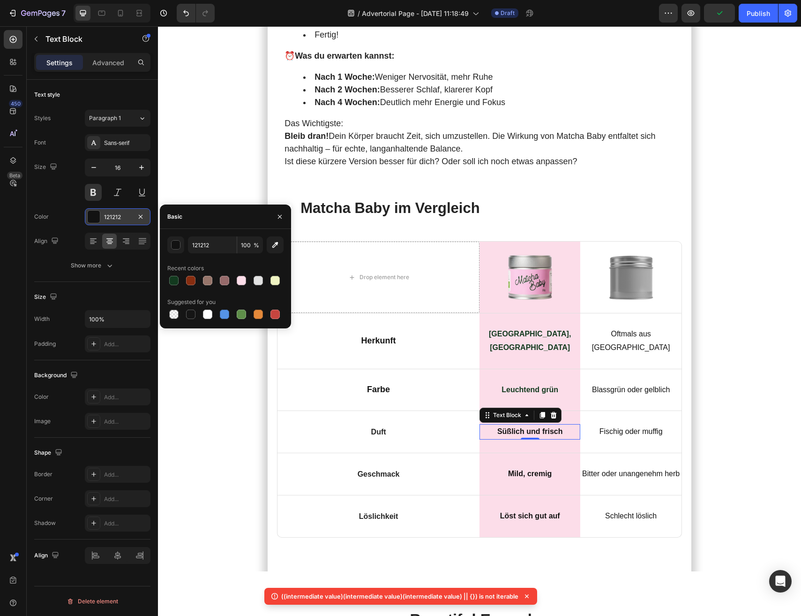
click at [115, 220] on div "121212" at bounding box center [117, 217] width 27 height 8
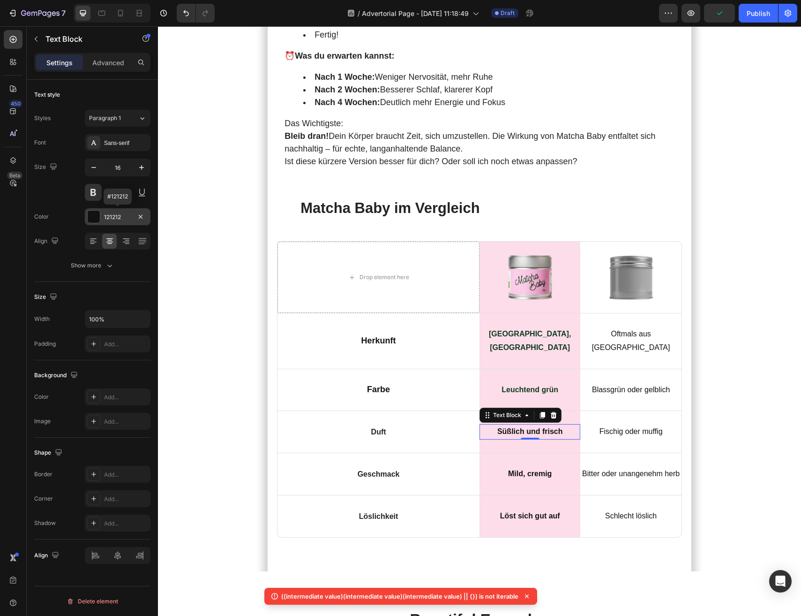
click at [119, 219] on div "121212" at bounding box center [117, 217] width 27 height 8
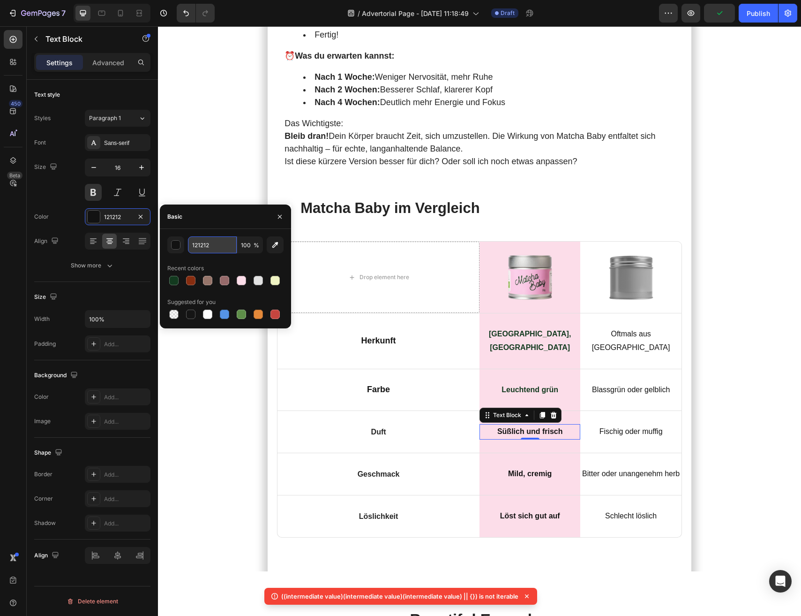
click at [226, 249] on input "121212" at bounding box center [212, 244] width 49 height 17
paste input "33A1F"
type input "133A1F"
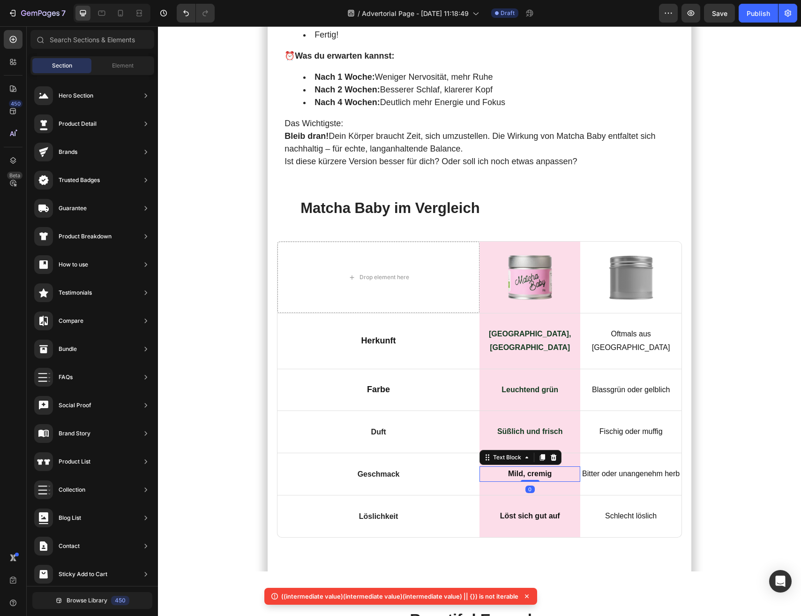
click at [530, 469] on span "Mild, cremig" at bounding box center [530, 473] width 44 height 8
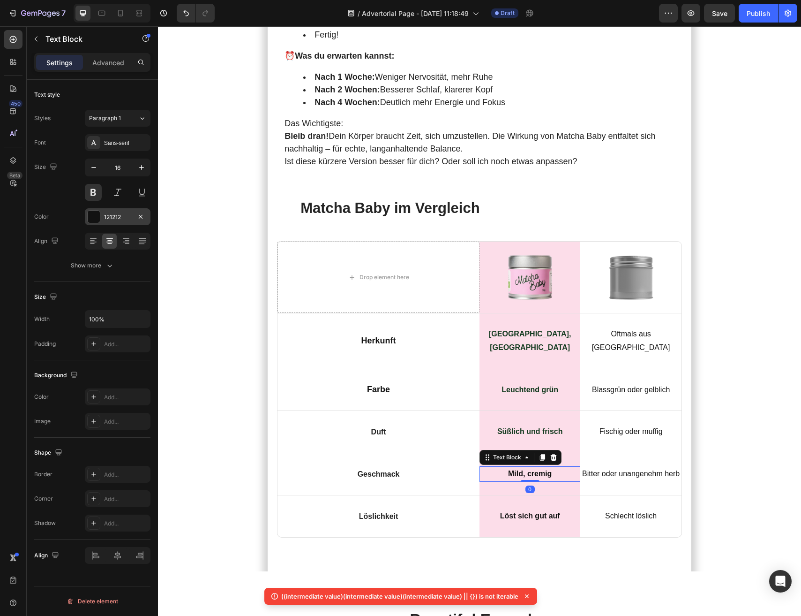
click at [112, 211] on div "121212" at bounding box center [118, 216] width 66 height 17
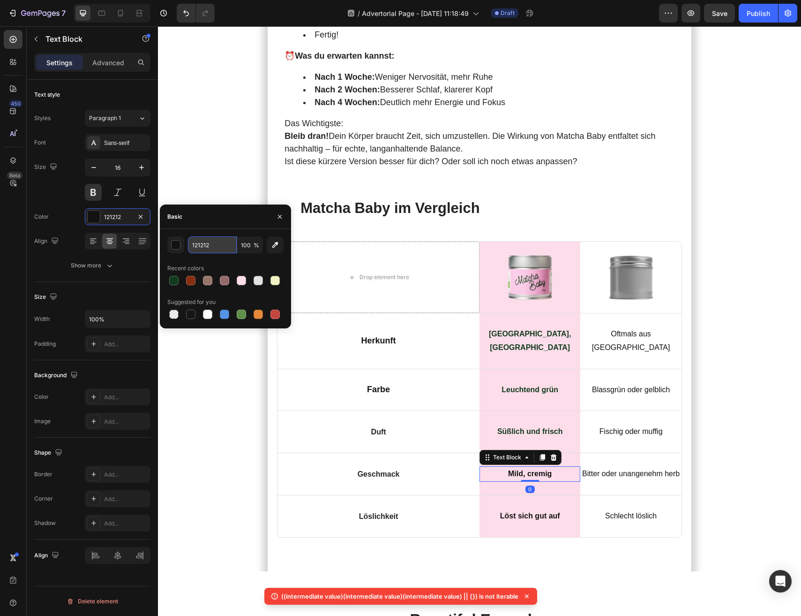
click at [230, 245] on input "121212" at bounding box center [212, 244] width 49 height 17
paste input "33A1F"
type input "133A1F"
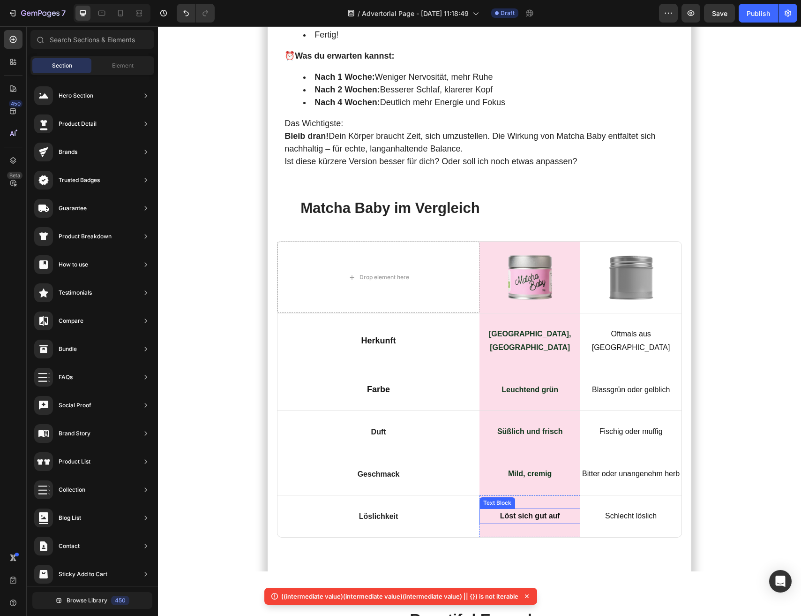
click at [529, 509] on p "Löst sich gut auf" at bounding box center [530, 516] width 99 height 14
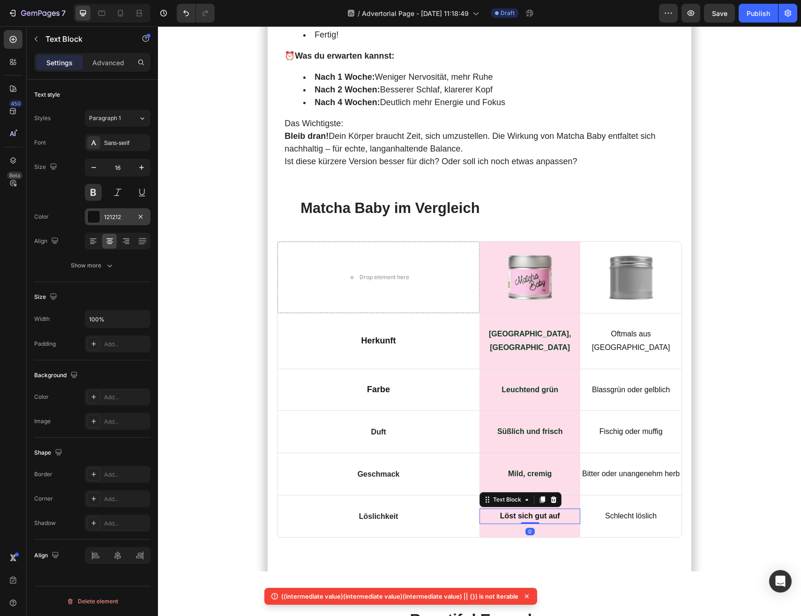
click at [118, 220] on div "121212" at bounding box center [117, 217] width 27 height 8
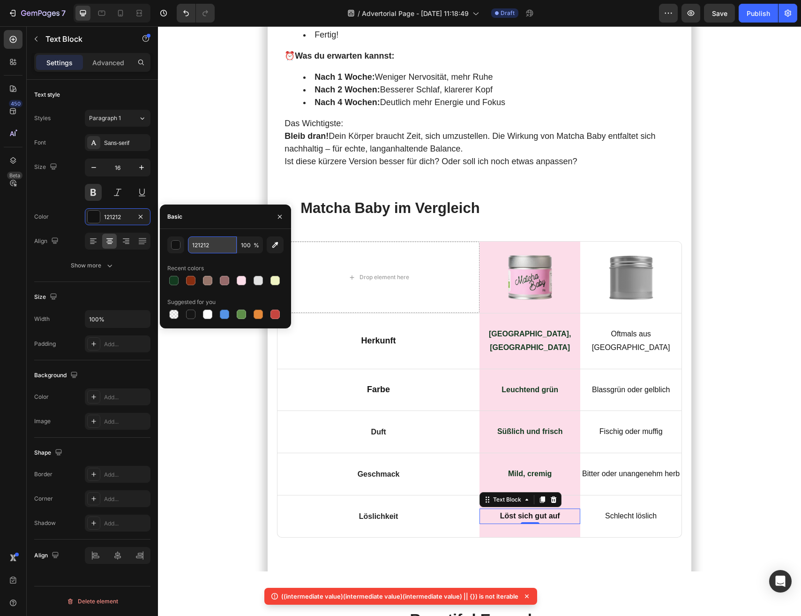
click at [205, 249] on input "121212" at bounding box center [212, 244] width 49 height 17
paste input "33A1F"
type input "133A1F"
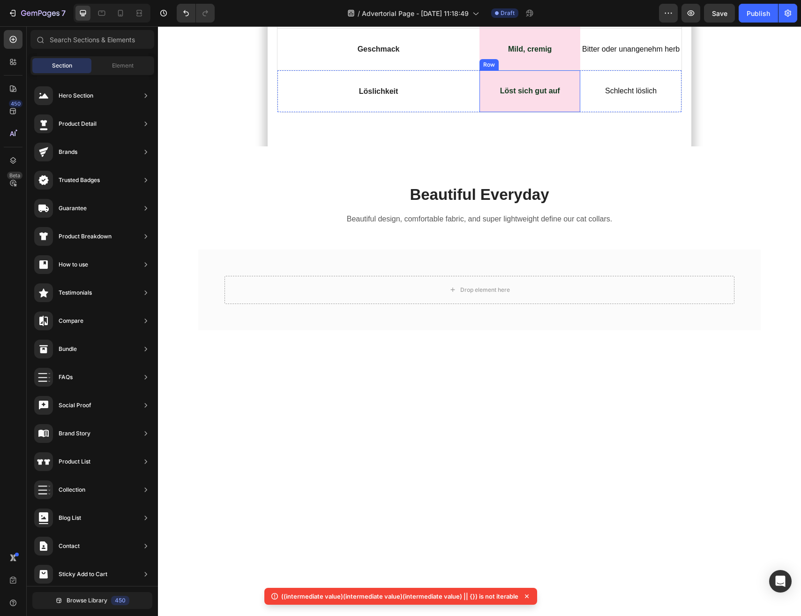
scroll to position [3156, 0]
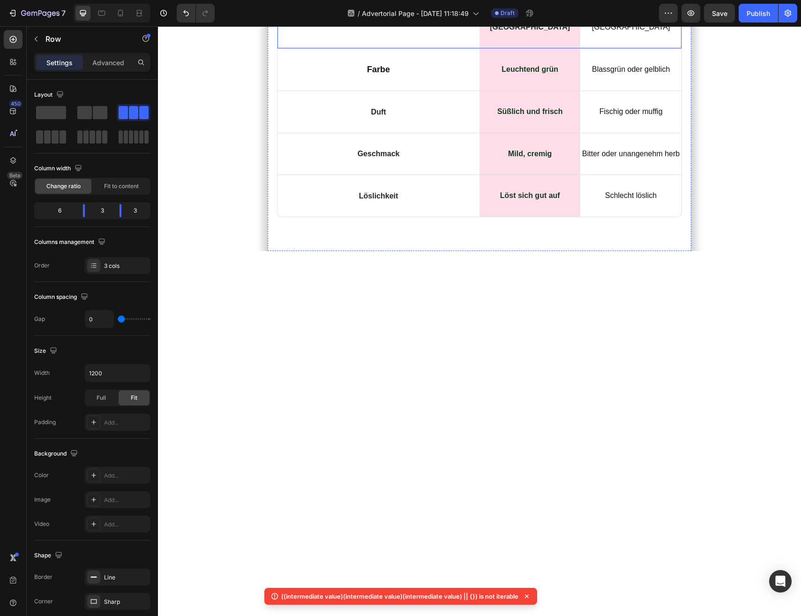
click at [451, 48] on div "Herkunft Text Block Row" at bounding box center [379, 20] width 202 height 55
click at [80, 0] on body "7 / Advertorial Page - Aug 26, 11:18:49 Draft Preview Save Publish 450 Beta Sec…" at bounding box center [400, 0] width 801 height 0
click at [118, 0] on body "7 / Advertorial Page - Aug 26, 11:18:49 Draft Preview Save Publish 450 Beta Sec…" at bounding box center [400, 0] width 801 height 0
click at [409, 91] on div "Farbe Text Block Row" at bounding box center [379, 70] width 202 height 42
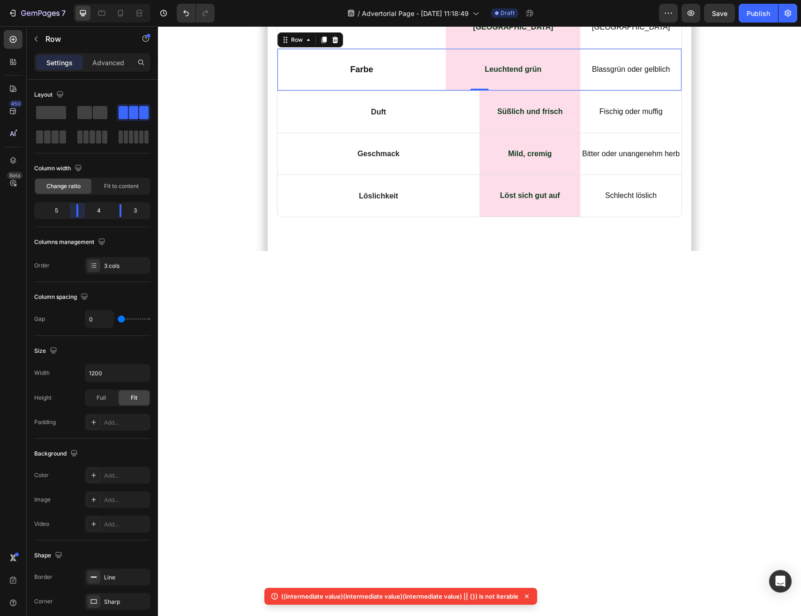
click at [83, 0] on body "7 / Advertorial Page - Aug 26, 11:18:49 Draft Preview Save Publish 450 Beta Sec…" at bounding box center [400, 0] width 801 height 0
click at [422, 118] on div "Duft Text Block Row" at bounding box center [379, 112] width 202 height 13
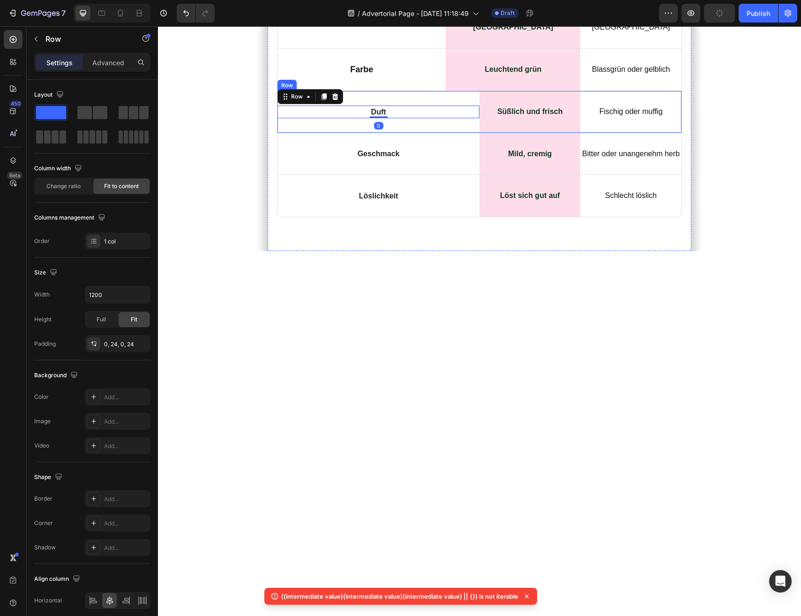
click at [427, 133] on div "Duft Text Block Row 0" at bounding box center [379, 112] width 202 height 42
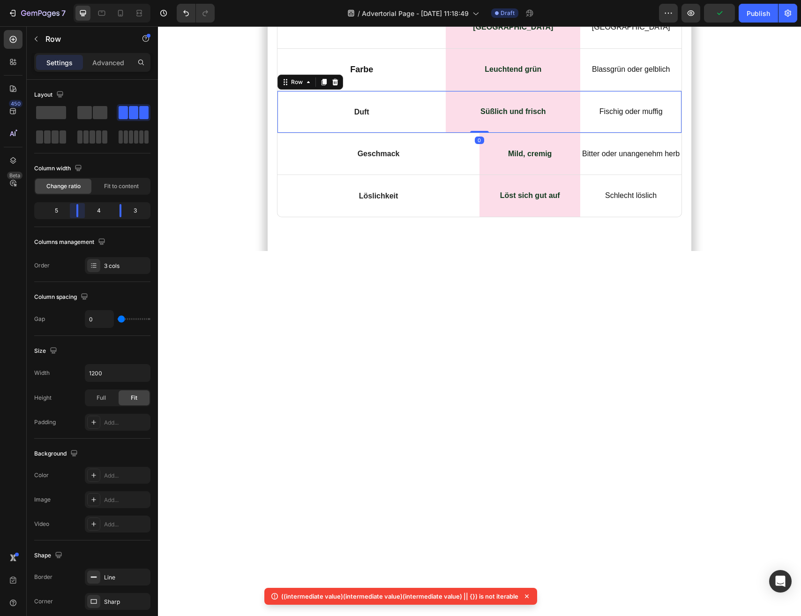
click at [80, 0] on body "7 / Advertorial Page - Aug 26, 11:18:49 Draft Preview Publish 450 Beta Sections…" at bounding box center [400, 0] width 801 height 0
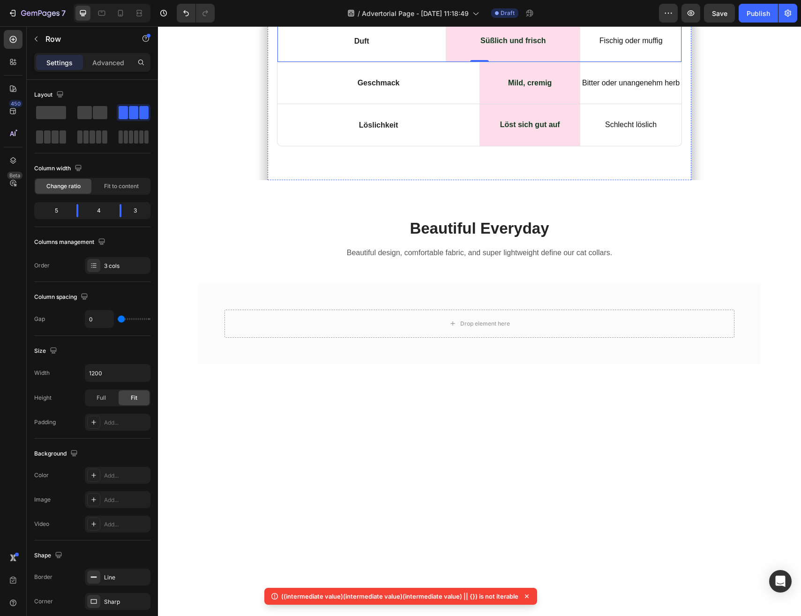
scroll to position [3266, 0]
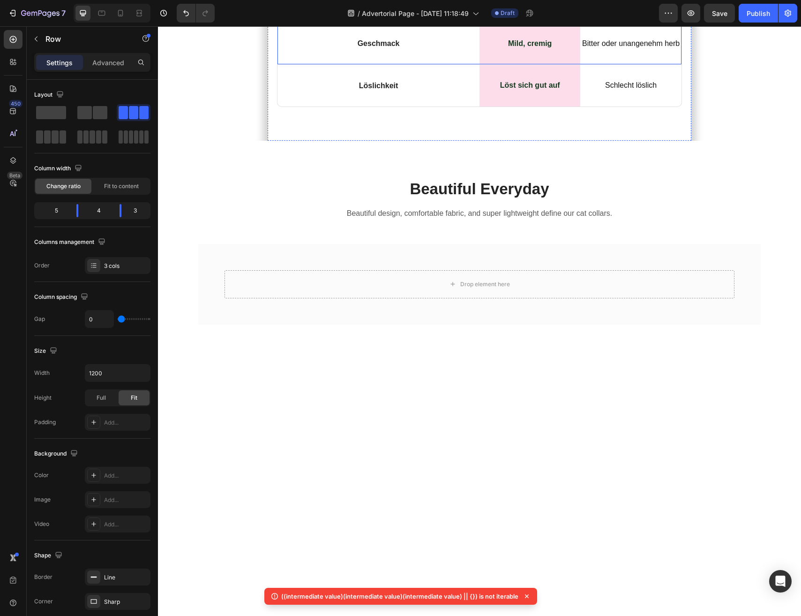
click at [434, 65] on div "Geschmack Text Block Row" at bounding box center [379, 44] width 202 height 42
click at [83, 0] on body "7 / Advertorial Page - Aug 26, 11:18:49 Draft Preview Save Publish 450 Beta Sec…" at bounding box center [400, 0] width 801 height 0
click at [427, 106] on div "Löslichkeit Text Block Row" at bounding box center [379, 86] width 202 height 42
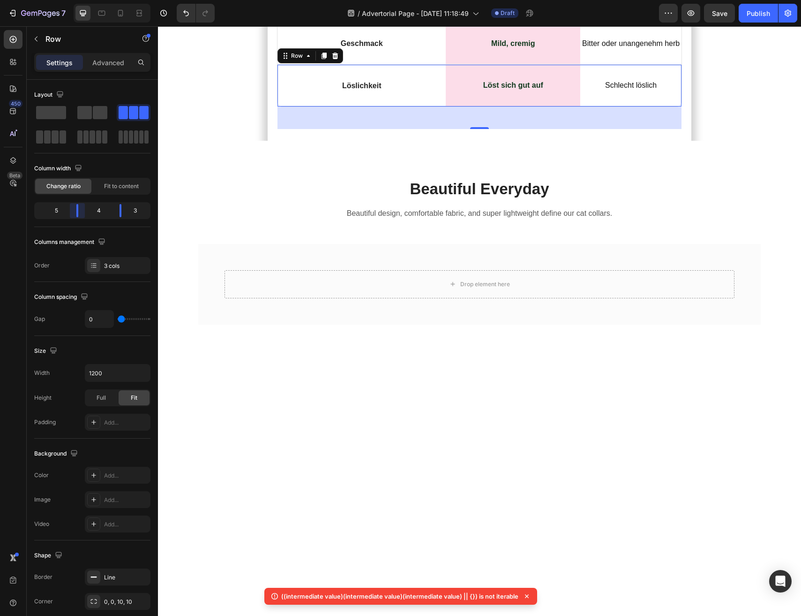
click at [82, 0] on body "7 / Advertorial Page - Aug 26, 11:18:49 Draft Preview Save Publish 450 Beta Sec…" at bounding box center [400, 0] width 801 height 0
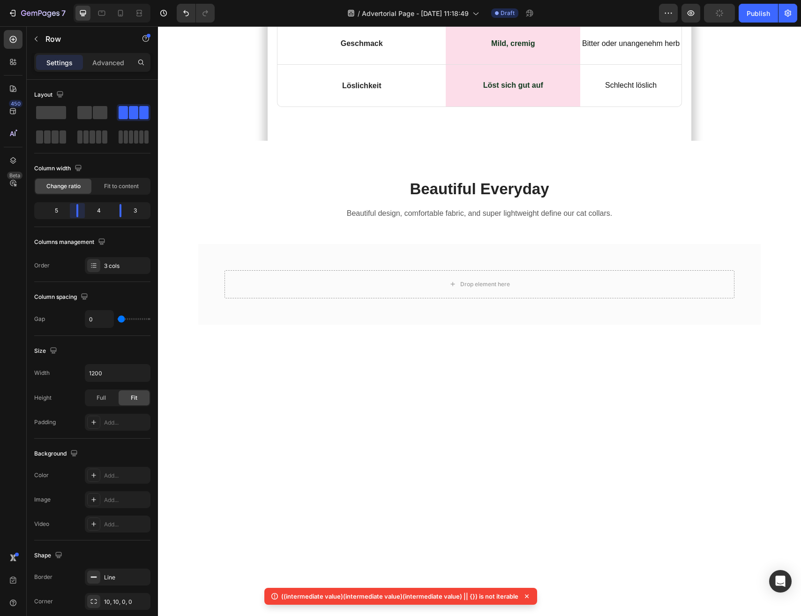
click at [82, 0] on body "7 / Advertorial Page - Aug 26, 11:18:49 Draft Preview Publish 450 Beta Sections…" at bounding box center [400, 0] width 801 height 0
drag, startPoint x: 123, startPoint y: 211, endPoint x: 117, endPoint y: 211, distance: 6.6
click at [117, 0] on body "7 / Advertorial Page - Aug 26, 11:18:49 Draft Preview Save Publish 450 Beta Sec…" at bounding box center [400, 0] width 801 height 0
click at [75, 0] on body "7 / Advertorial Page - Aug 26, 11:18:49 Draft Preview Save Publish 450 Beta Sec…" at bounding box center [400, 0] width 801 height 0
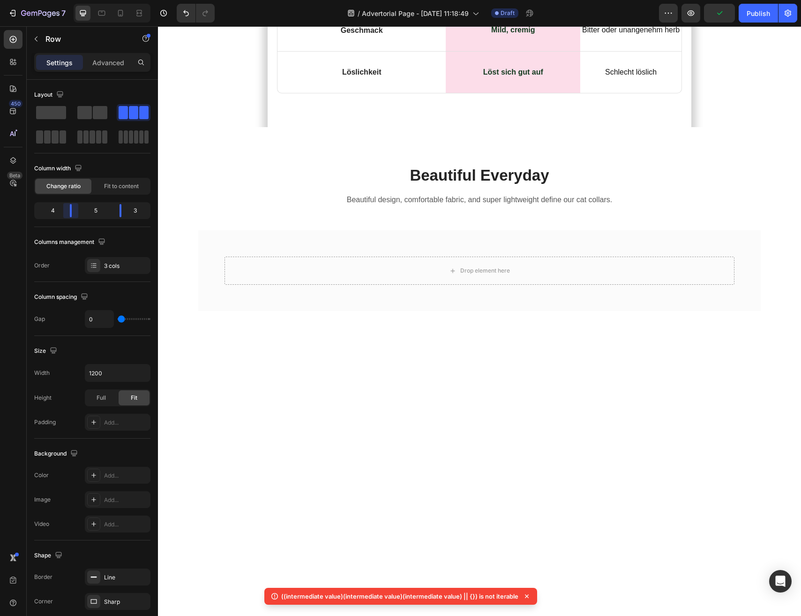
click at [77, 0] on body "7 / Advertorial Page - Aug 26, 11:18:49 Draft Preview Publish 450 Beta Sections…" at bounding box center [400, 0] width 801 height 0
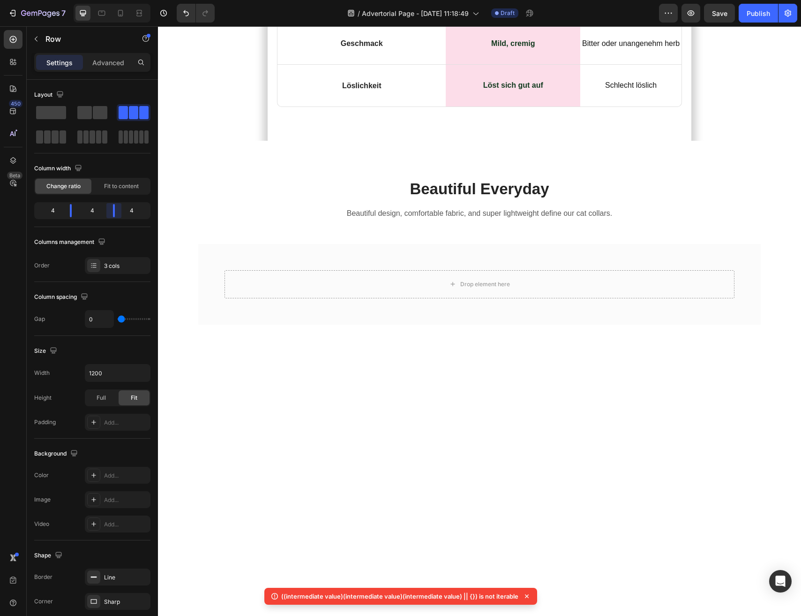
drag, startPoint x: 122, startPoint y: 215, endPoint x: 117, endPoint y: 215, distance: 5.2
click at [117, 0] on body "7 / Advertorial Page - Aug 26, 11:18:49 Draft Preview Save Publish 450 Beta Sec…" at bounding box center [400, 0] width 801 height 0
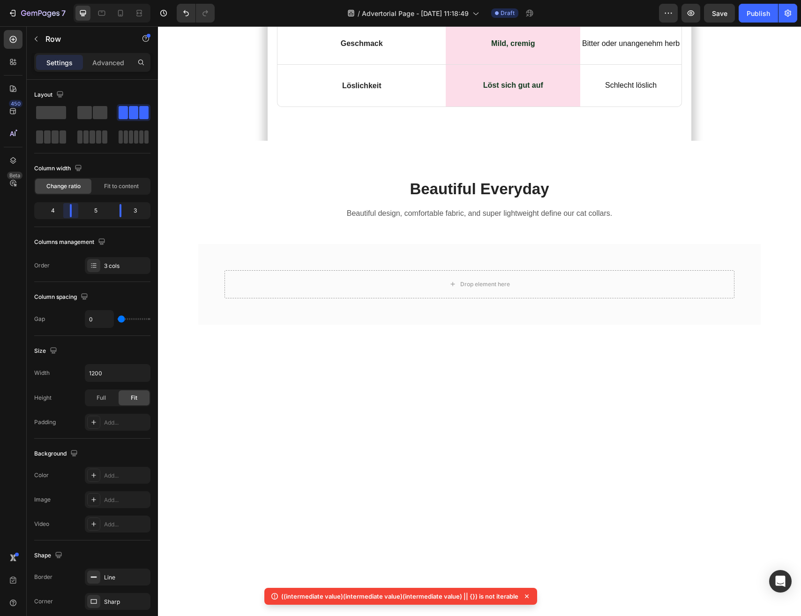
click at [76, 0] on body "7 / Advertorial Page - Aug 26, 11:18:49 Draft Preview Save Publish 450 Beta Sec…" at bounding box center [400, 0] width 801 height 0
click at [117, 0] on body "7 / Advertorial Page - Aug 26, 11:18:49 Draft Preview Save Publish 450 Beta Sec…" at bounding box center [400, 0] width 801 height 0
click at [299, 8] on div "Duft Text Block Row" at bounding box center [362, 1] width 168 height 13
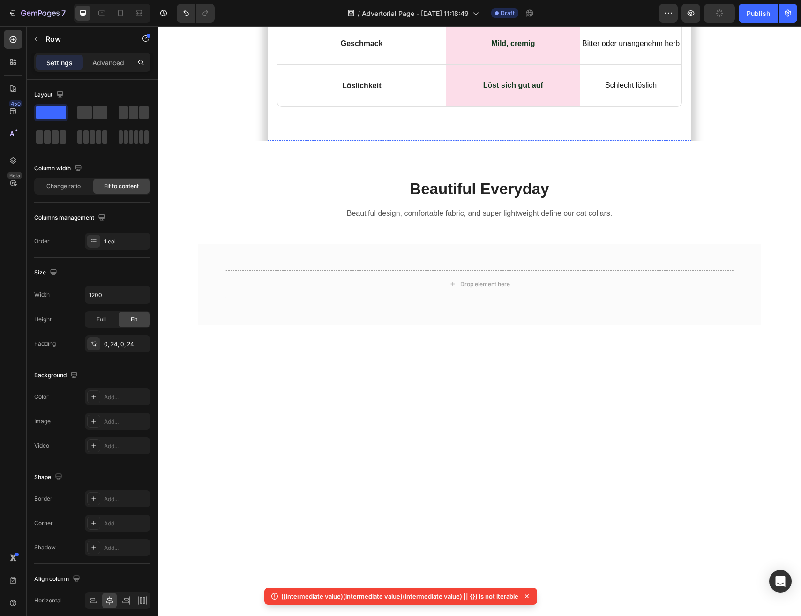
click at [400, 23] on div "Duft Text Block Row 0" at bounding box center [362, 2] width 168 height 42
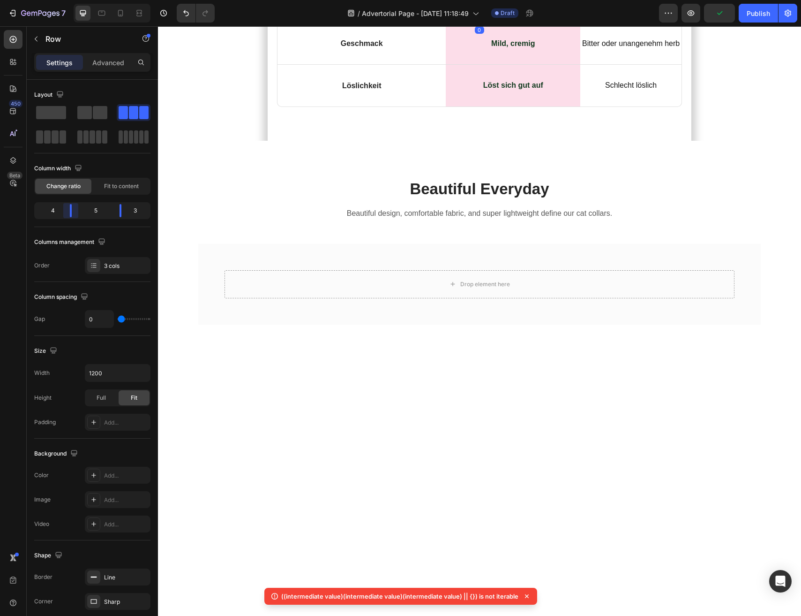
click at [75, 0] on body "7 / Advertorial Page - Aug 26, 11:18:49 Draft Preview Publish 450 Beta Sections…" at bounding box center [400, 0] width 801 height 0
drag, startPoint x: 122, startPoint y: 213, endPoint x: 116, endPoint y: 213, distance: 6.1
click at [116, 0] on body "7 / Advertorial Page - Aug 26, 11:18:49 Draft Preview Save Publish 450 Beta Sec…" at bounding box center [400, 0] width 801 height 0
click at [317, 65] on div "Geschmack Text Block Row" at bounding box center [362, 44] width 168 height 42
click at [72, 0] on body "7 / Advertorial Page - Aug 26, 11:18:49 Draft Preview Save Publish 450 Beta Sec…" at bounding box center [400, 0] width 801 height 0
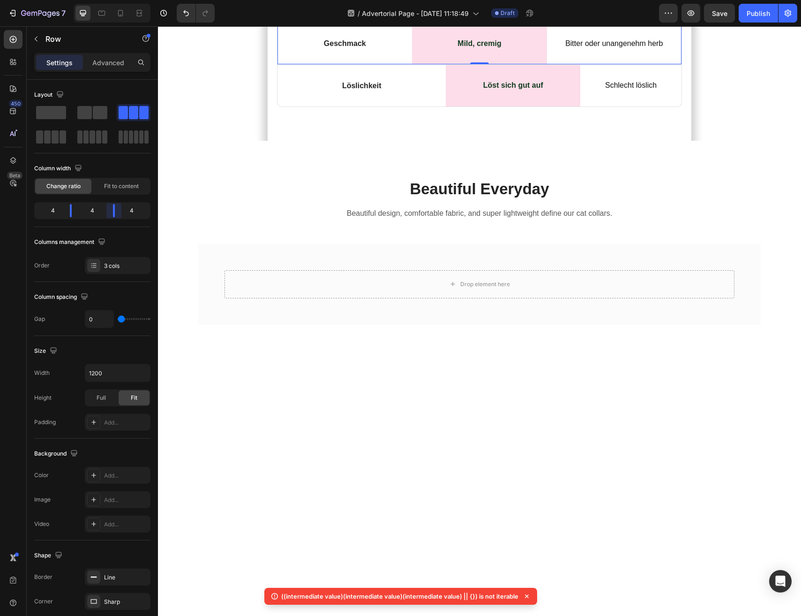
click at [114, 0] on body "7 / Advertorial Page - Aug 26, 11:18:49 Draft Preview Save Publish 450 Beta Sec…" at bounding box center [400, 0] width 801 height 0
click at [336, 106] on div "Löslichkeit Text Block Row" at bounding box center [362, 86] width 168 height 42
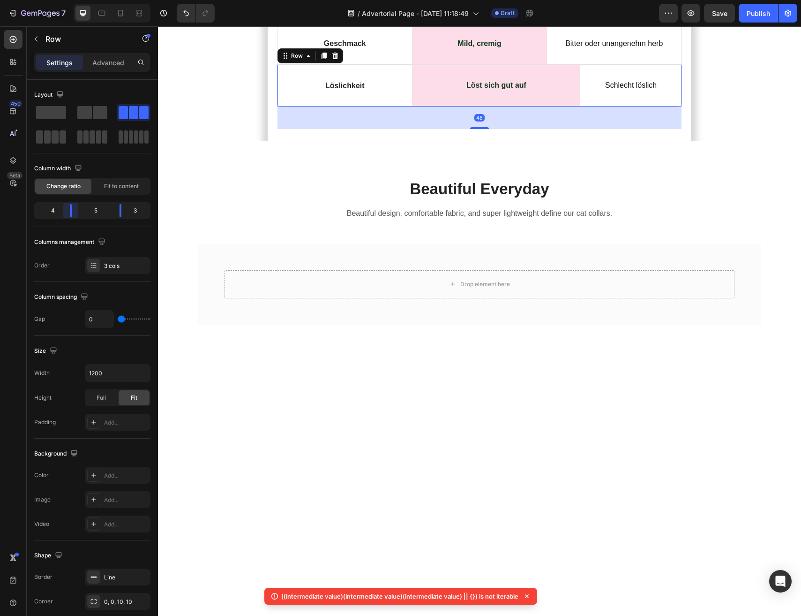
click at [75, 0] on body "7 / Advertorial Page - Aug 26, 11:18:49 Draft Preview Save Publish 450 Beta Sec…" at bounding box center [400, 0] width 801 height 0
drag, startPoint x: 123, startPoint y: 209, endPoint x: 114, endPoint y: 209, distance: 9.4
click at [114, 0] on body "7 / Advertorial Page - Aug 26, 11:18:49 Draft Preview Publish 450 Beta Sections…" at bounding box center [400, 0] width 801 height 0
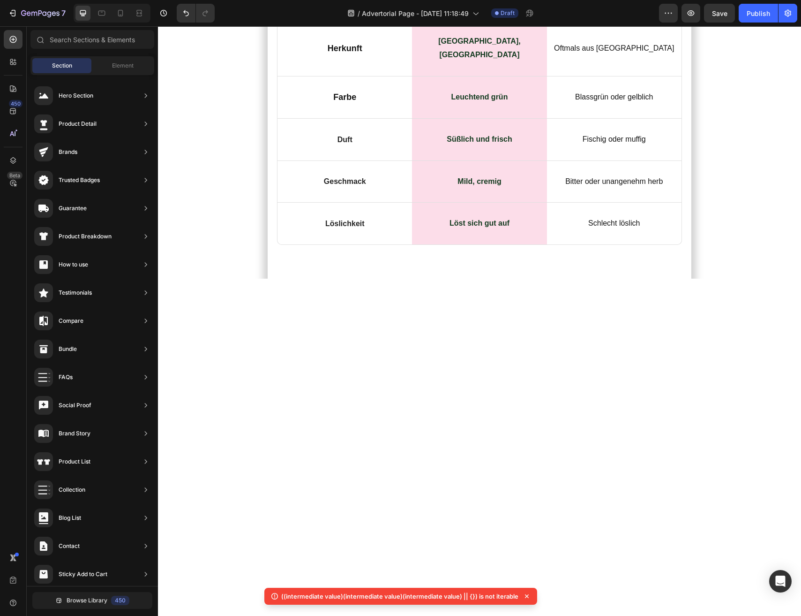
scroll to position [3321, 0]
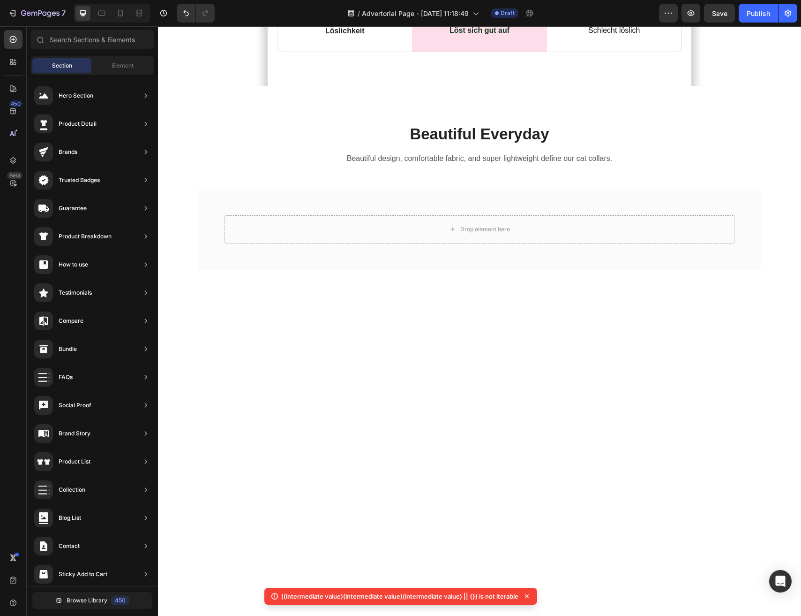
click at [528, 596] on icon at bounding box center [526, 595] width 9 height 9
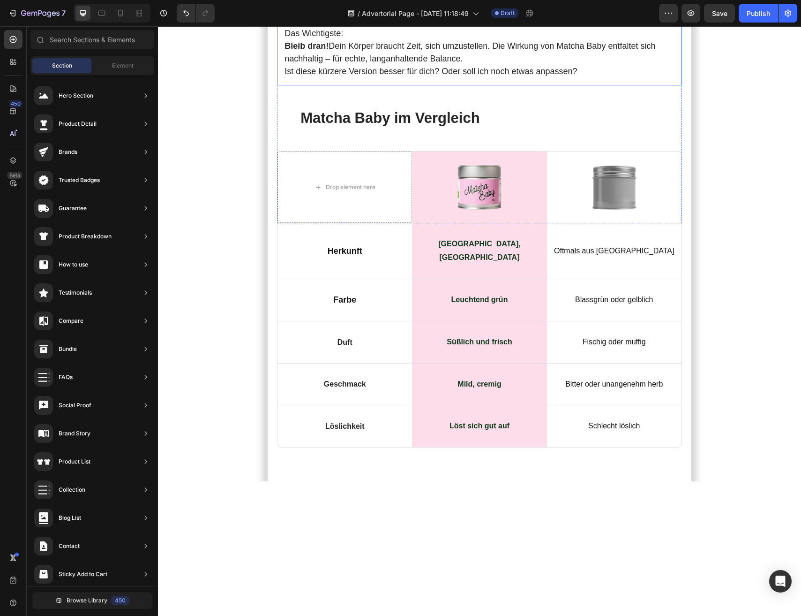
scroll to position [3125, 0]
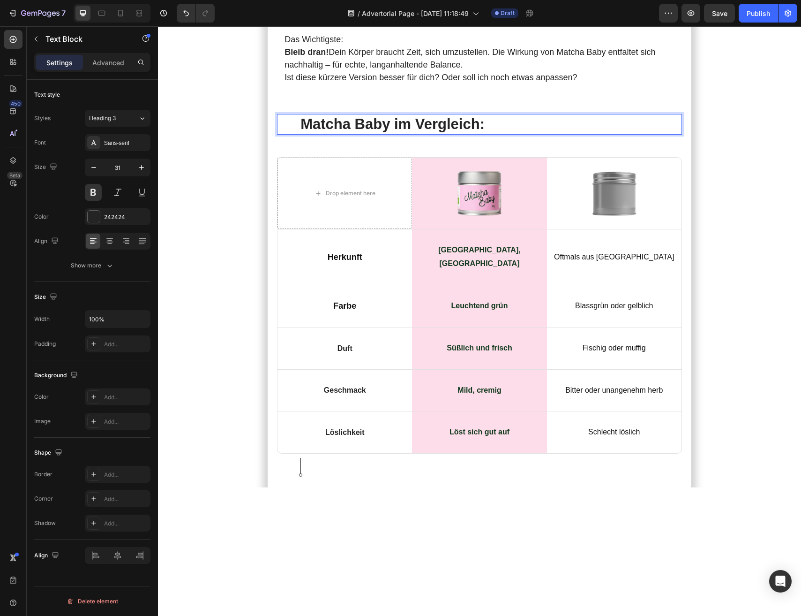
scroll to position [2962, 0]
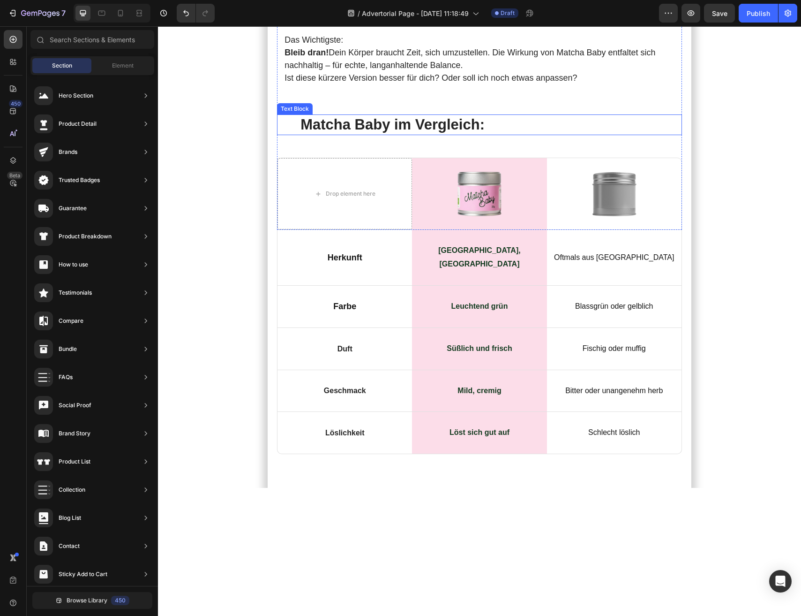
click at [327, 134] on p "Matcha Baby im Vergleich:" at bounding box center [480, 124] width 358 height 19
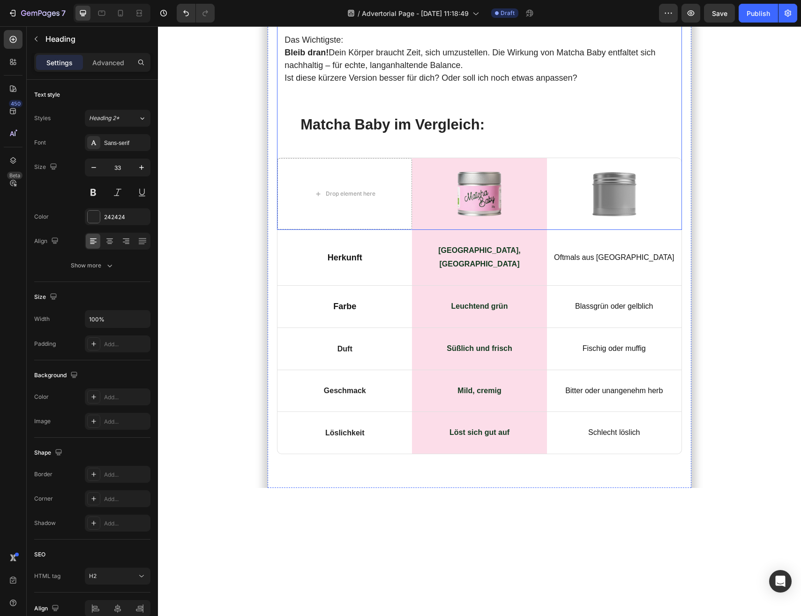
click at [316, 134] on p "Matcha Baby im Vergleich:" at bounding box center [480, 124] width 358 height 19
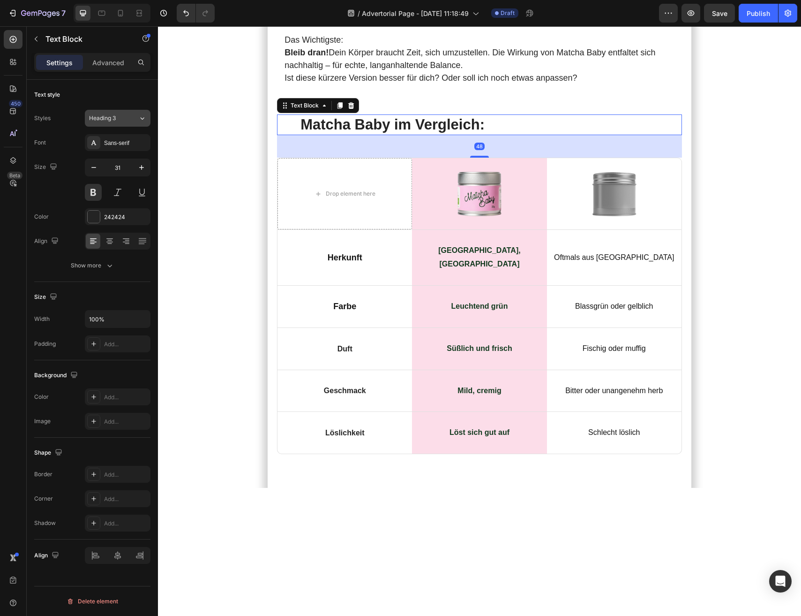
click at [128, 115] on div "Heading 3" at bounding box center [113, 118] width 49 height 8
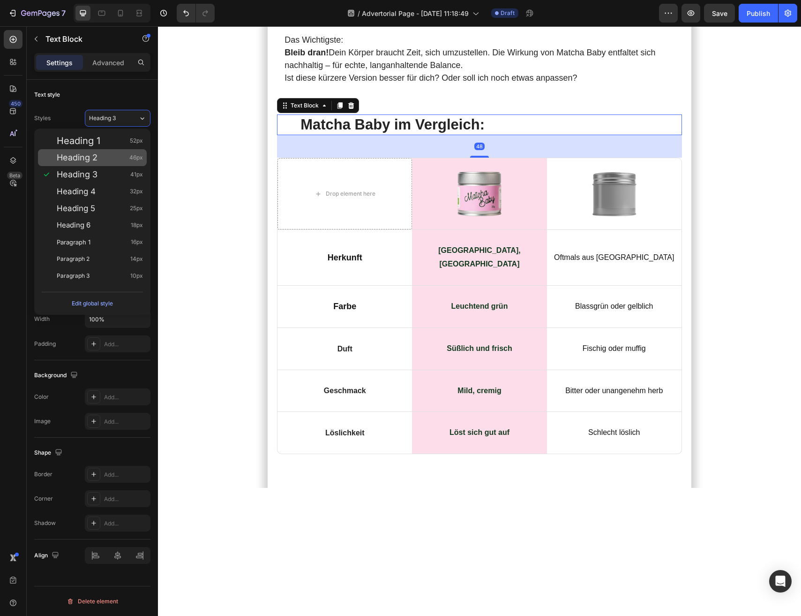
click at [106, 159] on div "Heading 2 46px" at bounding box center [100, 157] width 86 height 9
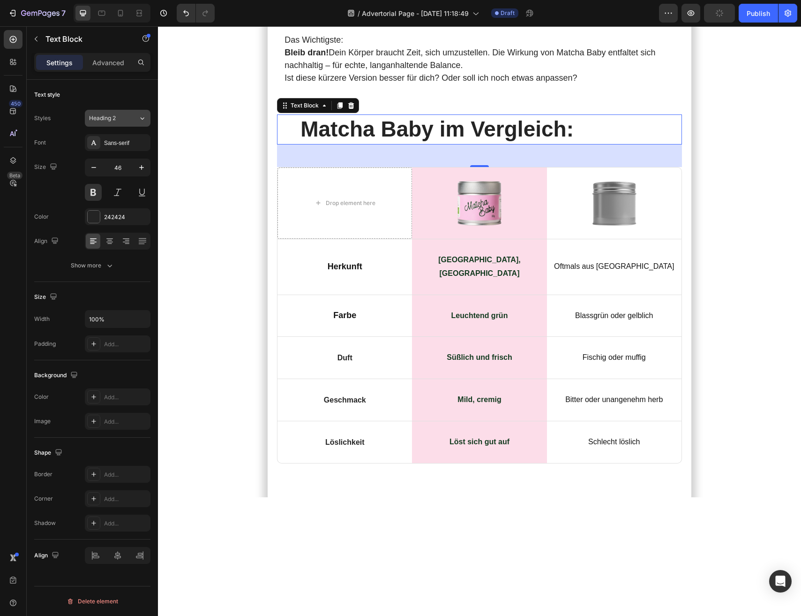
click at [114, 118] on span "Heading 2" at bounding box center [102, 118] width 27 height 8
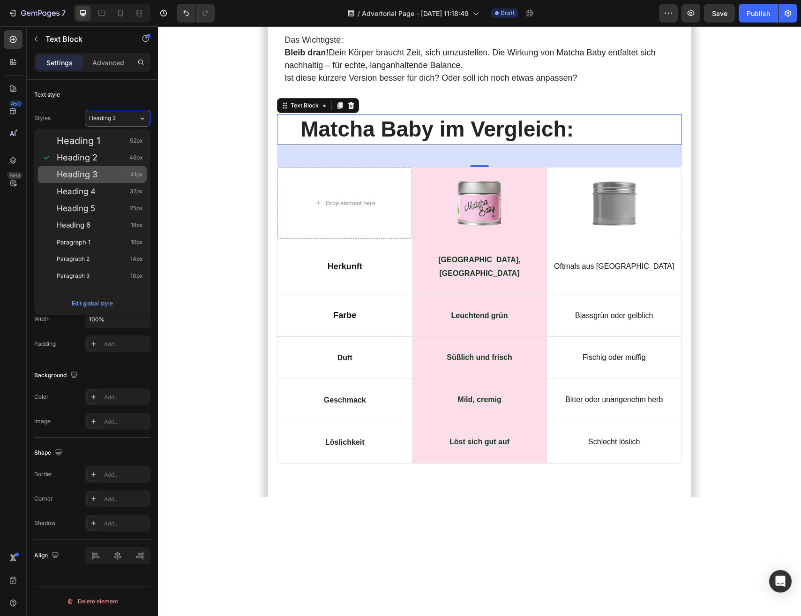
click at [115, 170] on div "Heading 3 41px" at bounding box center [100, 174] width 86 height 9
type input "41"
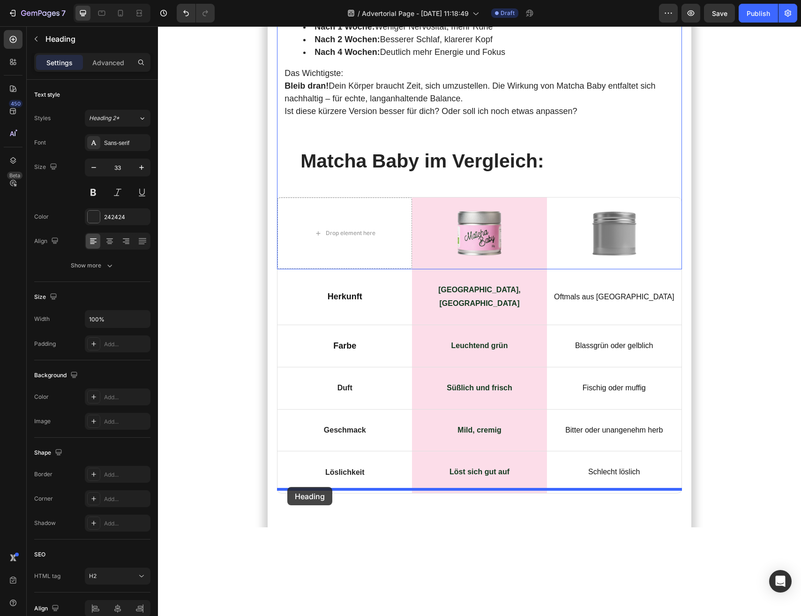
drag, startPoint x: 292, startPoint y: 81, endPoint x: 287, endPoint y: 487, distance: 405.7
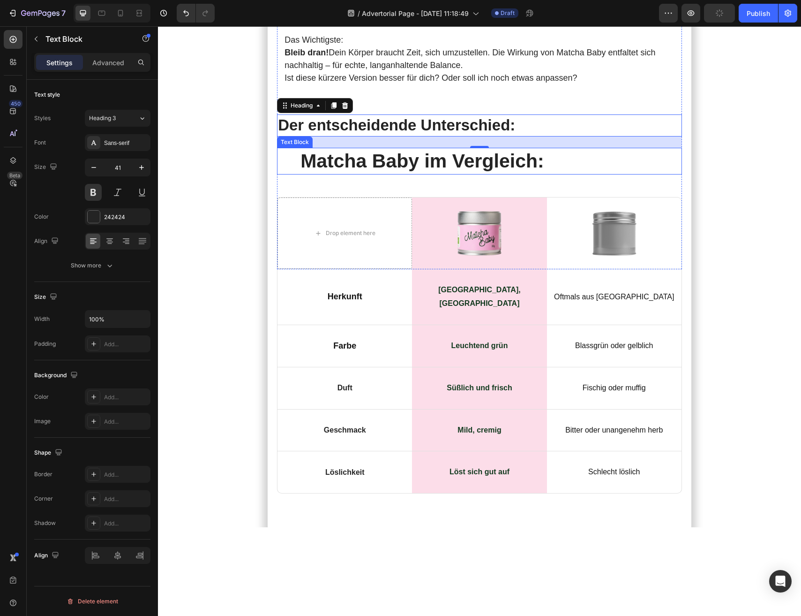
click at [344, 174] on p "Matcha Baby im Vergleich:" at bounding box center [480, 161] width 358 height 25
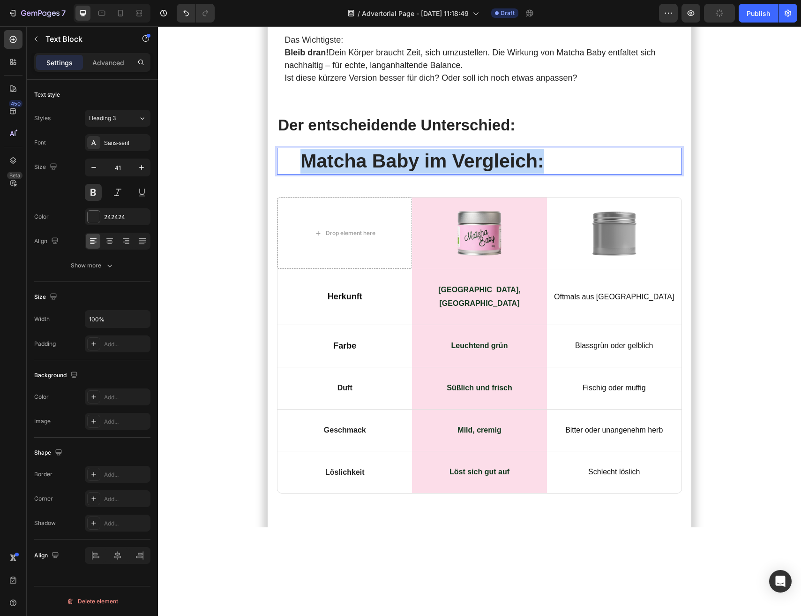
click at [344, 174] on p "Matcha Baby im Vergleich:" at bounding box center [480, 161] width 358 height 25
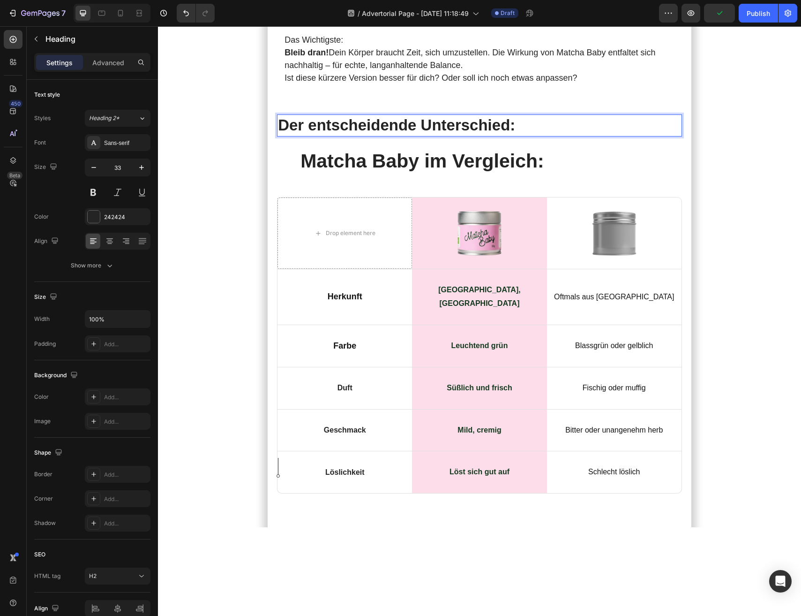
click at [295, 136] on p "Der entscheidende Unterschied:" at bounding box center [479, 125] width 403 height 20
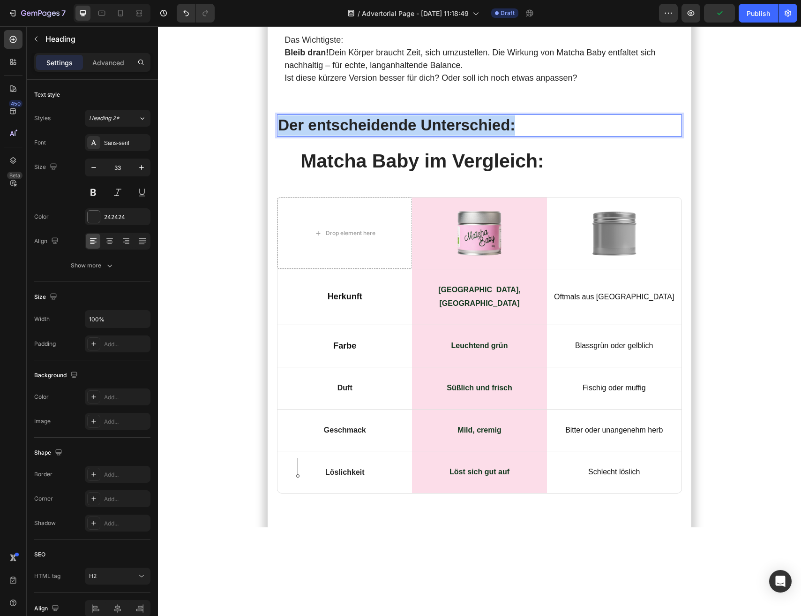
click at [295, 136] on p "Der entscheidende Unterschied:" at bounding box center [479, 125] width 403 height 20
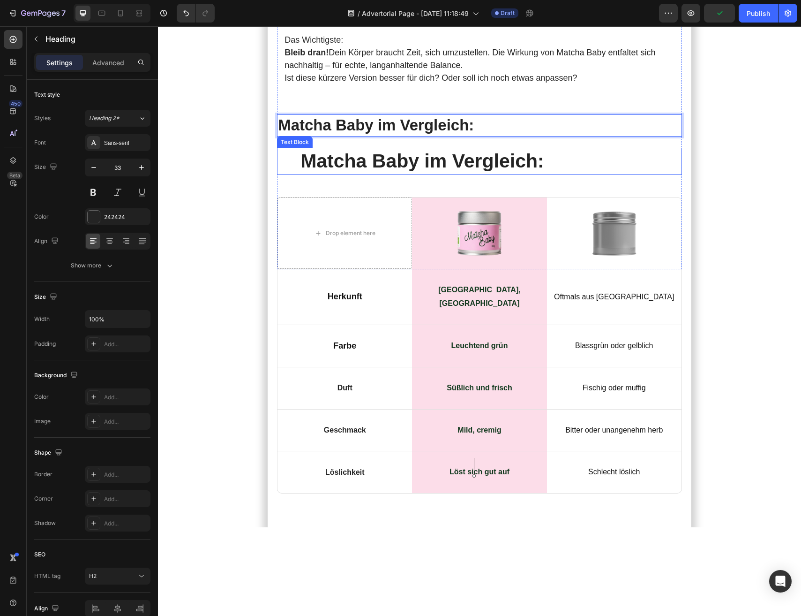
click at [317, 174] on p "Matcha Baby im Vergleich:" at bounding box center [480, 161] width 358 height 25
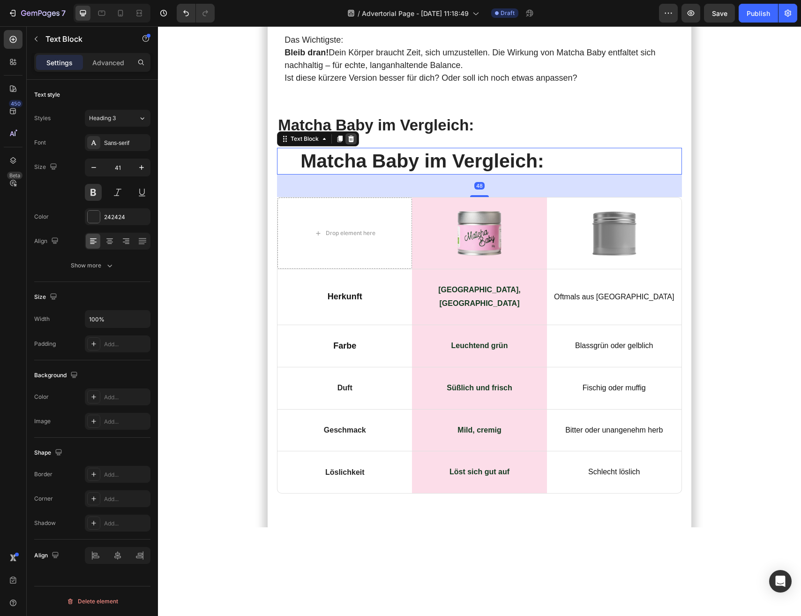
click at [349, 142] on icon at bounding box center [351, 139] width 6 height 7
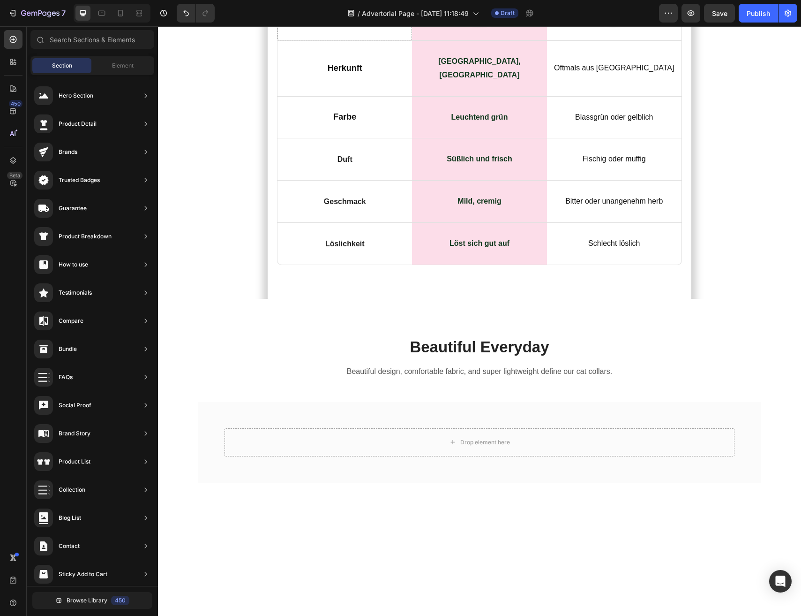
scroll to position [3360, 0]
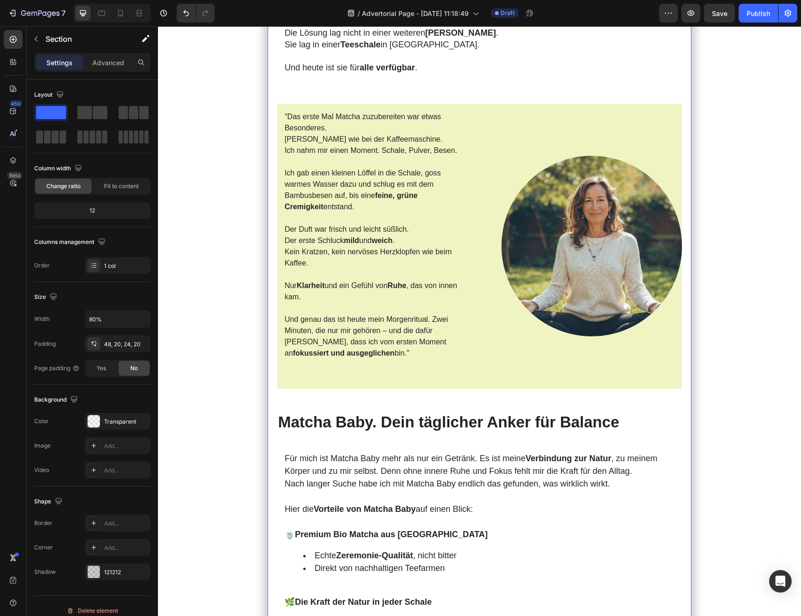
scroll to position [1293, 0]
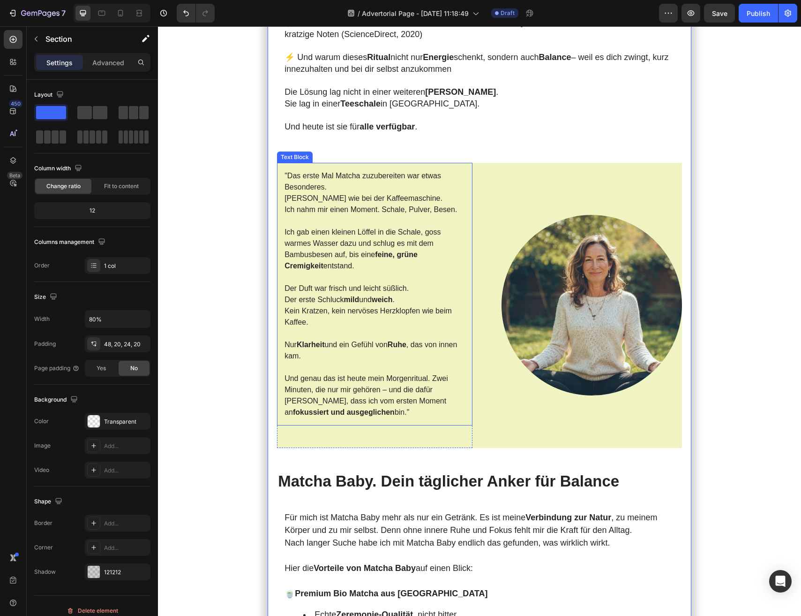
click at [348, 215] on p ""Das erste Mal Matcha zuzubereiten war etwas Besonderes. Kein Knopfdrücken wie …" at bounding box center [375, 192] width 181 height 45
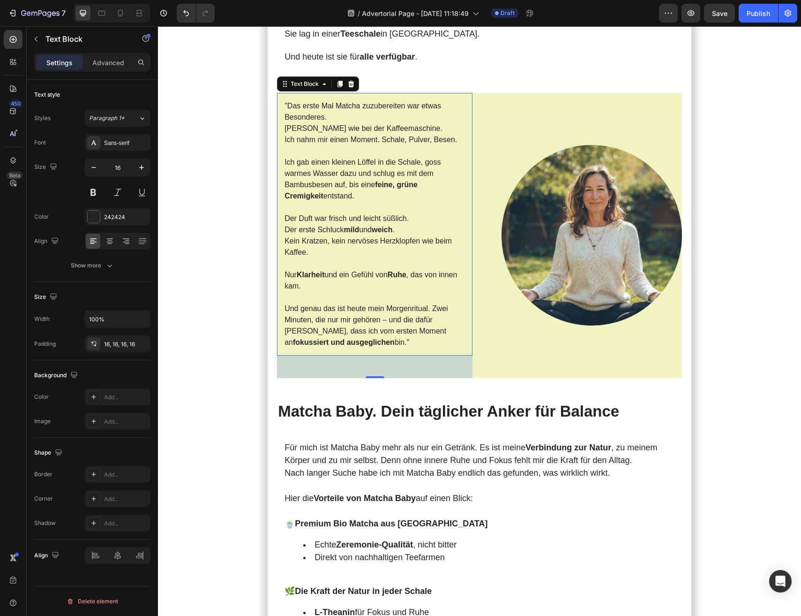
scroll to position [1416, 0]
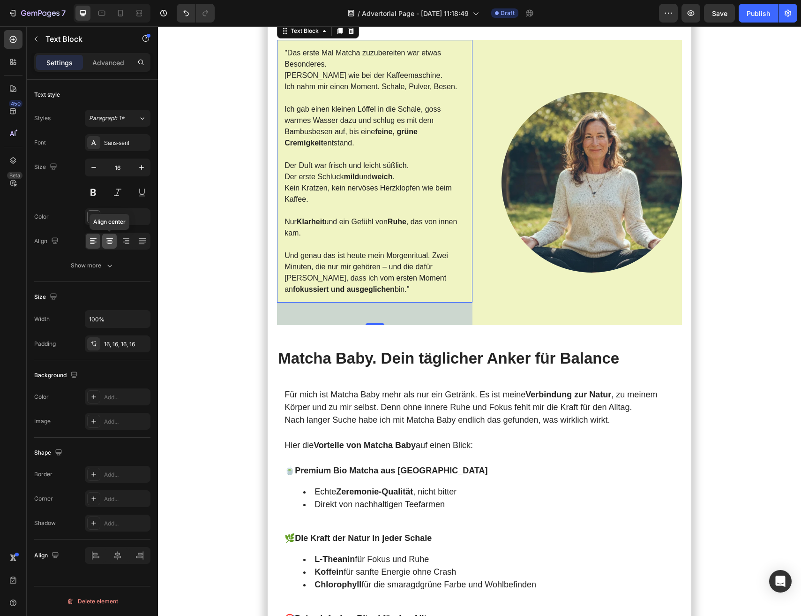
click at [113, 244] on icon at bounding box center [109, 240] width 9 height 9
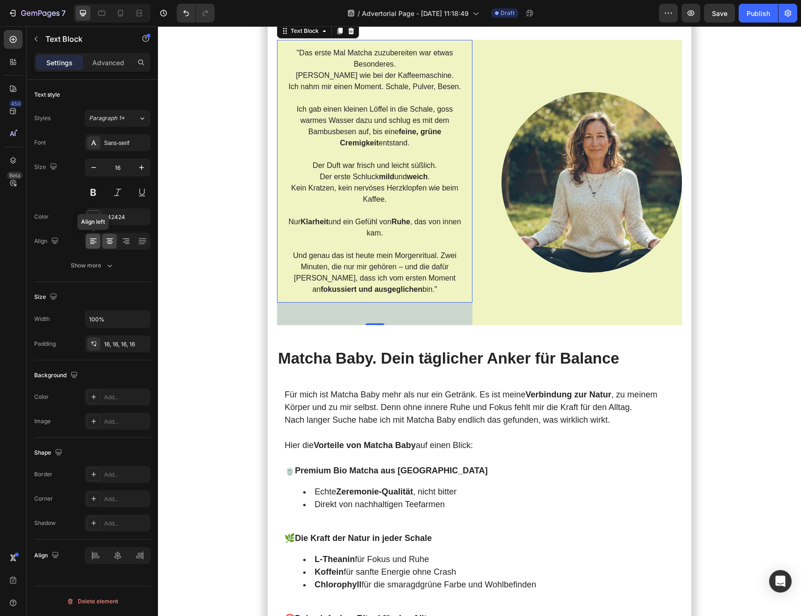
click at [98, 242] on div at bounding box center [93, 241] width 15 height 15
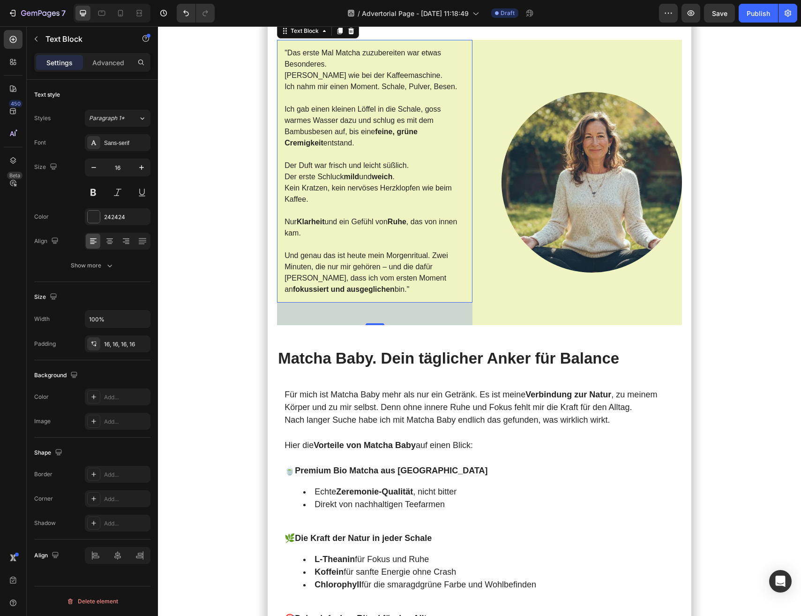
click at [213, 350] on div "Meine [DATE] starteten immer mit Kaffee . Doch je mehr ich trank, desto nervöse…" at bounding box center [479, 605] width 643 height 3951
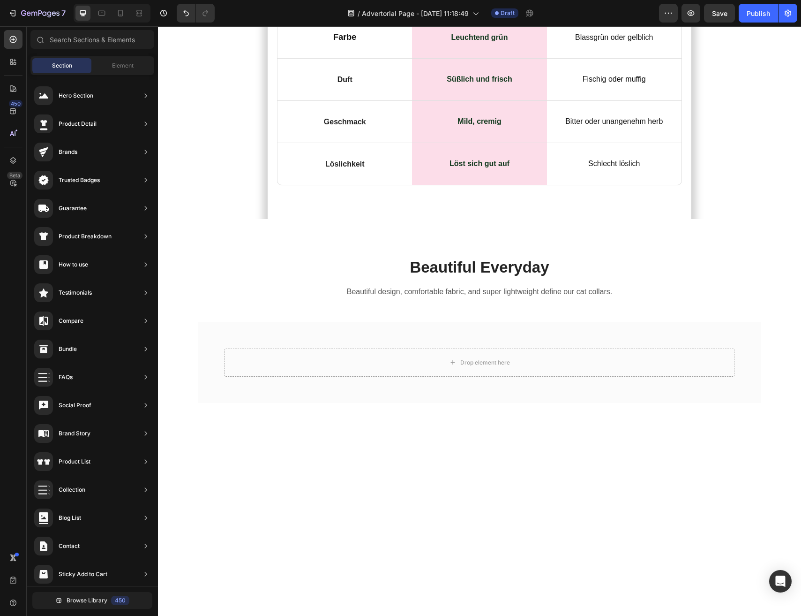
scroll to position [3160, 0]
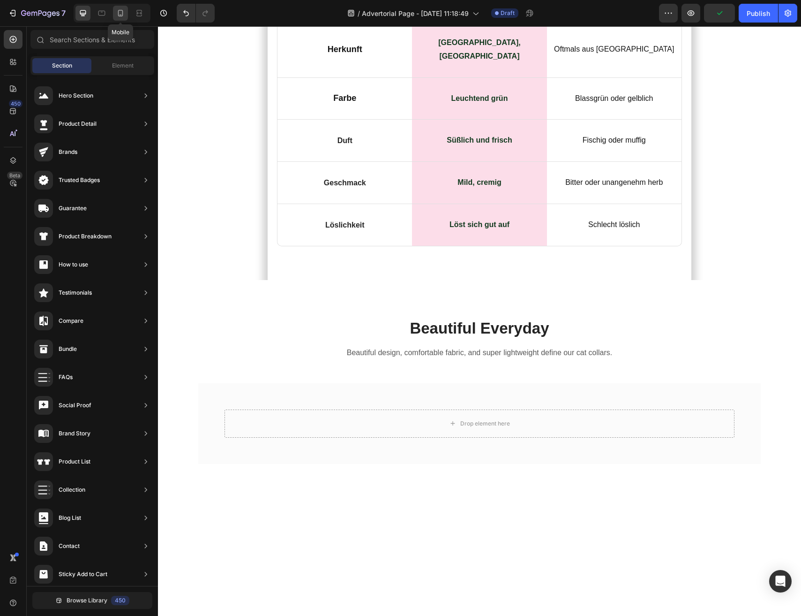
click at [117, 16] on icon at bounding box center [120, 12] width 9 height 9
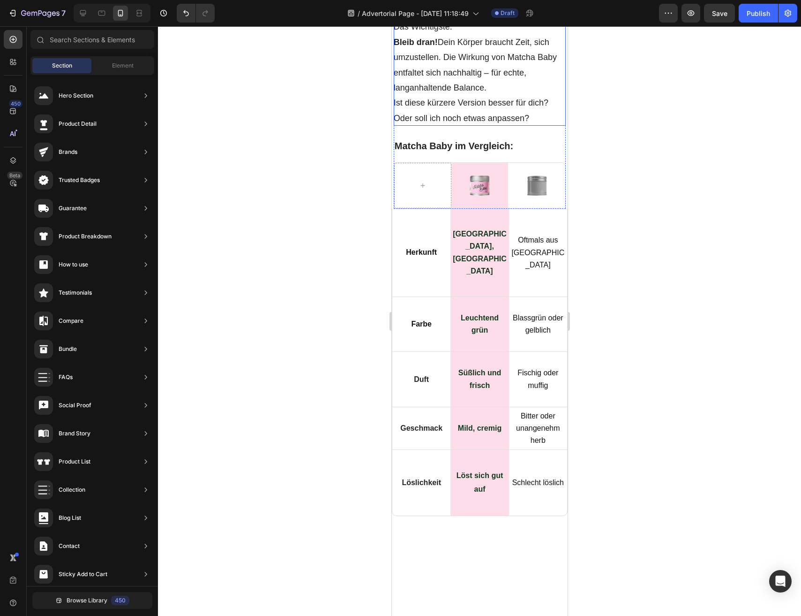
scroll to position [4105, 0]
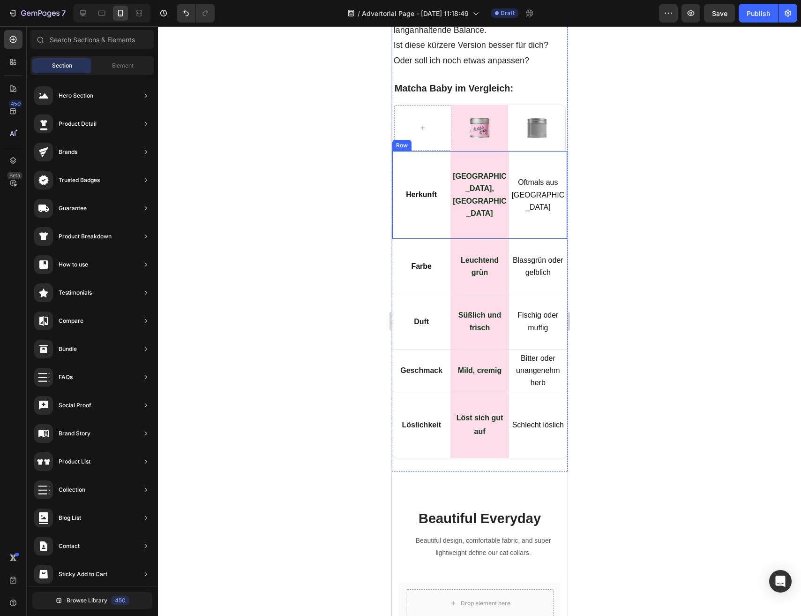
click at [441, 239] on div "Herkunft Text Block Row" at bounding box center [421, 195] width 58 height 88
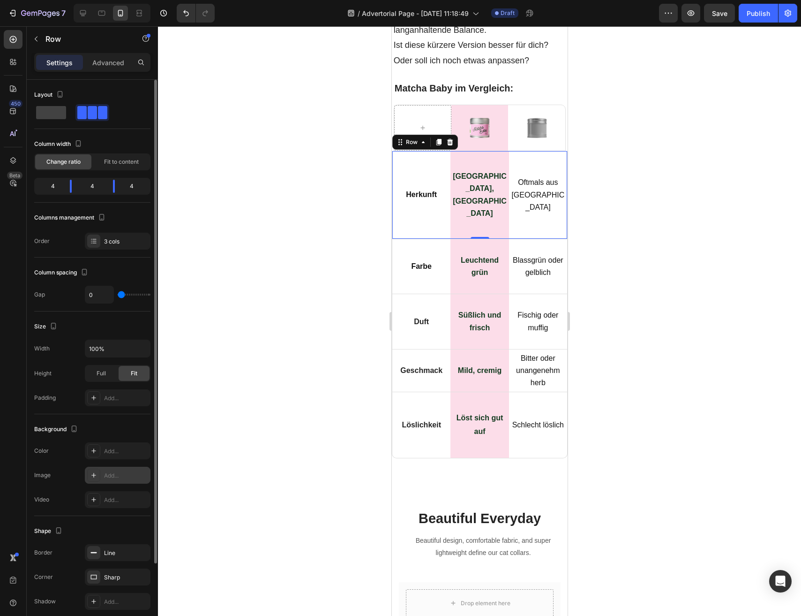
scroll to position [92, 0]
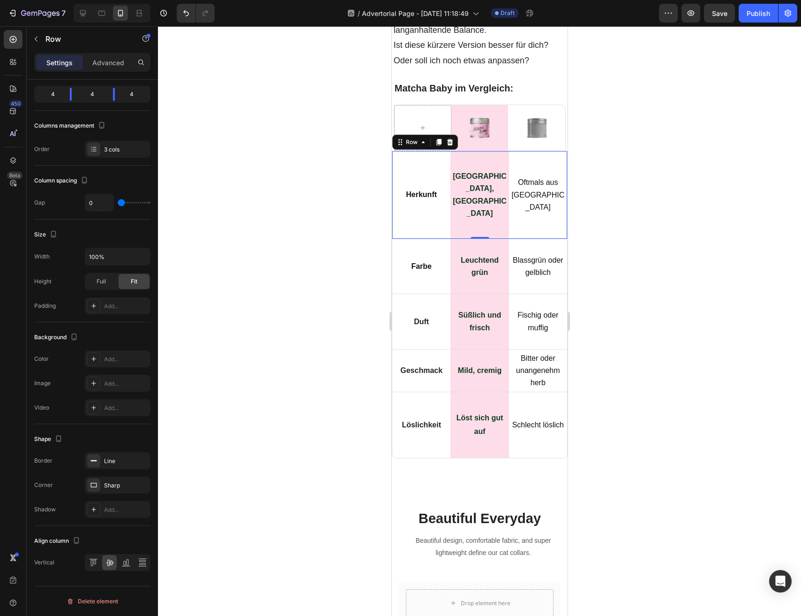
click at [341, 451] on div at bounding box center [479, 320] width 643 height 589
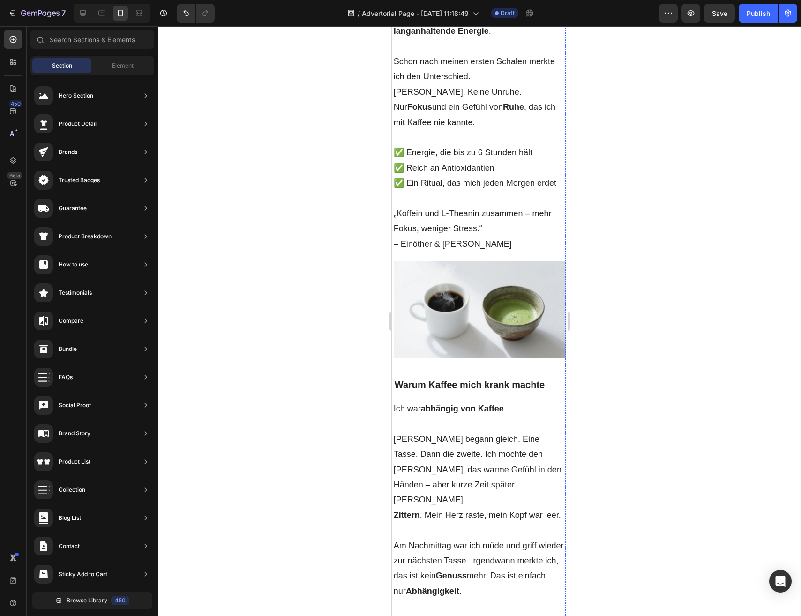
scroll to position [0, 0]
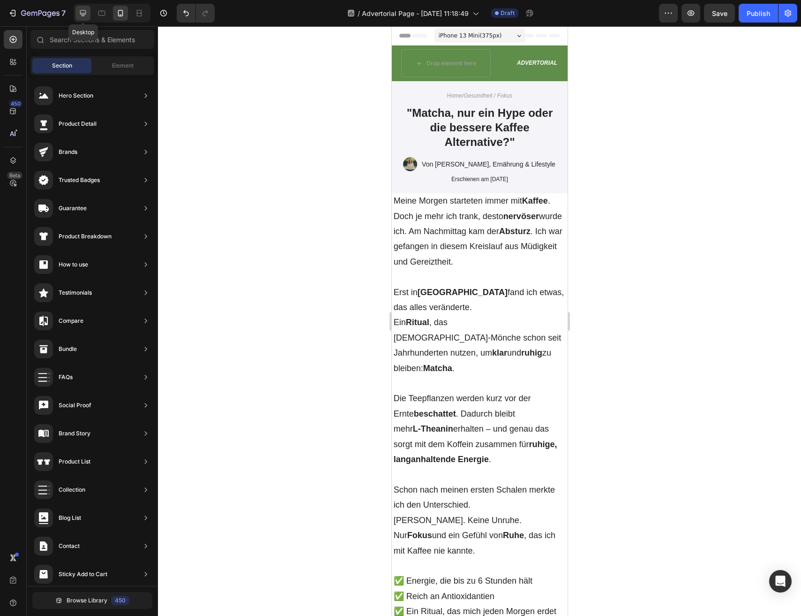
click at [84, 15] on icon at bounding box center [83, 13] width 6 height 6
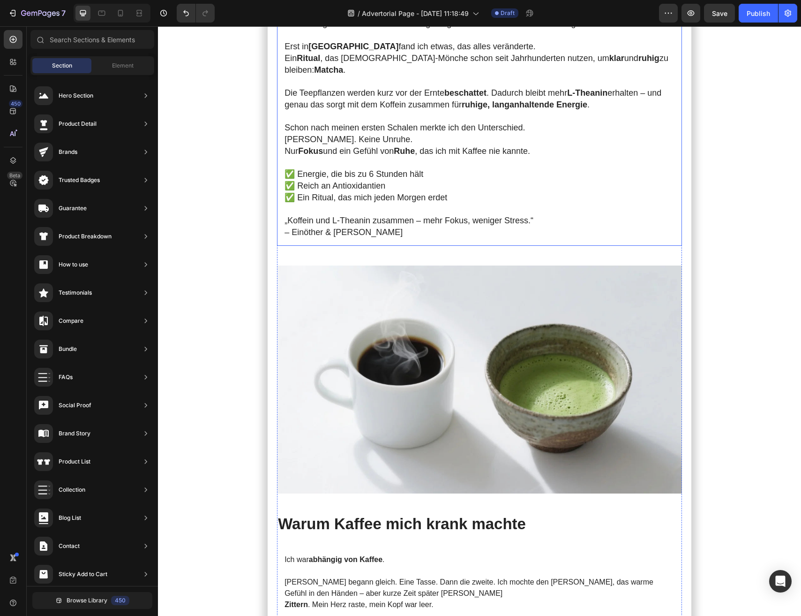
scroll to position [453, 0]
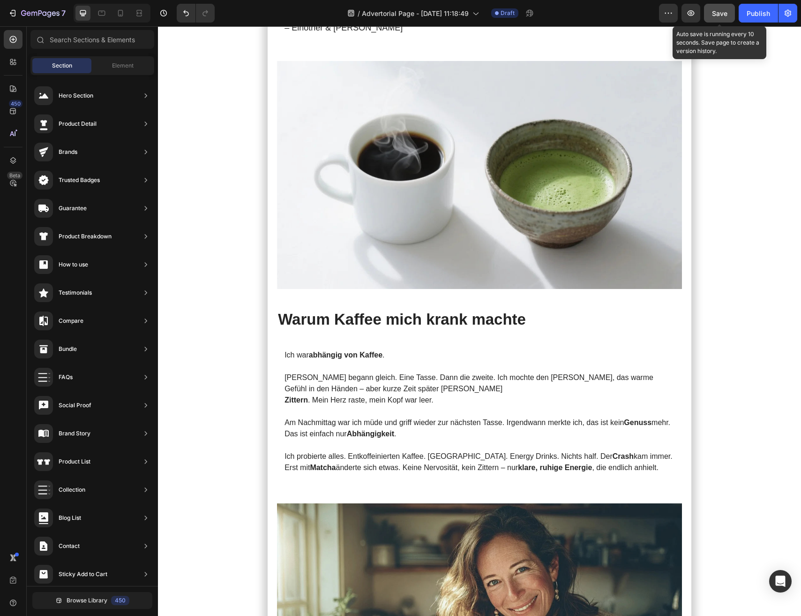
click at [711, 19] on button "Save" at bounding box center [719, 13] width 31 height 19
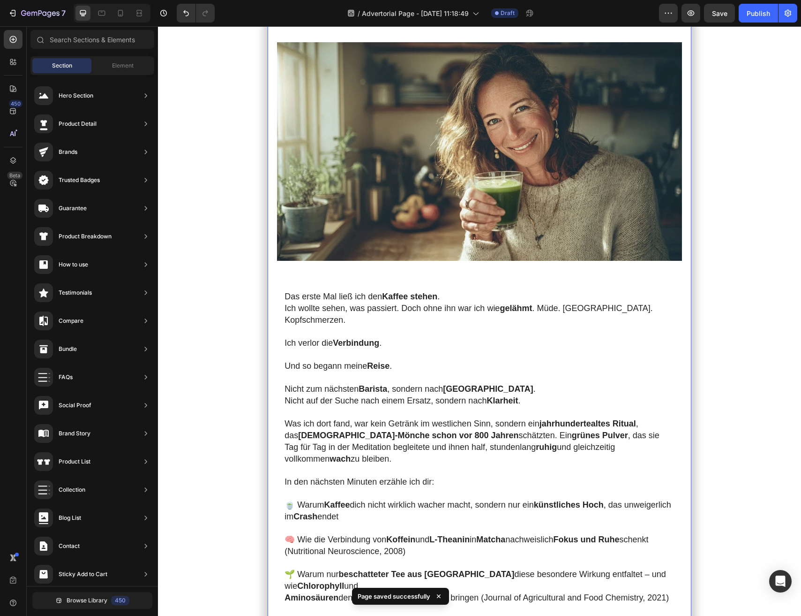
scroll to position [1021, 0]
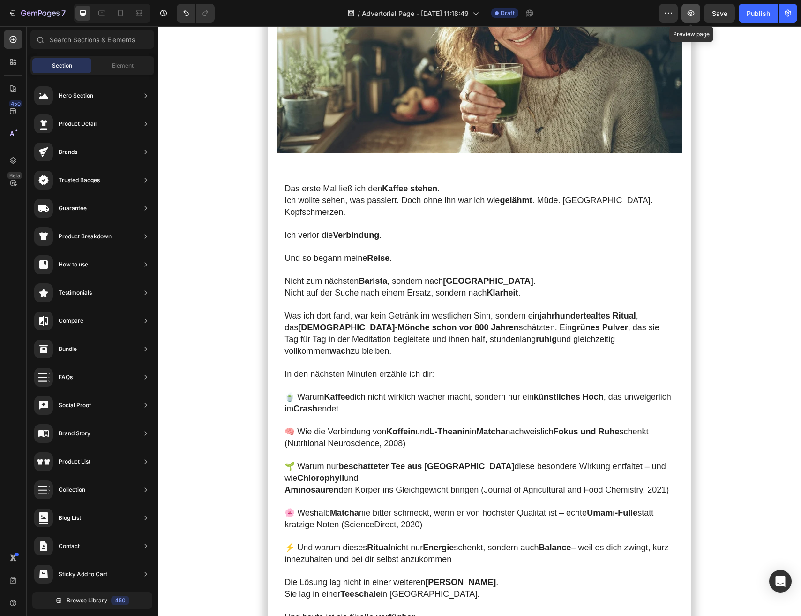
click at [690, 15] on icon "button" at bounding box center [691, 13] width 7 height 6
